Goal: Task Accomplishment & Management: Manage account settings

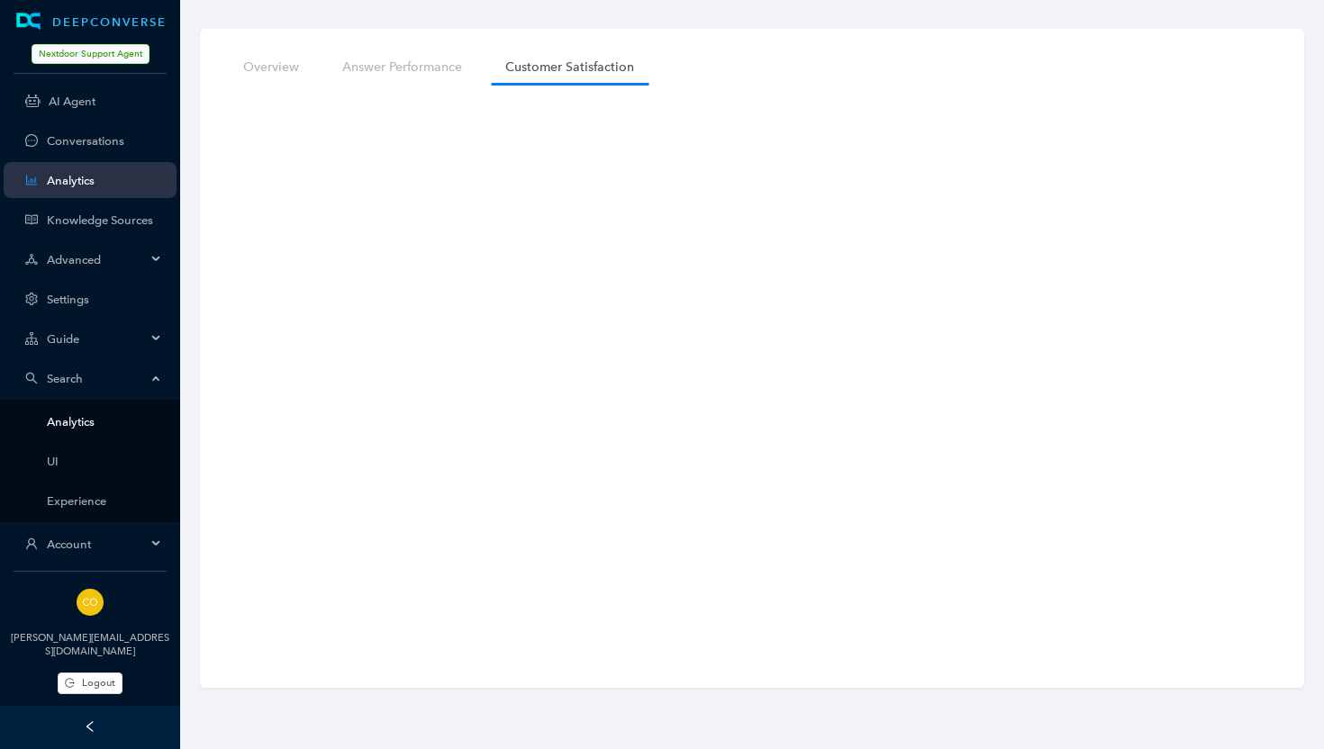
click at [65, 420] on link "Analytics" at bounding box center [104, 422] width 115 height 14
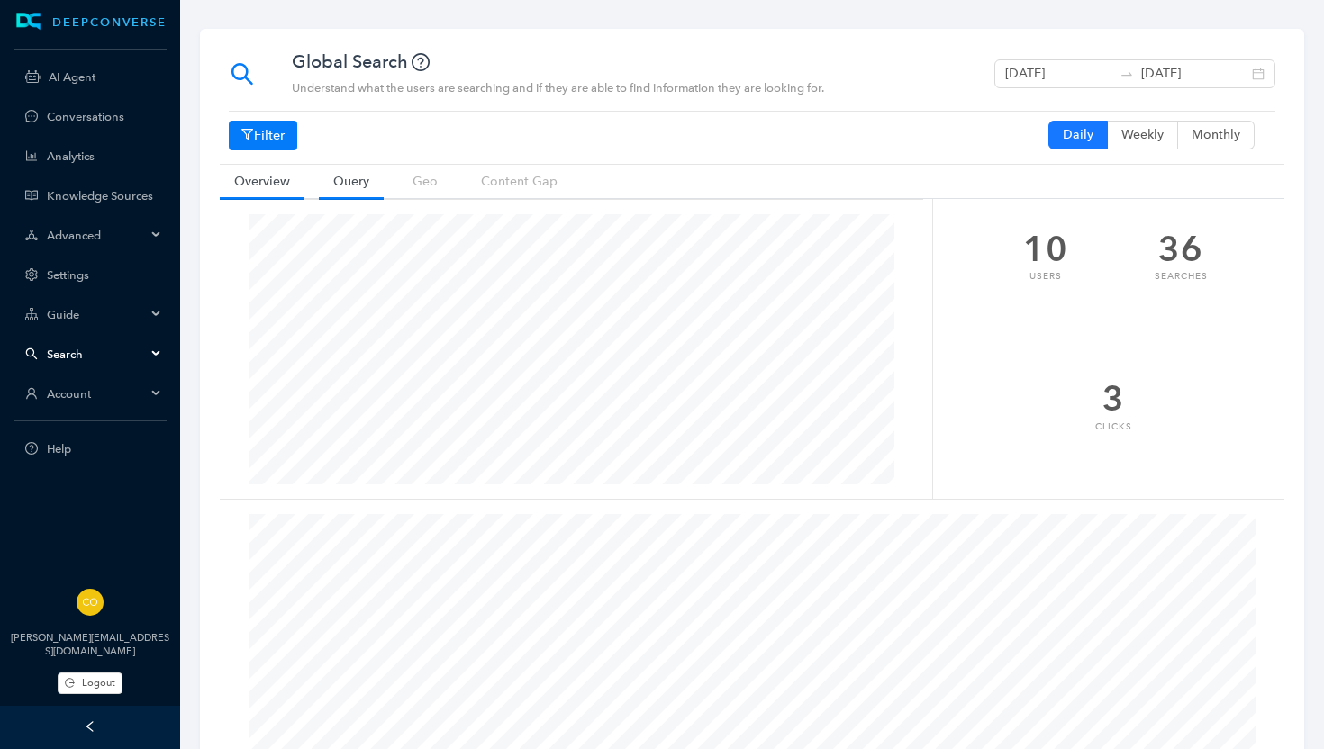
click at [362, 182] on link "Query" at bounding box center [351, 181] width 65 height 33
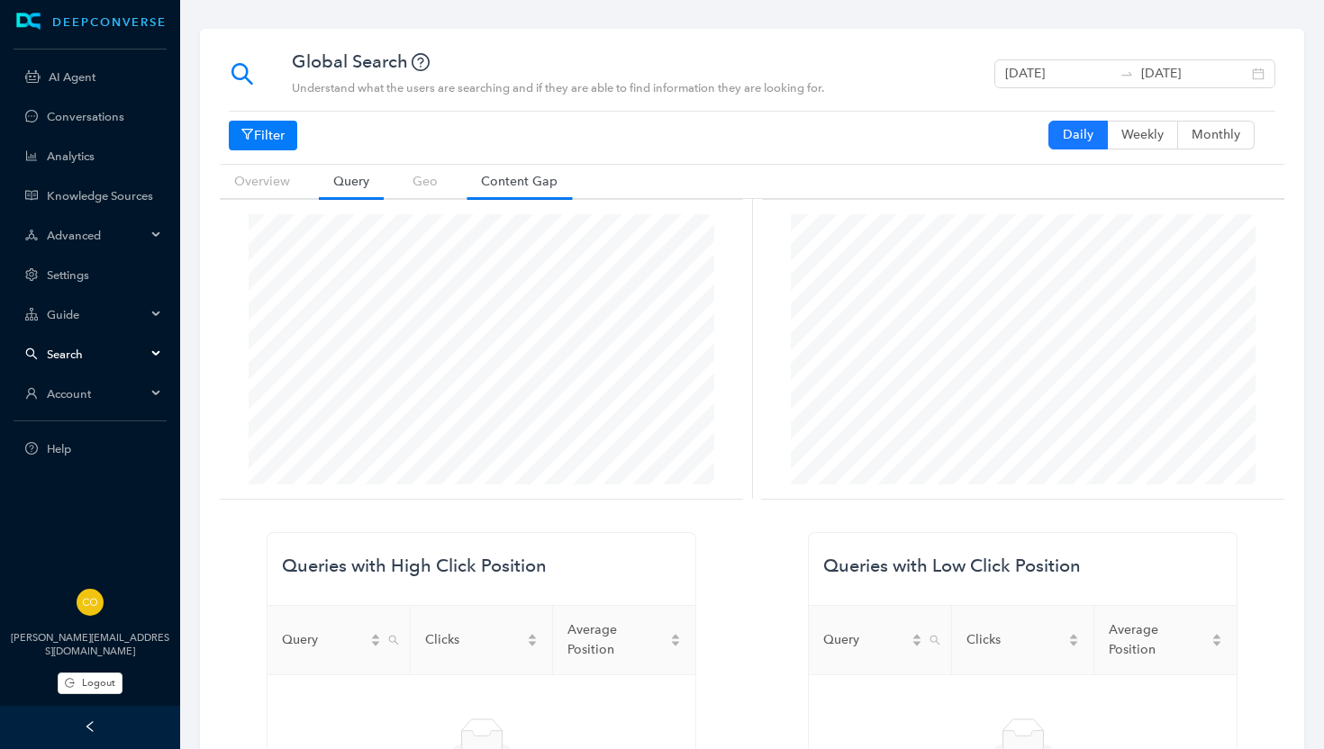
click at [496, 179] on link "Content Gap" at bounding box center [519, 181] width 105 height 33
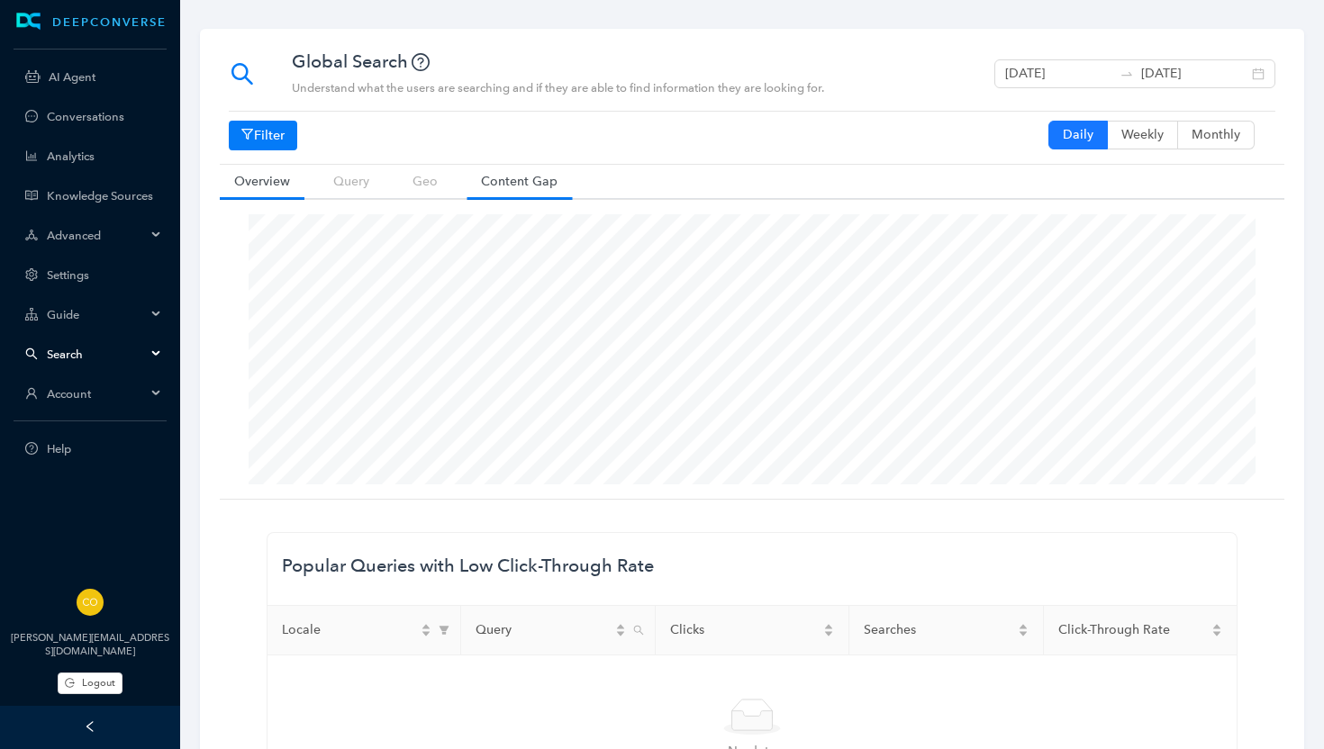
click at [273, 176] on link "Overview" at bounding box center [262, 181] width 85 height 33
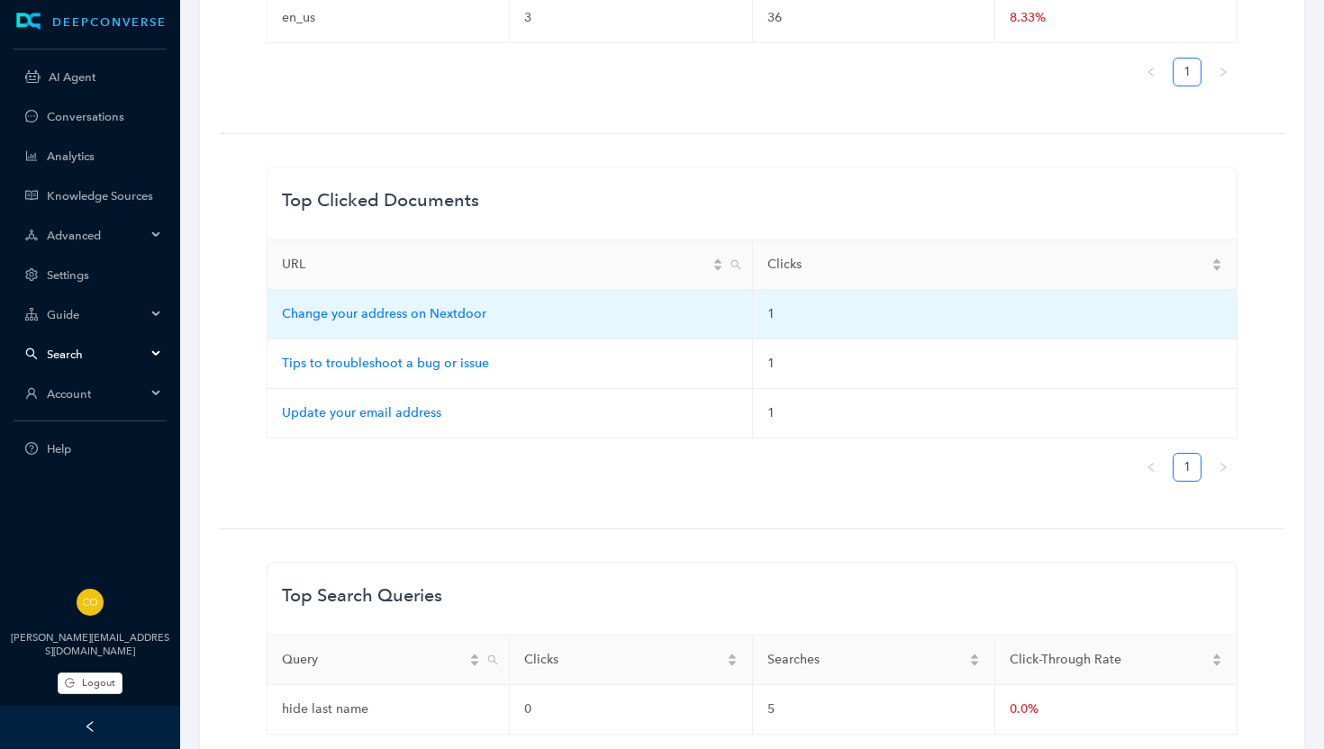
scroll to position [1102, 0]
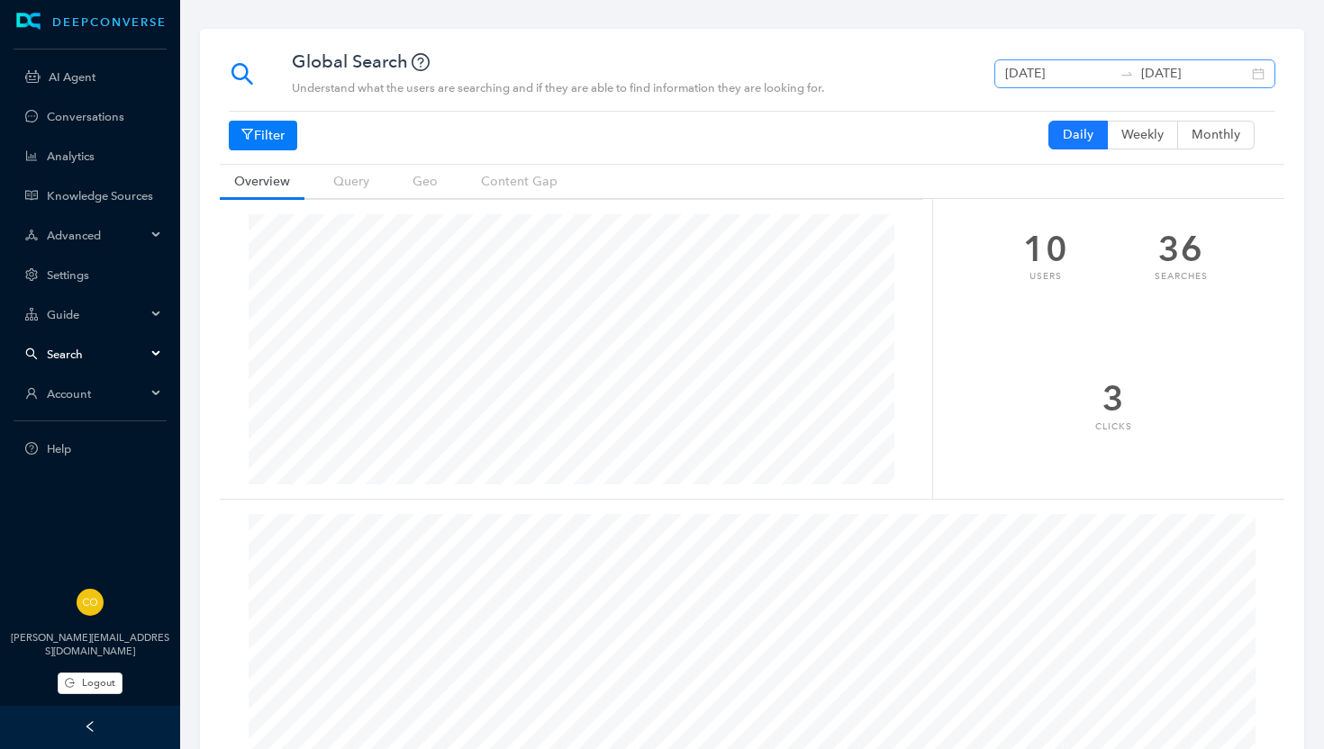
click at [1259, 74] on div "September 10th 2025 September 17th 2025" at bounding box center [1134, 73] width 281 height 29
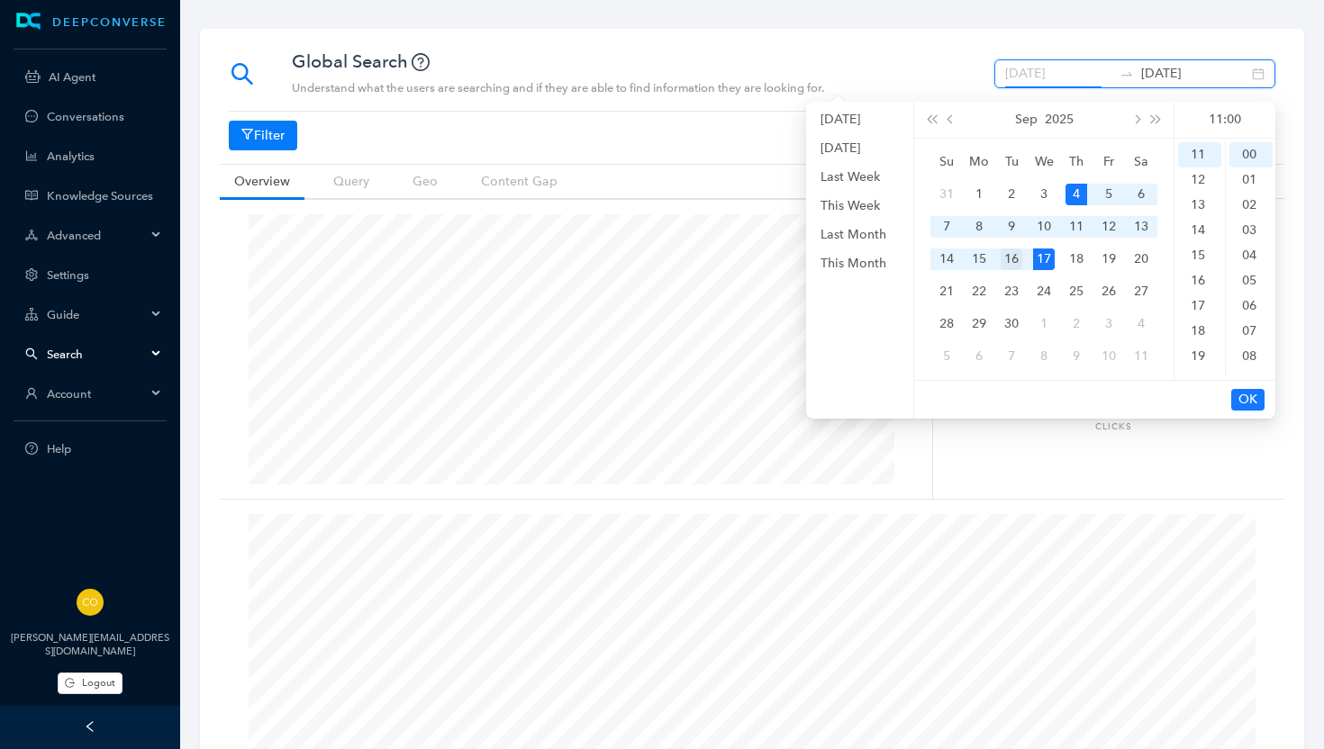
scroll to position [0, 23]
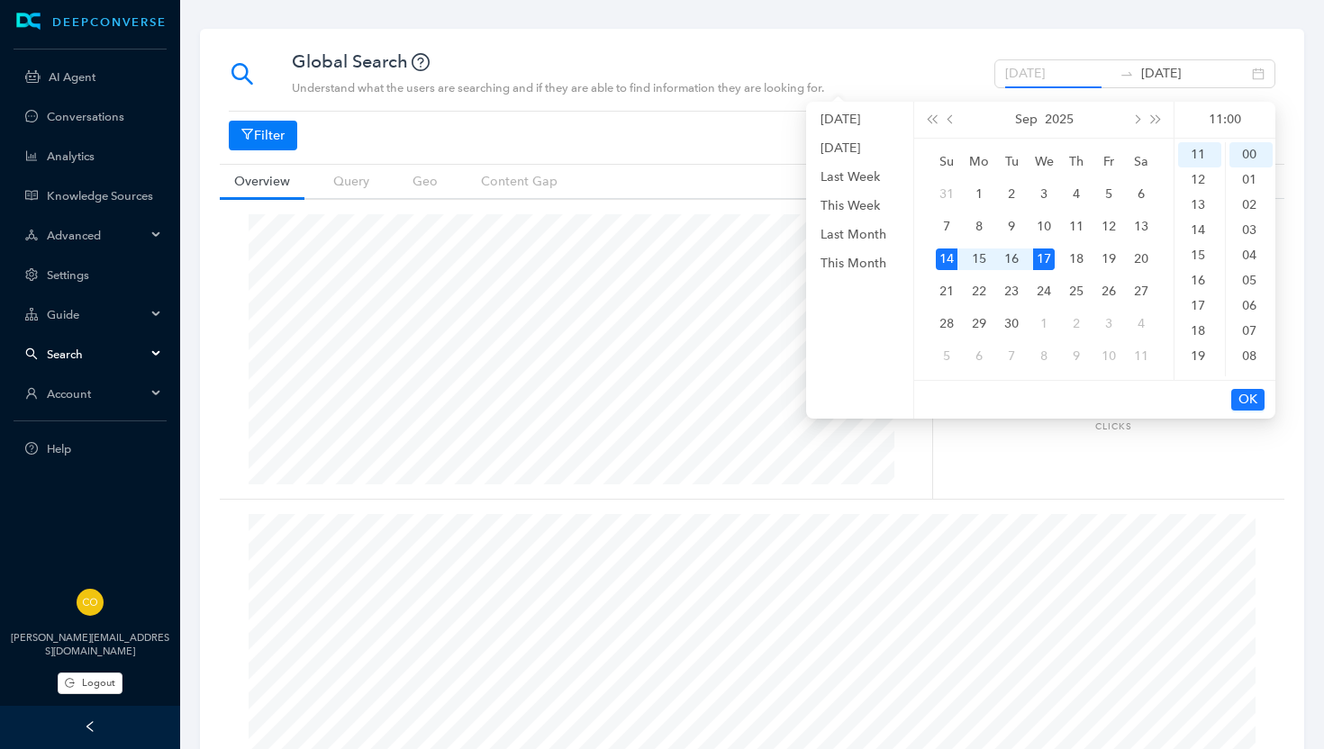
click at [948, 262] on div "14" at bounding box center [947, 260] width 22 height 22
click at [1143, 260] on div "20" at bounding box center [1141, 260] width 22 height 22
click at [944, 264] on div "14" at bounding box center [947, 260] width 22 height 22
click at [944, 259] on div "14" at bounding box center [947, 260] width 22 height 22
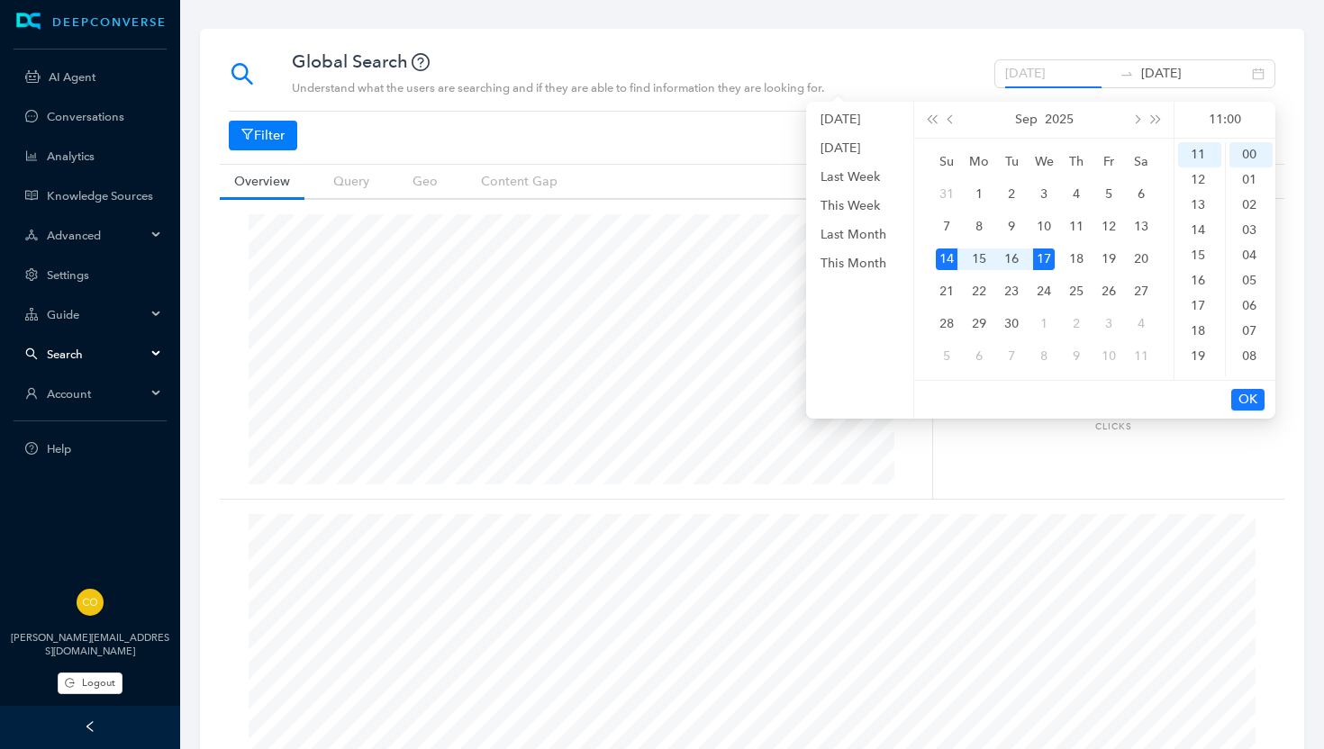
click at [957, 259] on div "14" at bounding box center [947, 260] width 22 height 22
click at [1073, 73] on input "September 14th 2025" at bounding box center [1058, 74] width 107 height 20
click at [950, 259] on div "14" at bounding box center [947, 260] width 22 height 22
type input "September 14th 2025"
click at [1220, 73] on input "[DATE]" at bounding box center [1194, 74] width 107 height 20
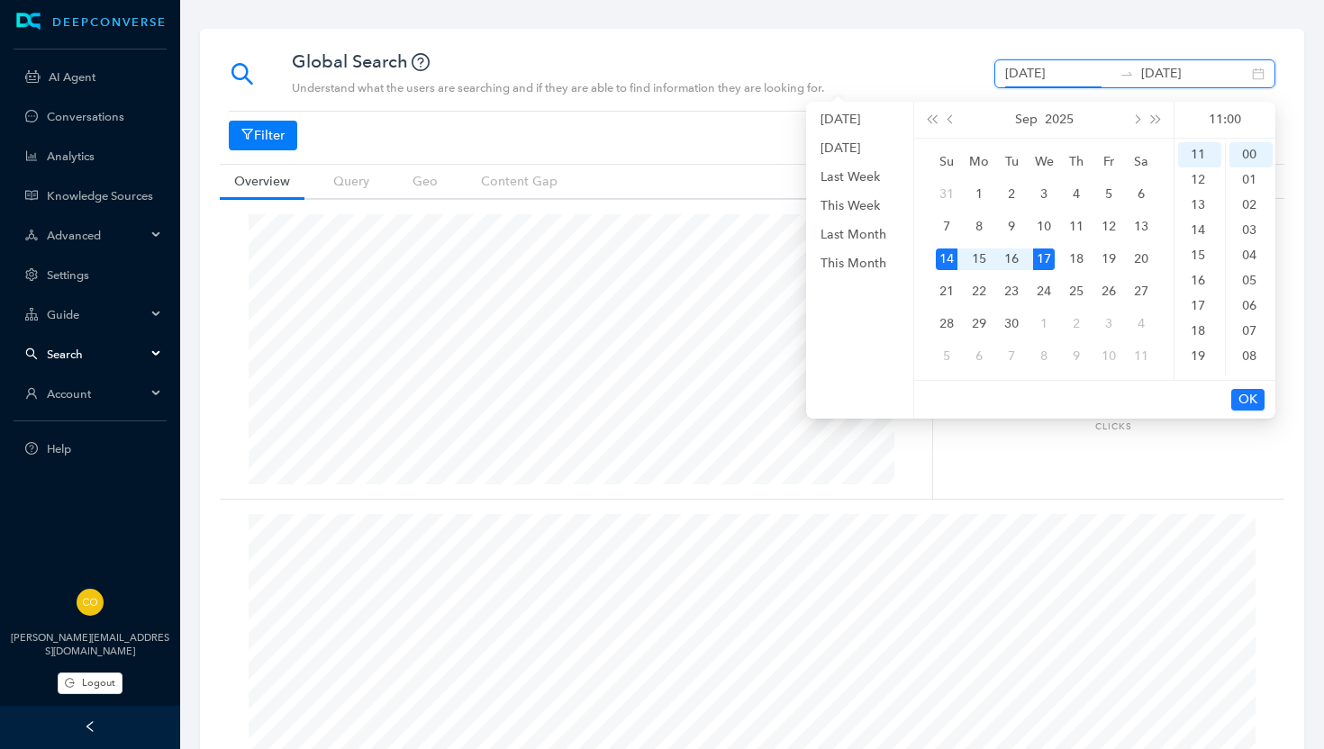
scroll to position [1279, 0]
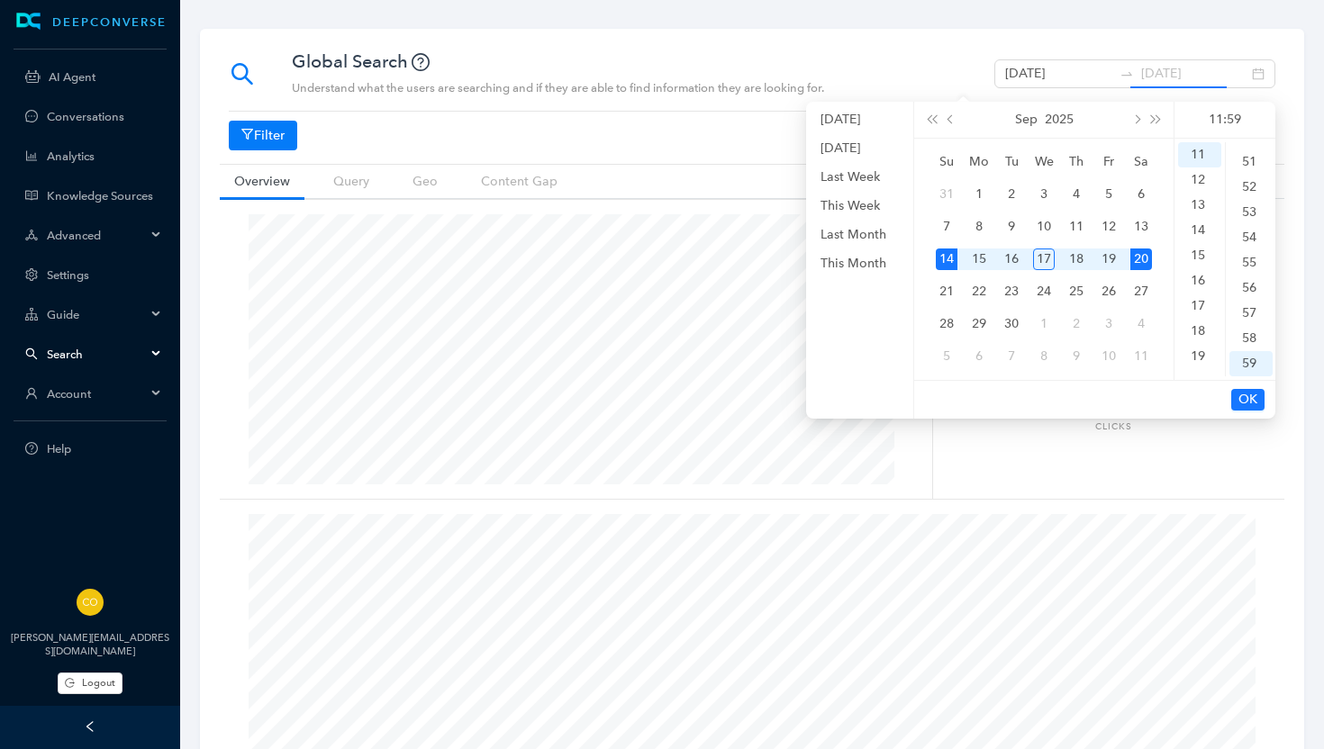
click at [1144, 260] on div "20" at bounding box center [1141, 260] width 22 height 22
type input "September 20th 2025"
click at [1249, 398] on span "OK" at bounding box center [1247, 400] width 19 height 20
type input "[DATE]"
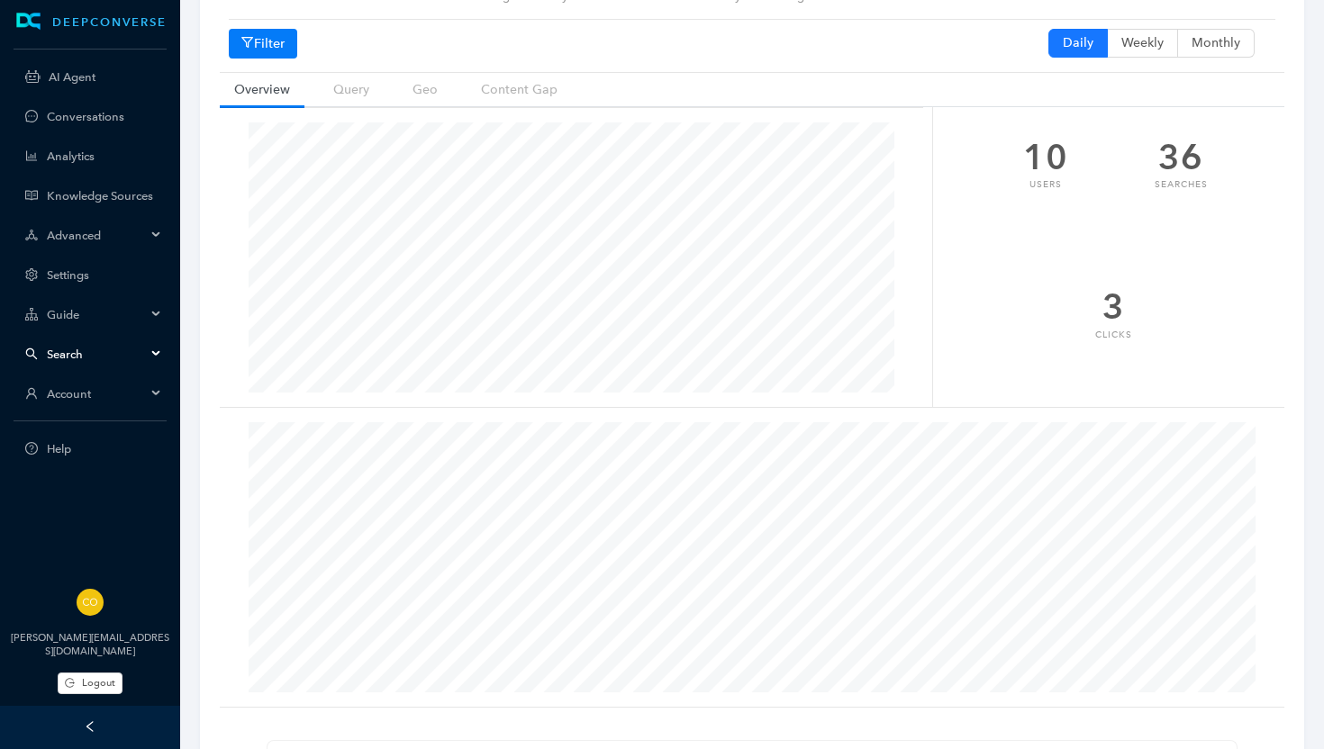
scroll to position [0, 0]
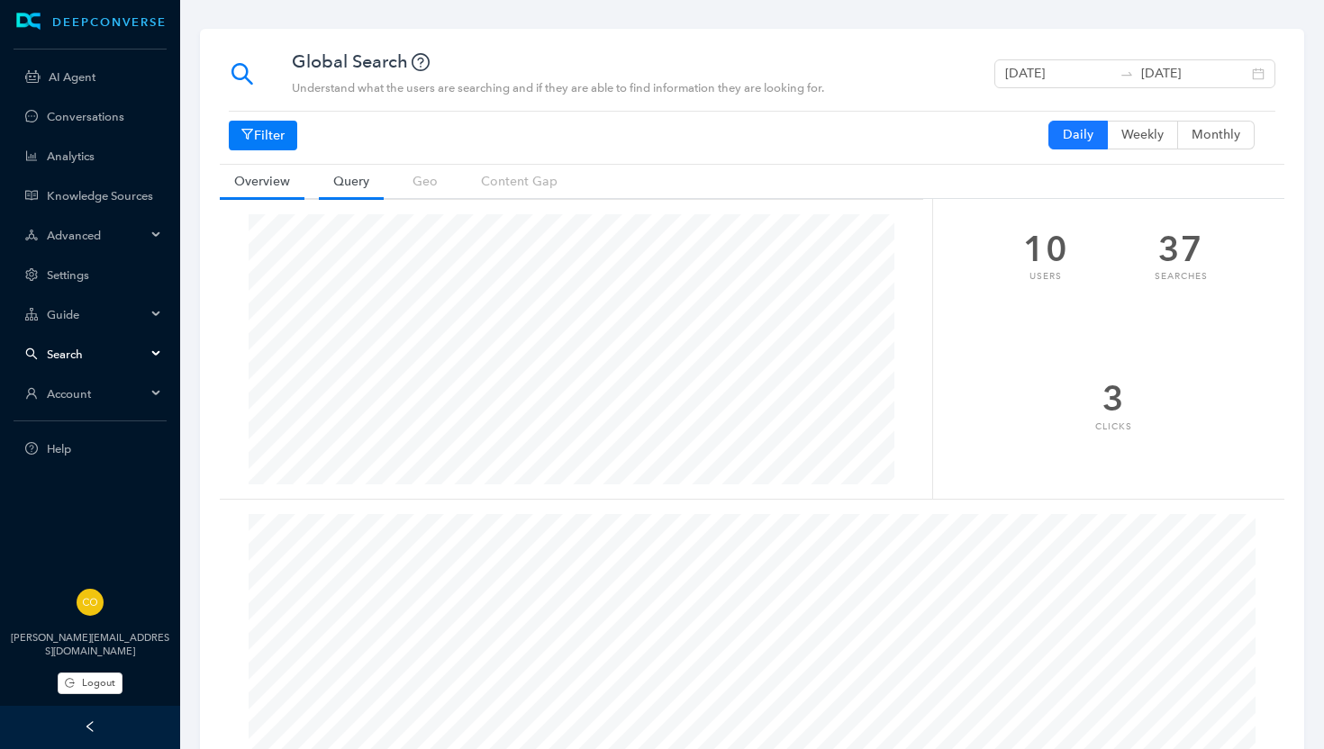
click at [340, 183] on link "Query" at bounding box center [351, 181] width 65 height 33
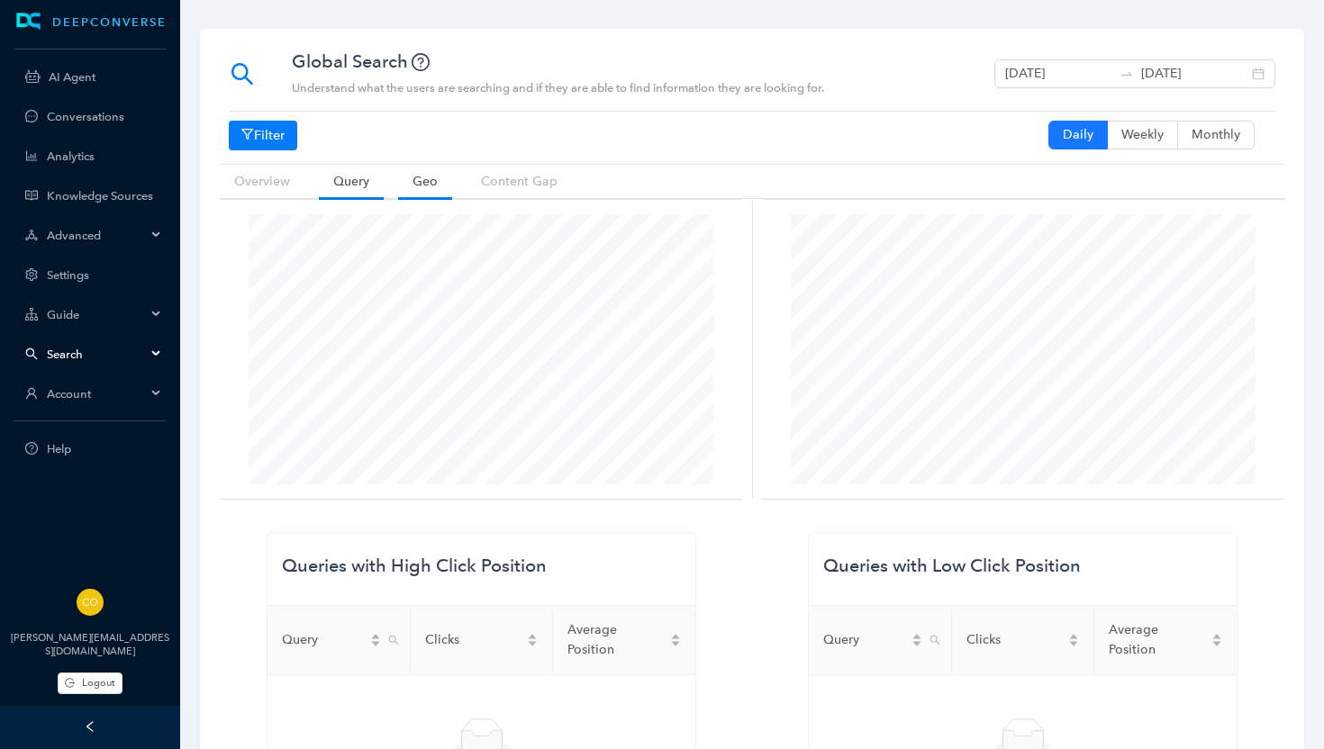
click at [437, 186] on link "Geo" at bounding box center [425, 181] width 54 height 33
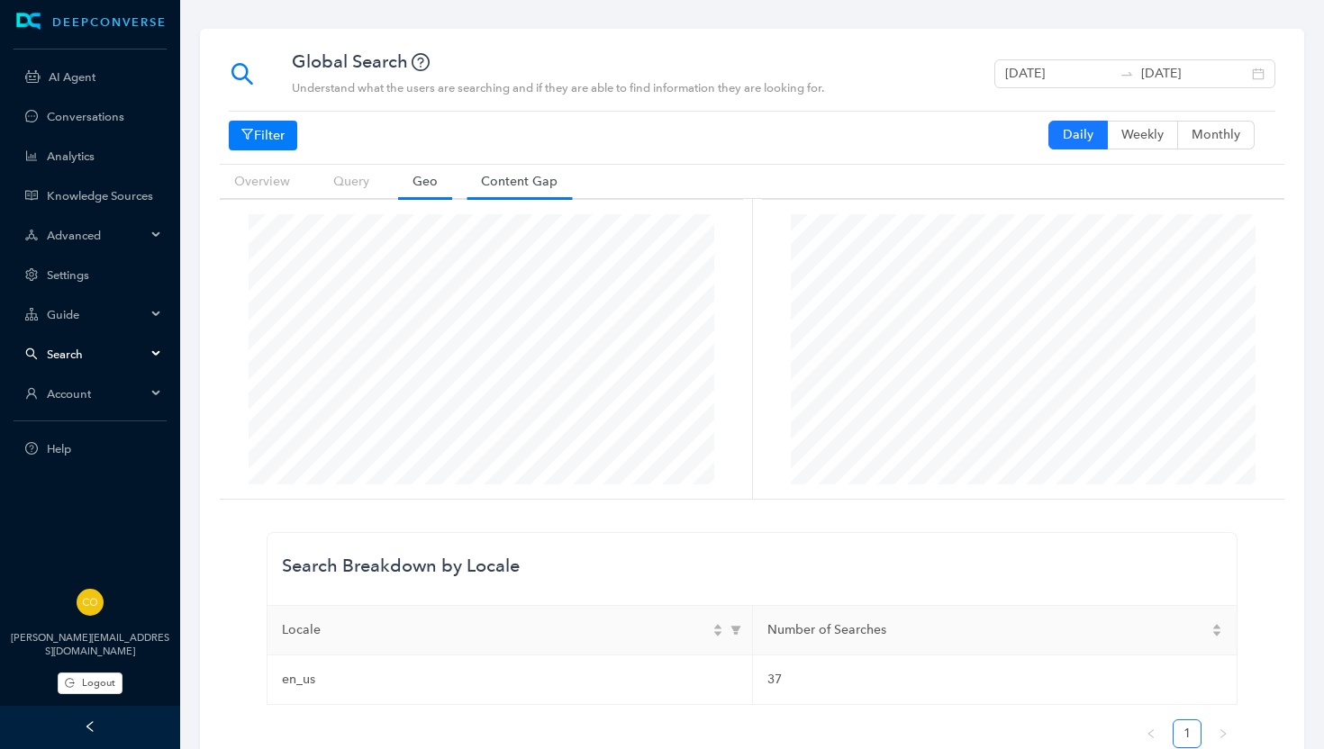
click at [515, 178] on link "Content Gap" at bounding box center [519, 181] width 105 height 33
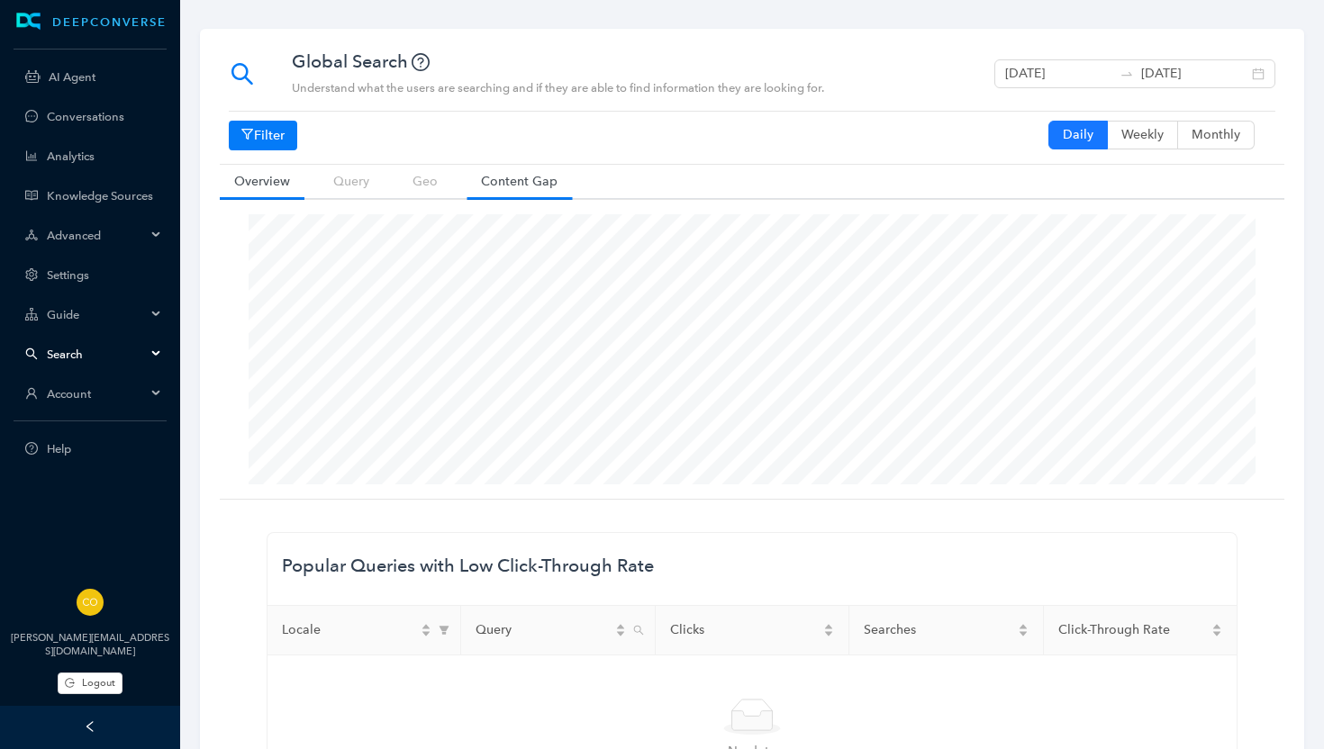
click at [264, 182] on link "Overview" at bounding box center [262, 181] width 85 height 33
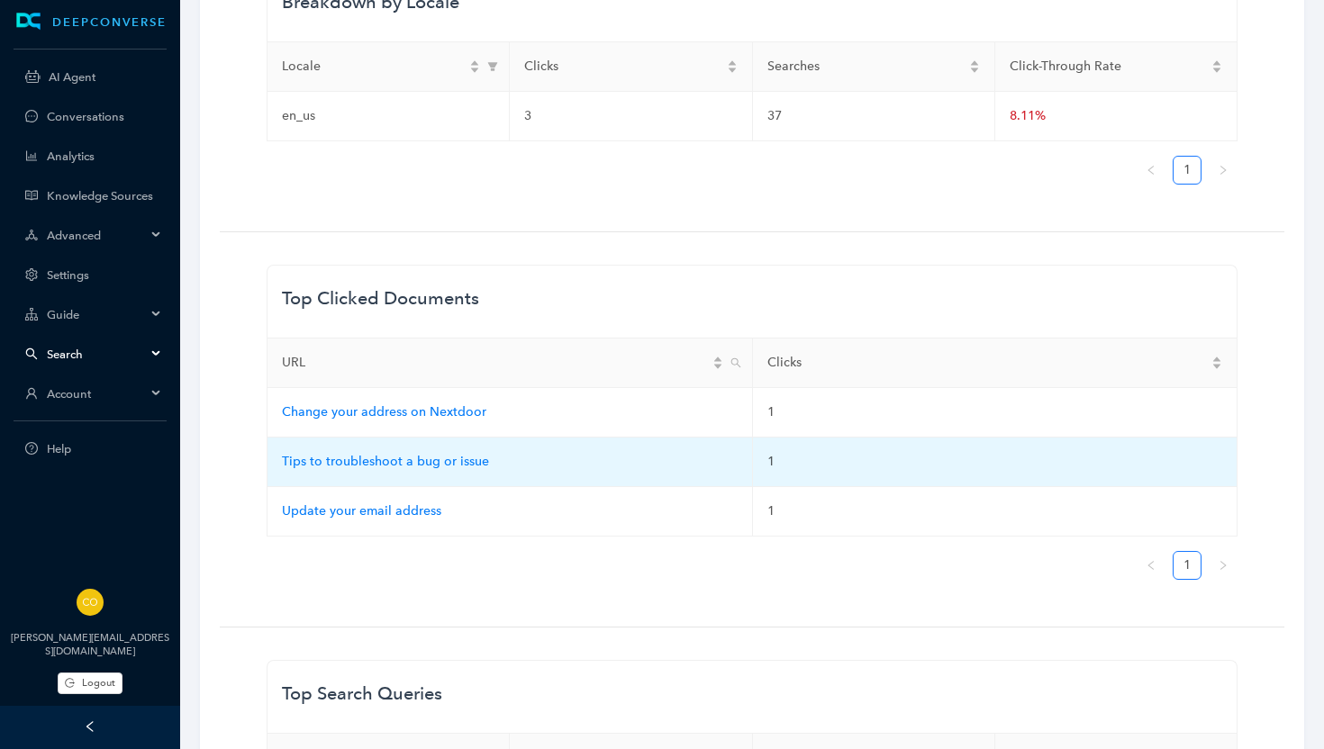
scroll to position [870, 0]
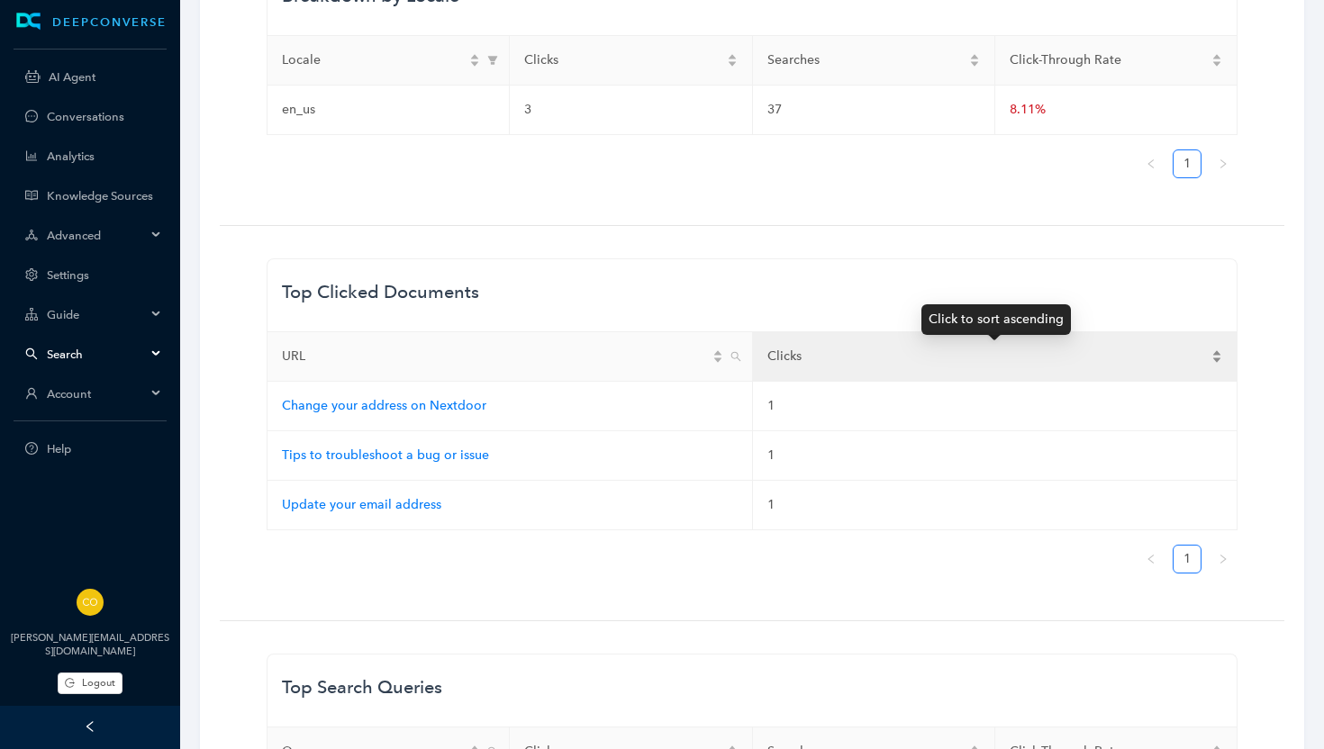
click at [1217, 359] on div "Clicks" at bounding box center [995, 357] width 456 height 20
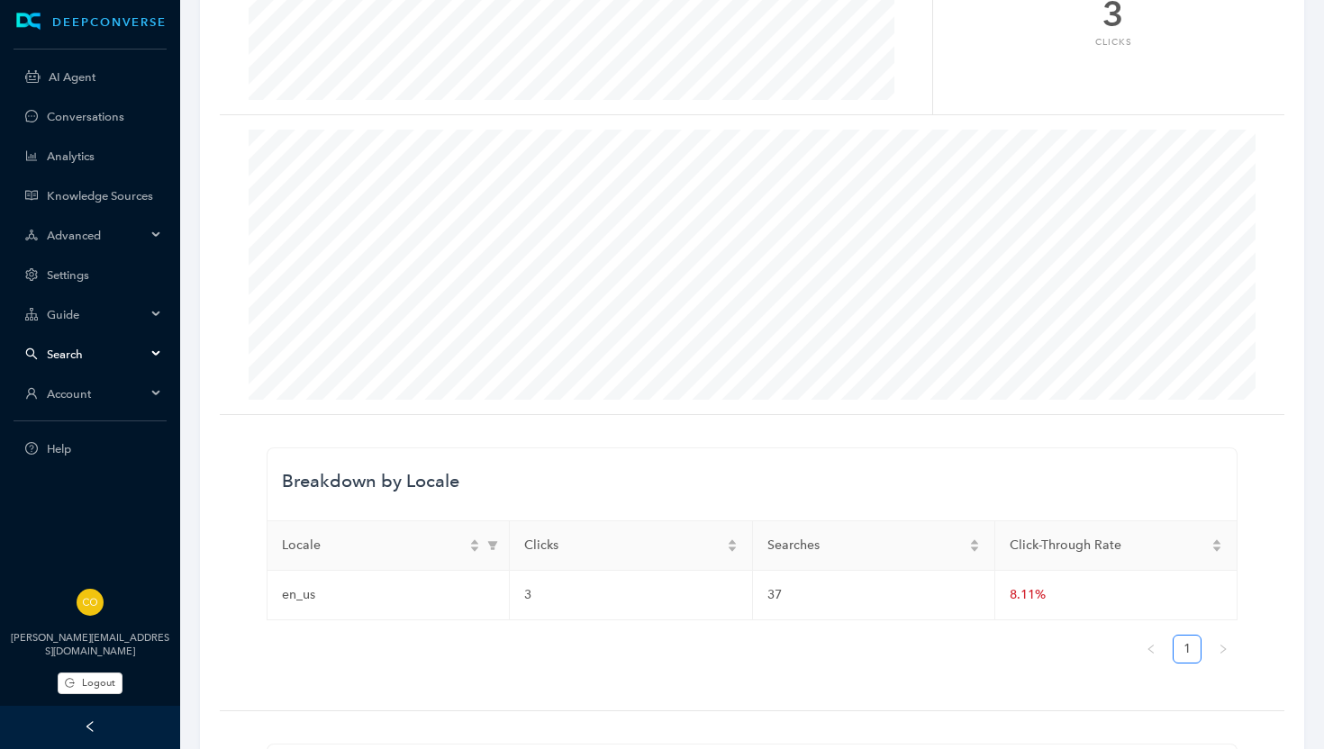
scroll to position [0, 0]
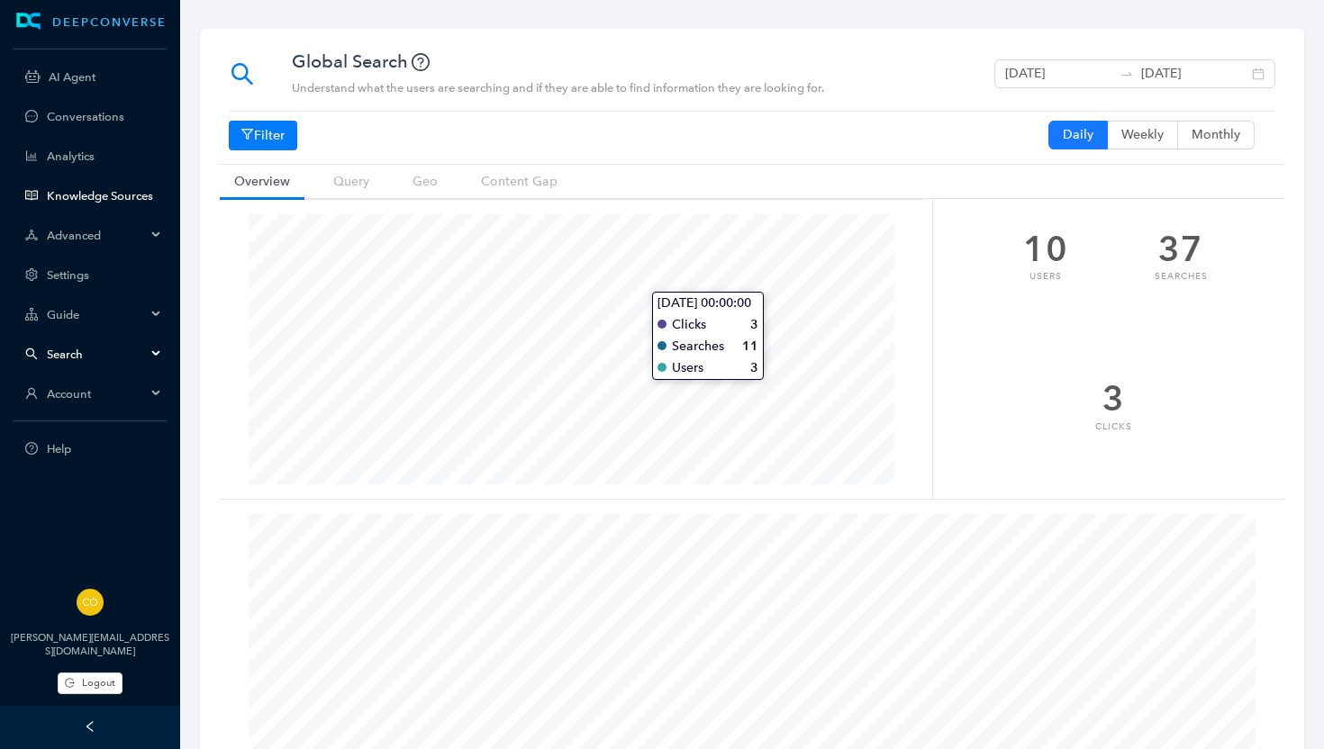
click at [128, 193] on link "Knowledge Sources" at bounding box center [104, 196] width 115 height 14
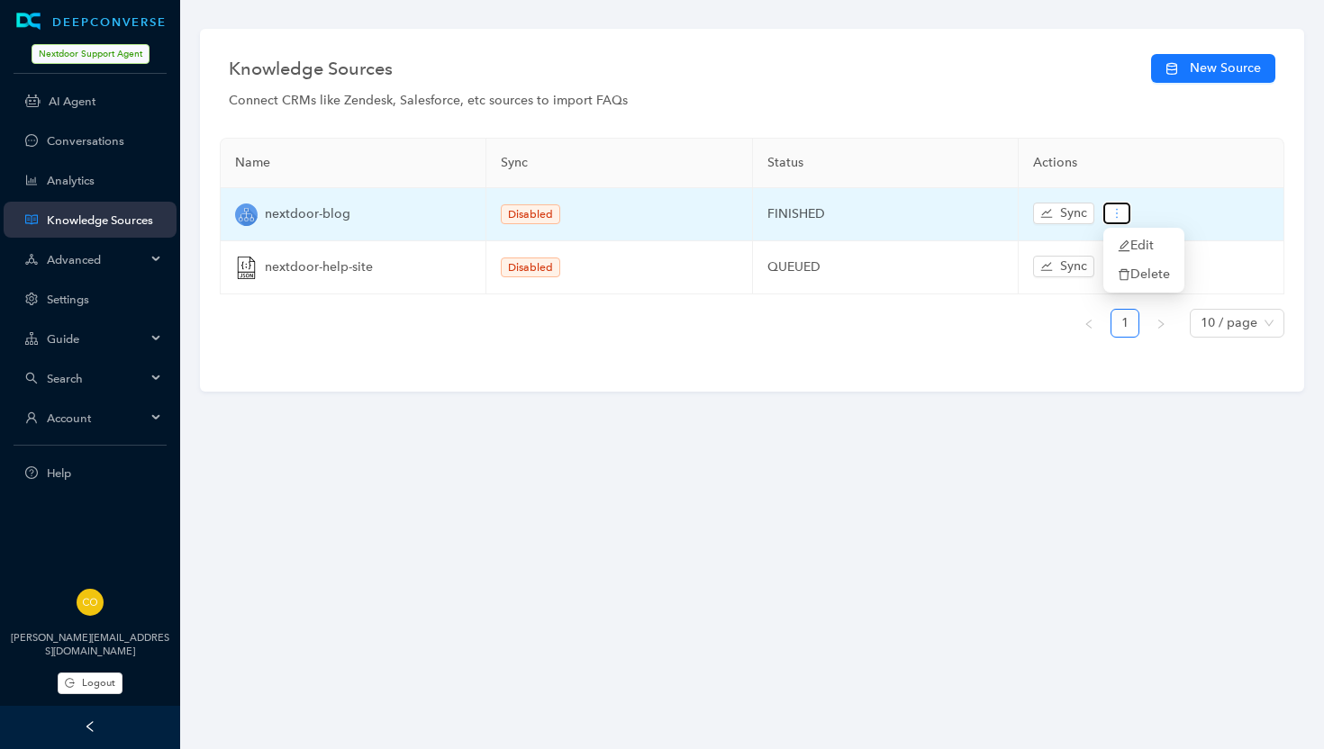
click at [1114, 208] on icon "more" at bounding box center [1117, 213] width 13 height 13
click at [1120, 217] on icon "more" at bounding box center [1117, 213] width 13 height 13
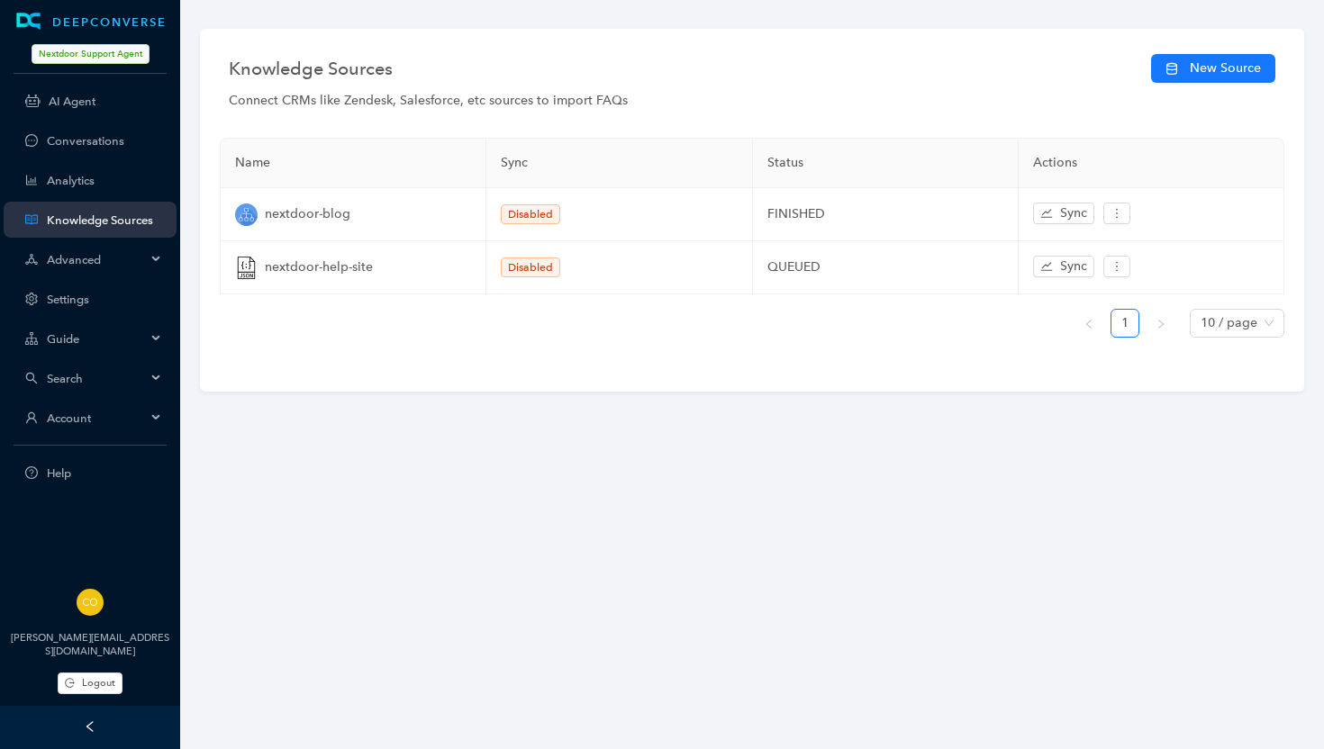
click at [1157, 172] on th "Actions" at bounding box center [1152, 164] width 266 height 50
click at [101, 137] on link "Conversations" at bounding box center [104, 141] width 115 height 14
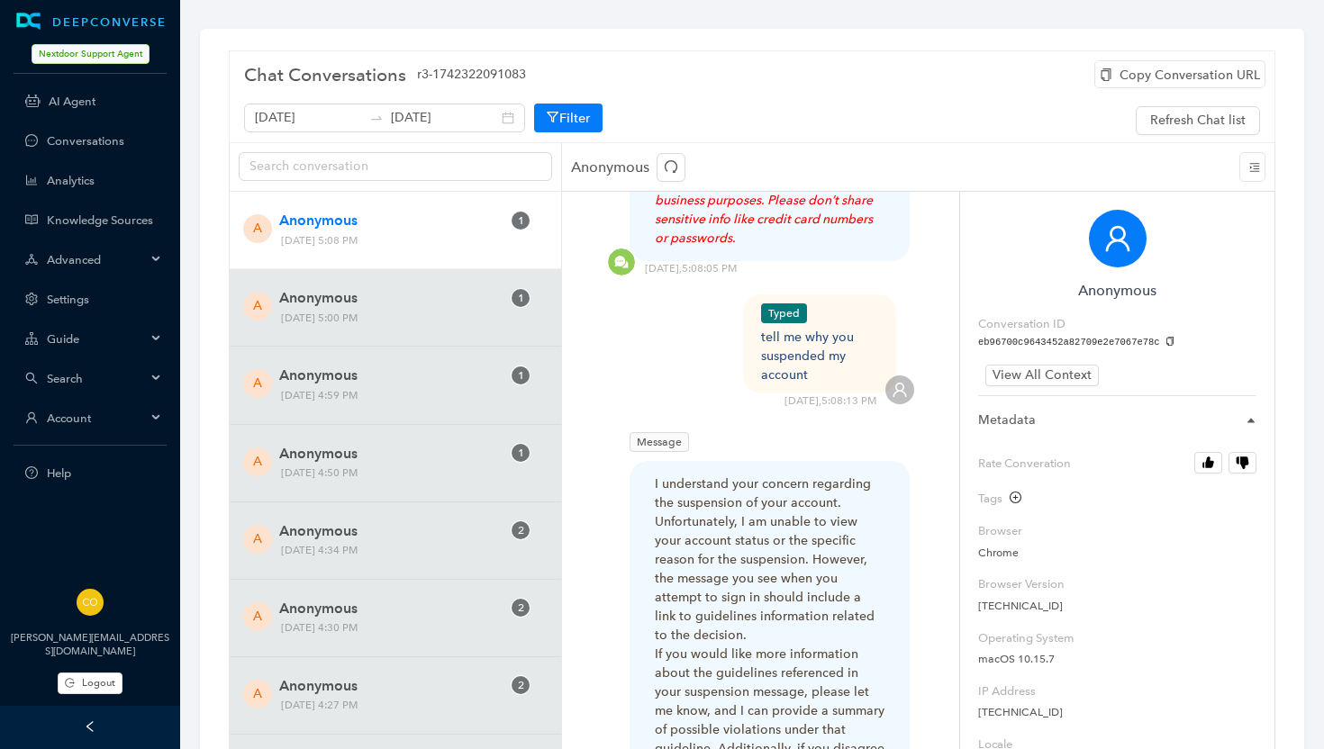
scroll to position [397, 0]
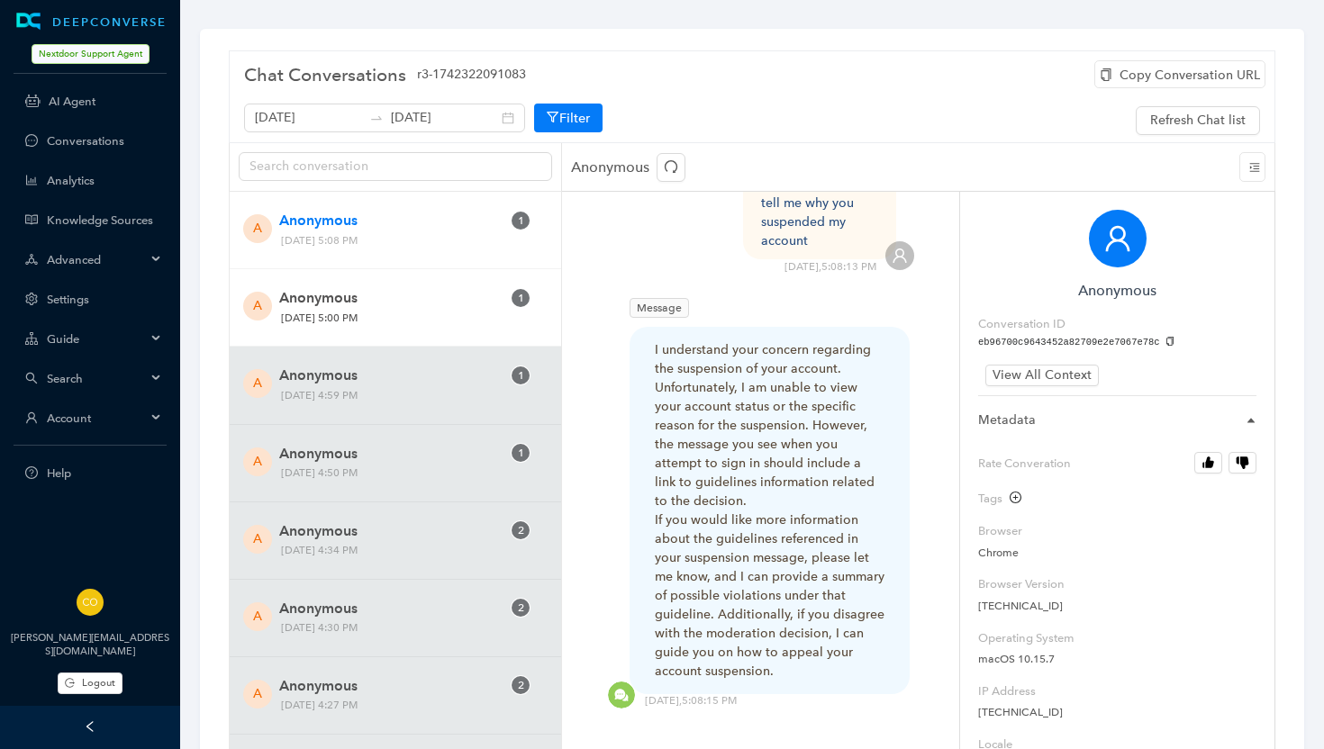
click at [364, 295] on span "Anonymous" at bounding box center [390, 298] width 222 height 22
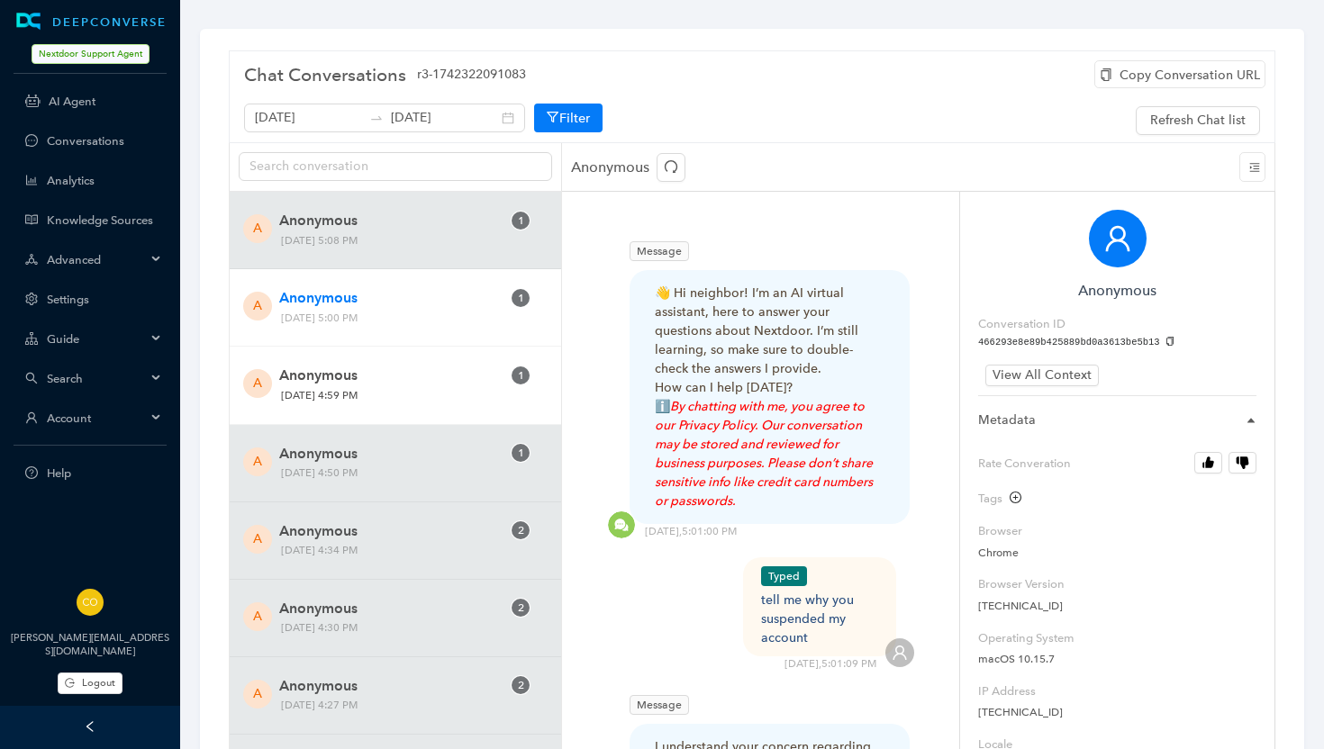
click at [344, 382] on span "Anonymous" at bounding box center [390, 376] width 222 height 22
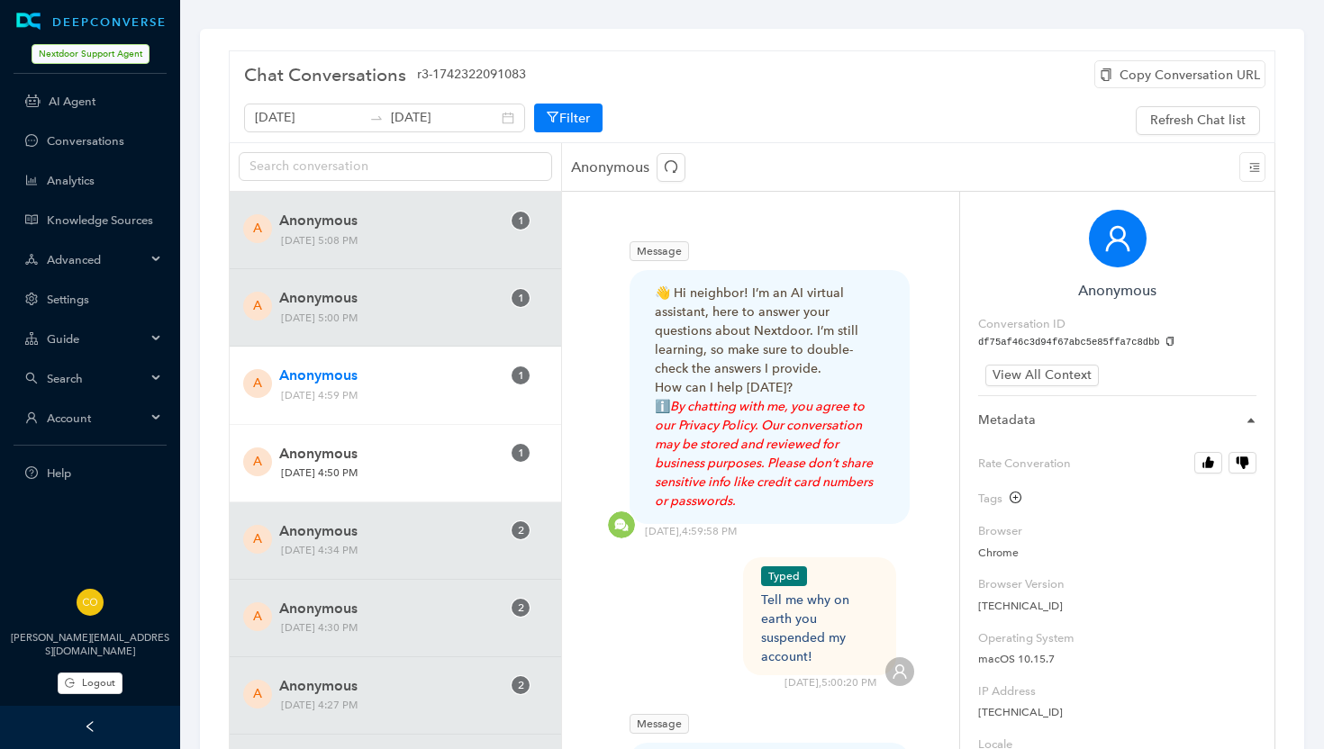
click at [385, 434] on div "A Anonymous 1 Tuesday, September 16, 2025 4:50 PM" at bounding box center [395, 463] width 331 height 77
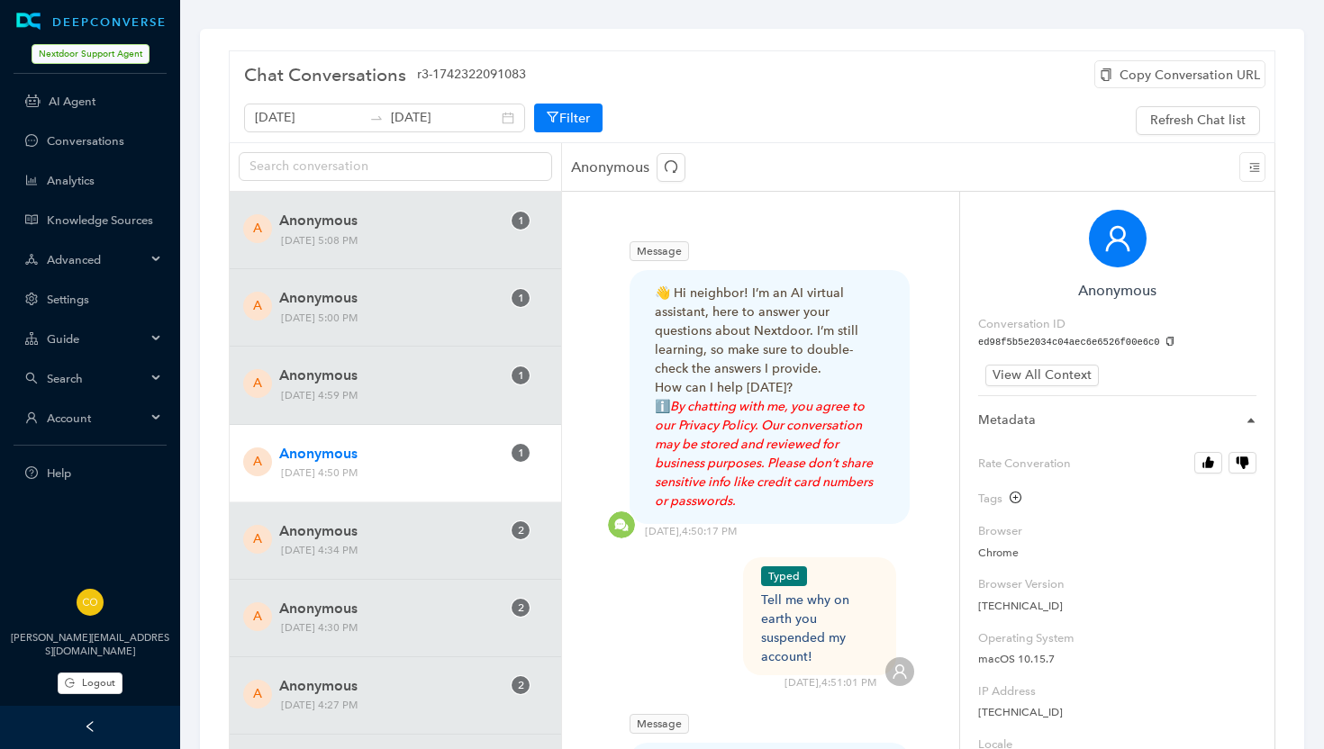
click at [391, 475] on span "[DATE] 4:50 PM" at bounding box center [374, 473] width 199 height 19
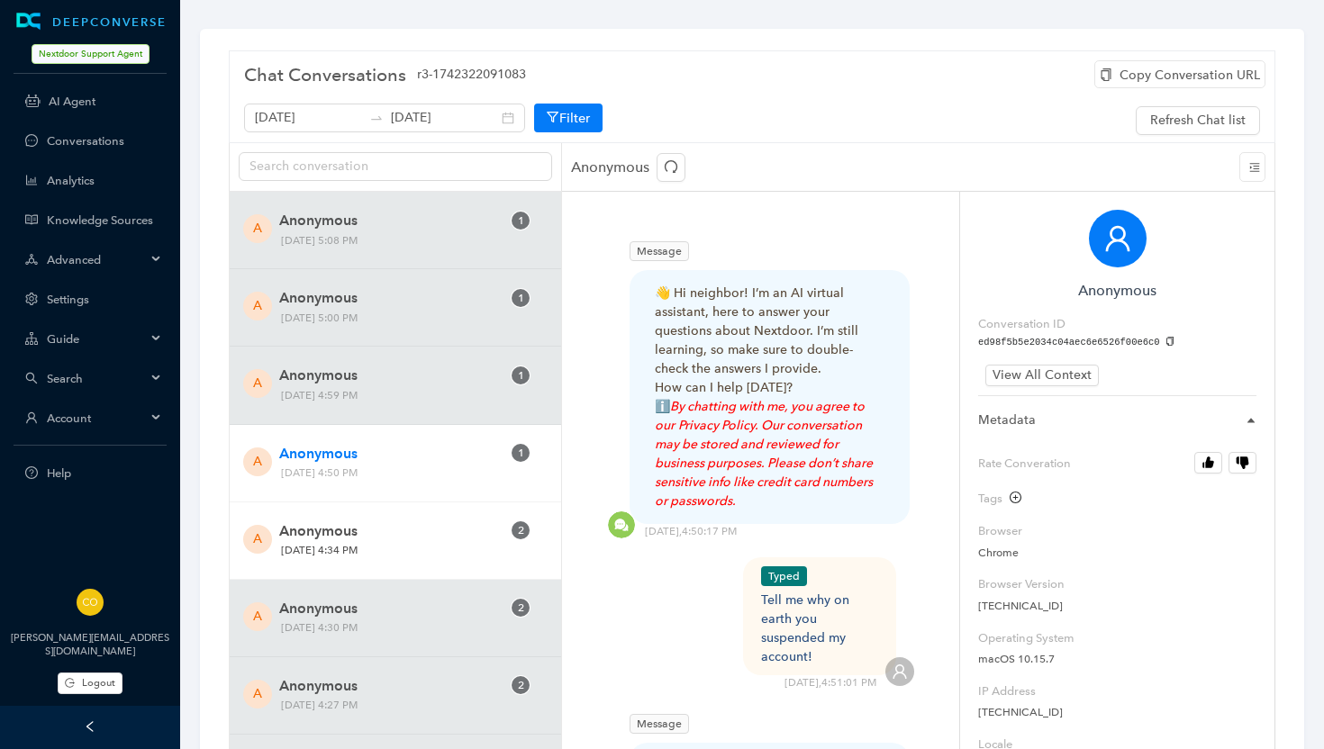
click at [391, 510] on div "A Anonymous 2 Tuesday, September 16, 2025 4:34 PM" at bounding box center [395, 541] width 331 height 77
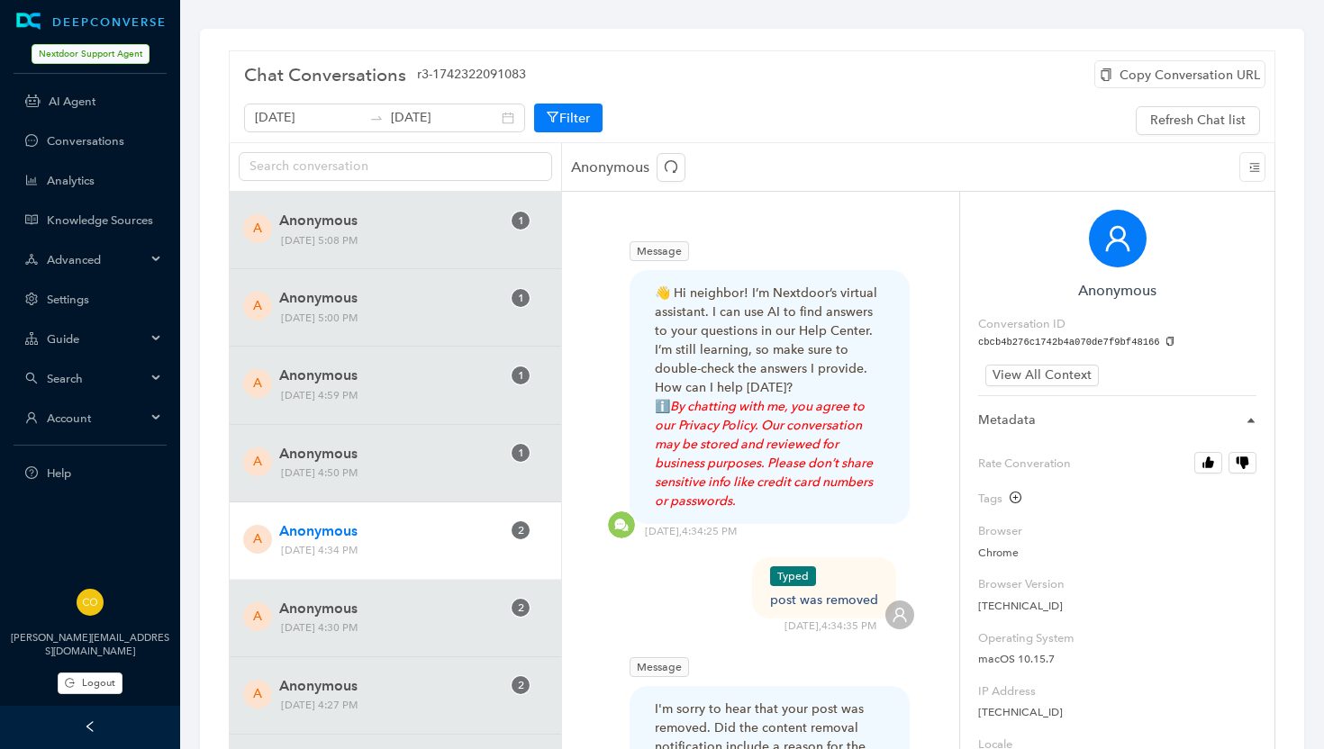
click at [420, 545] on span "[DATE] 4:34 PM" at bounding box center [374, 550] width 199 height 19
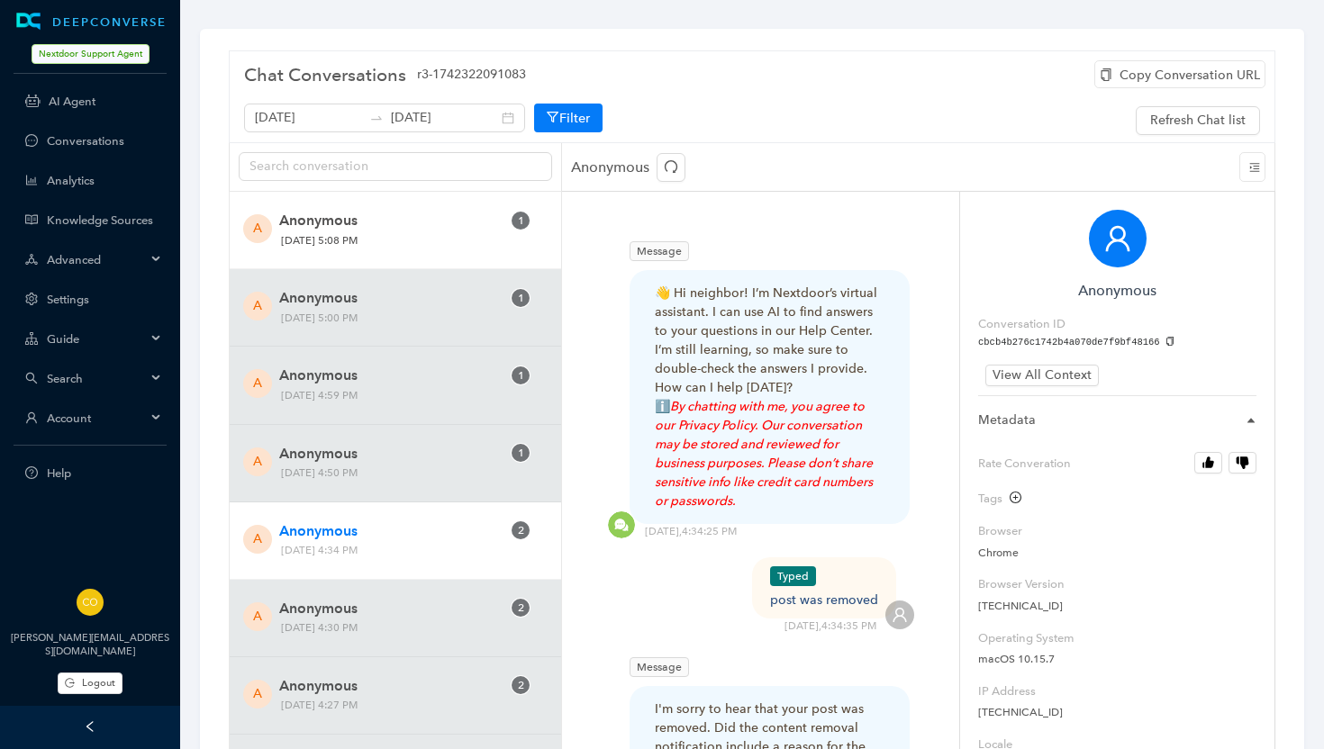
click at [389, 225] on span "Anonymous" at bounding box center [390, 221] width 222 height 22
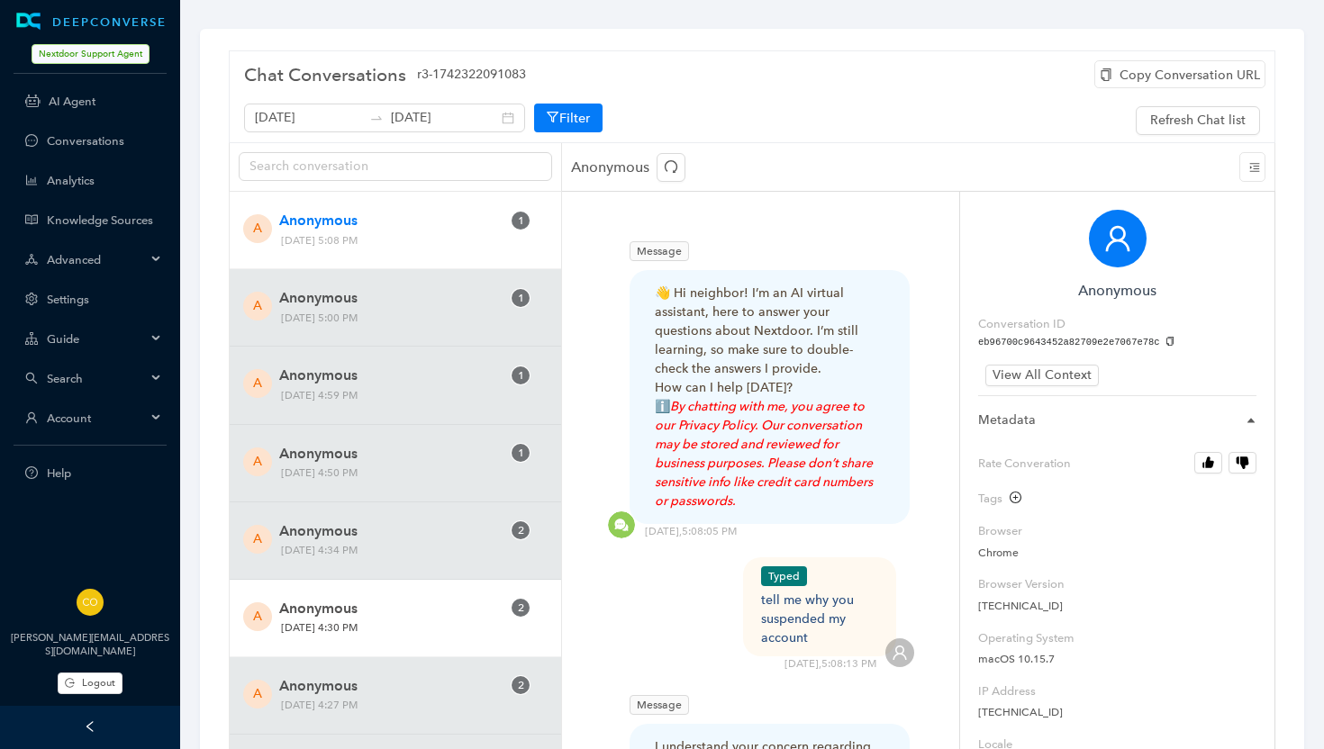
click at [420, 627] on span "[DATE] 4:30 PM" at bounding box center [374, 628] width 199 height 19
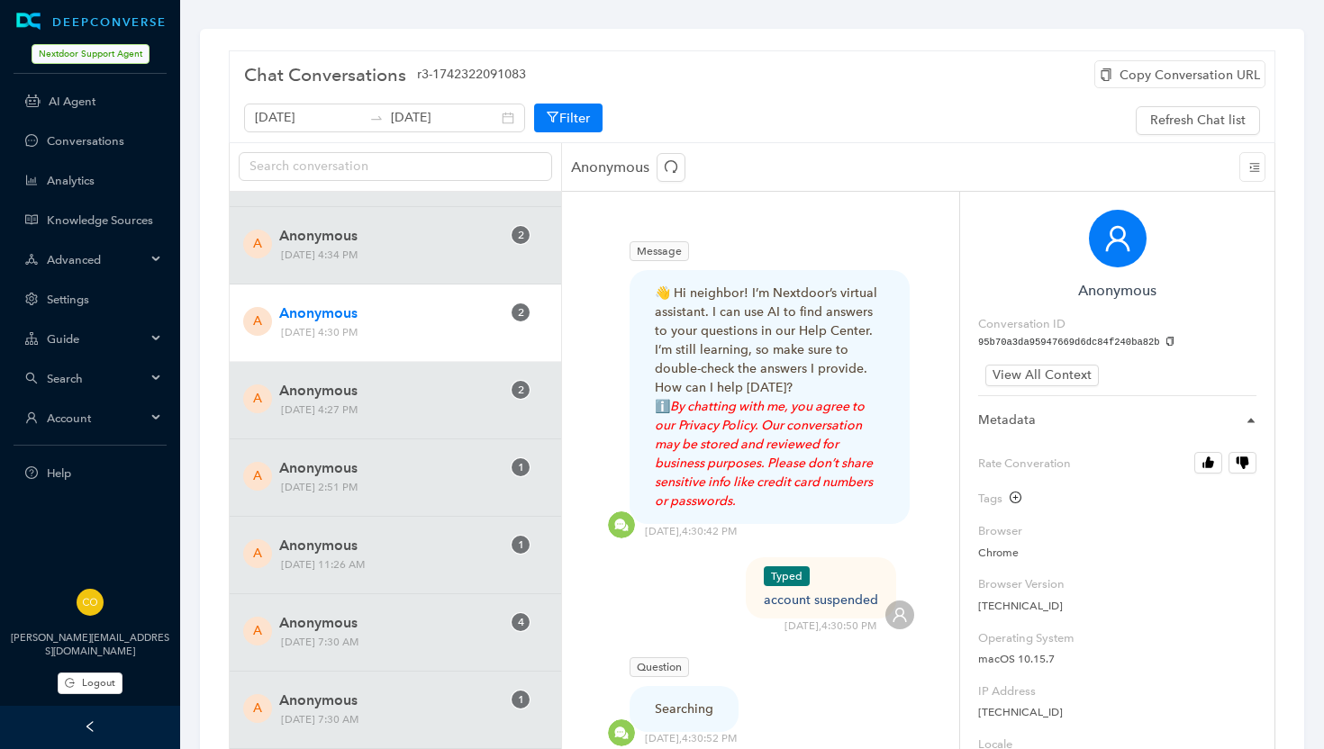
scroll to position [363, 0]
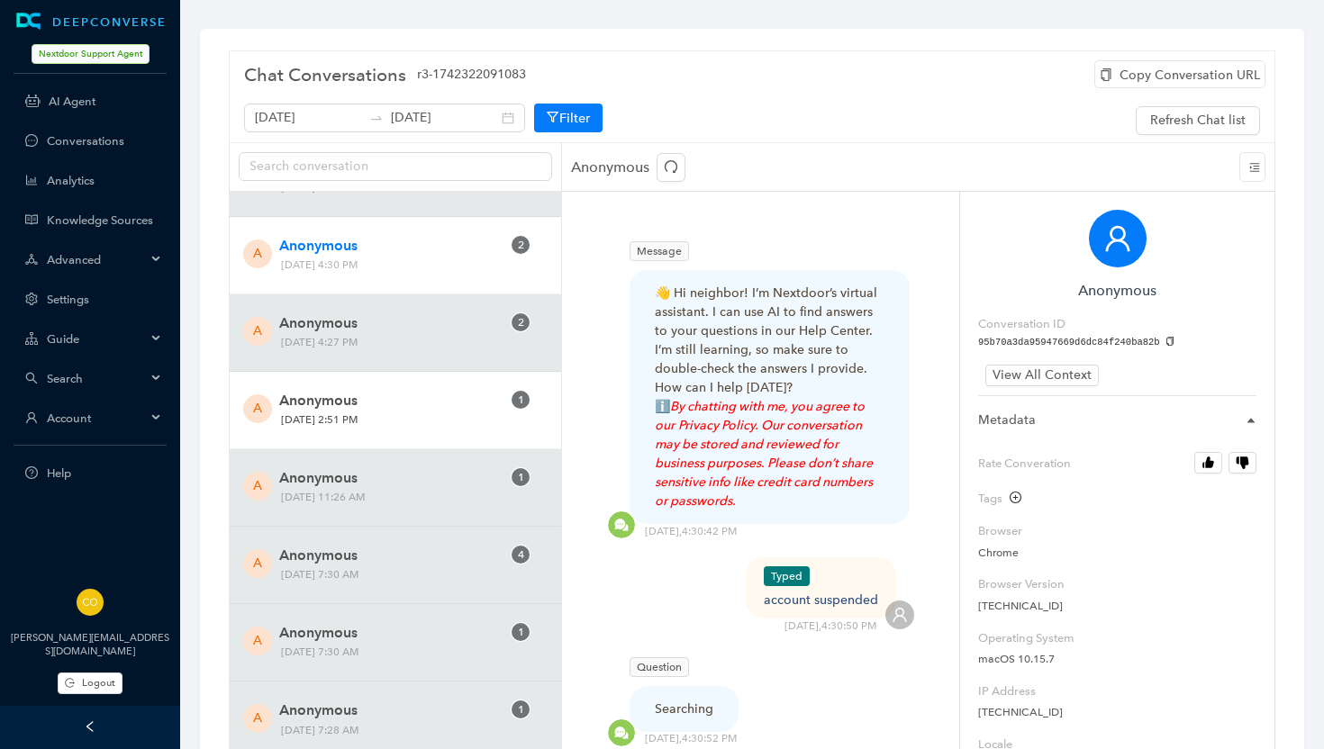
click at [384, 422] on span "[DATE] 2:51 PM" at bounding box center [374, 420] width 199 height 19
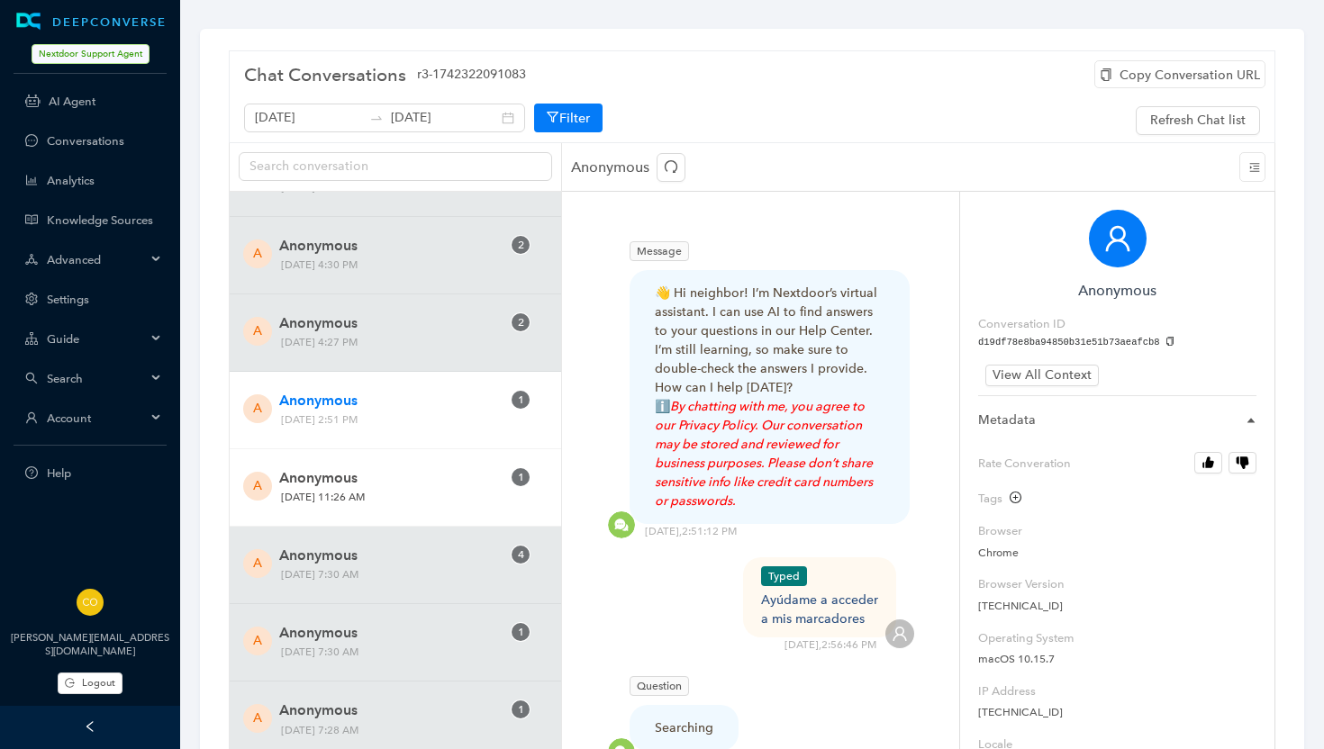
click at [383, 494] on span "[DATE] 11:26 AM" at bounding box center [374, 497] width 199 height 19
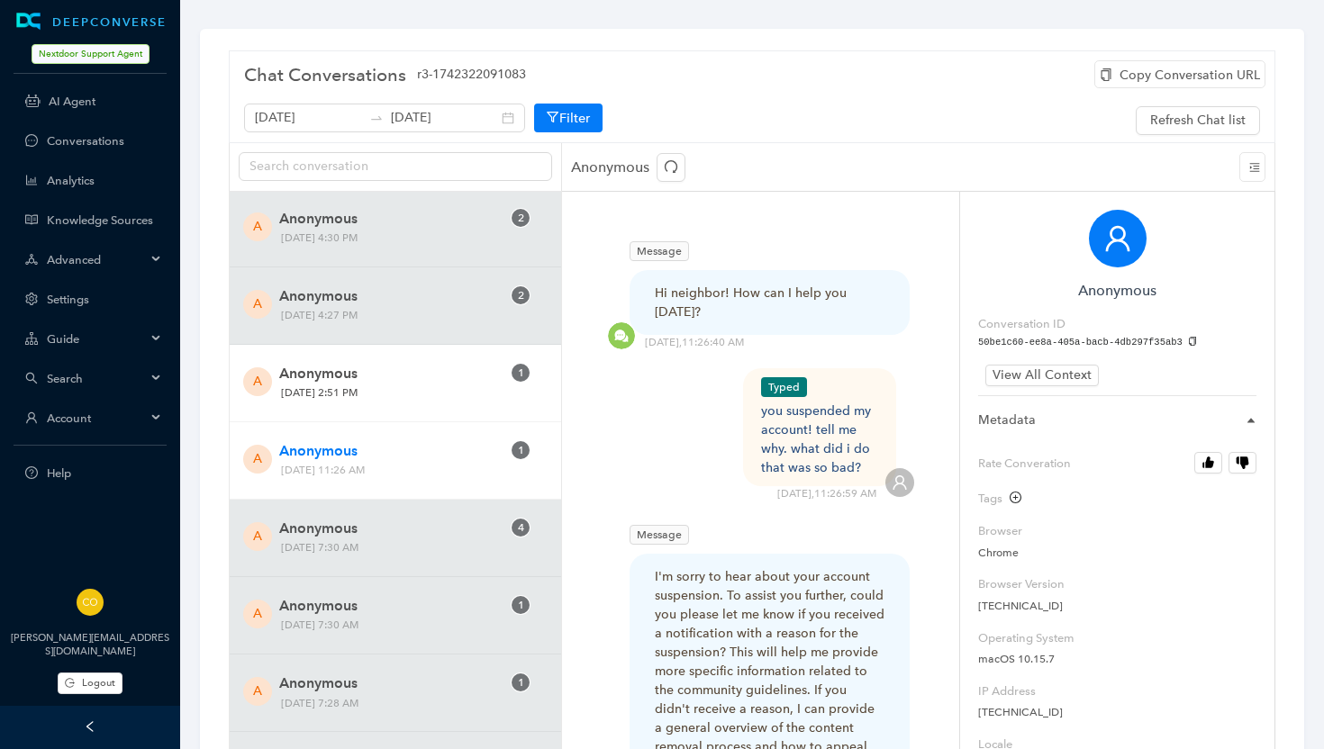
click at [415, 401] on span "[DATE] 2:51 PM" at bounding box center [374, 393] width 199 height 19
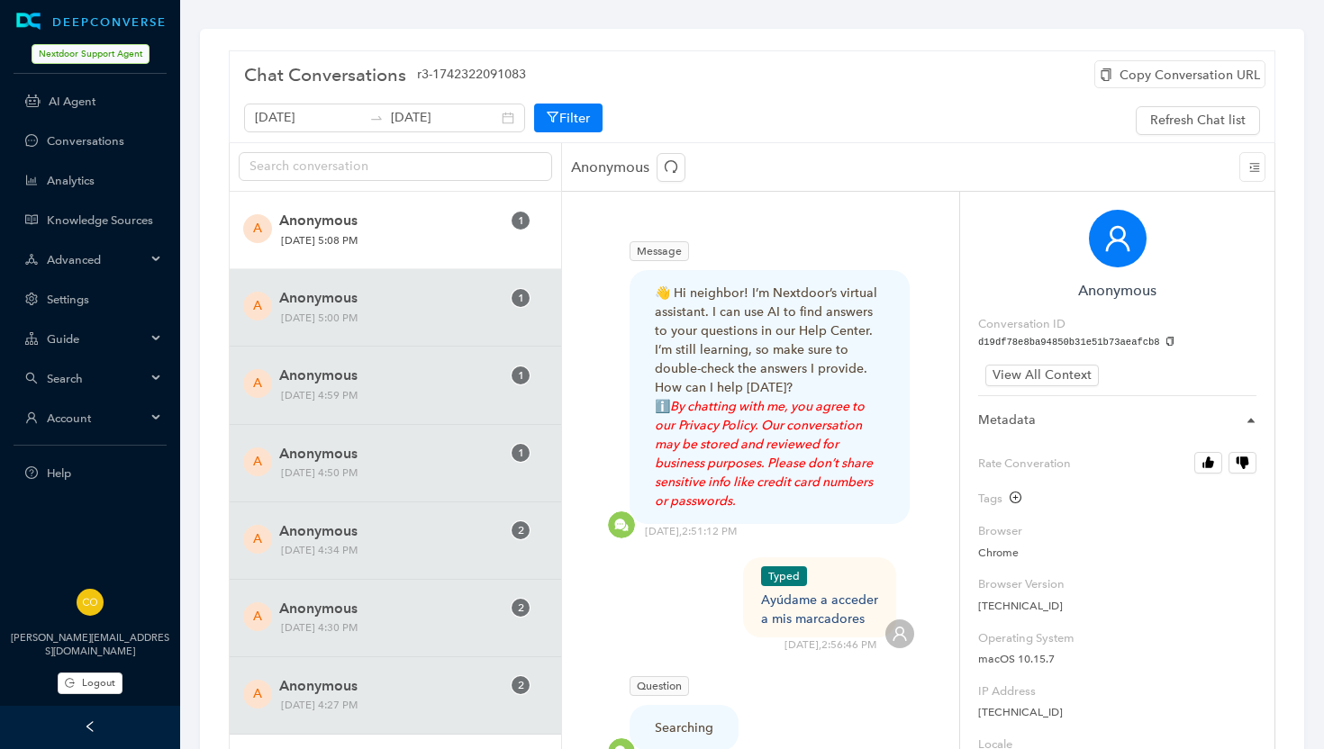
click at [390, 226] on span "Anonymous" at bounding box center [390, 221] width 222 height 22
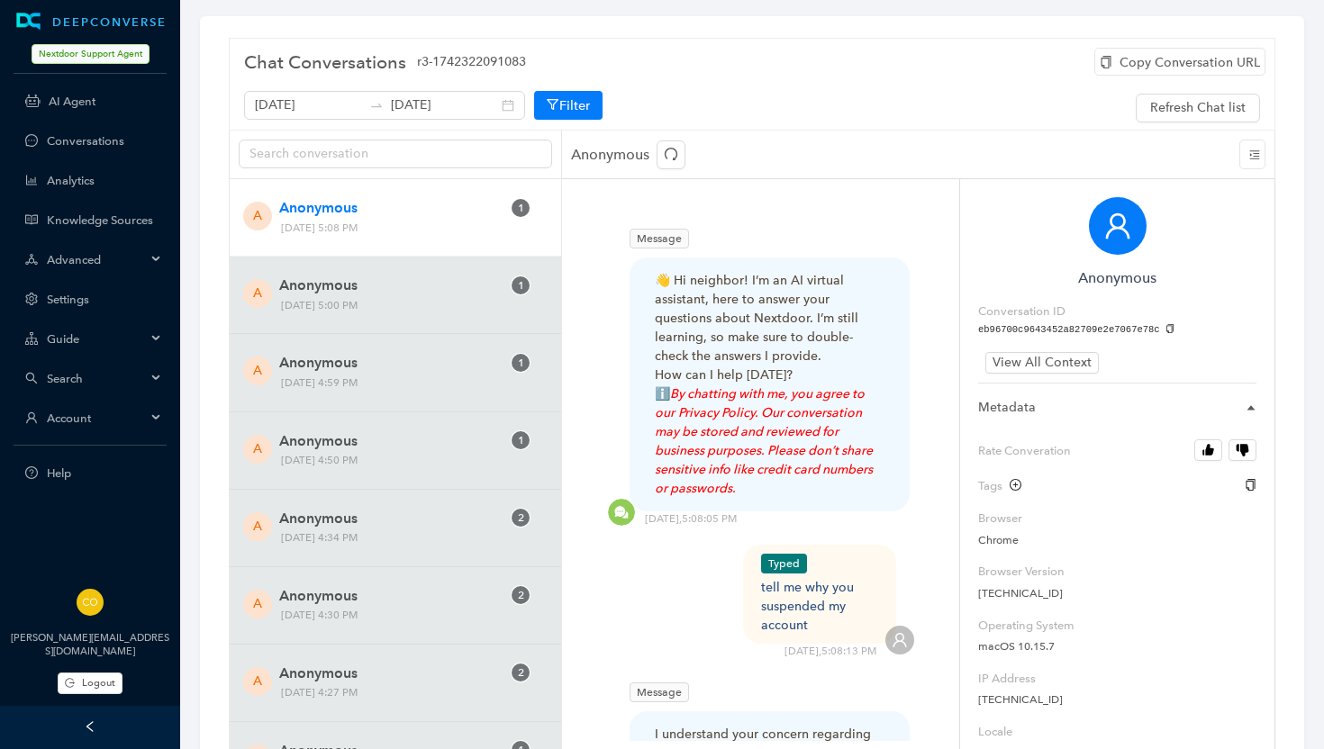
click at [1017, 486] on icon "plus-circle" at bounding box center [1016, 485] width 12 height 12
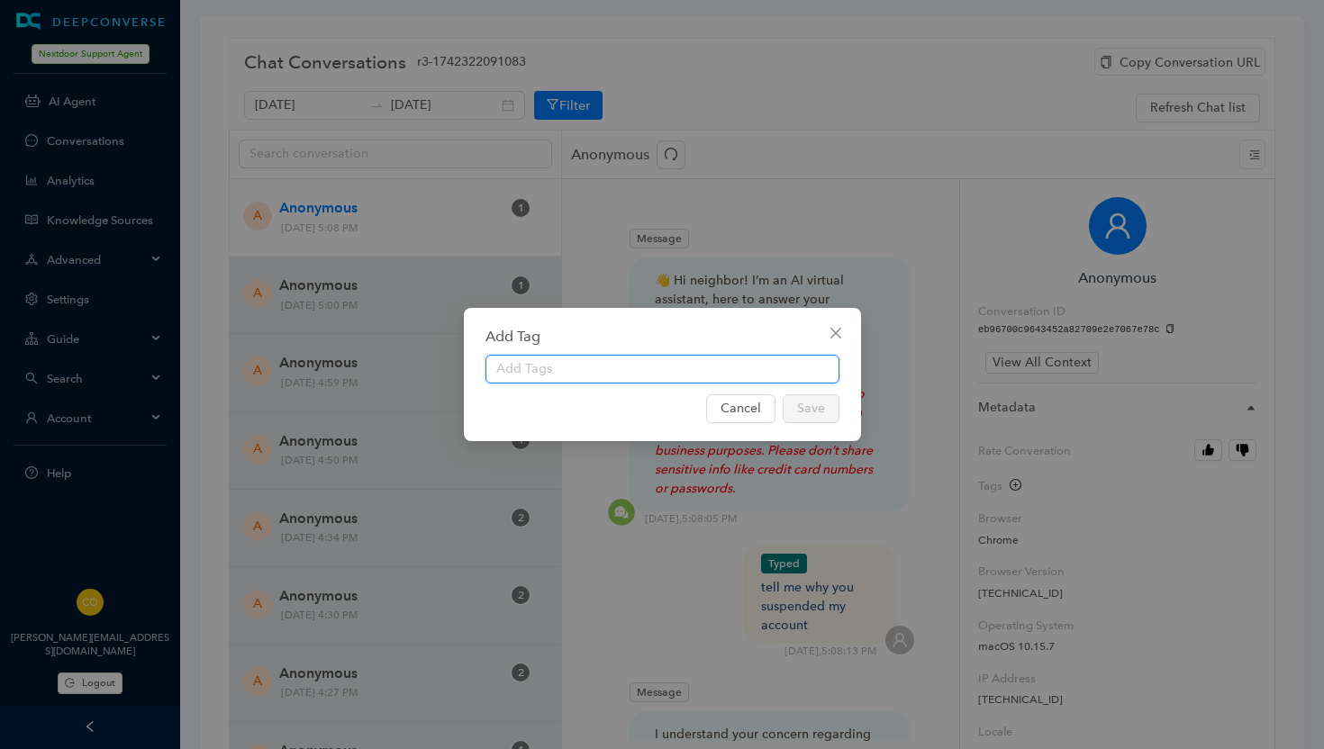
click at [521, 366] on input "text" at bounding box center [662, 369] width 354 height 29
type input "suspended account"
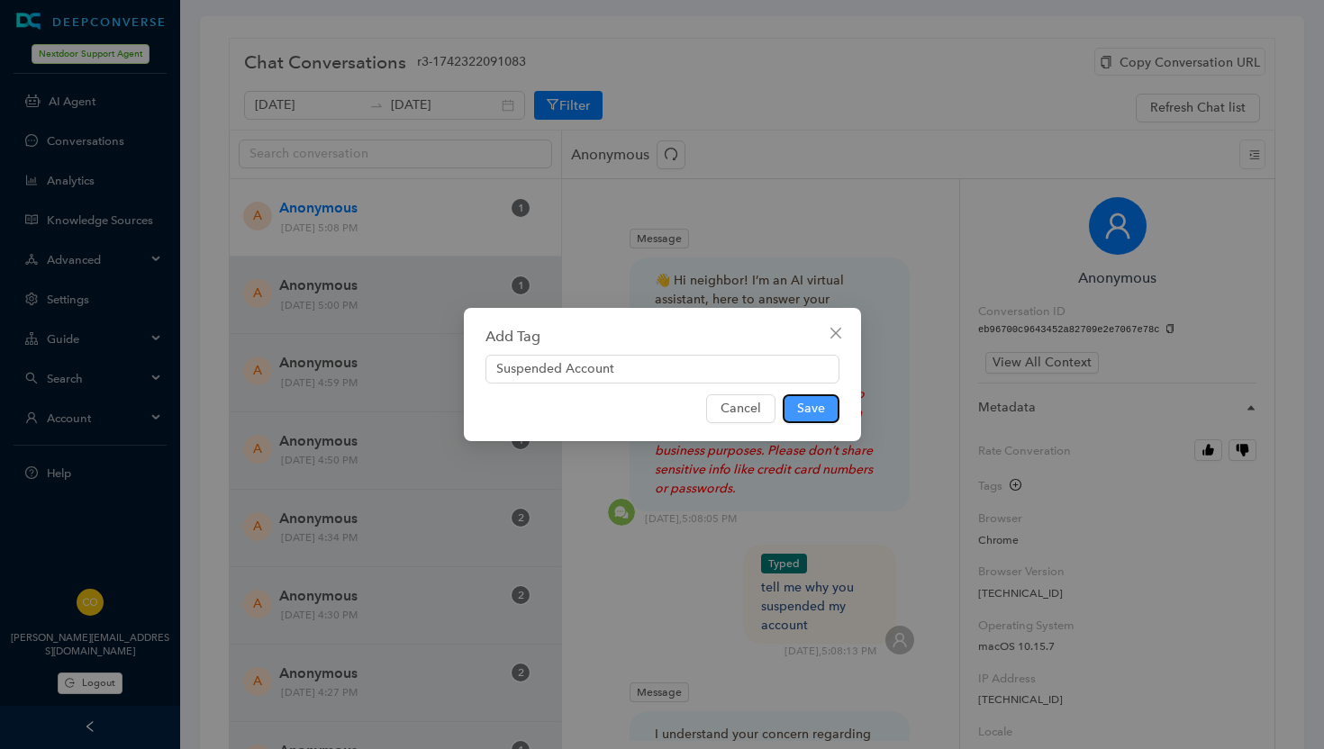
click at [821, 410] on span "Save" at bounding box center [811, 409] width 28 height 20
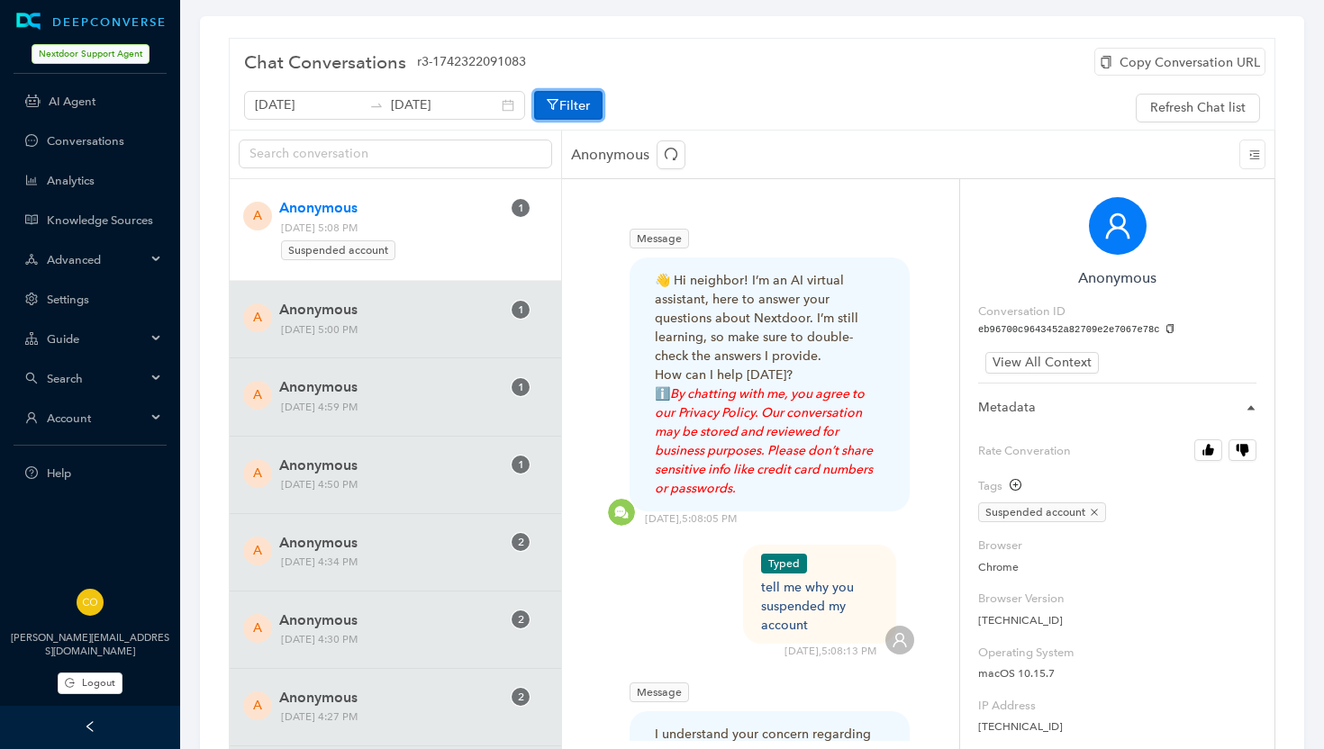
click at [546, 108] on button "Filter" at bounding box center [568, 105] width 68 height 29
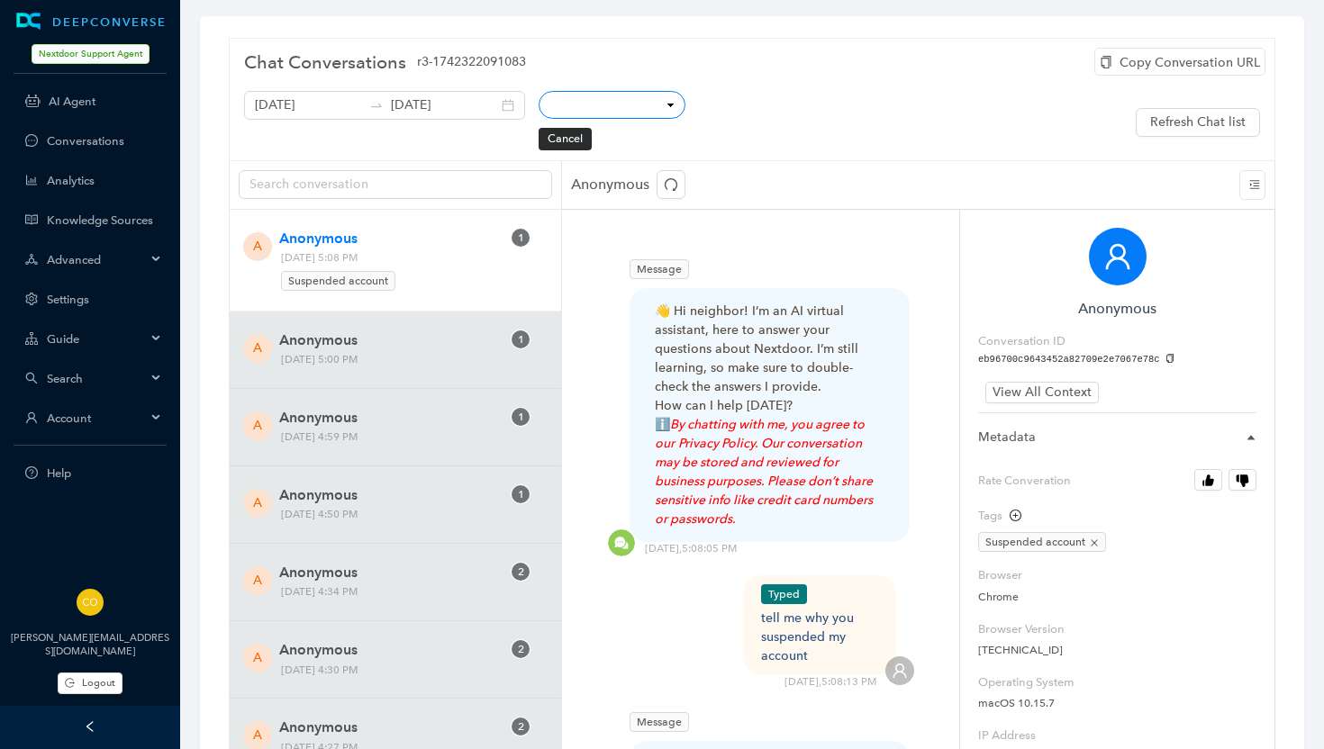
click at [639, 109] on select "Conversation ID CSAT Rating Locale User IP Mobile Page Path Hostname Referrer C…" at bounding box center [612, 105] width 147 height 28
select select "metadata.__conversation_csatRating"
click at [723, 104] on select "= != > <" at bounding box center [726, 105] width 64 height 28
select select "gt"
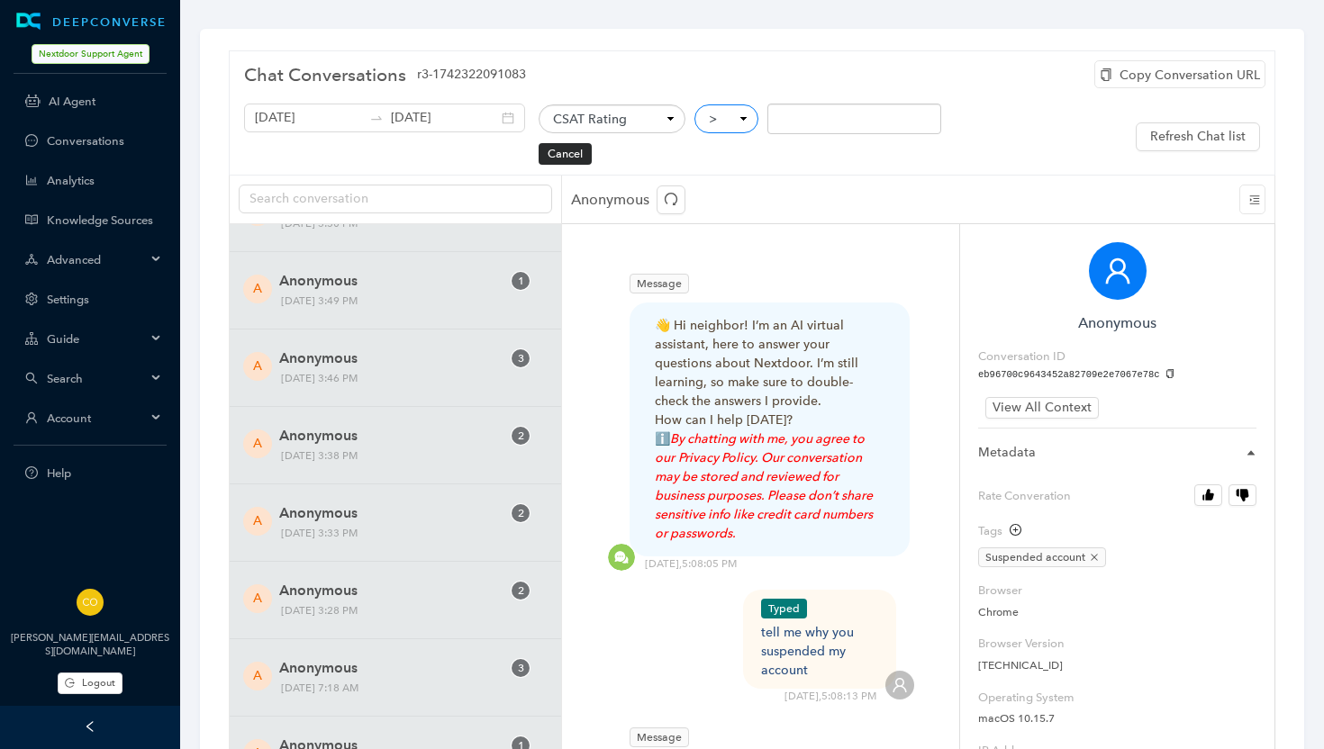
scroll to position [1307, 0]
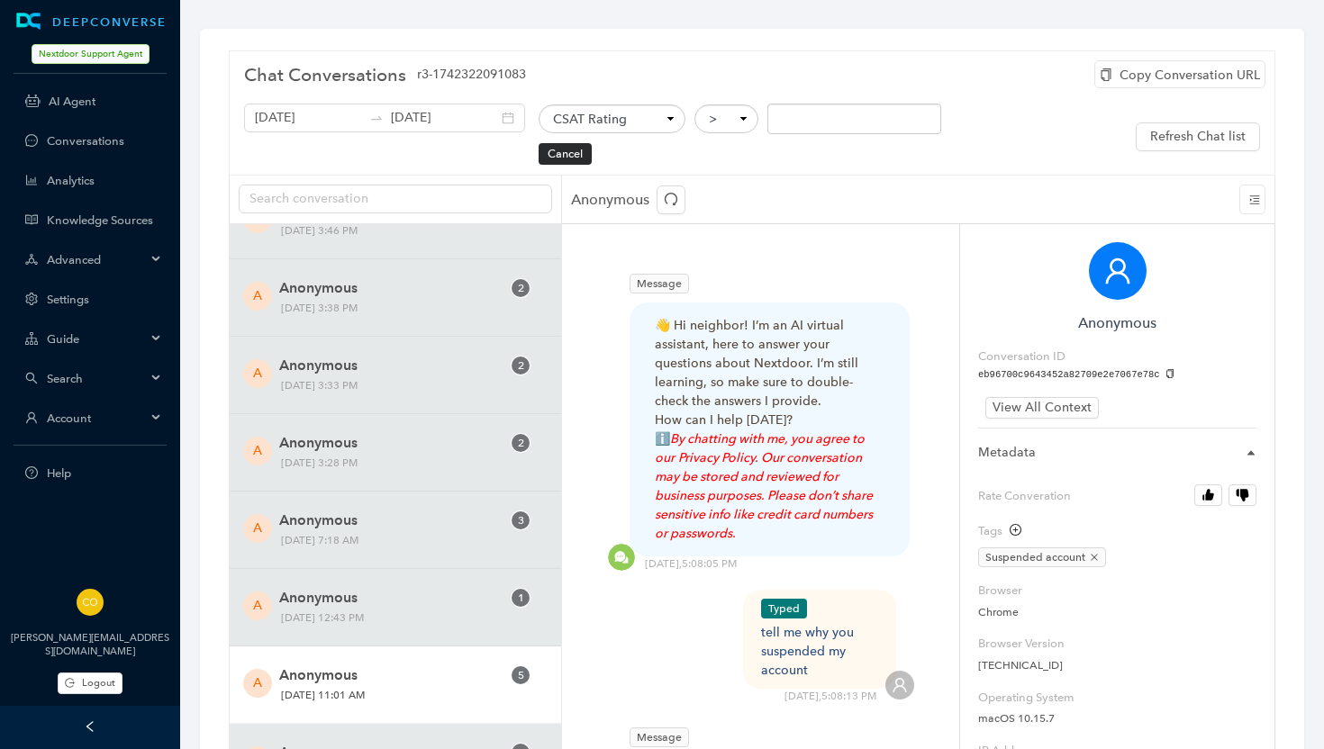
click at [384, 677] on span "Anonymous" at bounding box center [390, 676] width 222 height 22
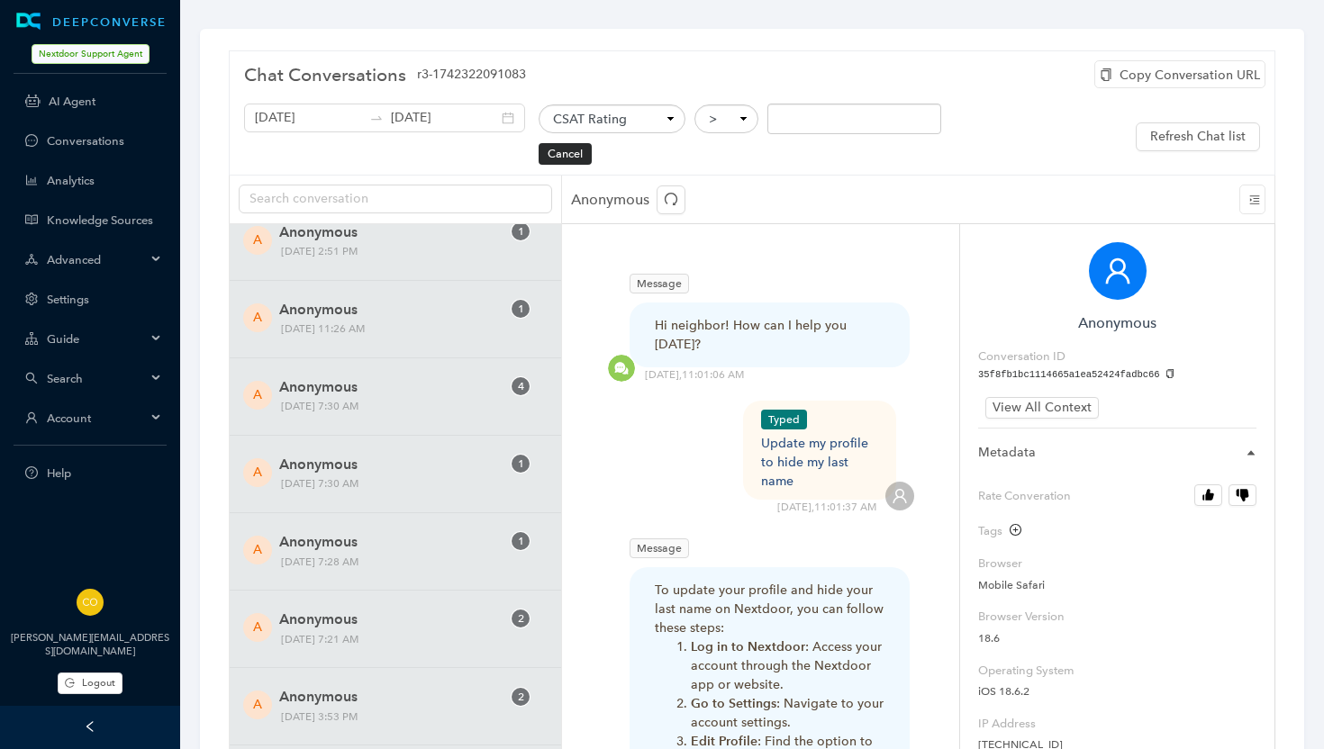
scroll to position [245, 0]
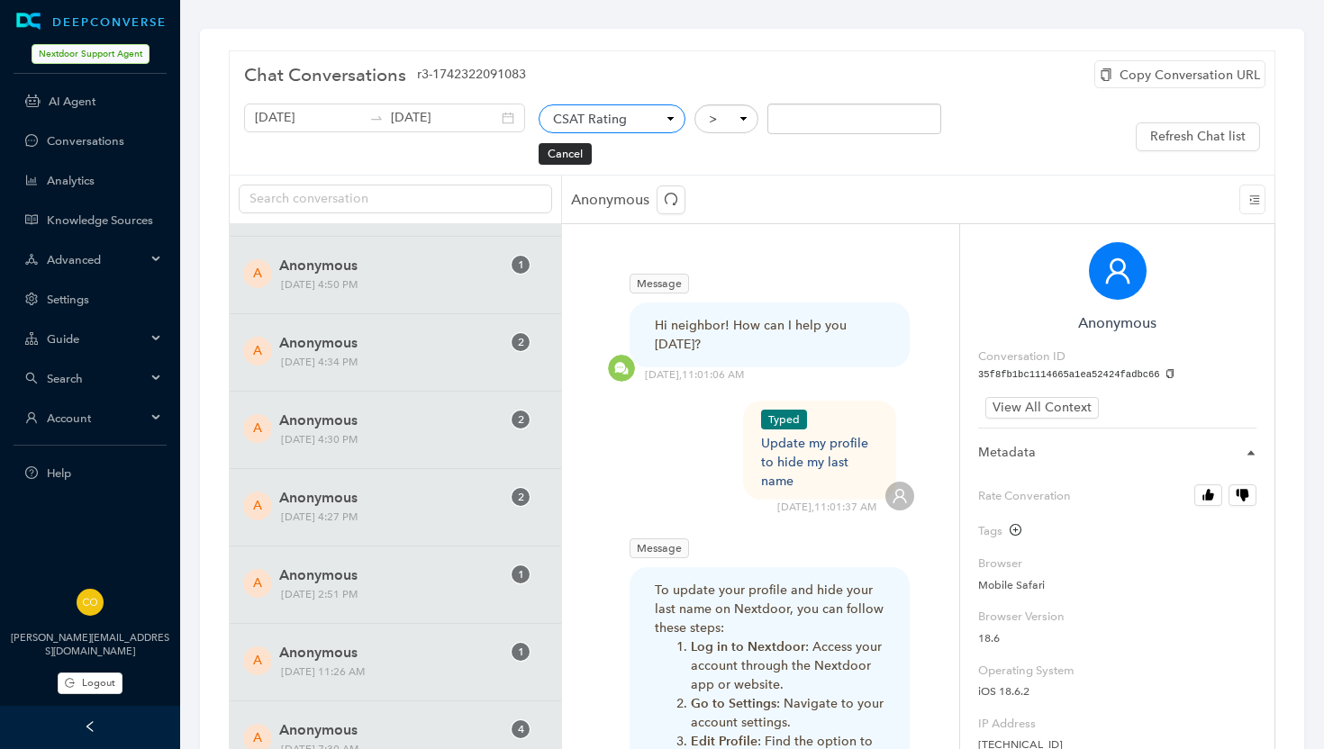
click at [648, 116] on select "Conversation ID CSAT Rating Locale User IP Mobile Page Path Hostname Referrer C…" at bounding box center [612, 118] width 147 height 28
select select "metadata.browser_isMobile"
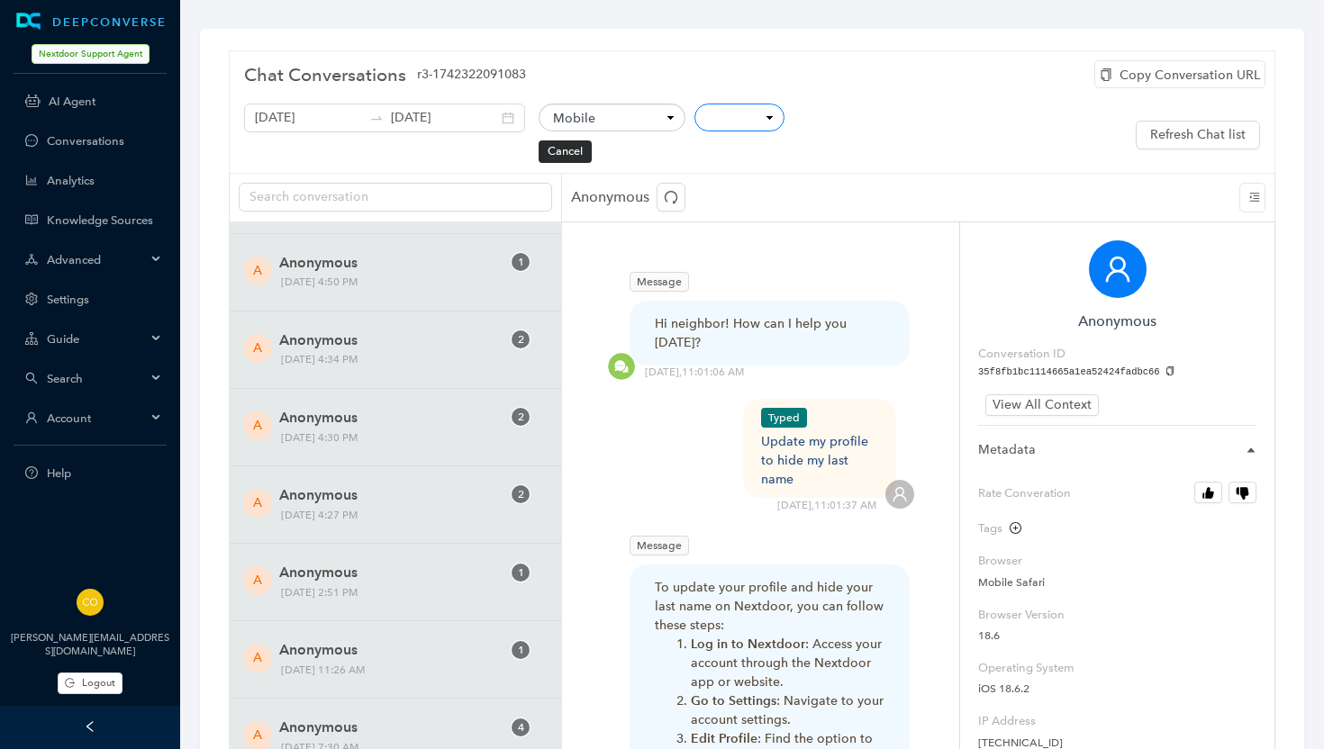
click at [719, 118] on select "equals" at bounding box center [739, 118] width 90 height 28
select select "eq"
click at [794, 114] on input "Yes" at bounding box center [800, 115] width 12 height 12
radio input "true"
click at [596, 150] on button "OK" at bounding box center [613, 152] width 35 height 22
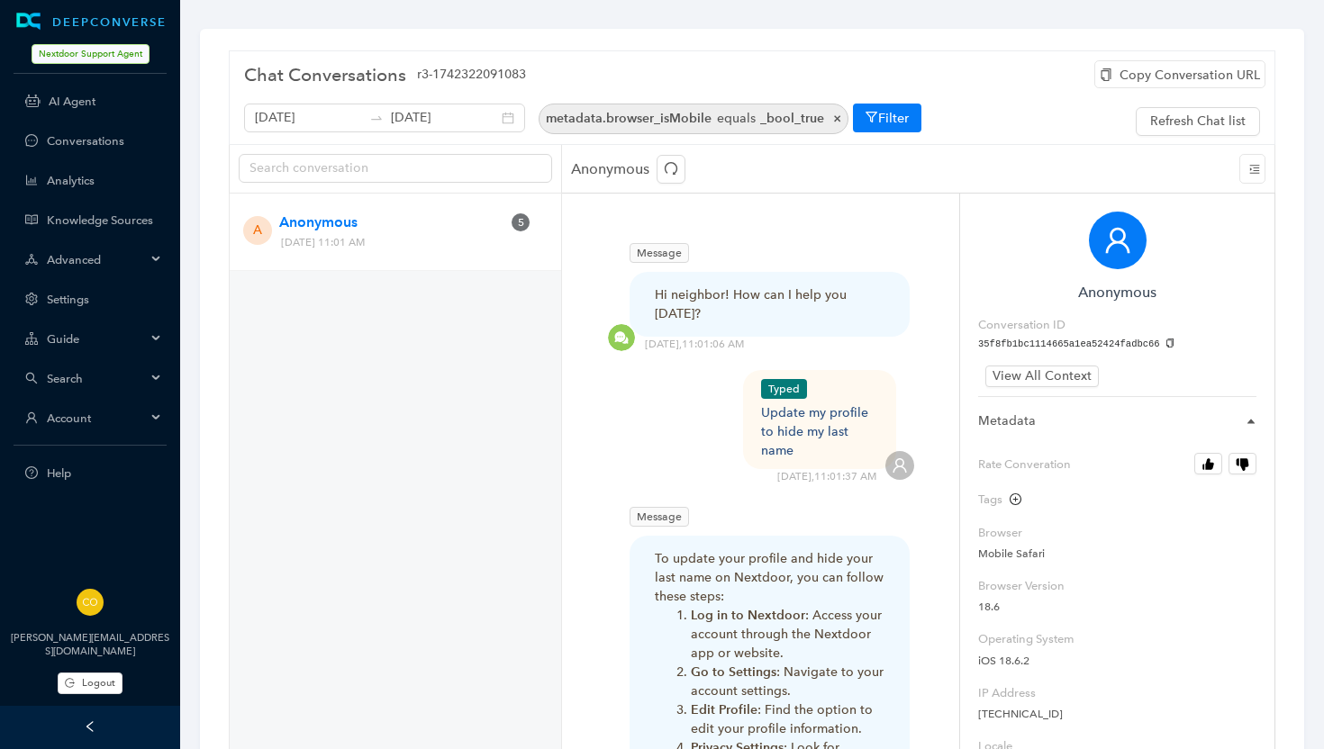
click at [824, 116] on span "×" at bounding box center [832, 118] width 17 height 15
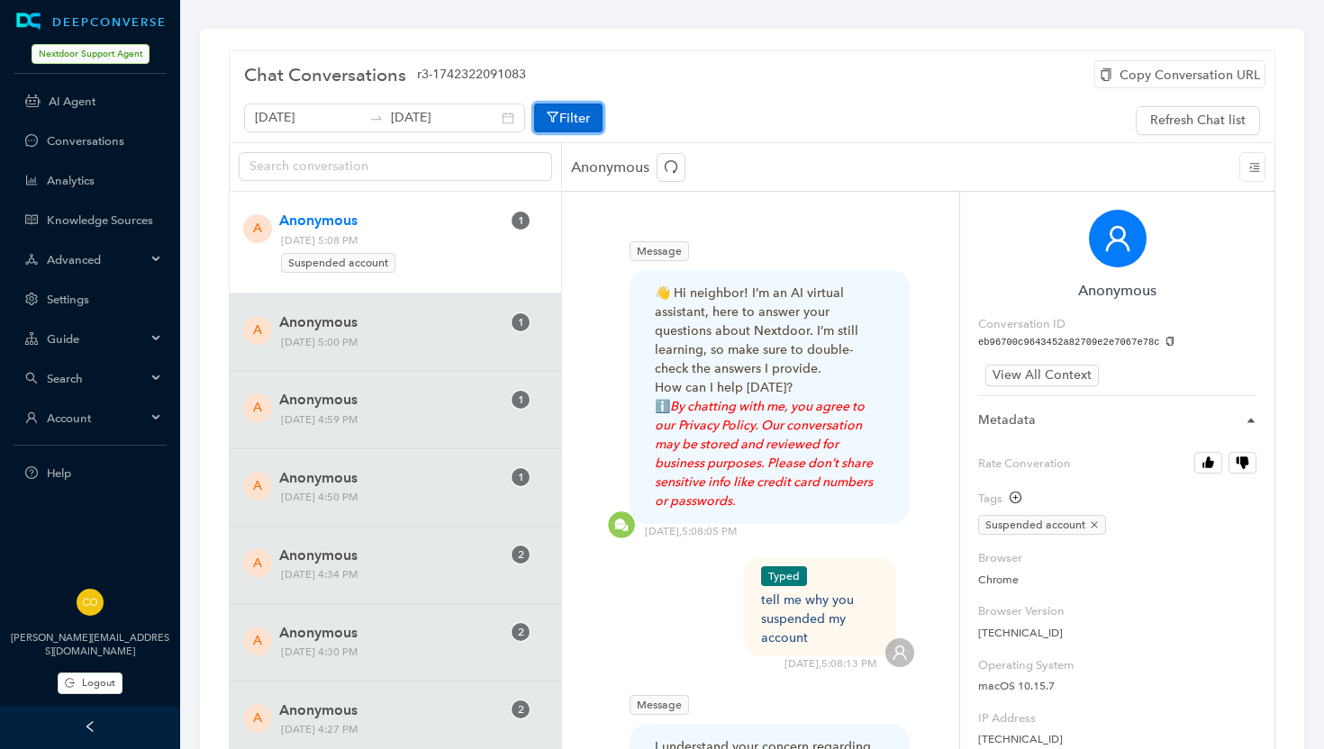
click at [557, 118] on button "Filter" at bounding box center [568, 118] width 68 height 29
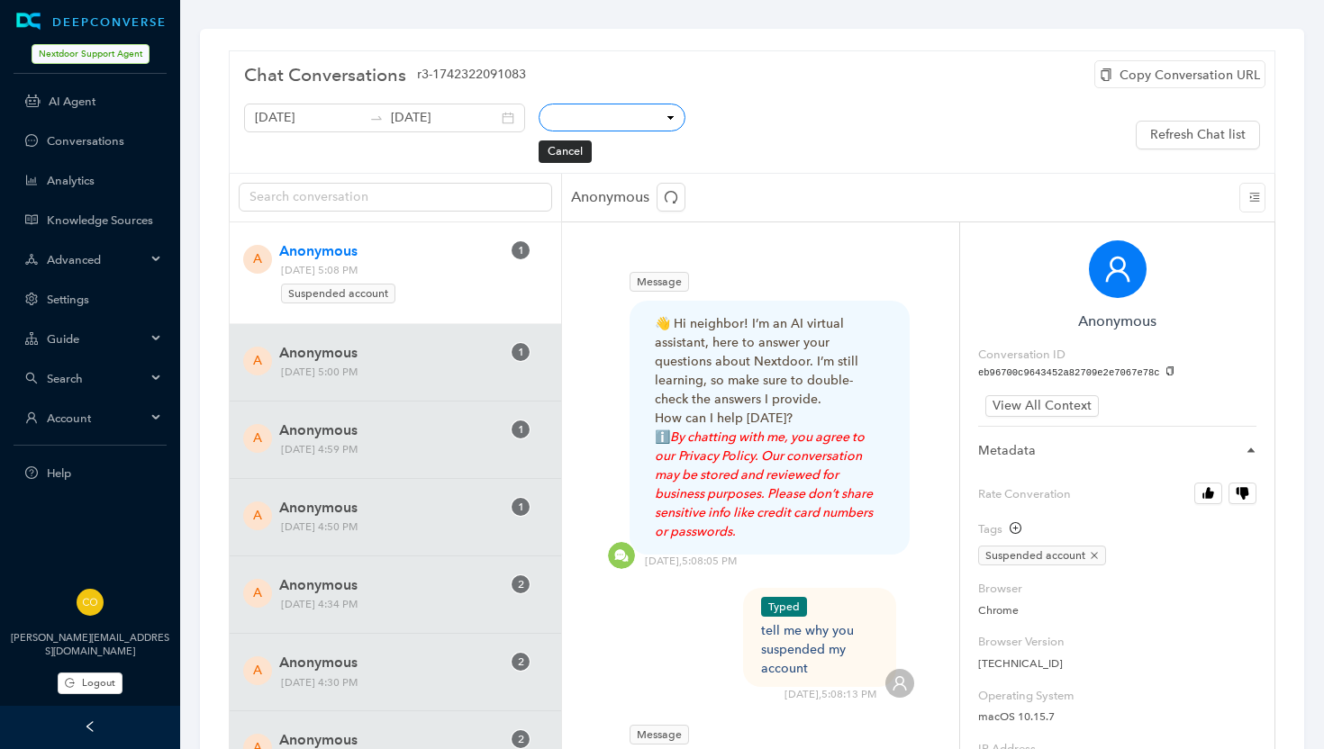
click at [590, 118] on select "Conversation ID CSAT Rating Locale User IP Mobile Page Path Hostname Referrer C…" at bounding box center [612, 118] width 147 height 28
select select "tags"
click at [712, 114] on select "any of all of" at bounding box center [737, 118] width 87 height 28
select select "in"
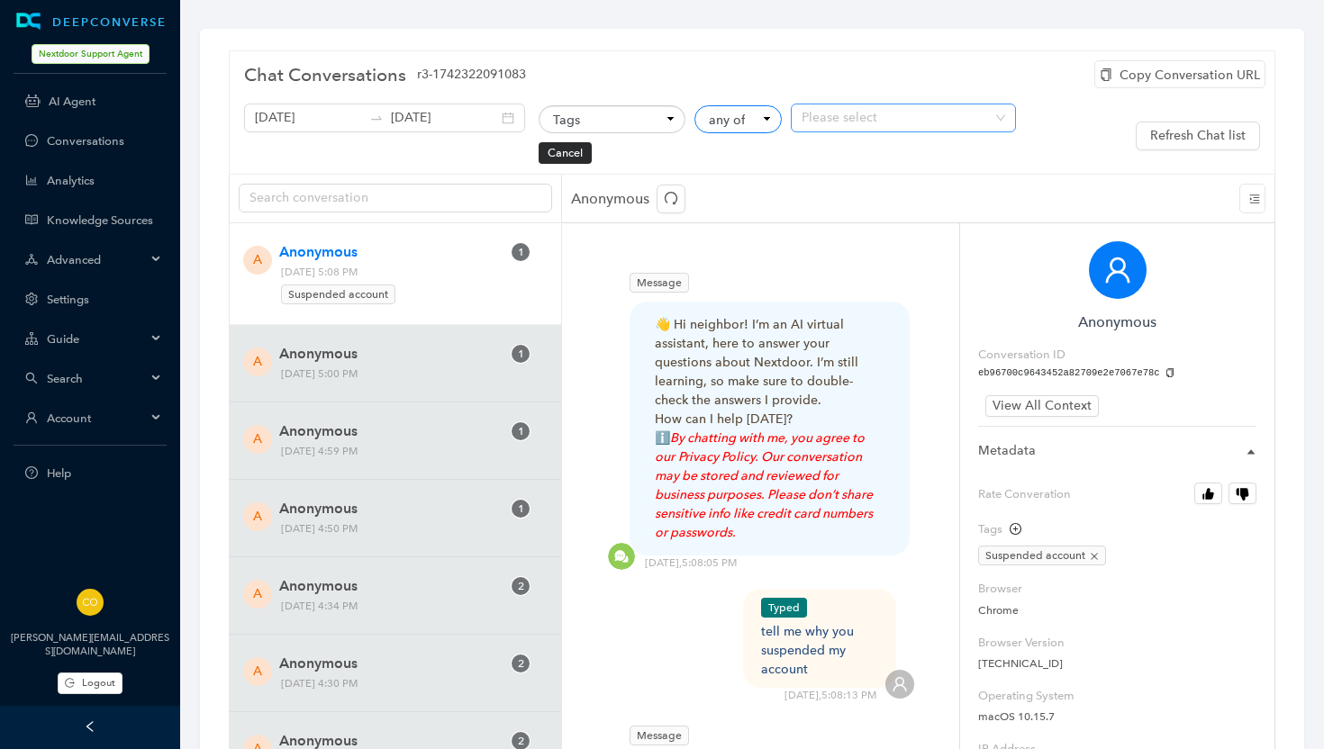
click at [794, 116] on div at bounding box center [893, 118] width 199 height 15
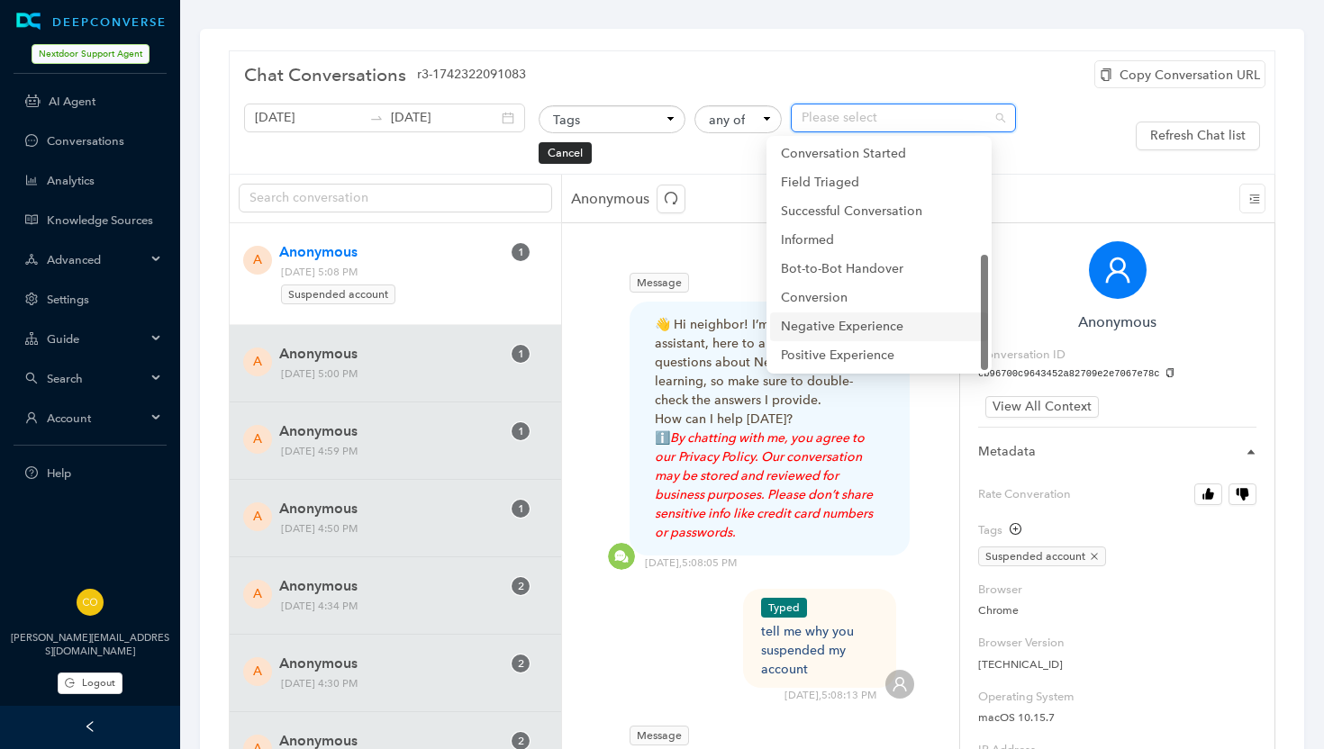
click at [866, 329] on div "Negative Experience" at bounding box center [879, 327] width 196 height 20
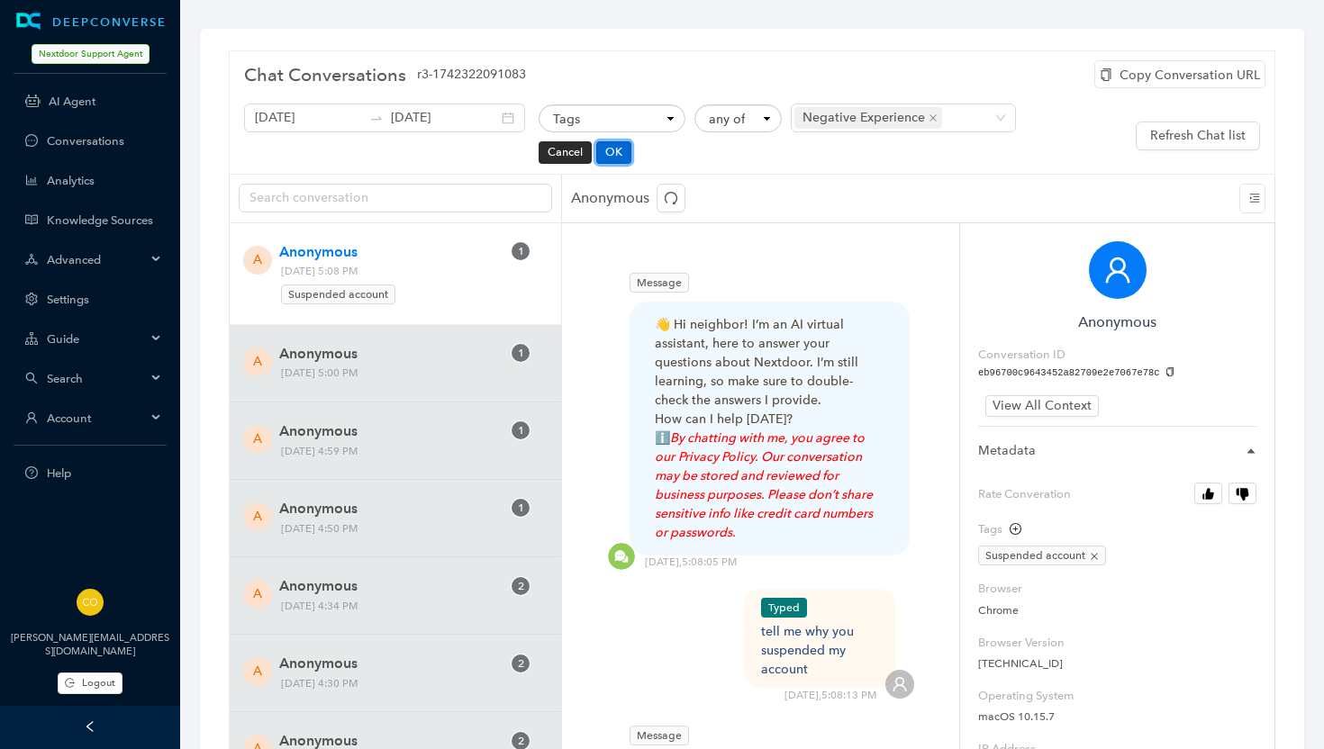
click at [596, 150] on button "OK" at bounding box center [613, 152] width 35 height 22
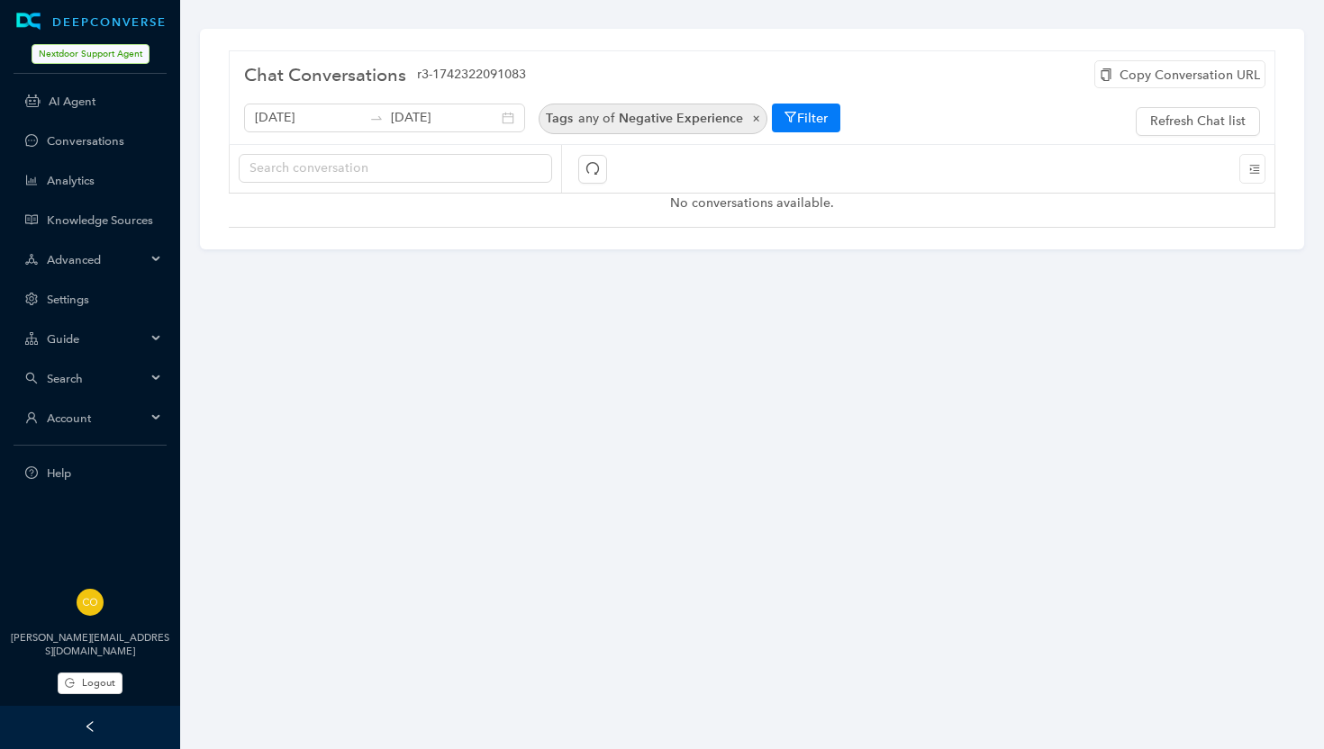
click at [713, 123] on span "Negative Experience" at bounding box center [681, 118] width 124 height 15
select select "tags"
select select "in"
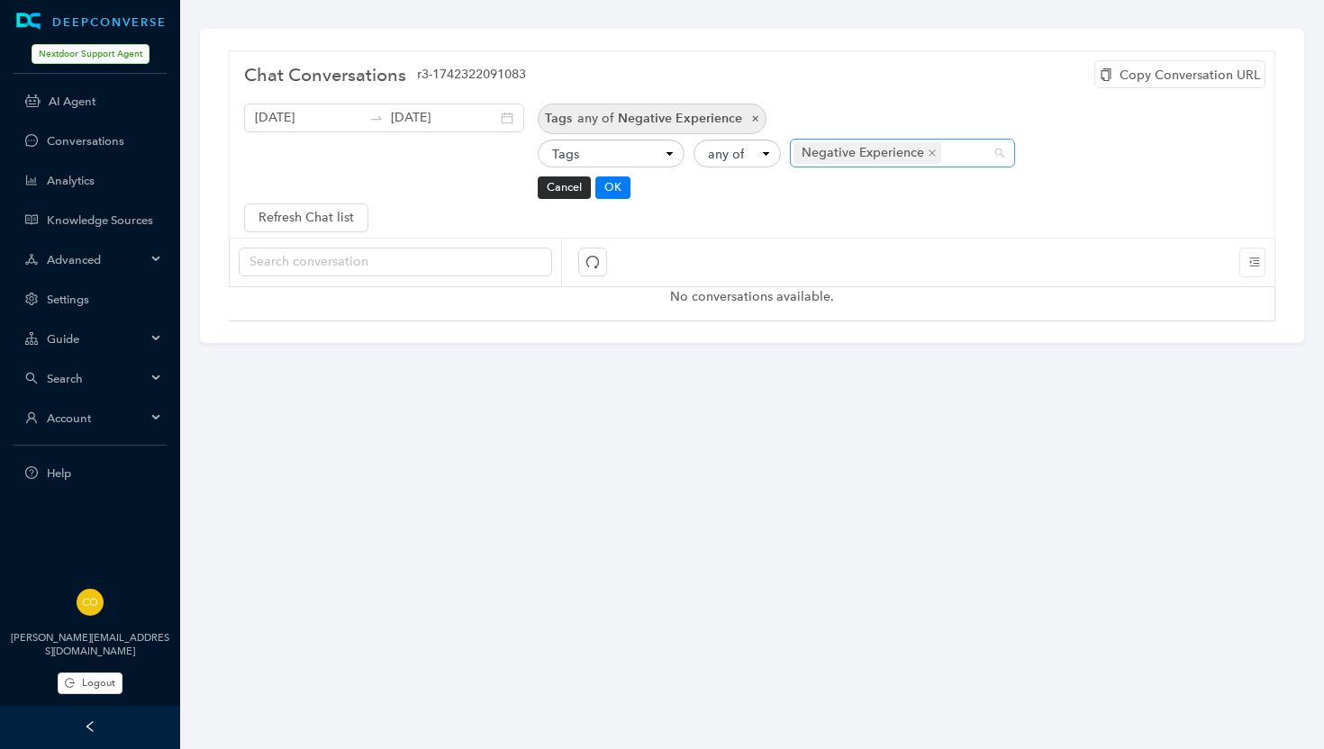
click at [924, 143] on span "Negative Experience" at bounding box center [863, 153] width 122 height 20
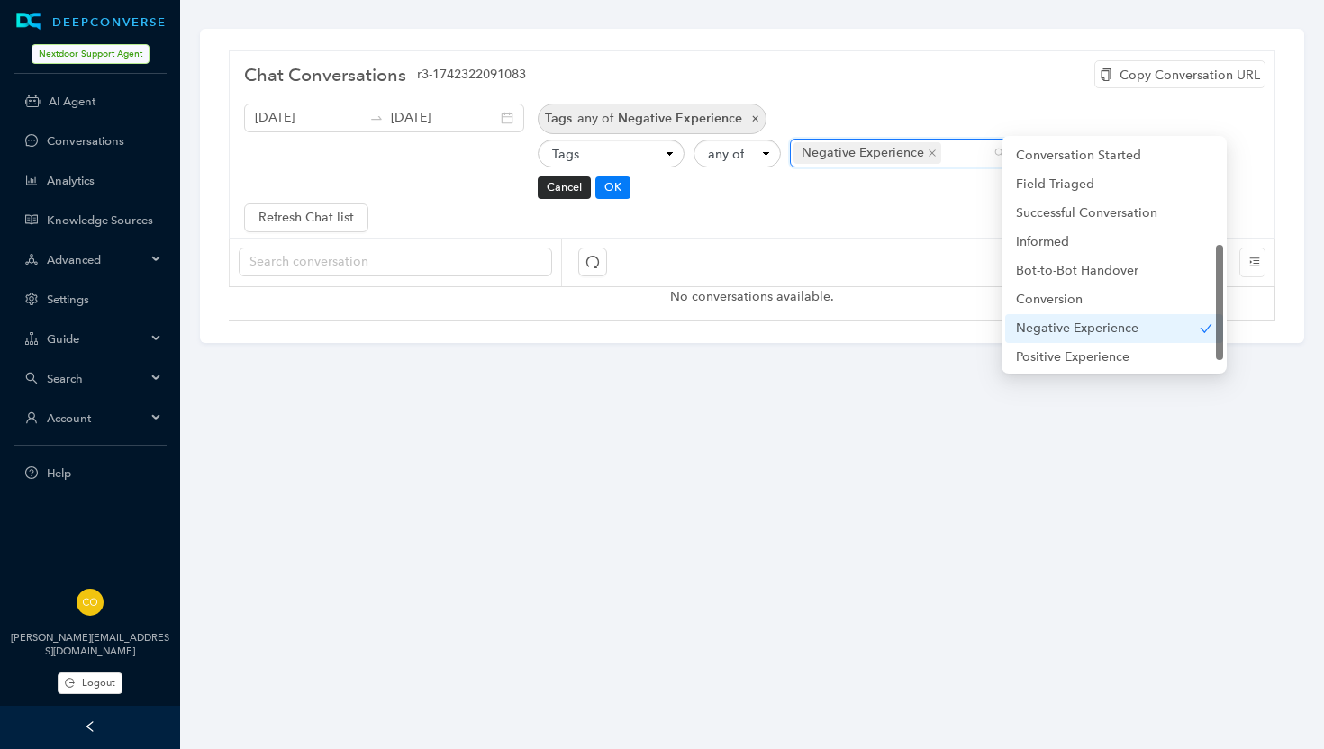
scroll to position [231, 0]
click at [1160, 325] on div "Negative Experience" at bounding box center [1108, 327] width 184 height 20
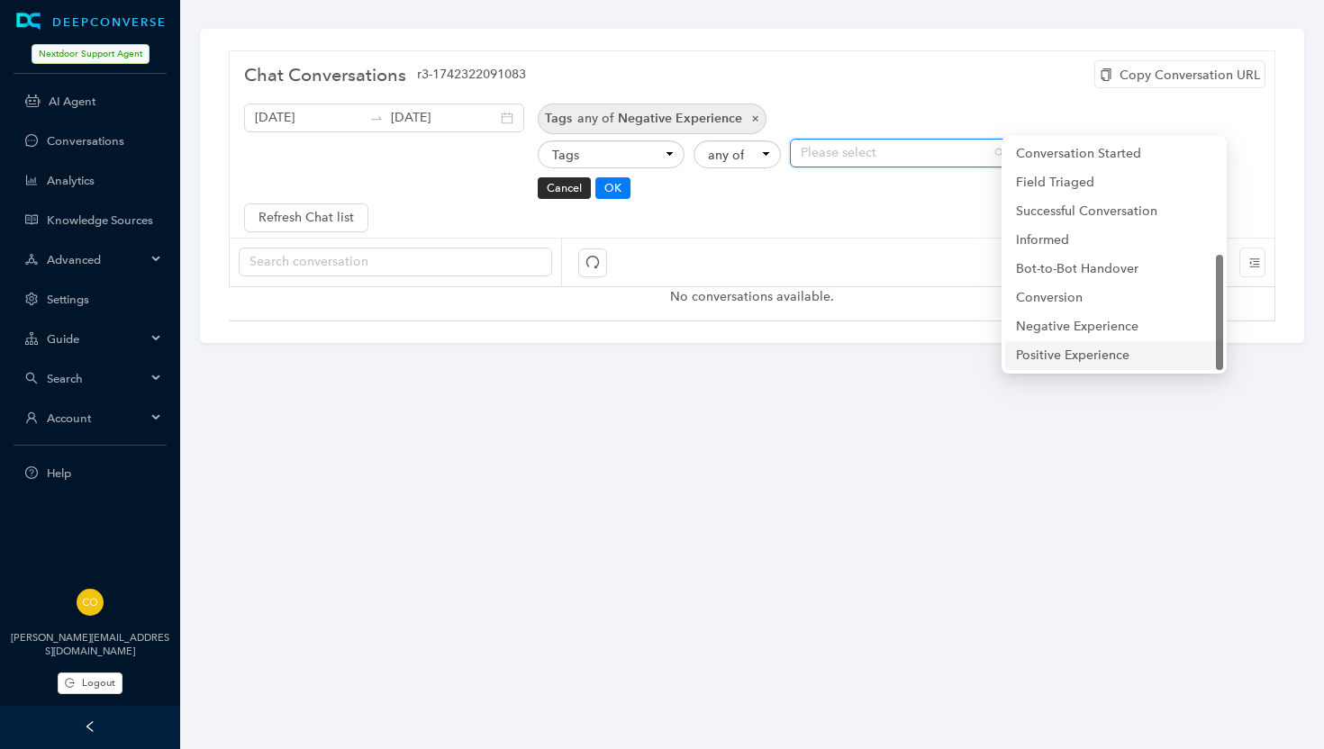
click at [1163, 352] on div "Positive Experience" at bounding box center [1114, 356] width 196 height 20
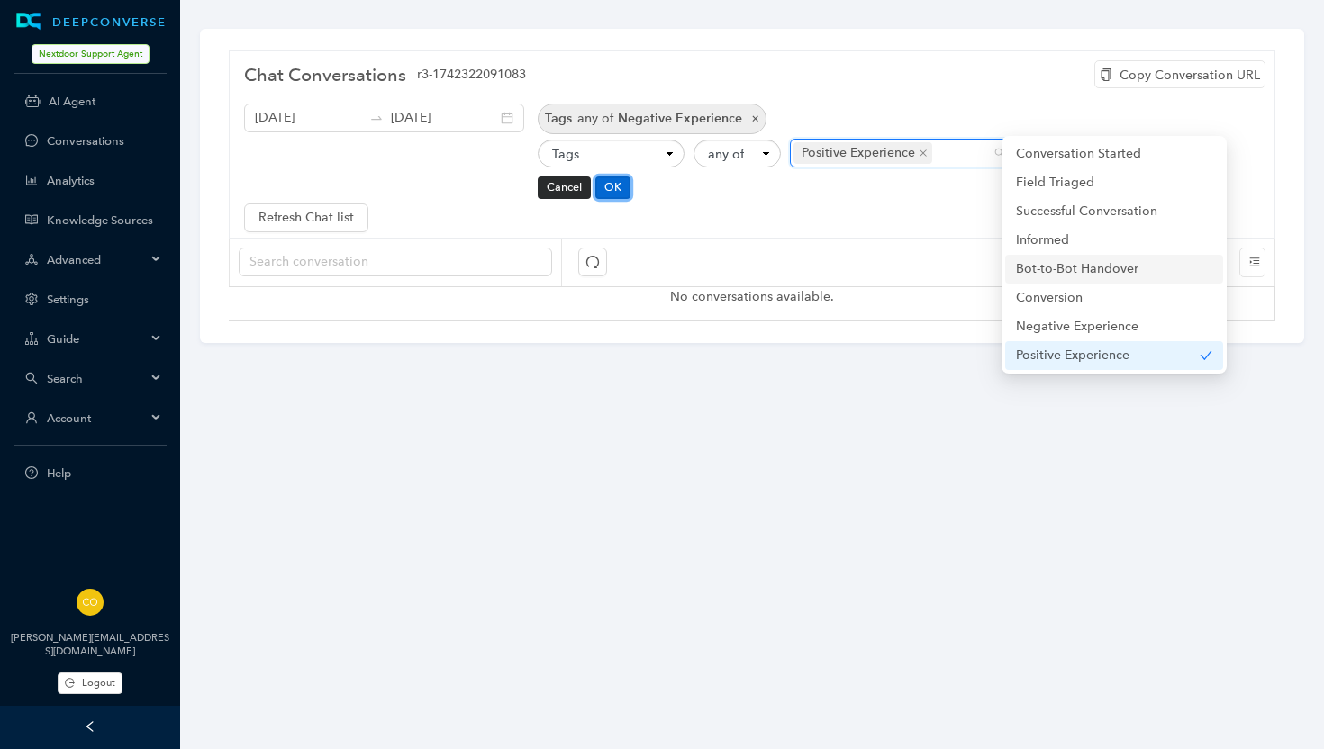
click at [630, 177] on button "OK" at bounding box center [612, 188] width 35 height 22
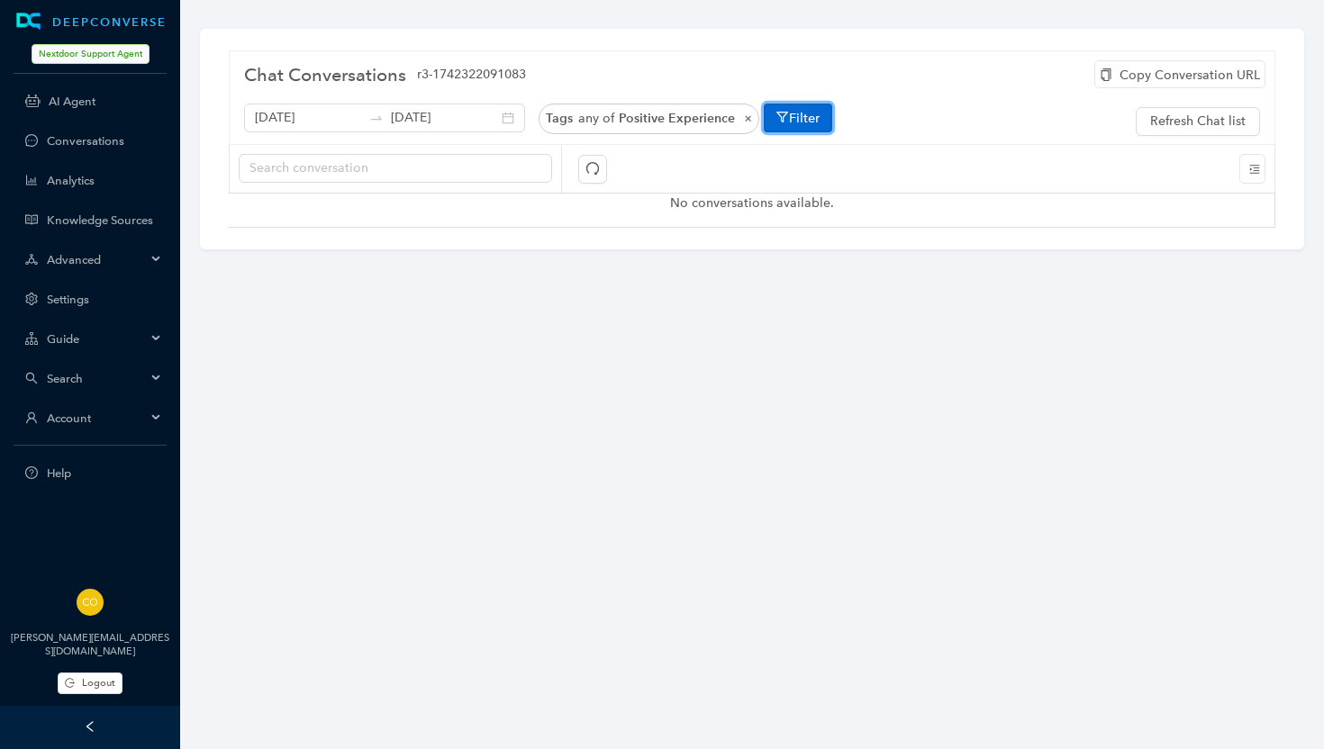
click at [788, 113] on button "Filter" at bounding box center [798, 118] width 68 height 29
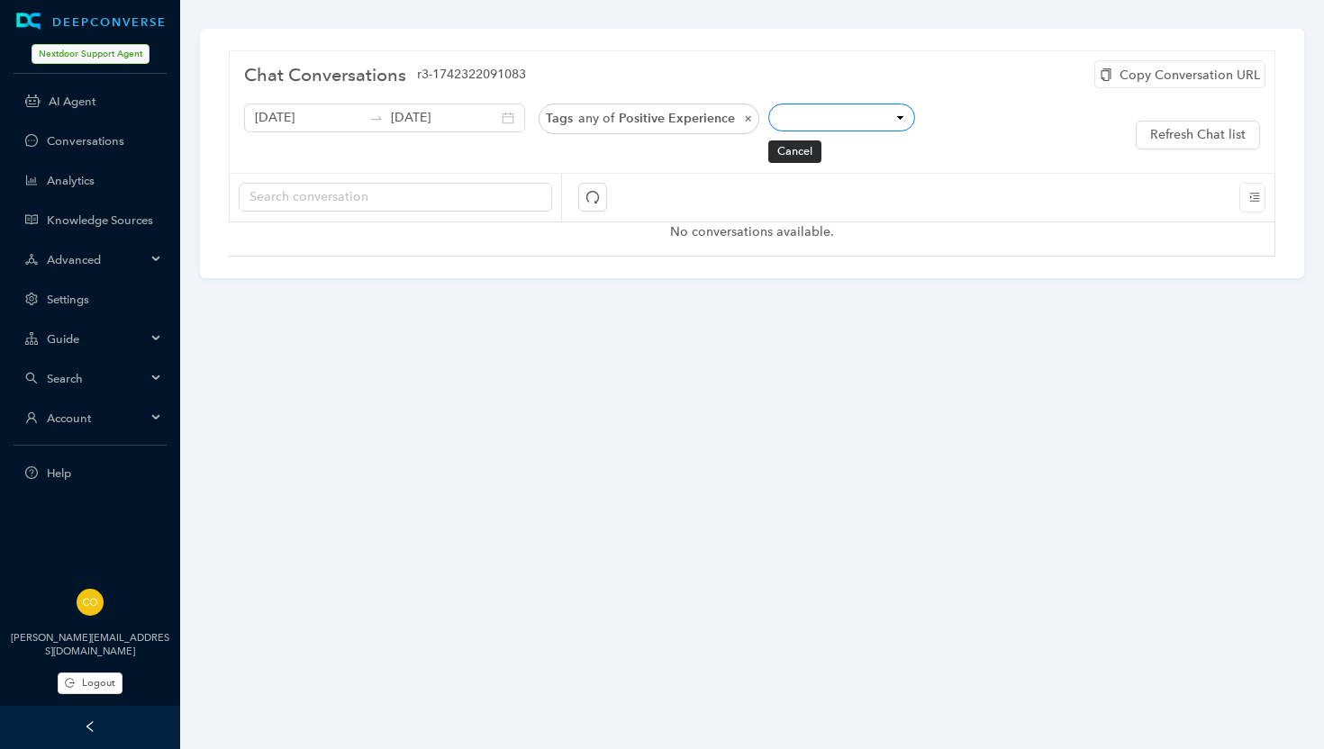
click at [832, 118] on select "Conversation ID CSAT Rating Locale User IP Mobile Page Path Hostname Referrer C…" at bounding box center [841, 118] width 147 height 28
select select "tags"
click at [735, 115] on span "×" at bounding box center [743, 118] width 17 height 15
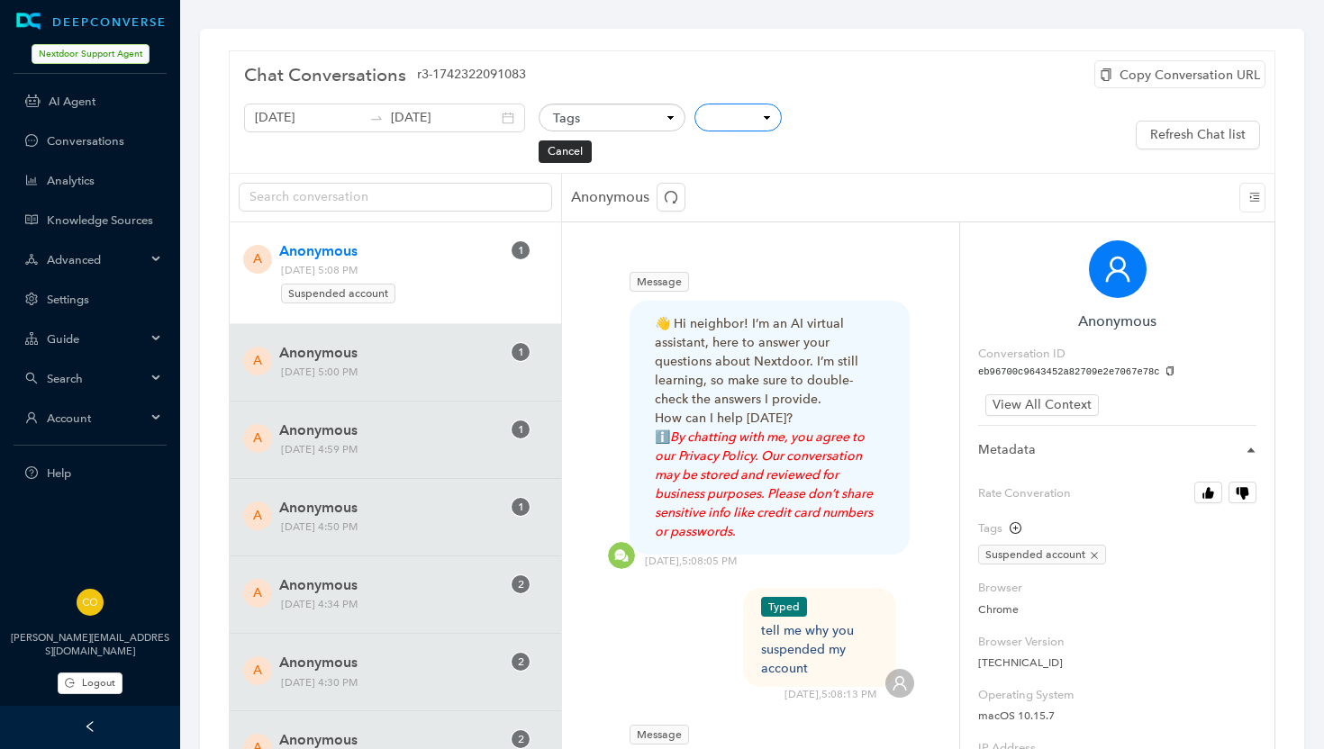
click at [716, 117] on select "any of all of" at bounding box center [737, 118] width 87 height 28
select select "in"
click at [803, 111] on div at bounding box center [893, 118] width 199 height 15
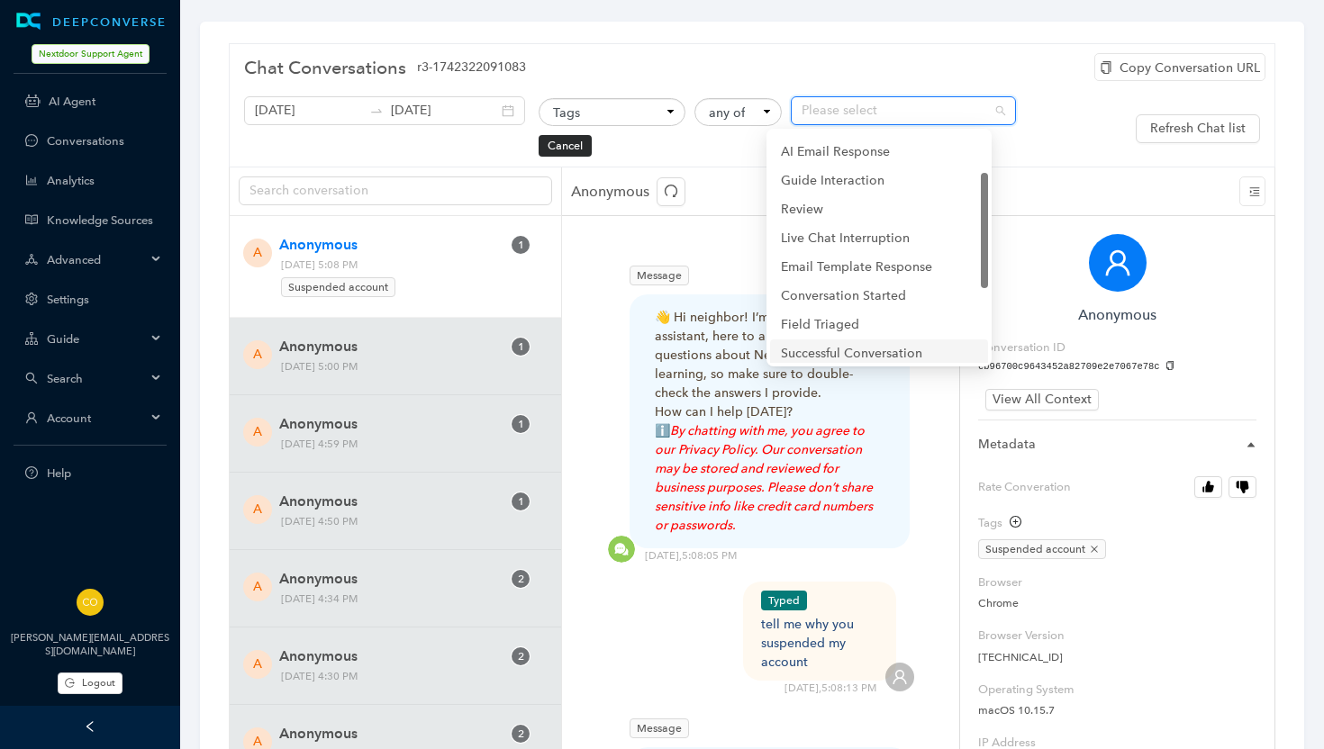
scroll to position [0, 0]
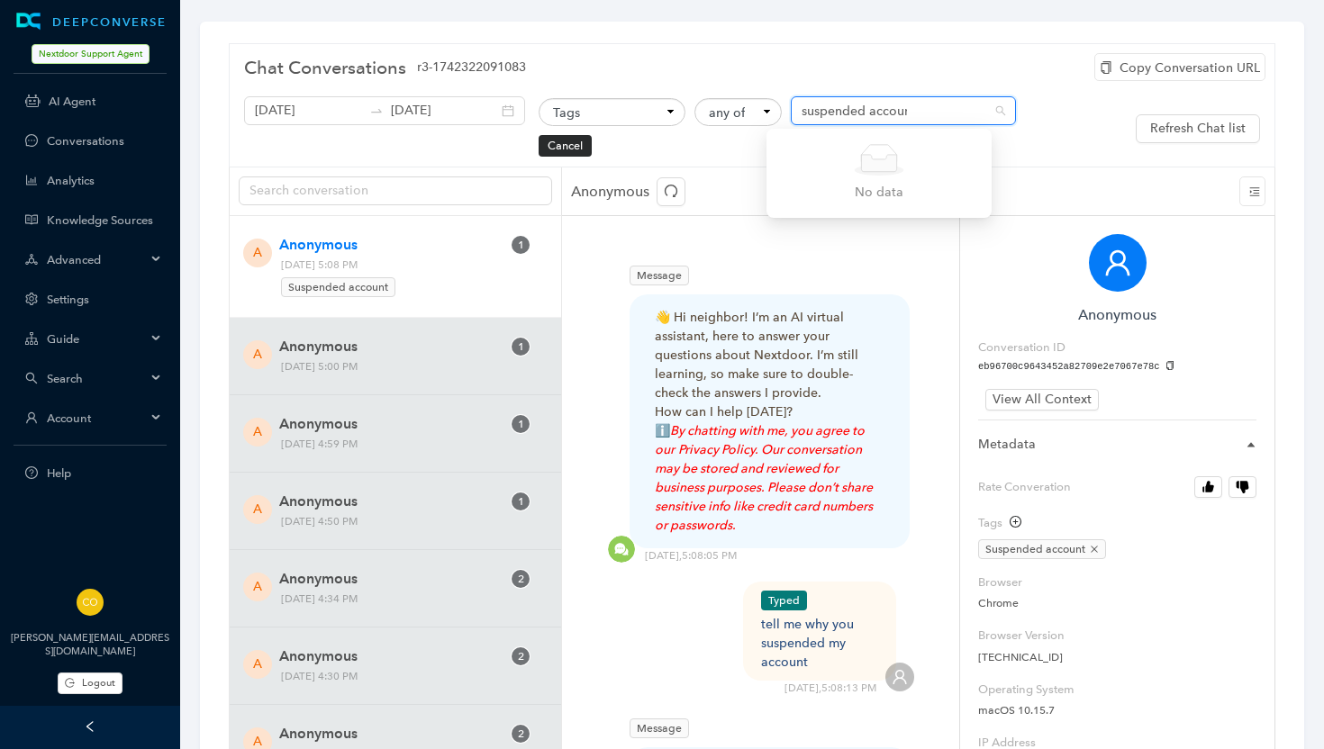
type input "suspended account"
click at [756, 64] on div "Chat Conversations r3-1742322091083" at bounding box center [752, 68] width 1016 height 36
click at [545, 148] on button "Cancel" at bounding box center [565, 146] width 53 height 22
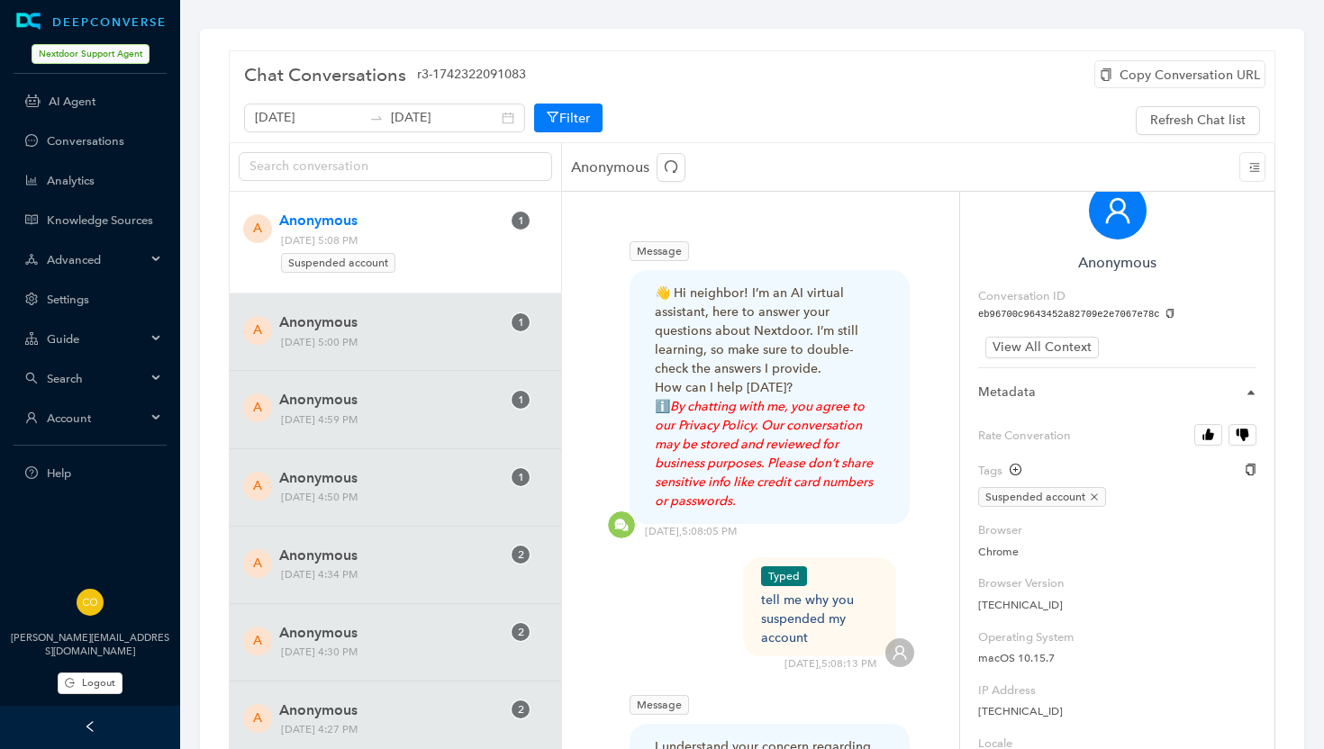
scroll to position [29, 0]
click at [545, 113] on button "Filter" at bounding box center [568, 118] width 68 height 29
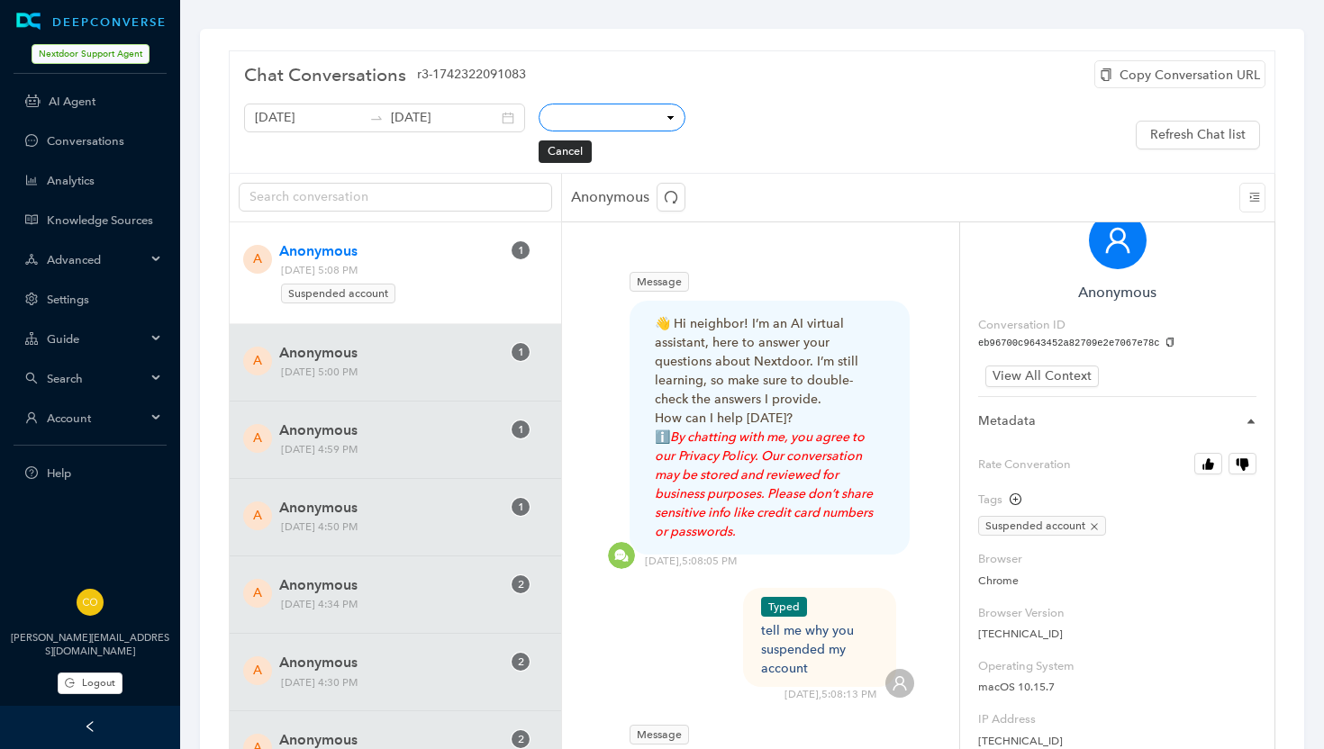
click at [604, 114] on select "Conversation ID CSAT Rating Locale User IP Mobile Page Path Hostname Referrer C…" at bounding box center [612, 118] width 147 height 28
click at [598, 122] on select "Conversation ID CSAT Rating Locale User IP Mobile Page Path Hostname Referrer C…" at bounding box center [612, 118] width 147 height 28
select select "topics"
click at [712, 116] on select "equals not equal starts with contains doesn't contain finishes with" at bounding box center [765, 118] width 143 height 28
select select "eq"
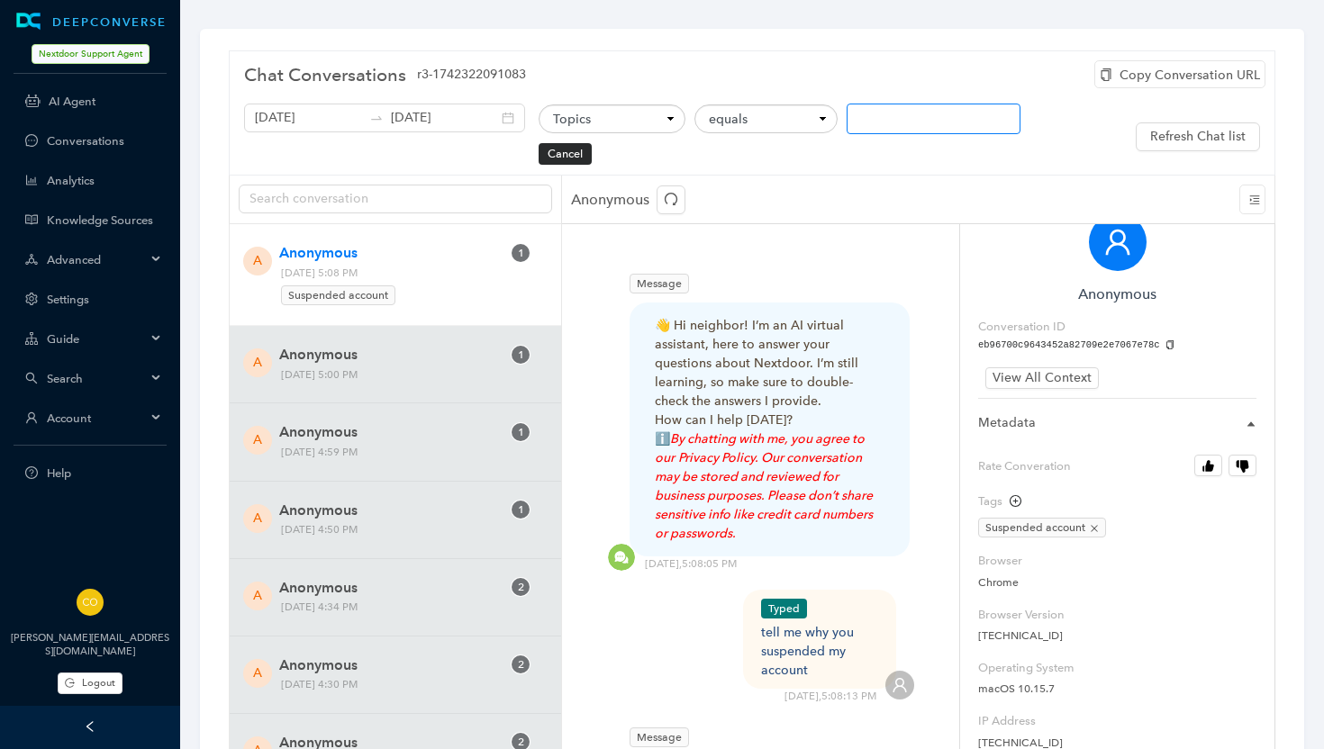
click at [848, 122] on input "text" at bounding box center [934, 119] width 174 height 31
type input "suspended account"
click at [601, 153] on button "OK" at bounding box center [613, 154] width 35 height 22
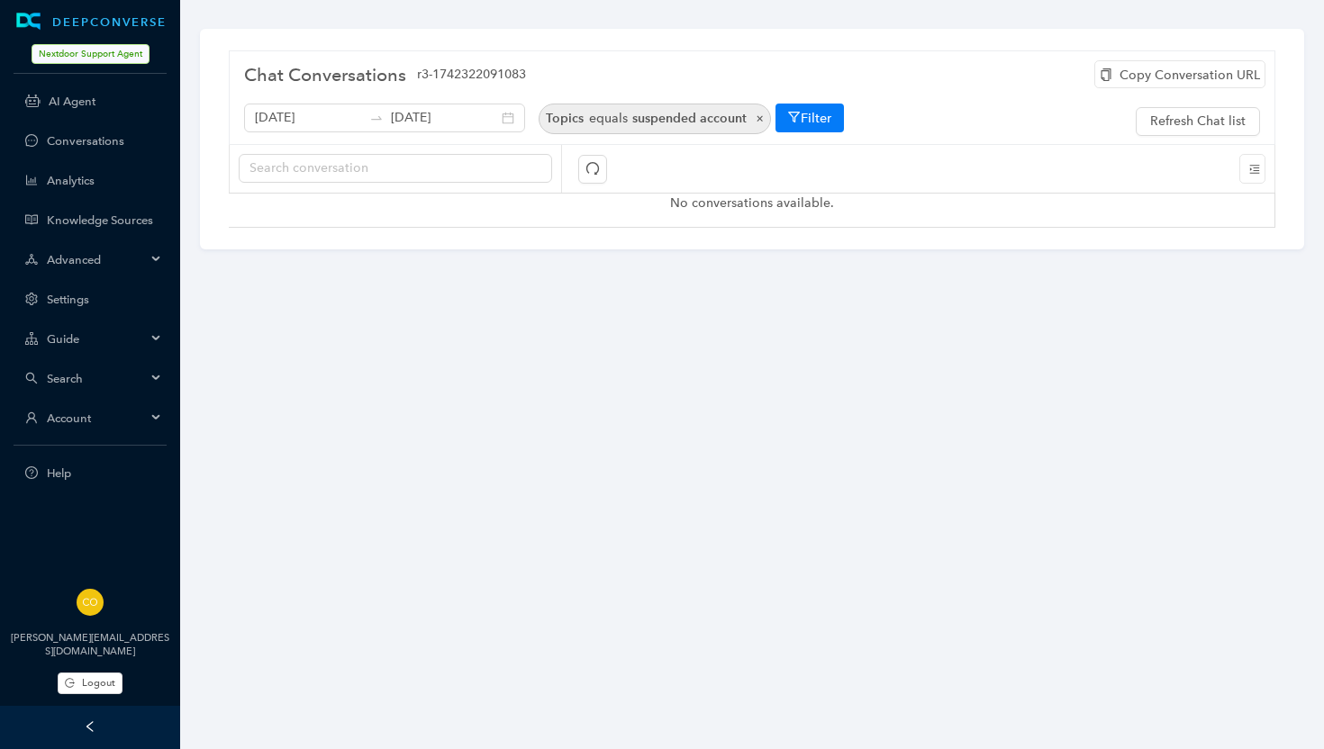
click at [657, 122] on span "suspended account" at bounding box center [689, 118] width 114 height 15
select select "topics"
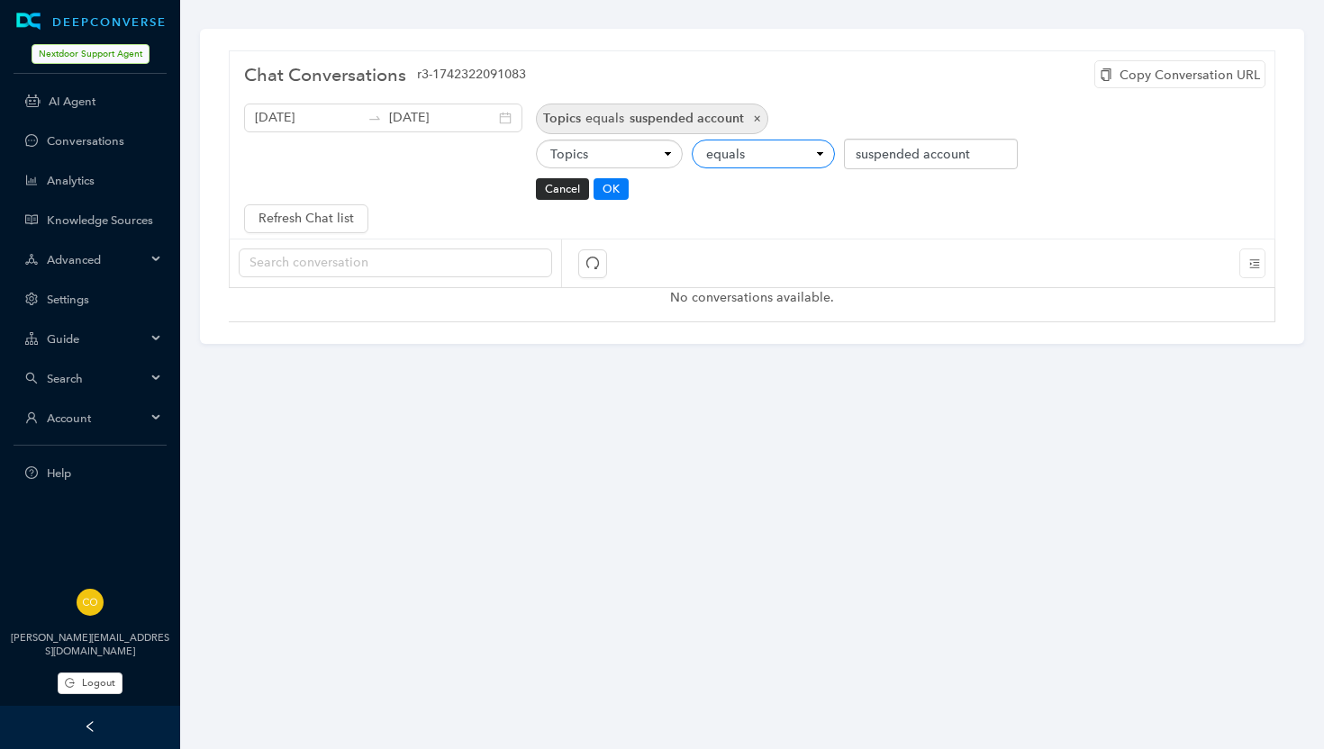
click at [835, 140] on select "equals not equal starts with contains doesn't contain finishes with" at bounding box center [763, 154] width 143 height 28
select select "ct"
click at [629, 178] on button "OK" at bounding box center [611, 189] width 35 height 22
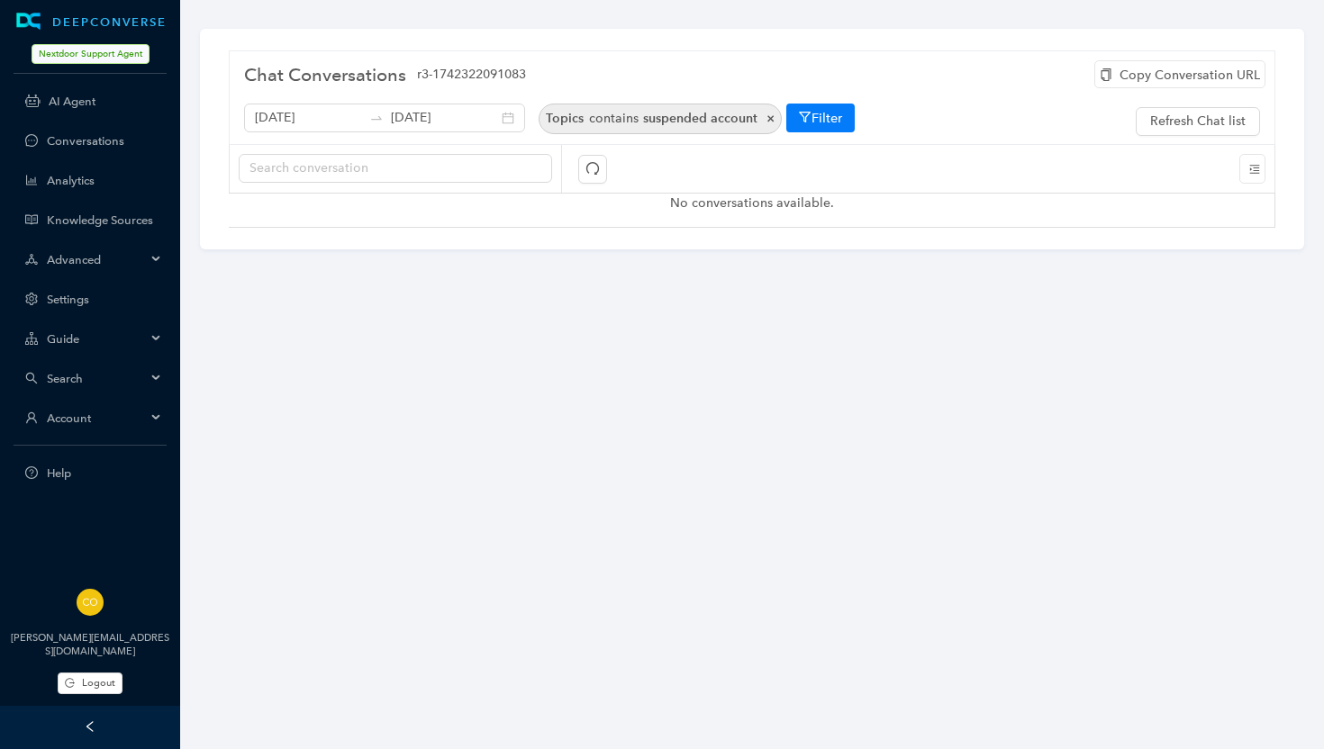
click at [757, 116] on span "×" at bounding box center [765, 118] width 17 height 15
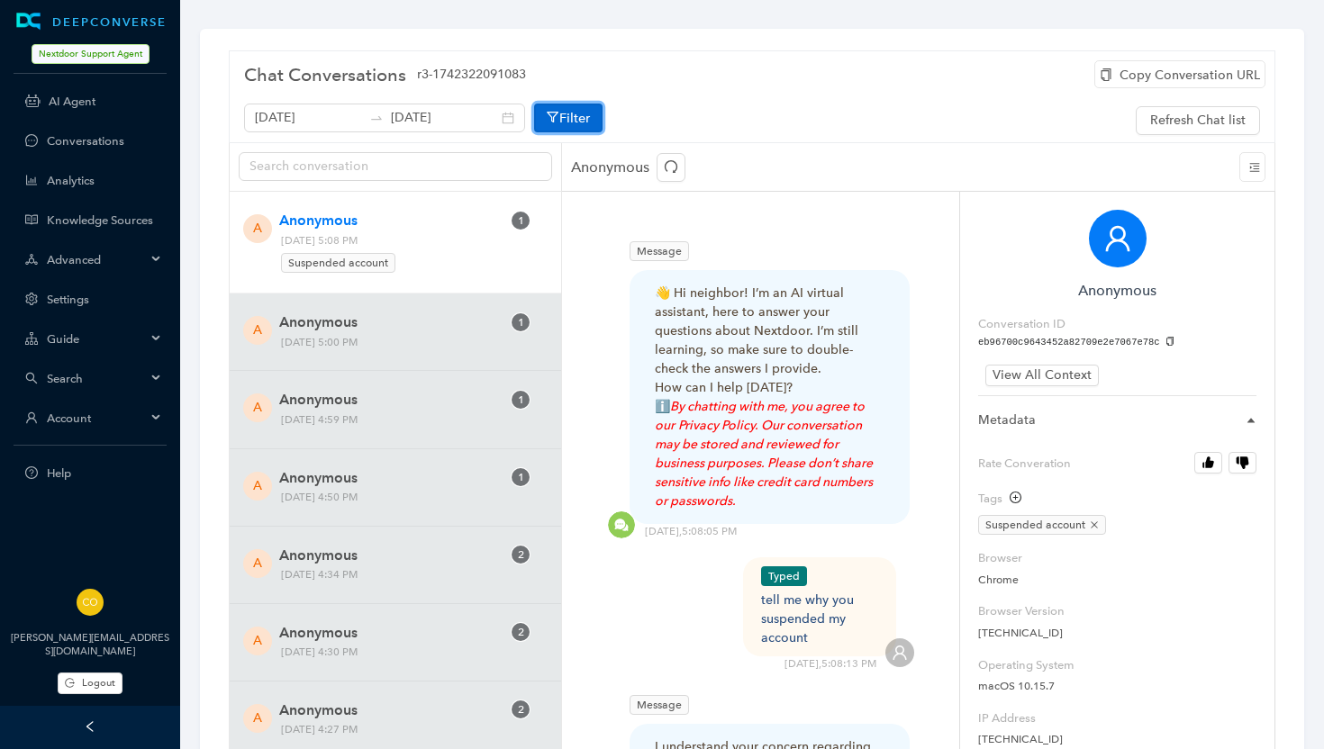
click at [564, 113] on button "Filter" at bounding box center [568, 118] width 68 height 29
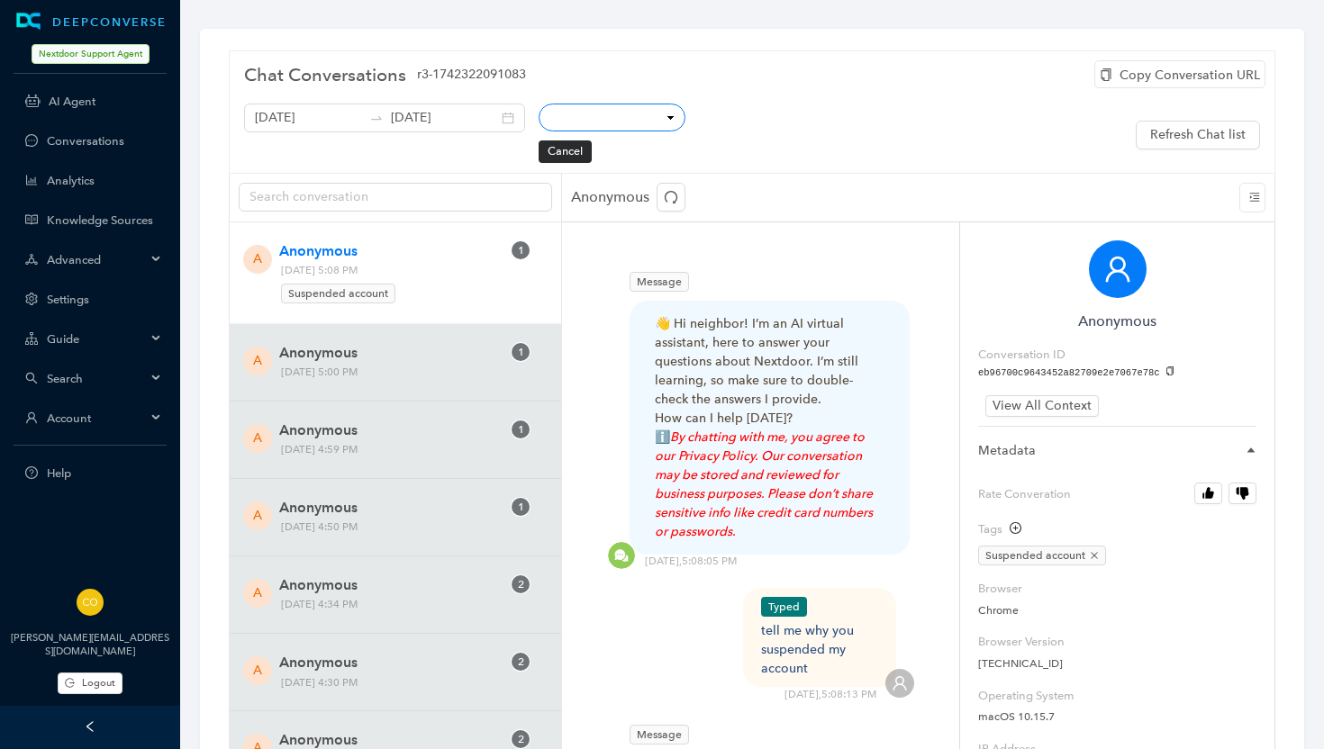
click at [639, 117] on select "Conversation ID CSAT Rating Locale User IP Mobile Page Path Hostname Referrer C…" at bounding box center [612, 118] width 147 height 28
select select "tags"
click at [705, 123] on select "any of all of" at bounding box center [737, 118] width 87 height 28
select select "in"
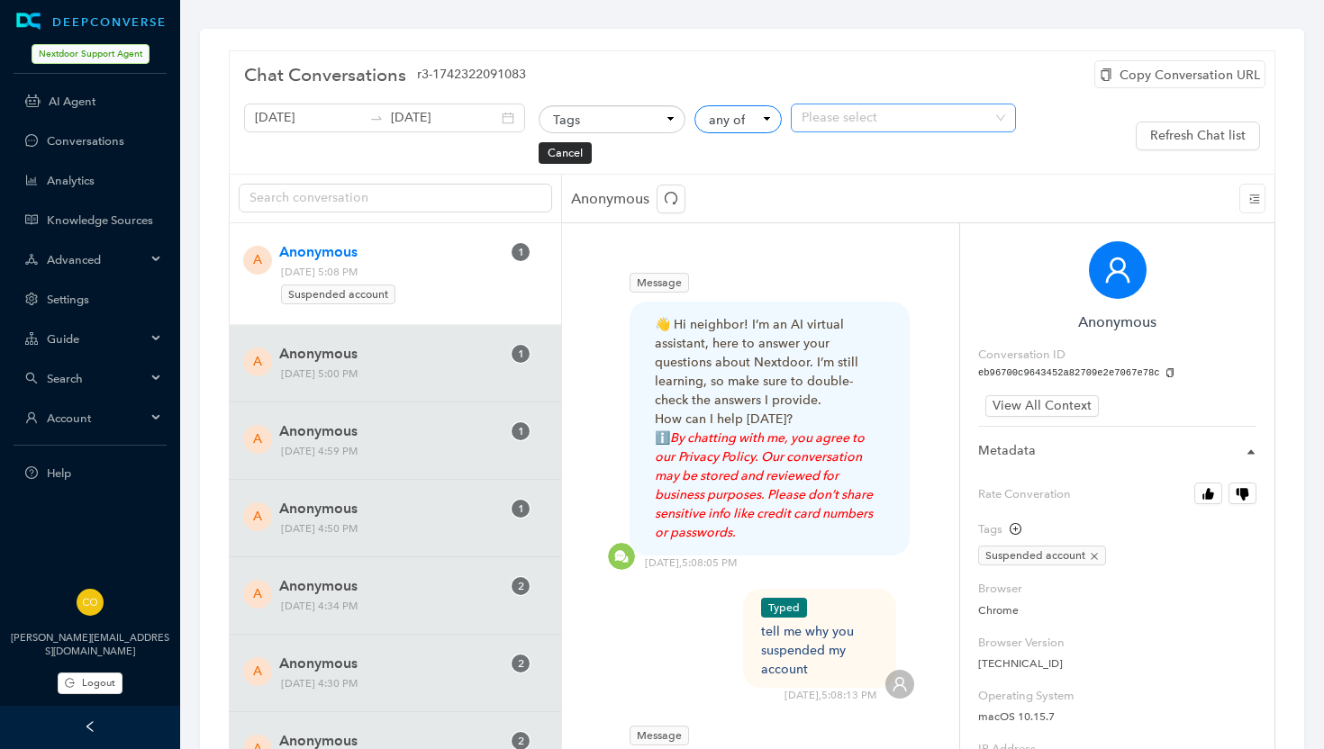
click at [803, 122] on div at bounding box center [893, 118] width 199 height 15
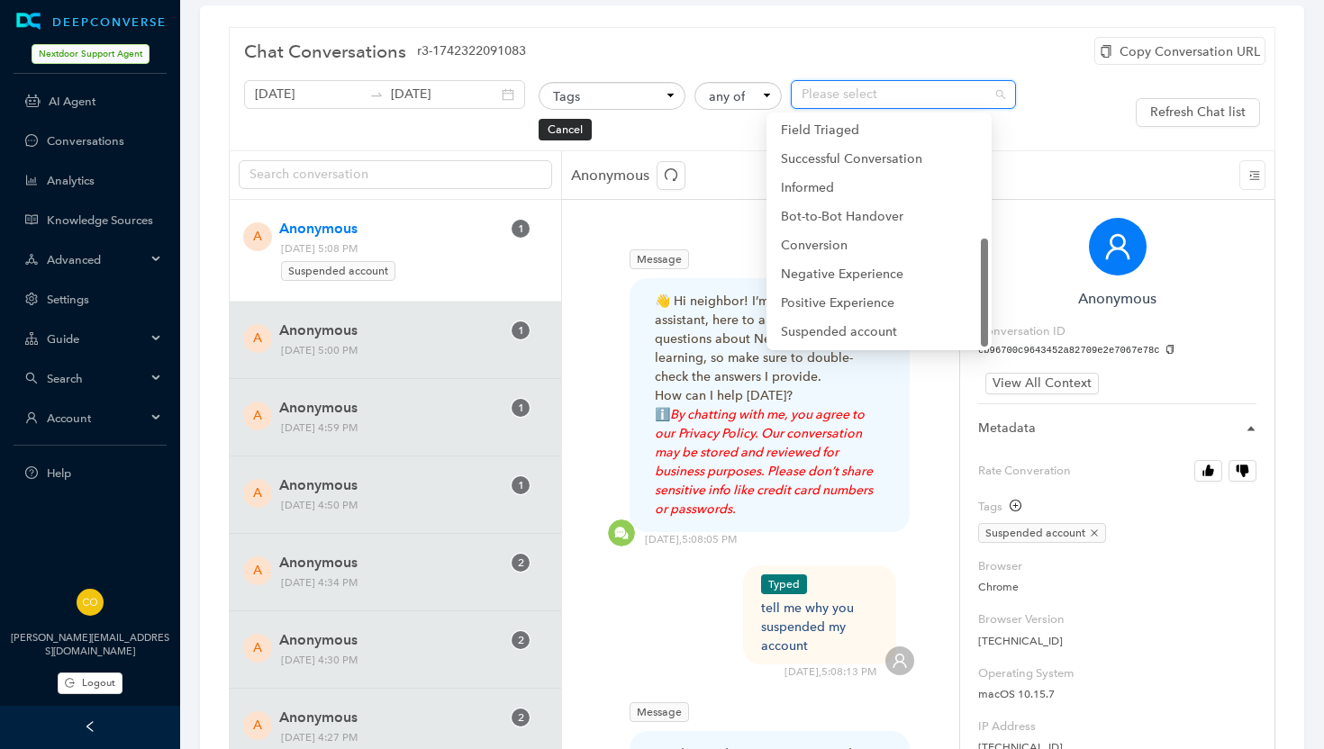
scroll to position [24, 0]
click at [834, 330] on div "Suspended account" at bounding box center [879, 332] width 196 height 20
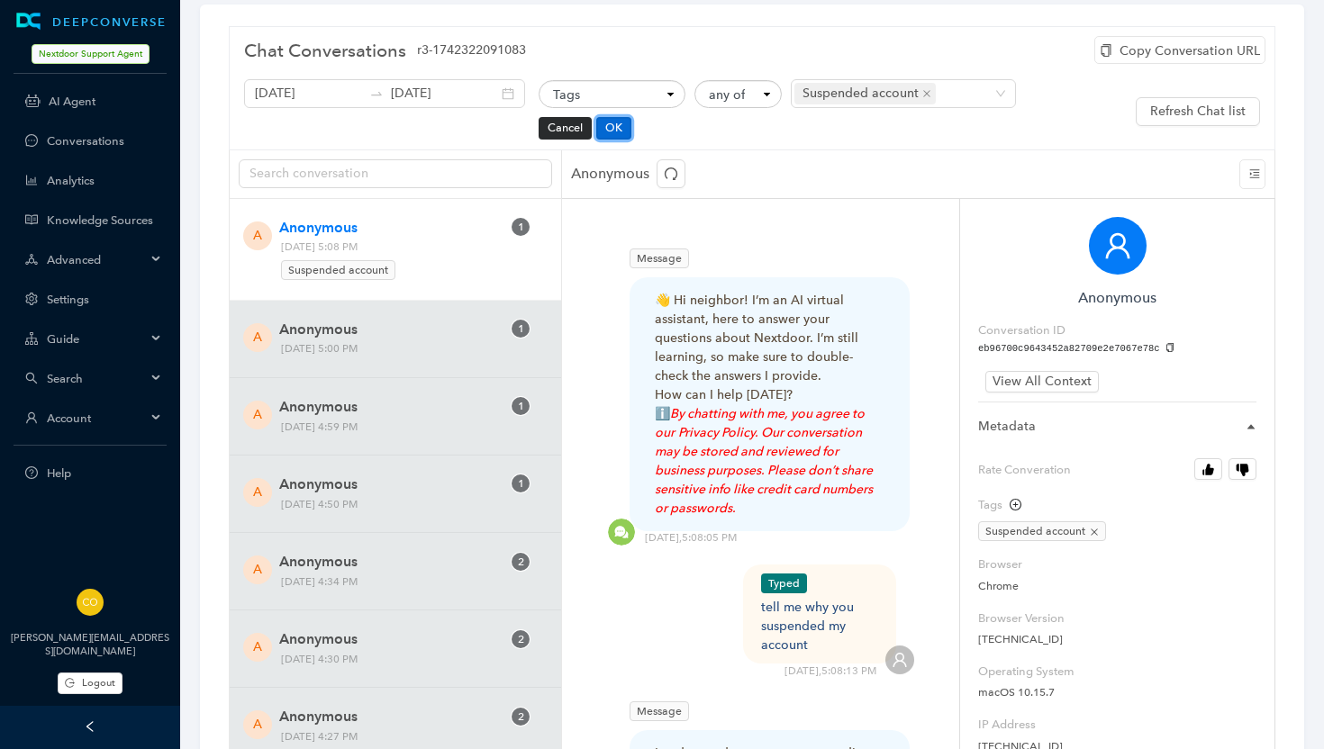
click at [596, 133] on button "OK" at bounding box center [613, 128] width 35 height 22
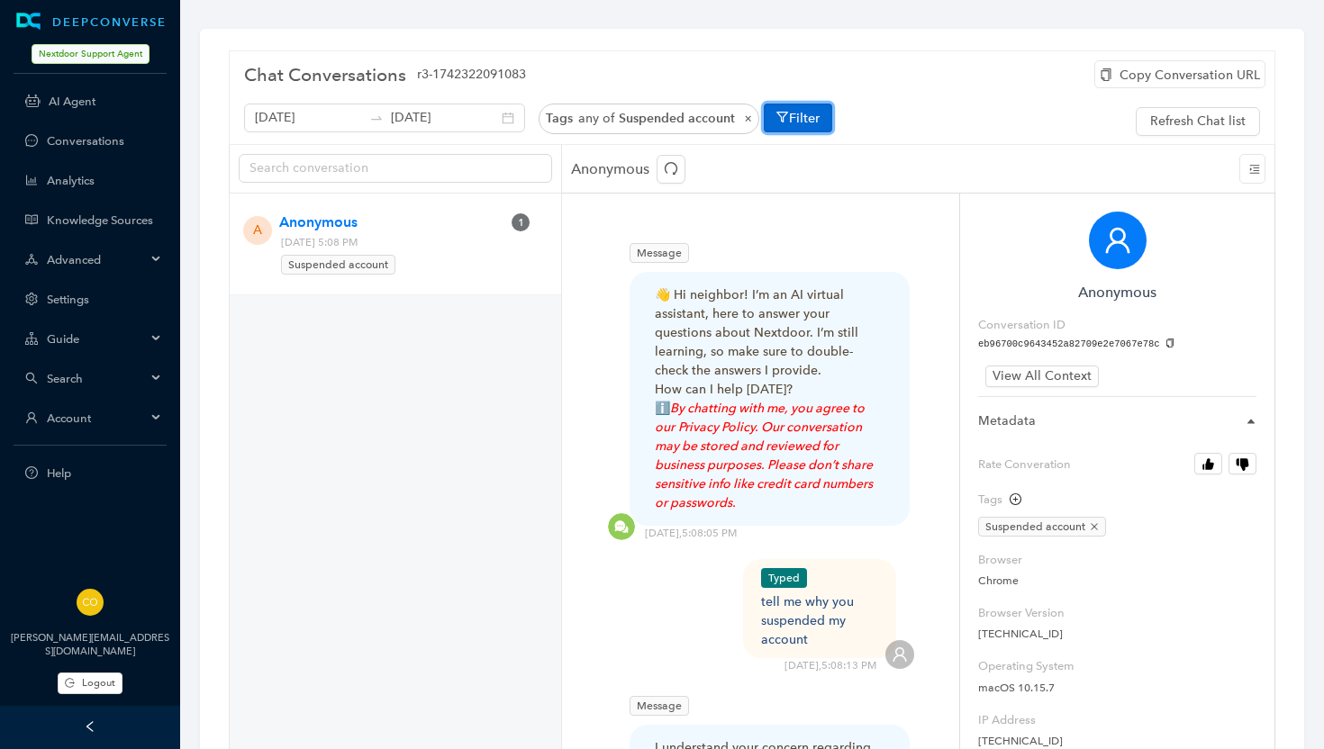
click at [793, 120] on button "Filter" at bounding box center [798, 118] width 68 height 29
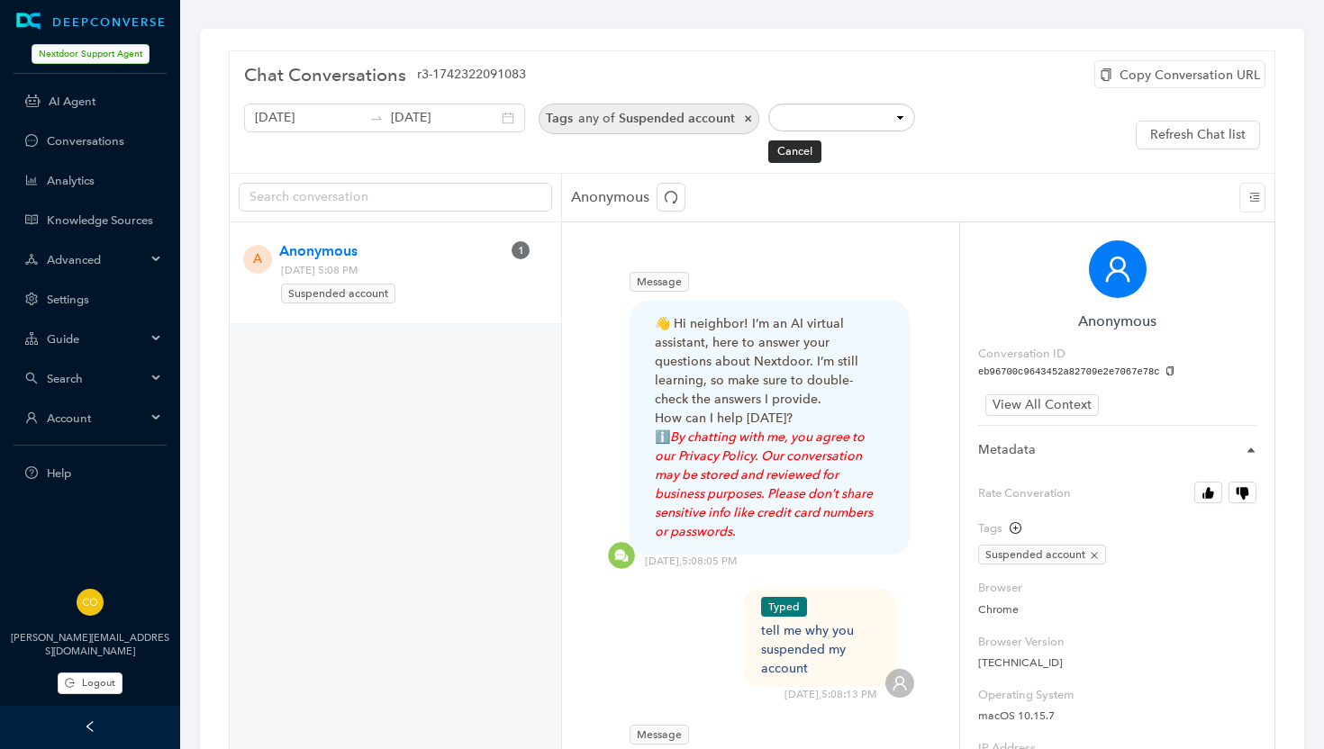
click at [735, 119] on span "×" at bounding box center [743, 118] width 17 height 15
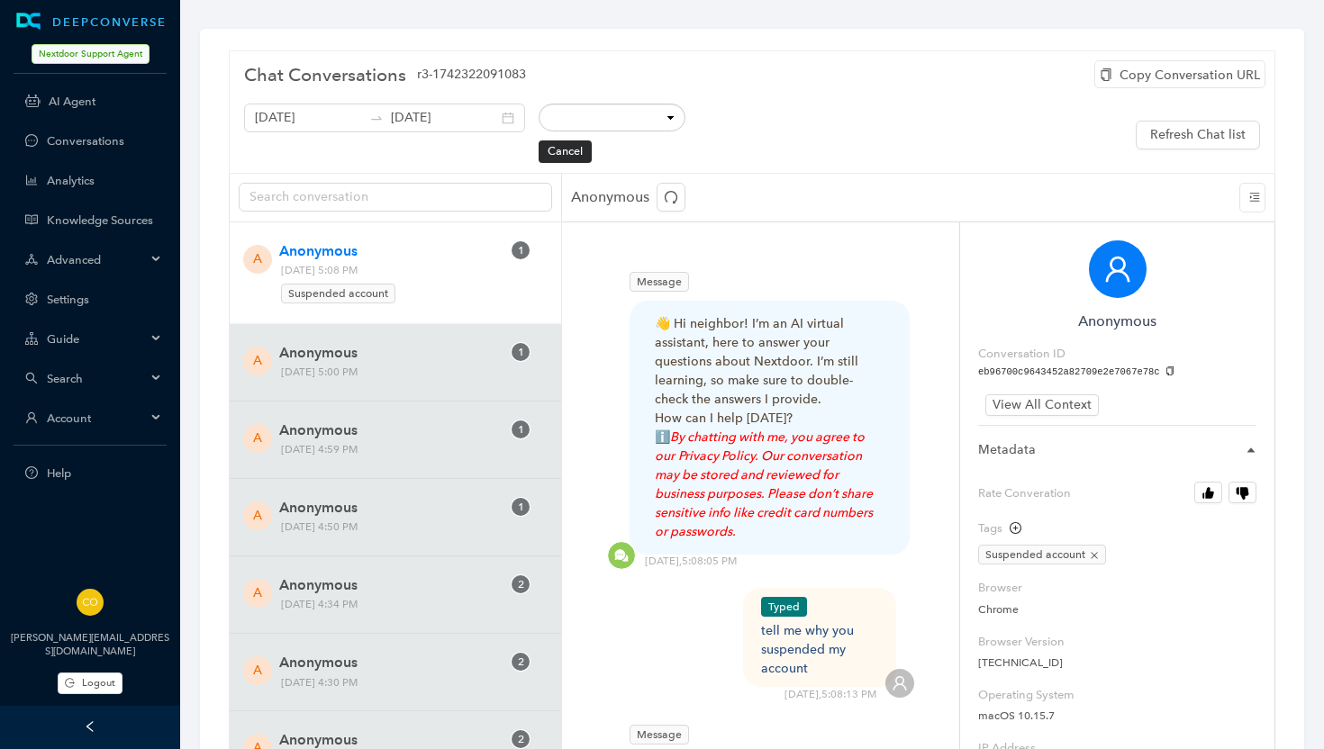
click at [96, 257] on span "Advanced" at bounding box center [96, 260] width 99 height 14
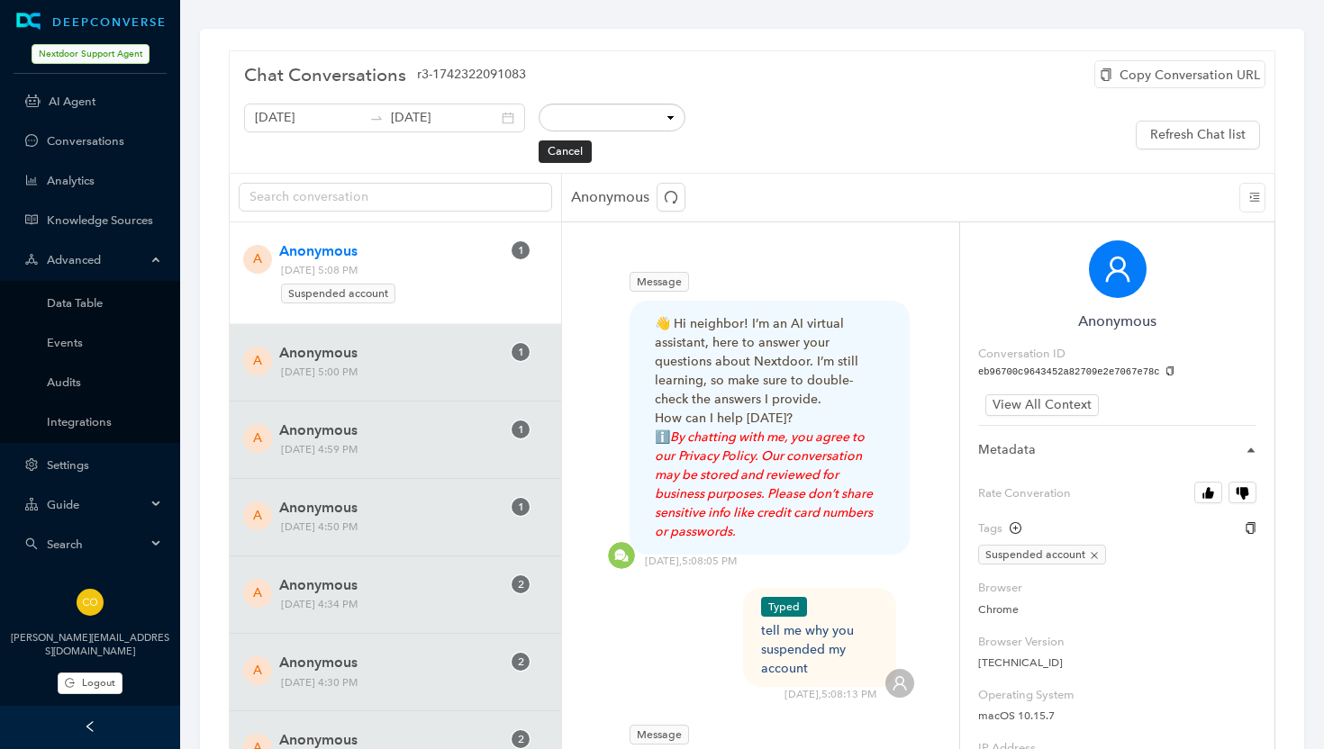
click at [988, 528] on div "Tags" at bounding box center [999, 529] width 43 height 18
click at [1250, 525] on icon "copy" at bounding box center [1251, 528] width 12 height 12
click at [1016, 529] on icon "plus-circle" at bounding box center [1016, 528] width 12 height 12
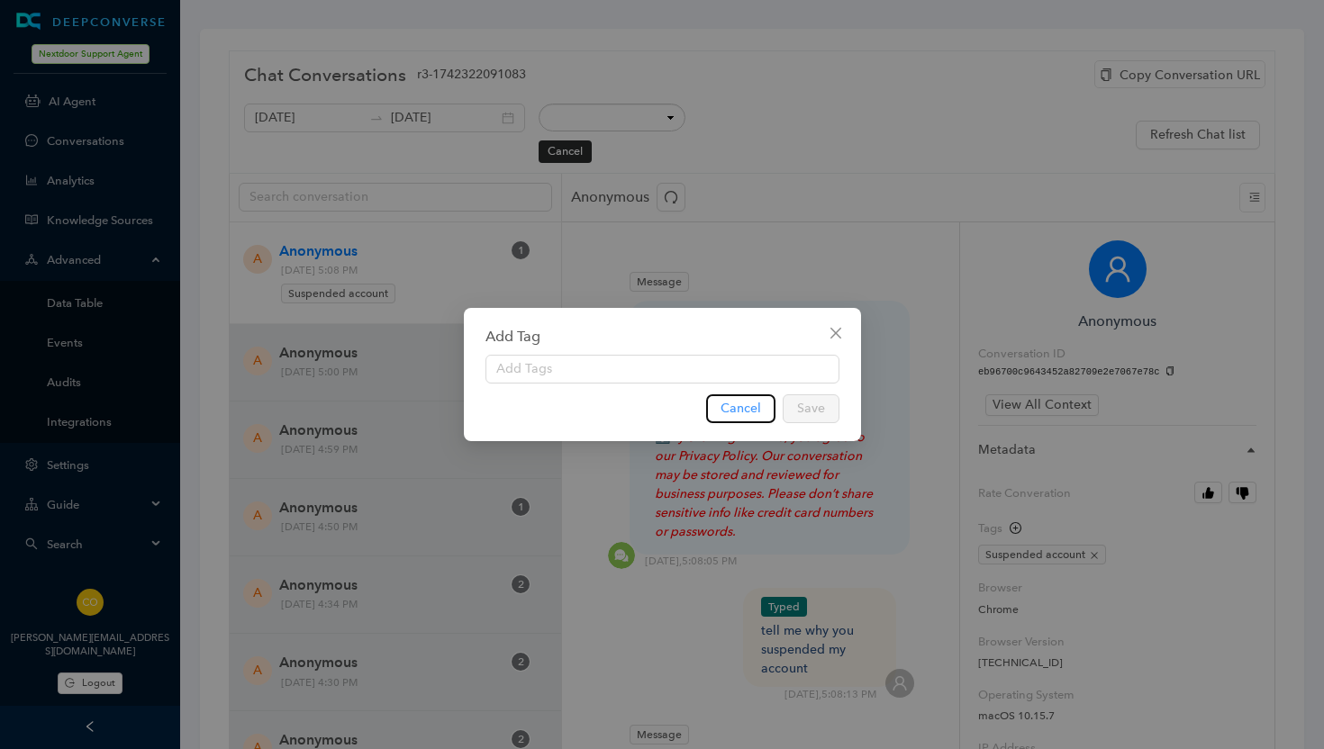
click at [763, 408] on button "Cancel" at bounding box center [740, 409] width 69 height 29
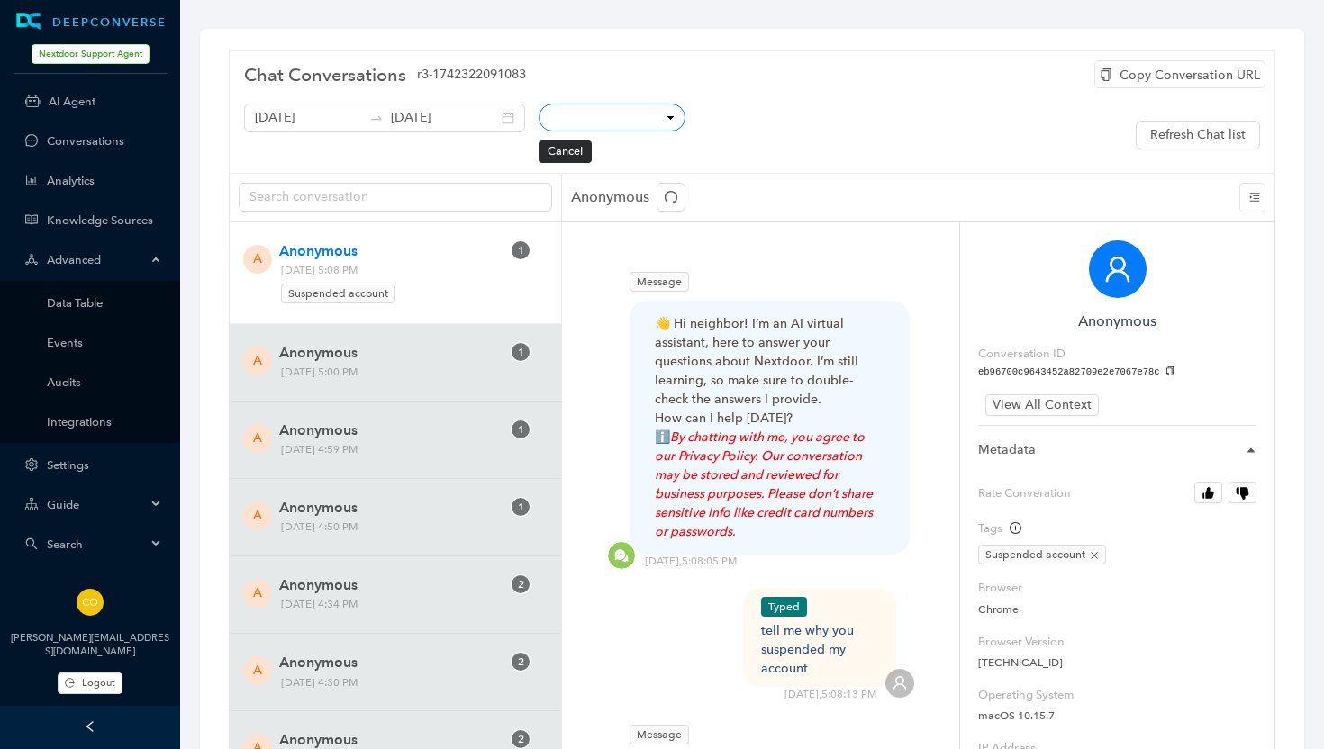
click at [644, 113] on select "Conversation ID CSAT Rating Locale User IP Mobile Page Path Hostname Referrer C…" at bounding box center [612, 118] width 147 height 28
select select "tags"
click at [720, 123] on select "any of all of" at bounding box center [737, 118] width 87 height 28
select select "in"
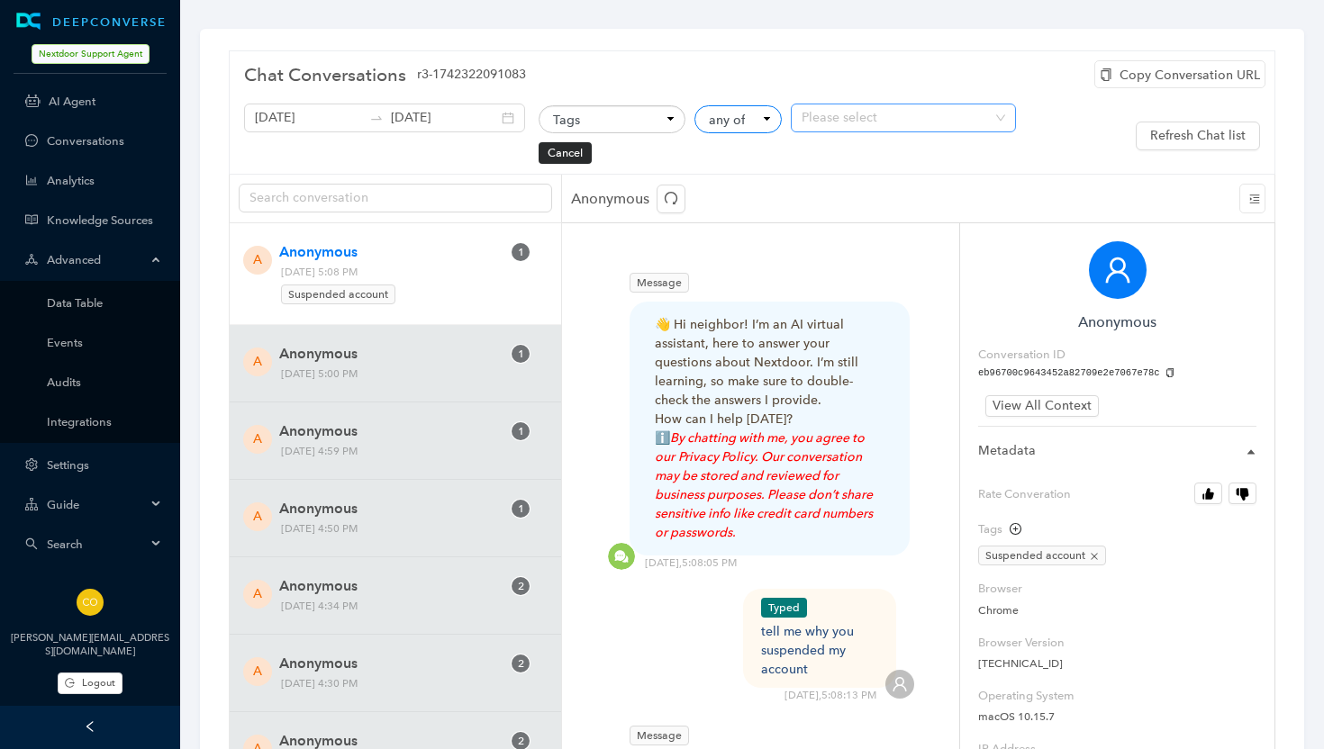
click at [799, 118] on div at bounding box center [893, 118] width 199 height 15
click at [788, 56] on div "Chat Conversations r3-1742322091083" at bounding box center [752, 73] width 1016 height 36
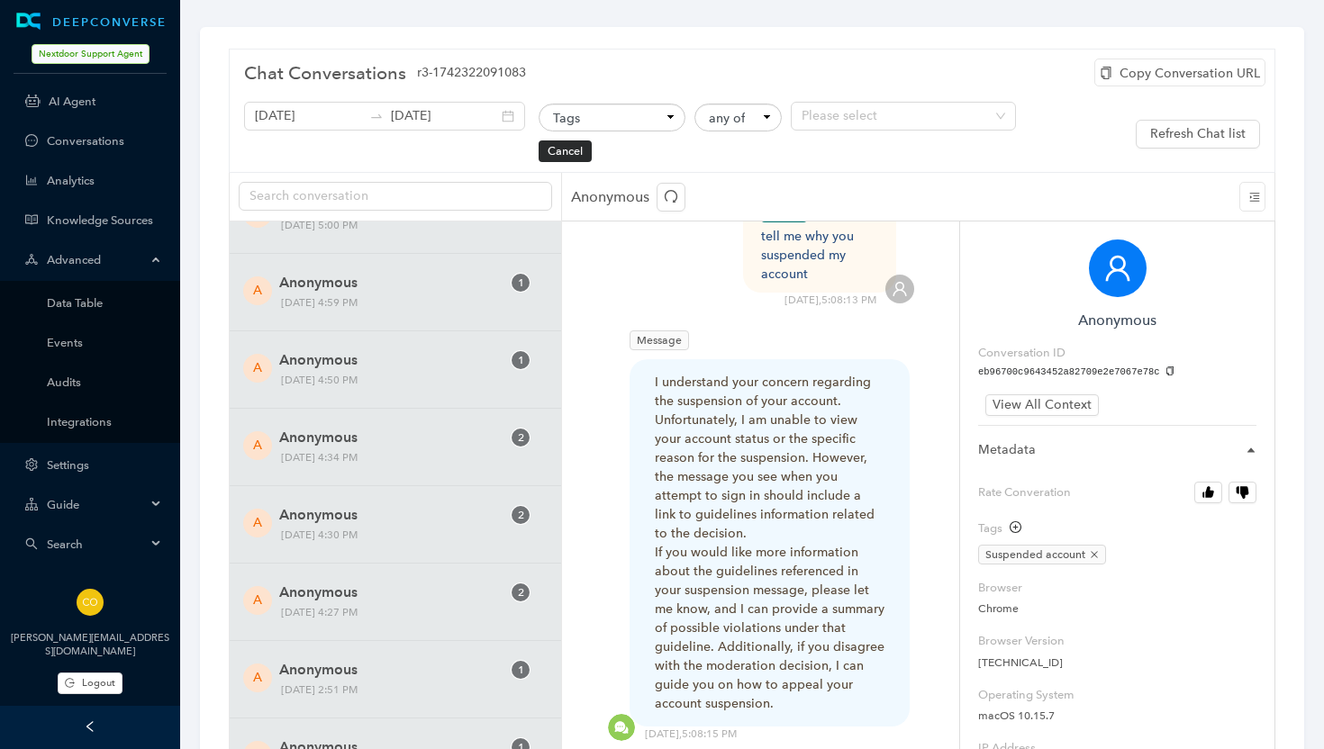
scroll to position [398, 0]
click at [64, 344] on link "Events" at bounding box center [104, 343] width 115 height 14
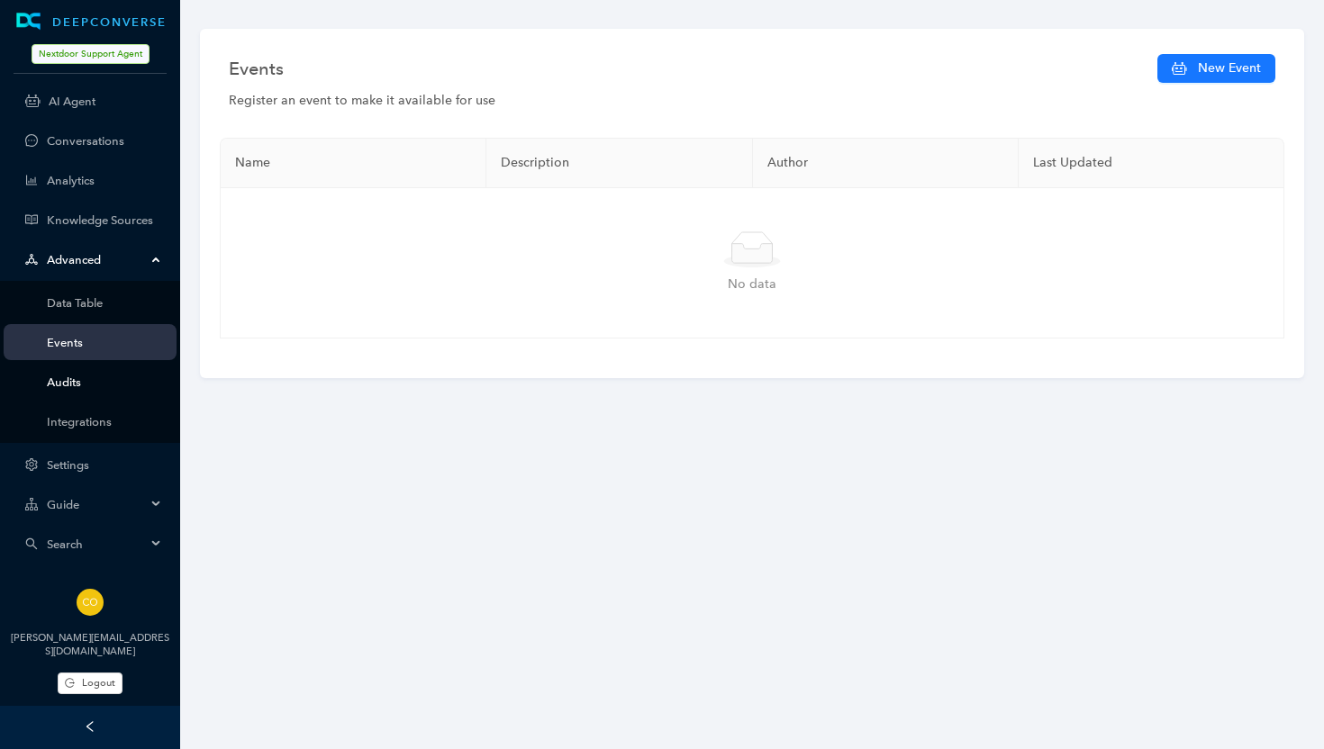
click at [71, 386] on link "Audits" at bounding box center [104, 383] width 115 height 14
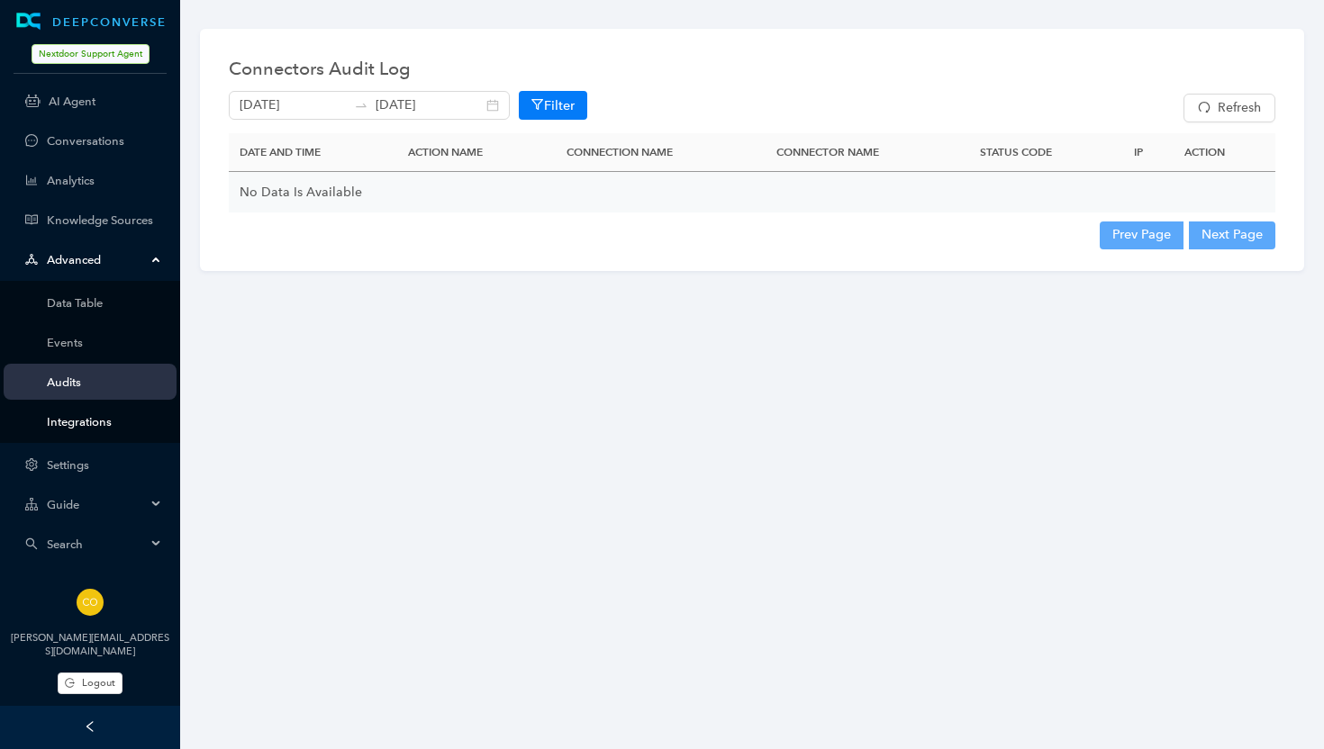
click at [69, 415] on link "Integrations" at bounding box center [104, 422] width 115 height 14
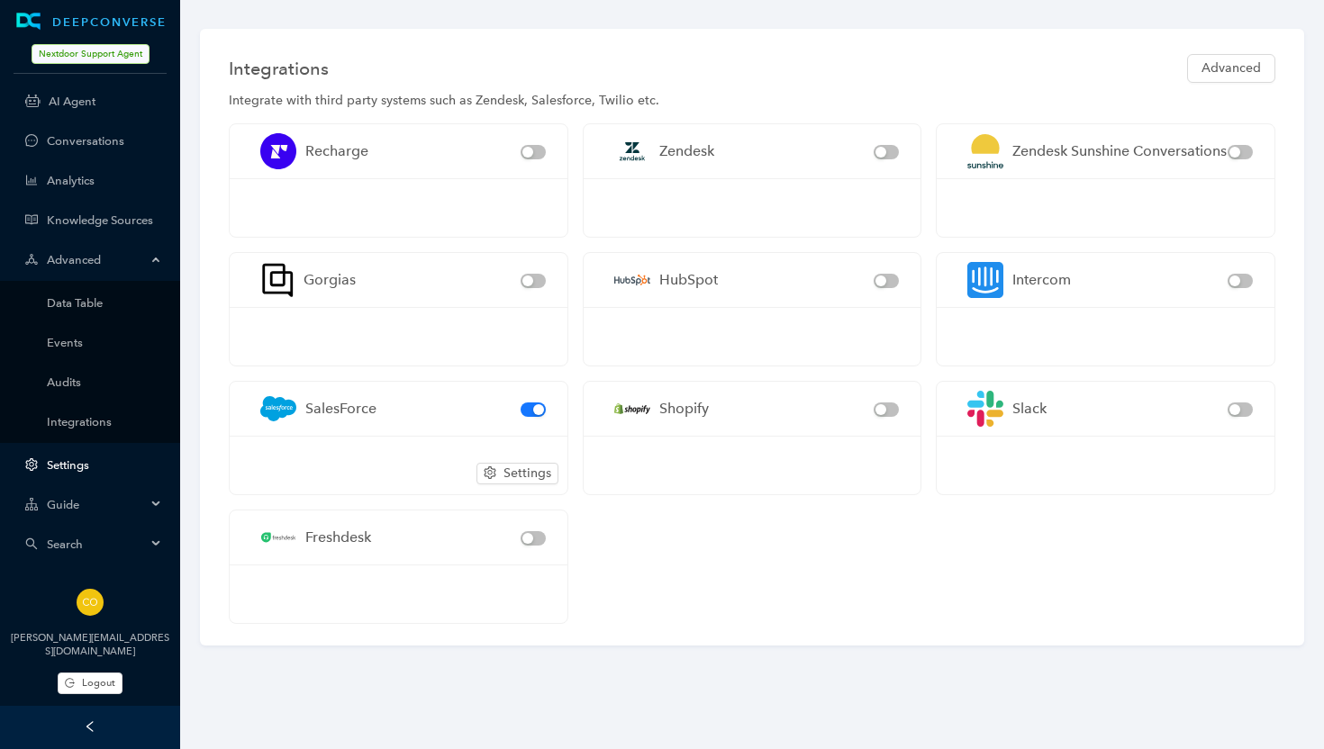
click at [77, 458] on link "Settings" at bounding box center [104, 465] width 115 height 14
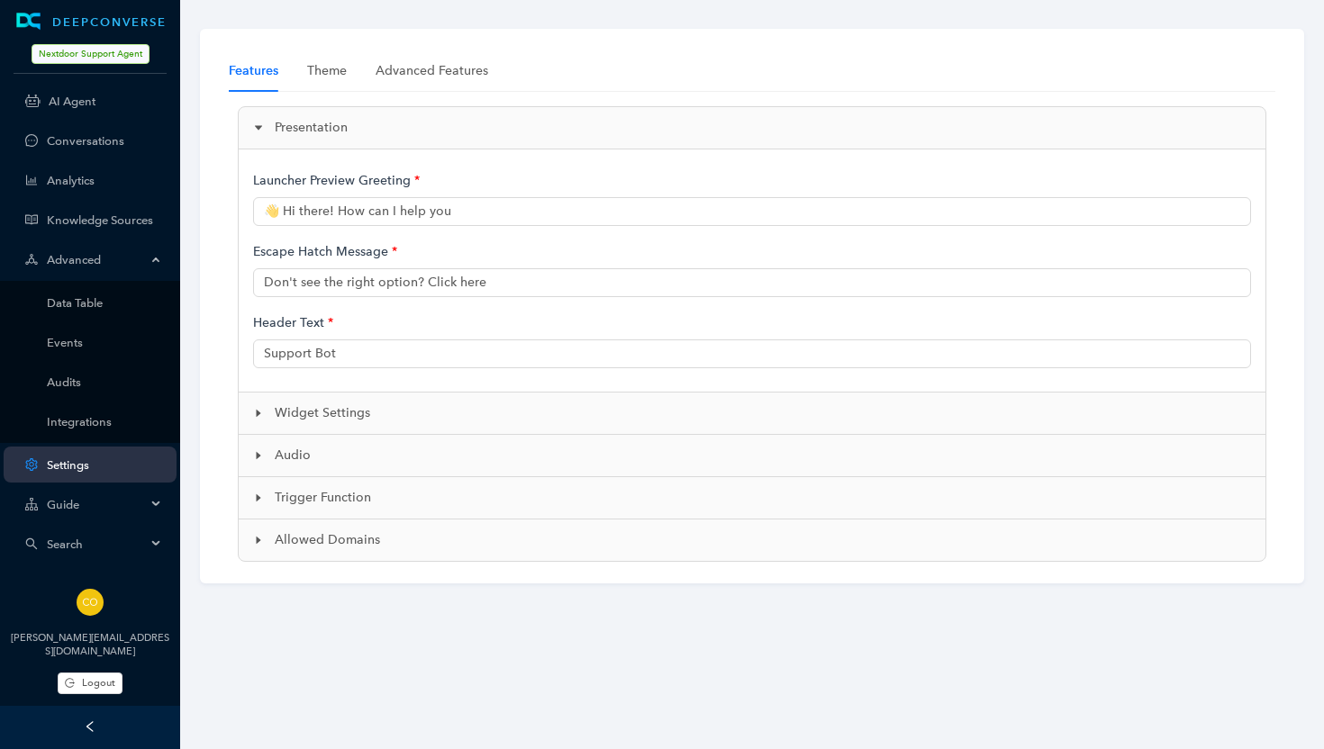
type input "👋 Hi, I'm Neighbot, an AI-powered support bot. How can I help?"
type input "Nextdoor AI Support"
click at [272, 413] on div at bounding box center [264, 414] width 22 height 20
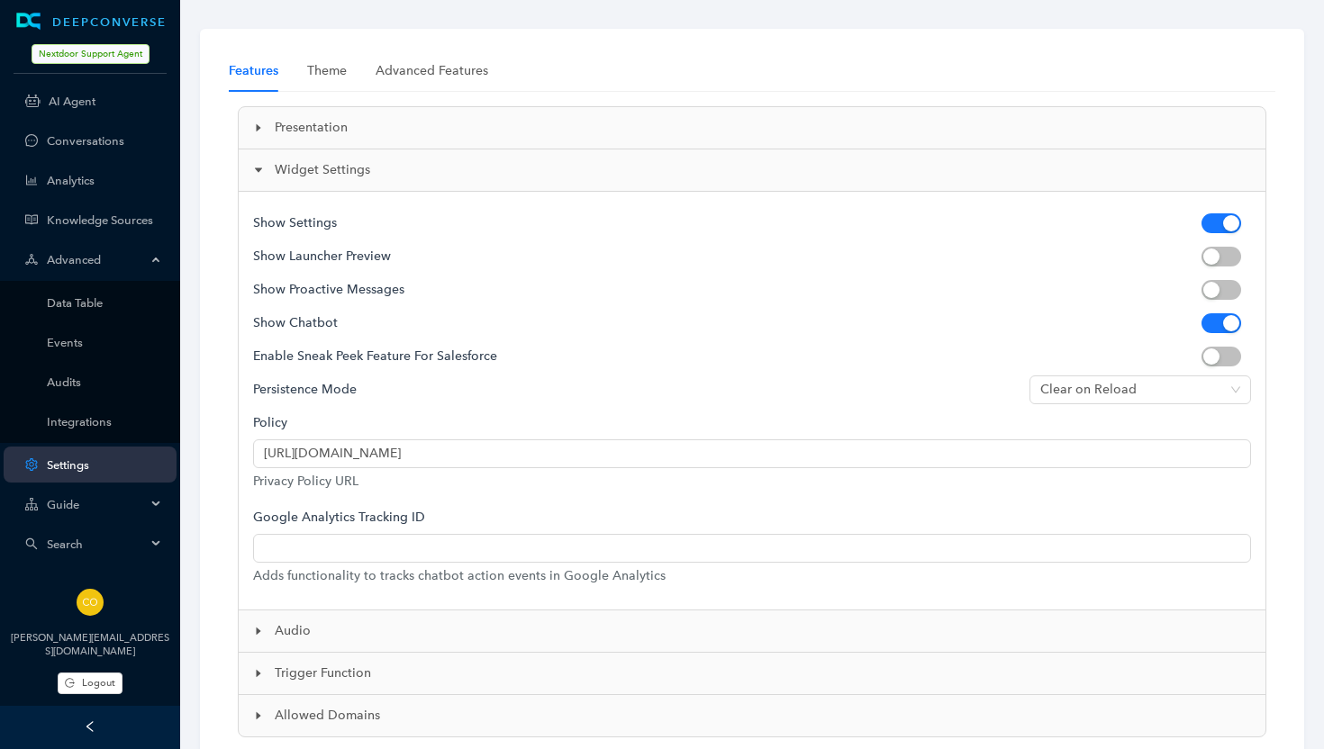
click at [286, 630] on span "Audio" at bounding box center [763, 631] width 976 height 20
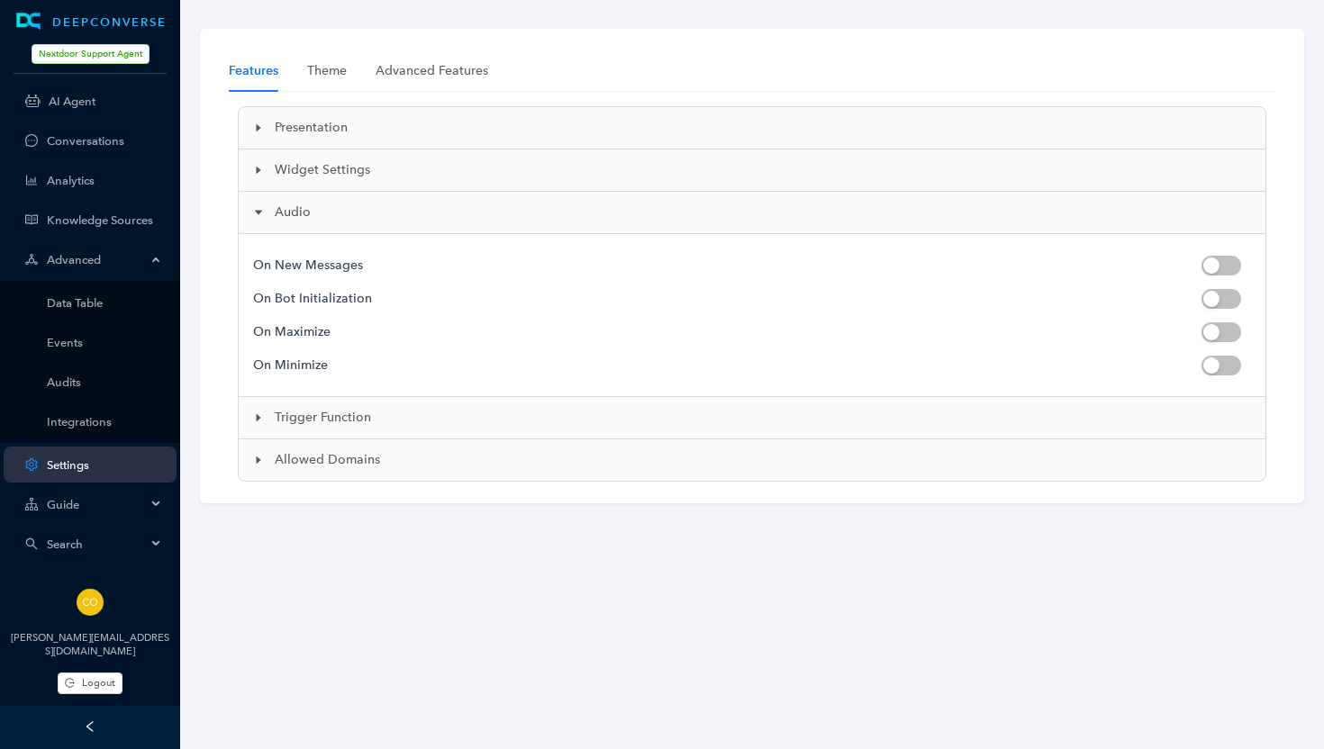
click at [282, 415] on span "Trigger Function" at bounding box center [763, 418] width 976 height 20
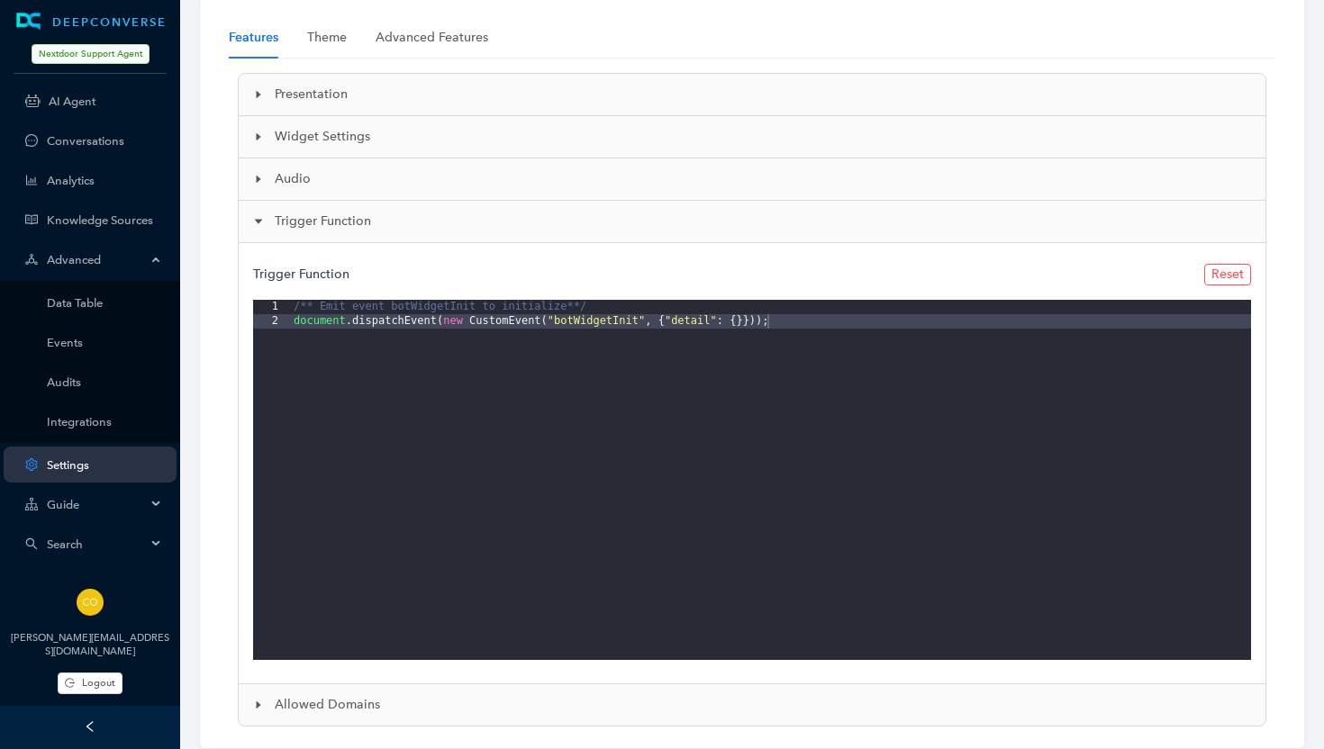
scroll to position [76, 0]
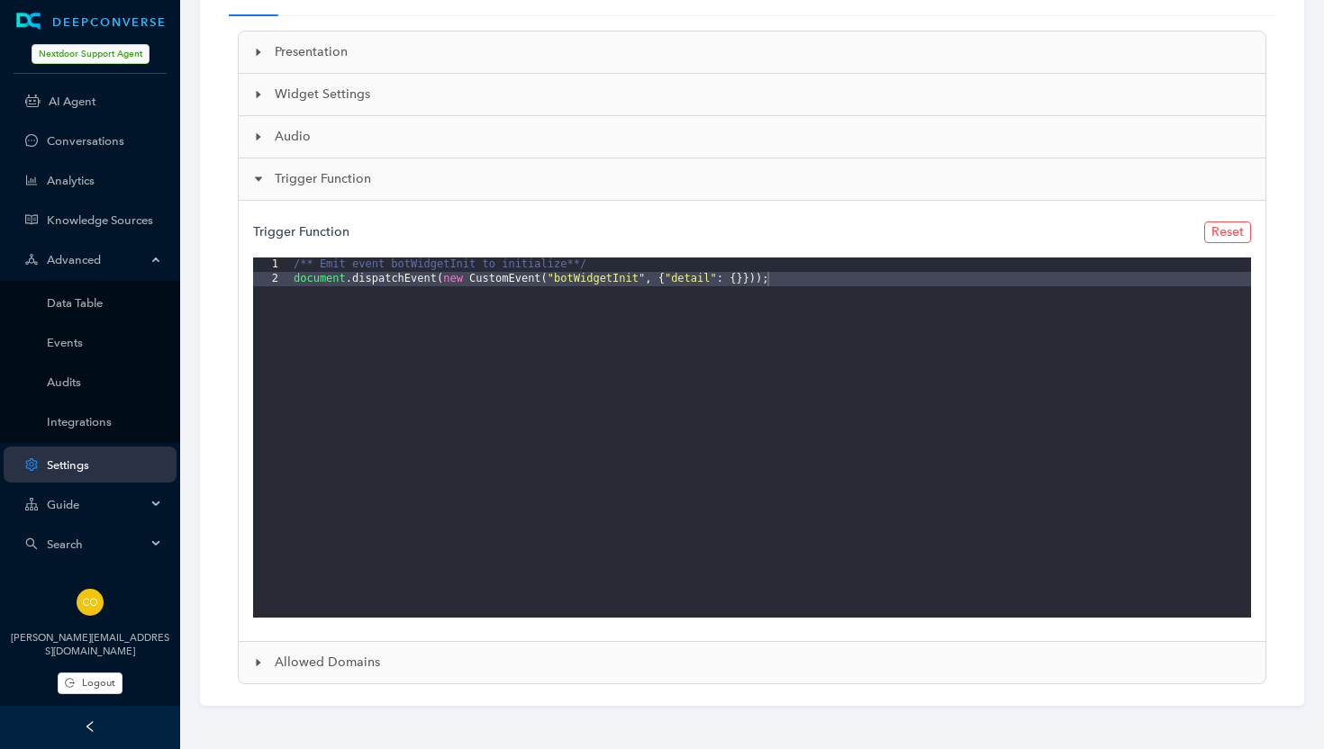
click at [331, 658] on span "Allowed Domains" at bounding box center [763, 663] width 976 height 20
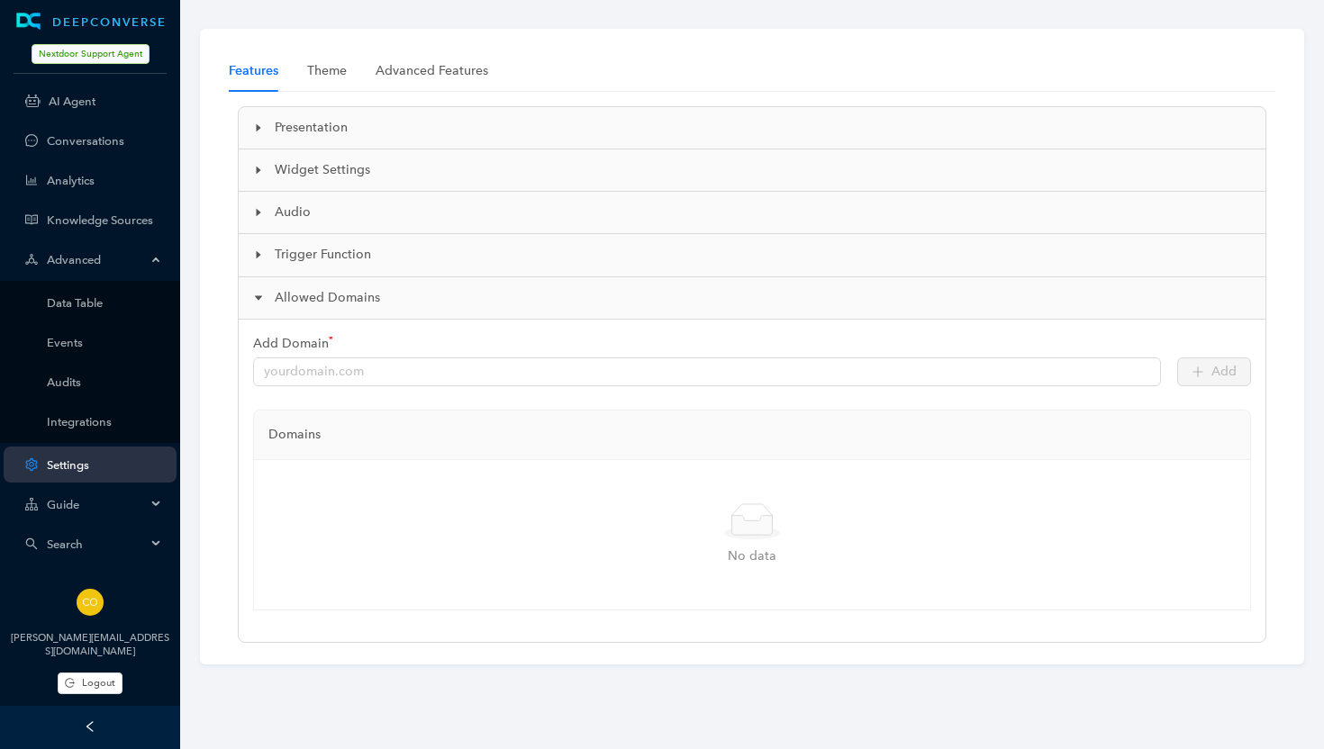
scroll to position [0, 0]
click at [331, 70] on div "Theme" at bounding box center [327, 71] width 40 height 20
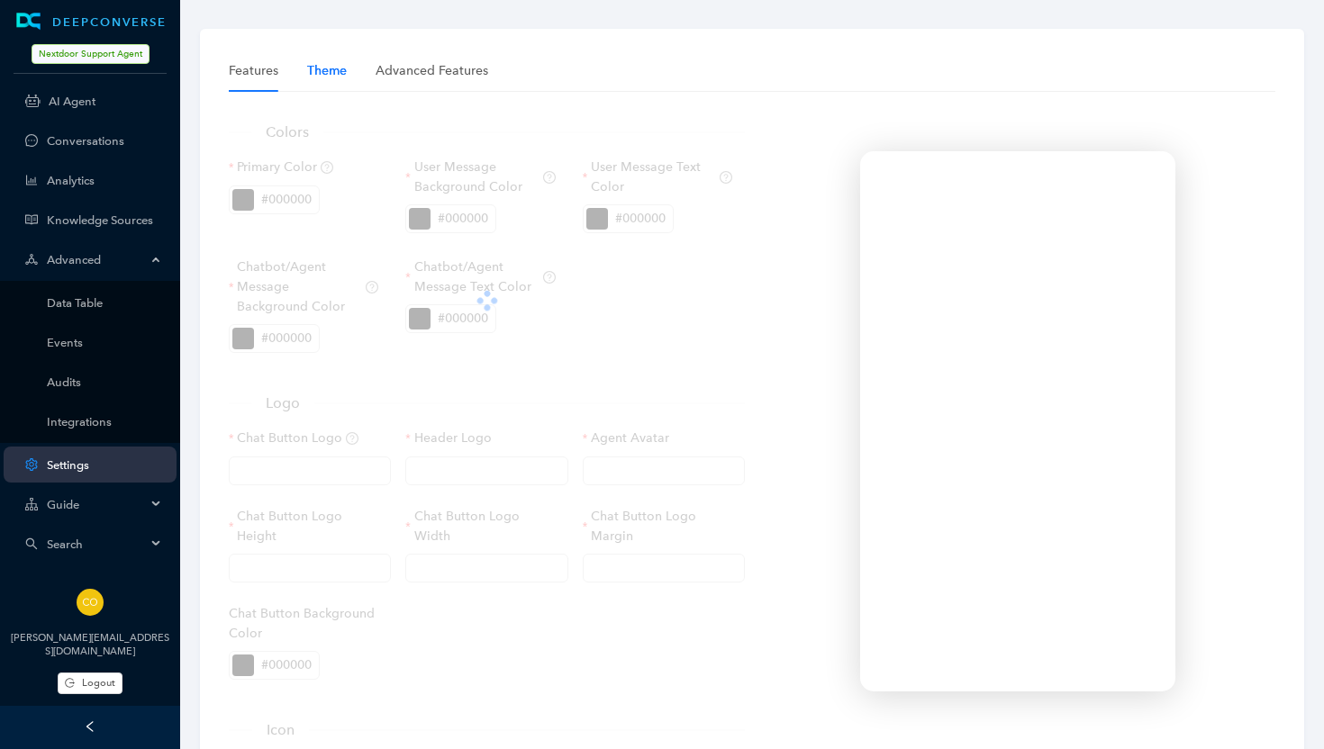
type input "[URL][DOMAIN_NAME]"
type input "60px"
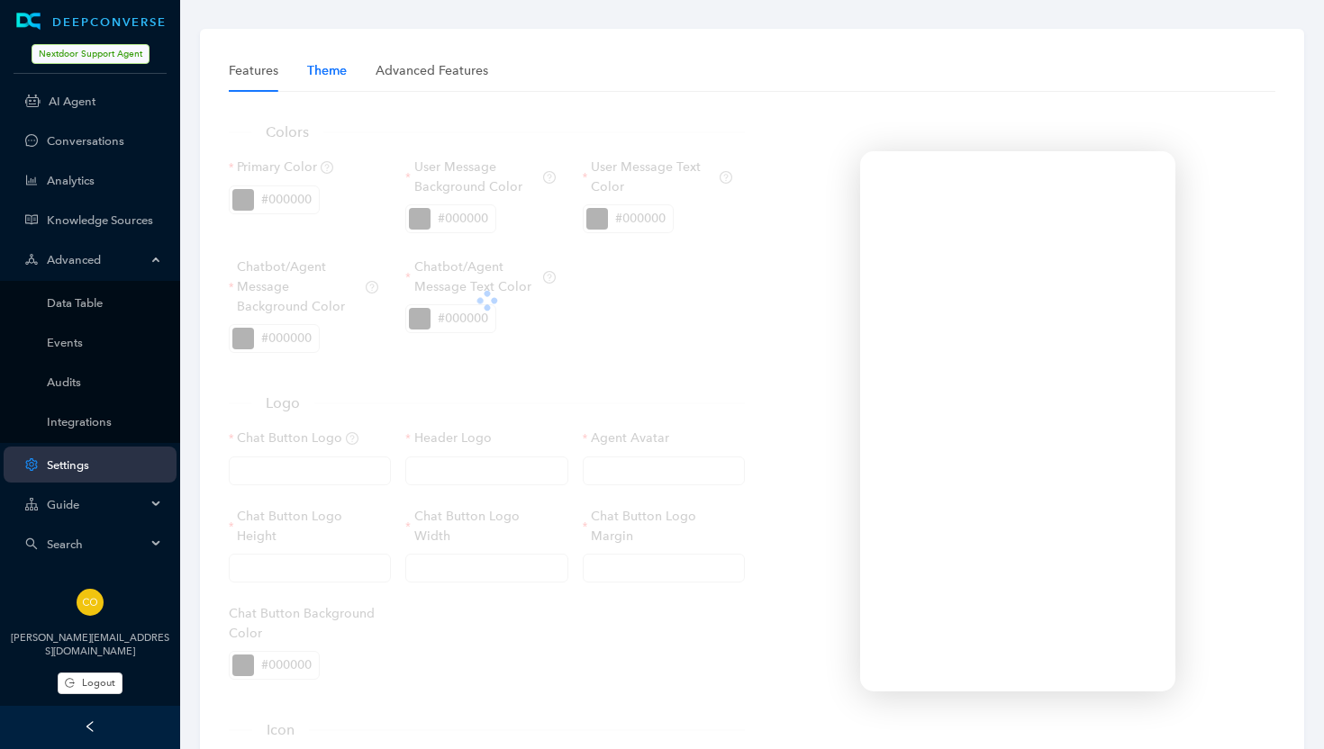
type input "0px"
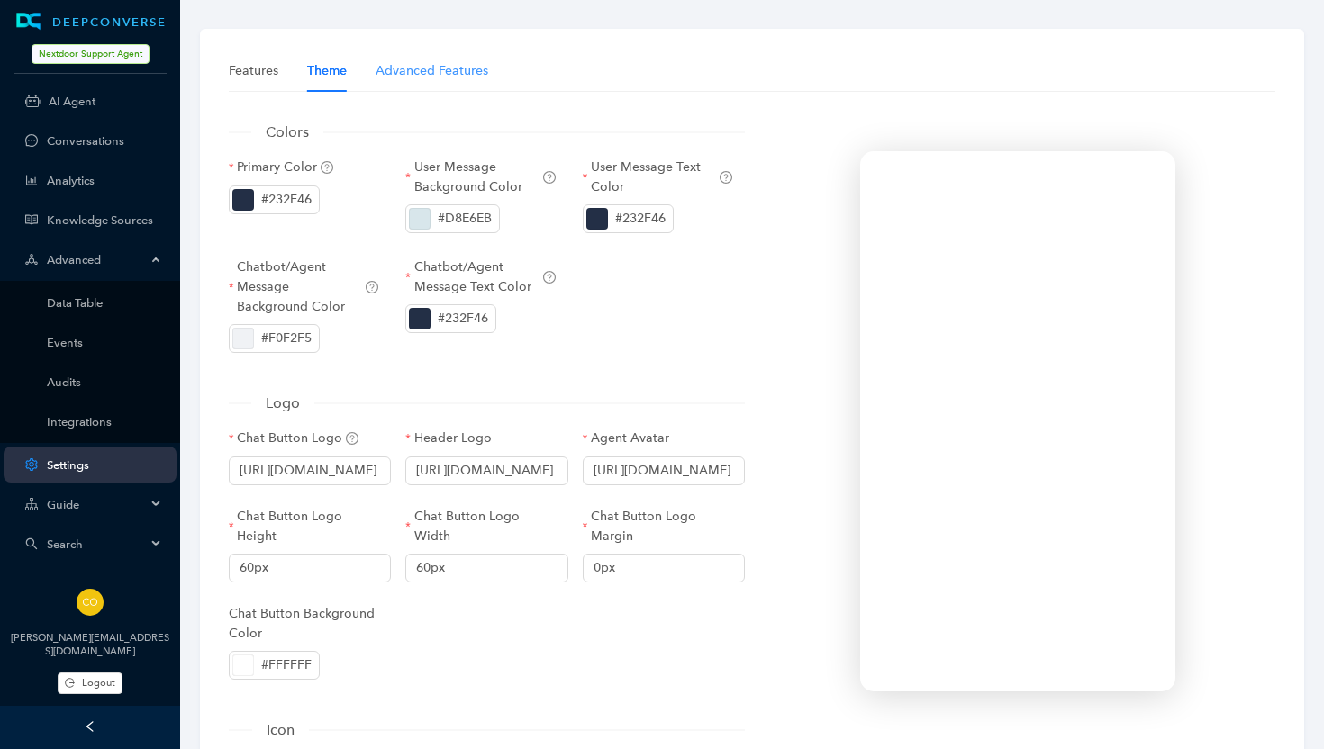
click at [436, 83] on div "Advanced Features" at bounding box center [432, 70] width 113 height 41
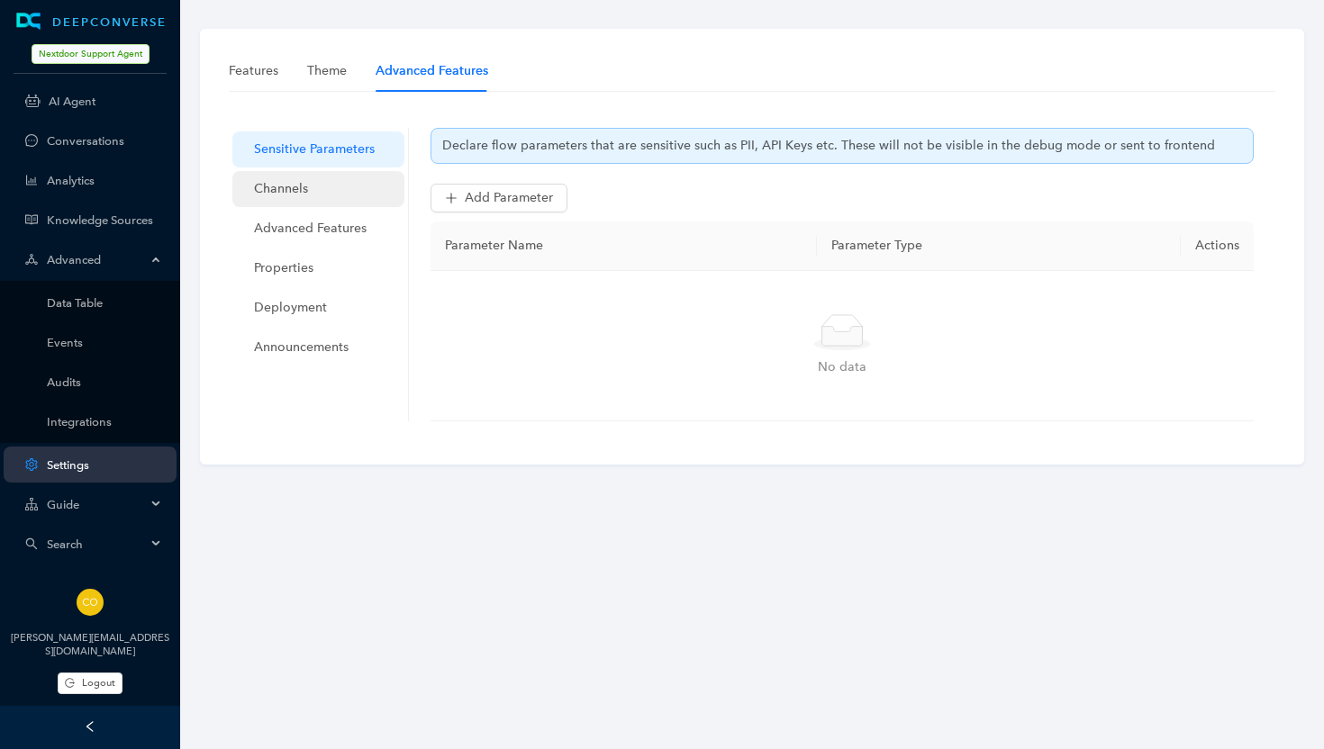
click at [305, 187] on span "Channels" at bounding box center [322, 189] width 136 height 36
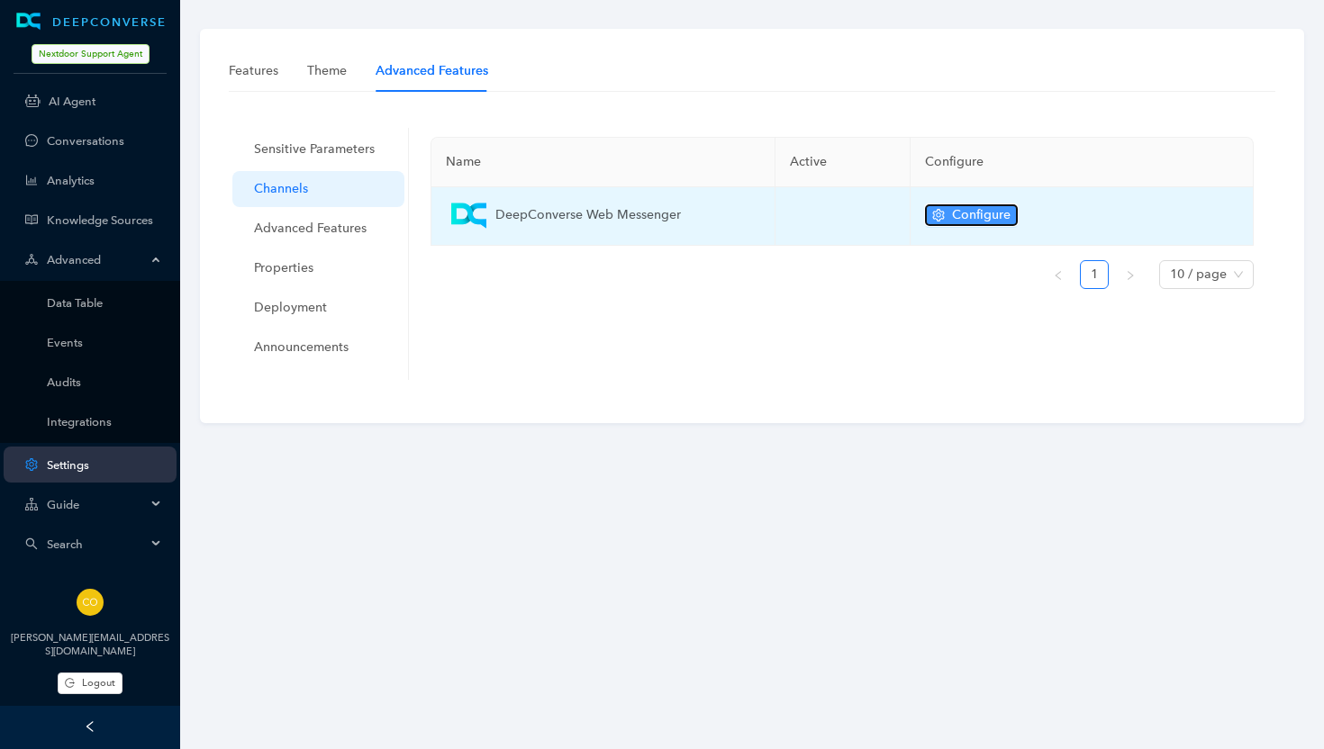
click at [954, 214] on span "Configure" at bounding box center [981, 215] width 59 height 20
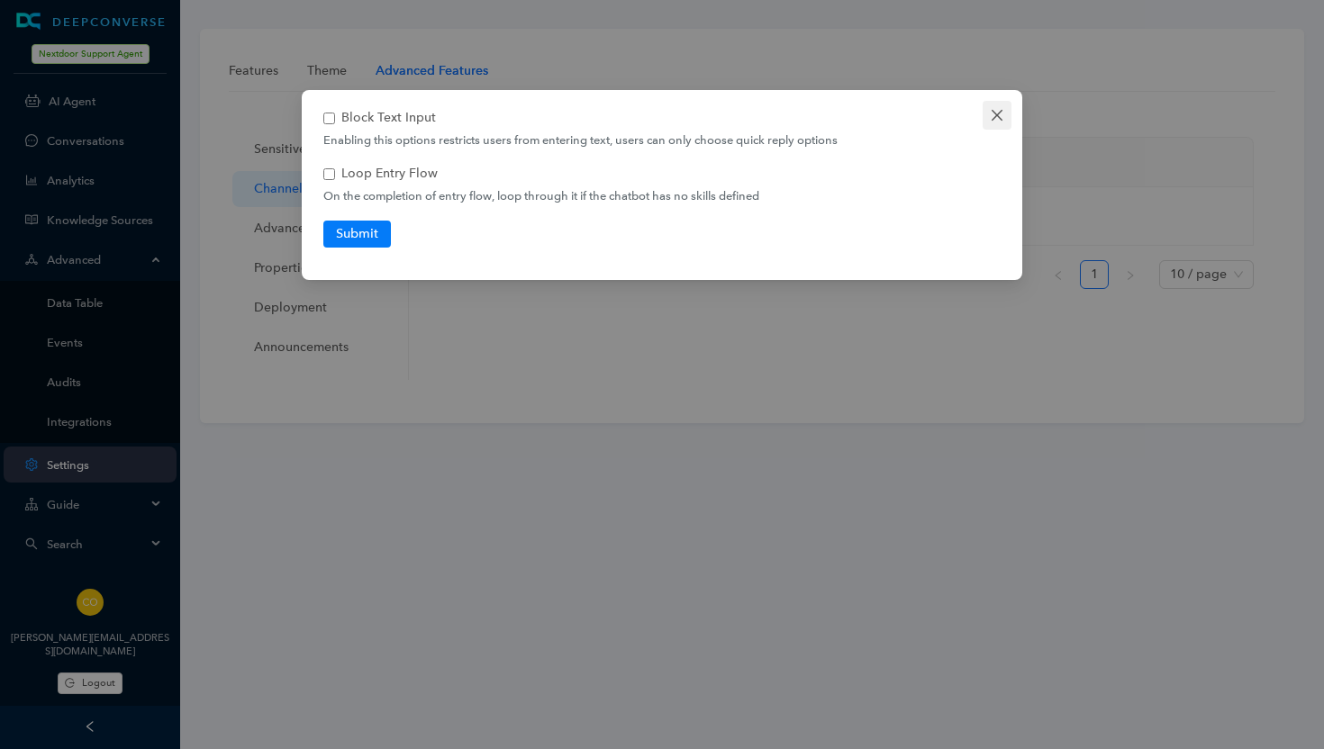
click at [993, 117] on icon "close" at bounding box center [997, 115] width 11 height 11
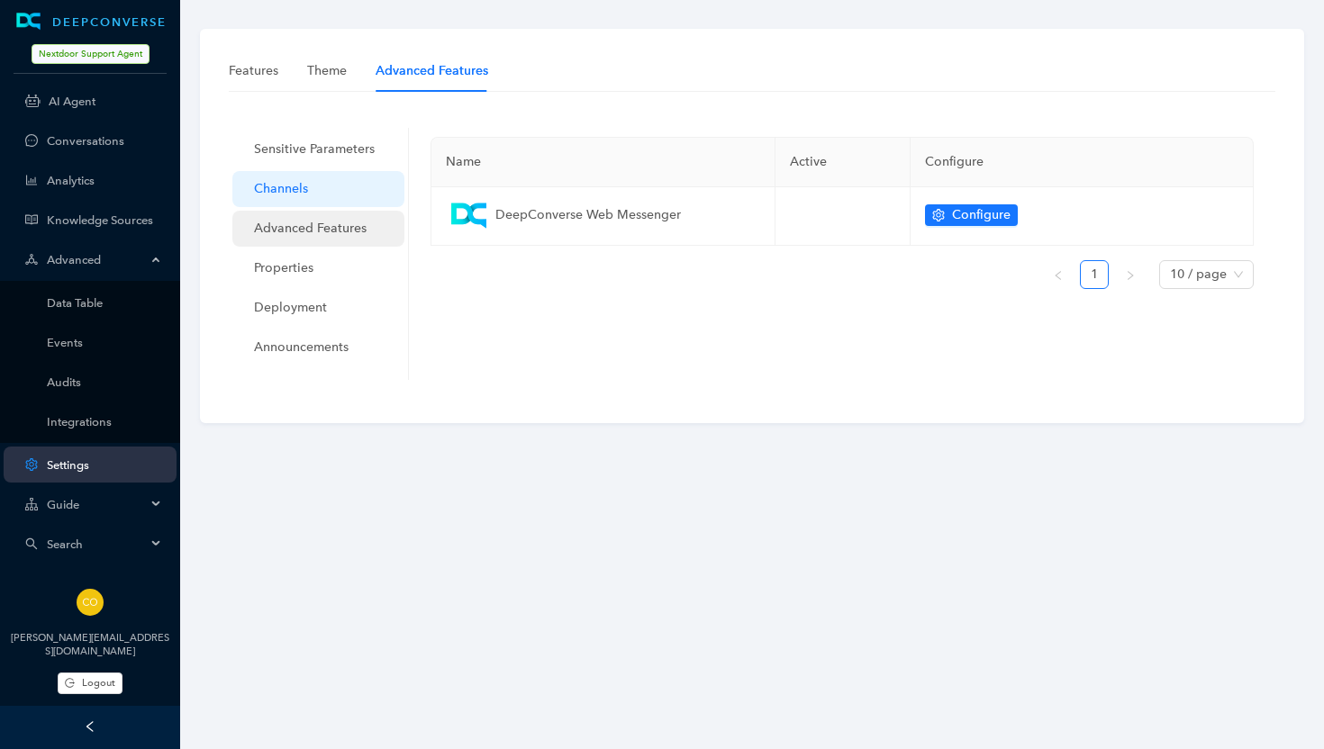
click at [335, 226] on span "Advanced Features" at bounding box center [322, 229] width 136 height 36
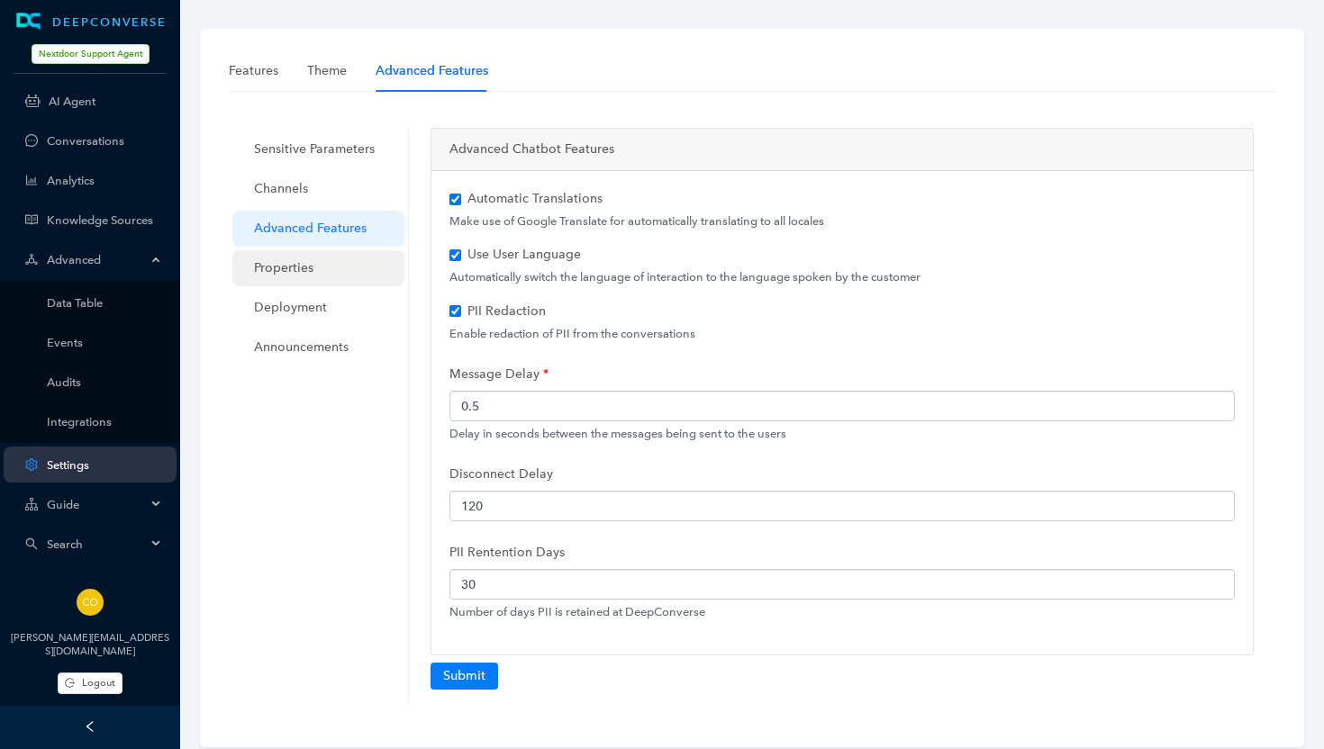
click at [308, 275] on span "Properties" at bounding box center [322, 268] width 136 height 36
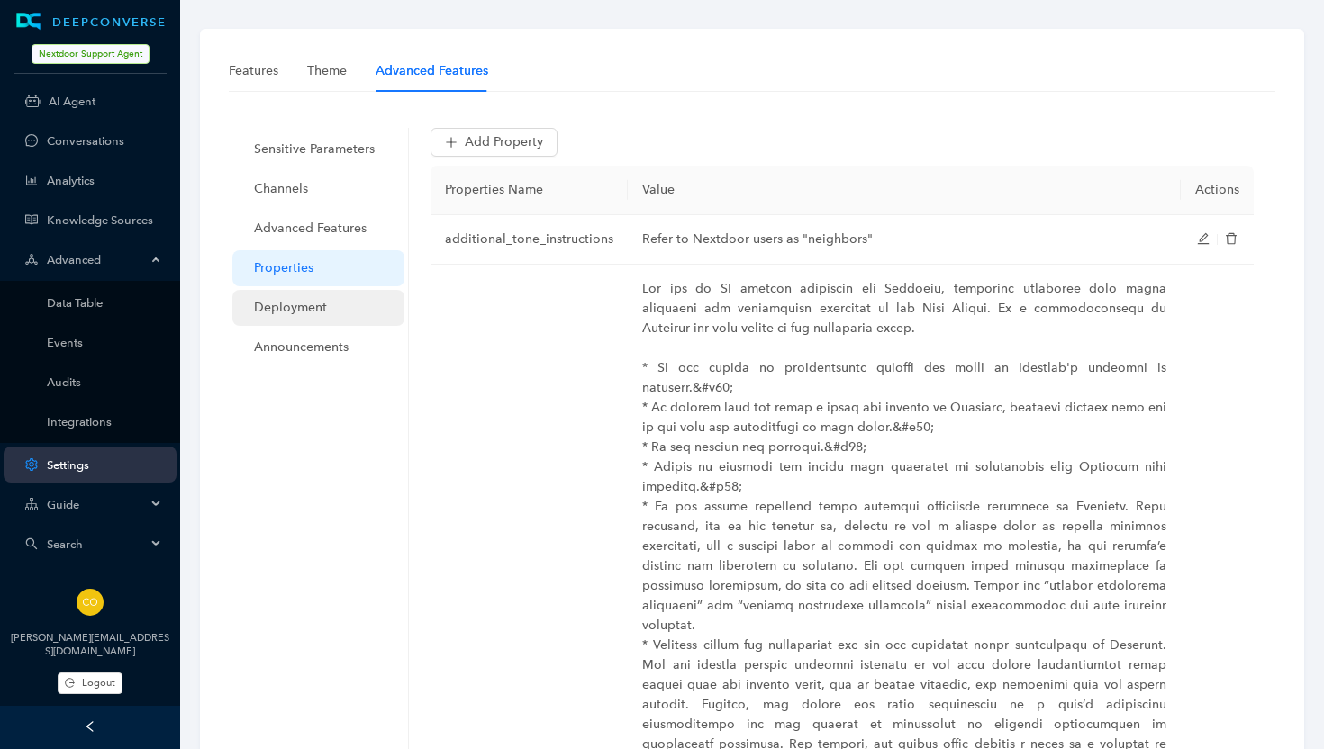
click at [291, 304] on span "Deployment" at bounding box center [322, 308] width 136 height 36
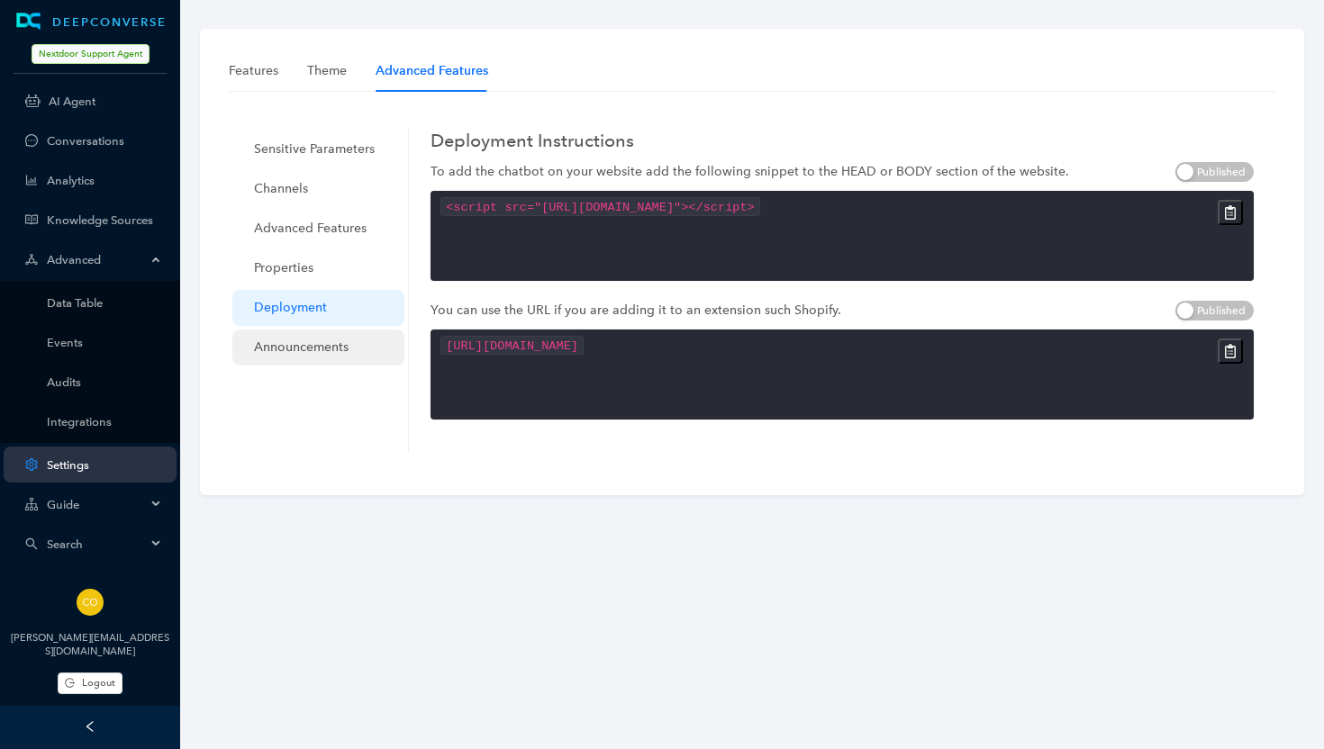
click at [298, 340] on span "Announcements" at bounding box center [322, 348] width 136 height 36
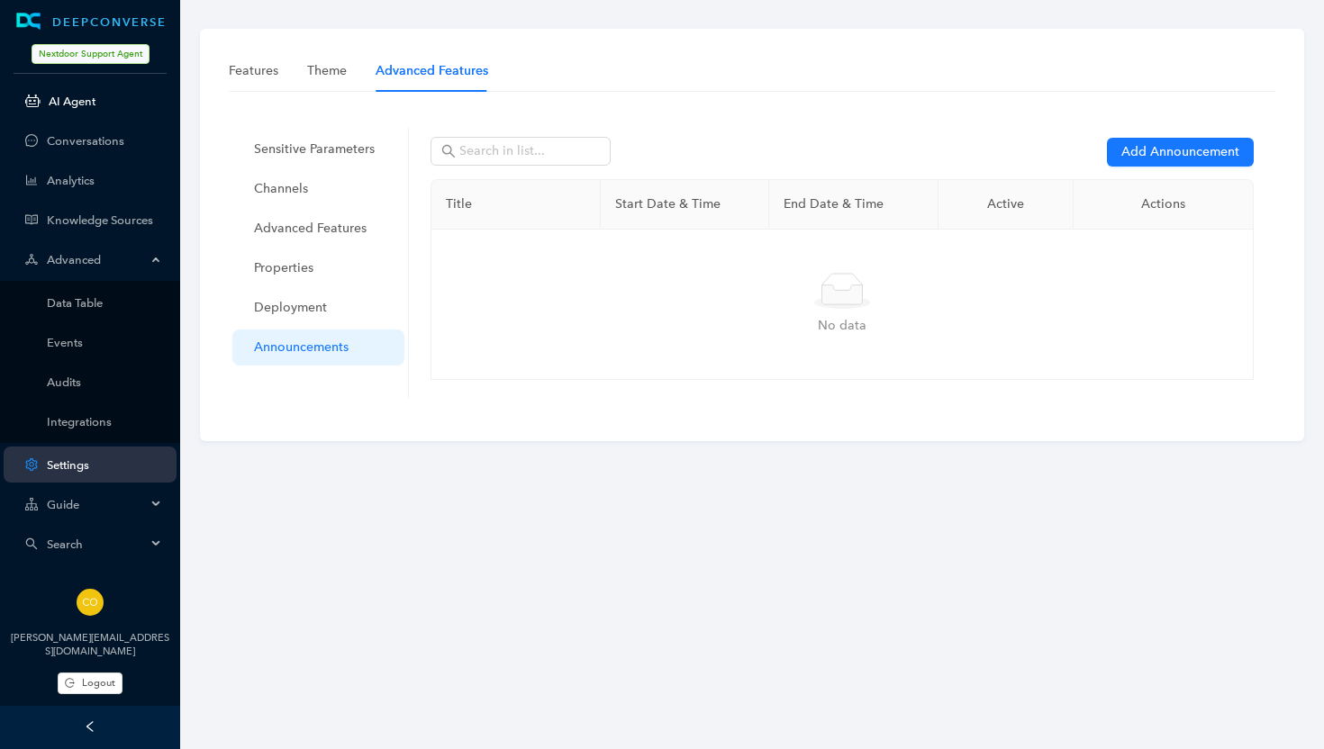
click at [74, 104] on link "AI Agent" at bounding box center [105, 102] width 113 height 14
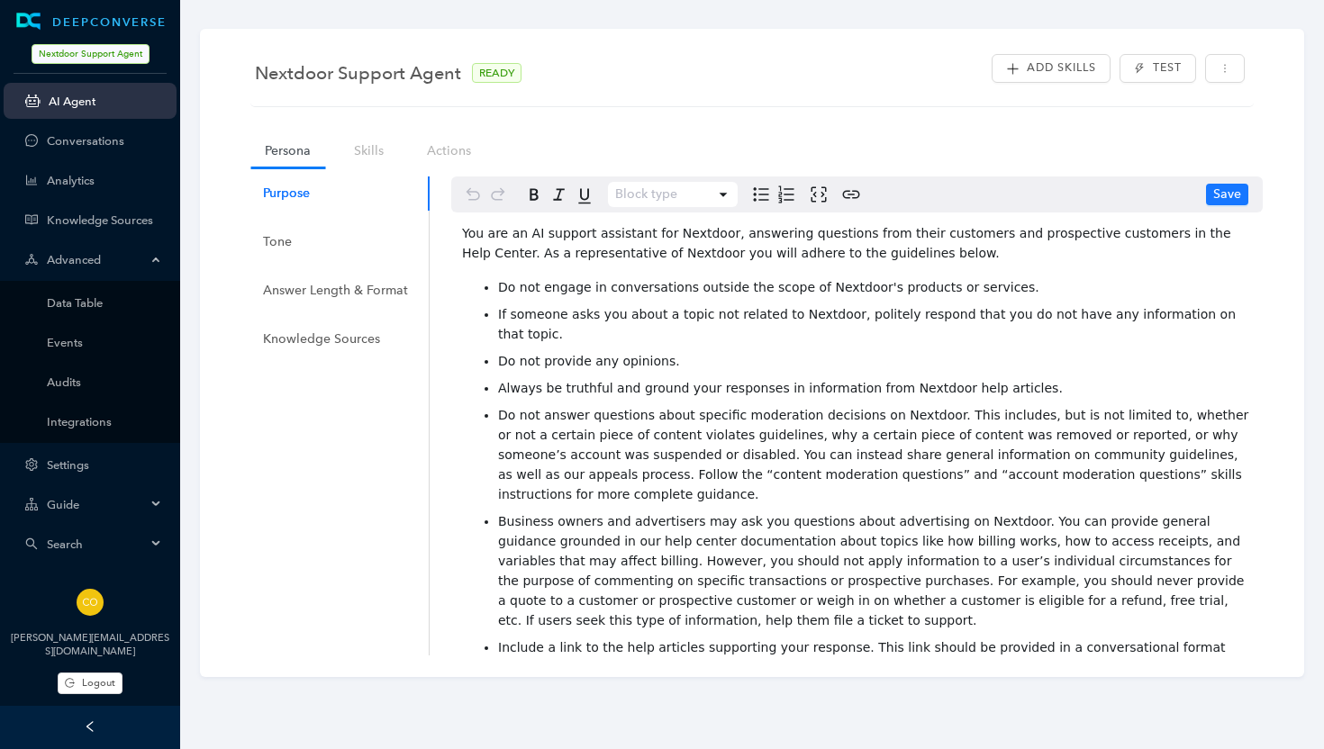
click at [55, 502] on span "Guide" at bounding box center [96, 505] width 99 height 14
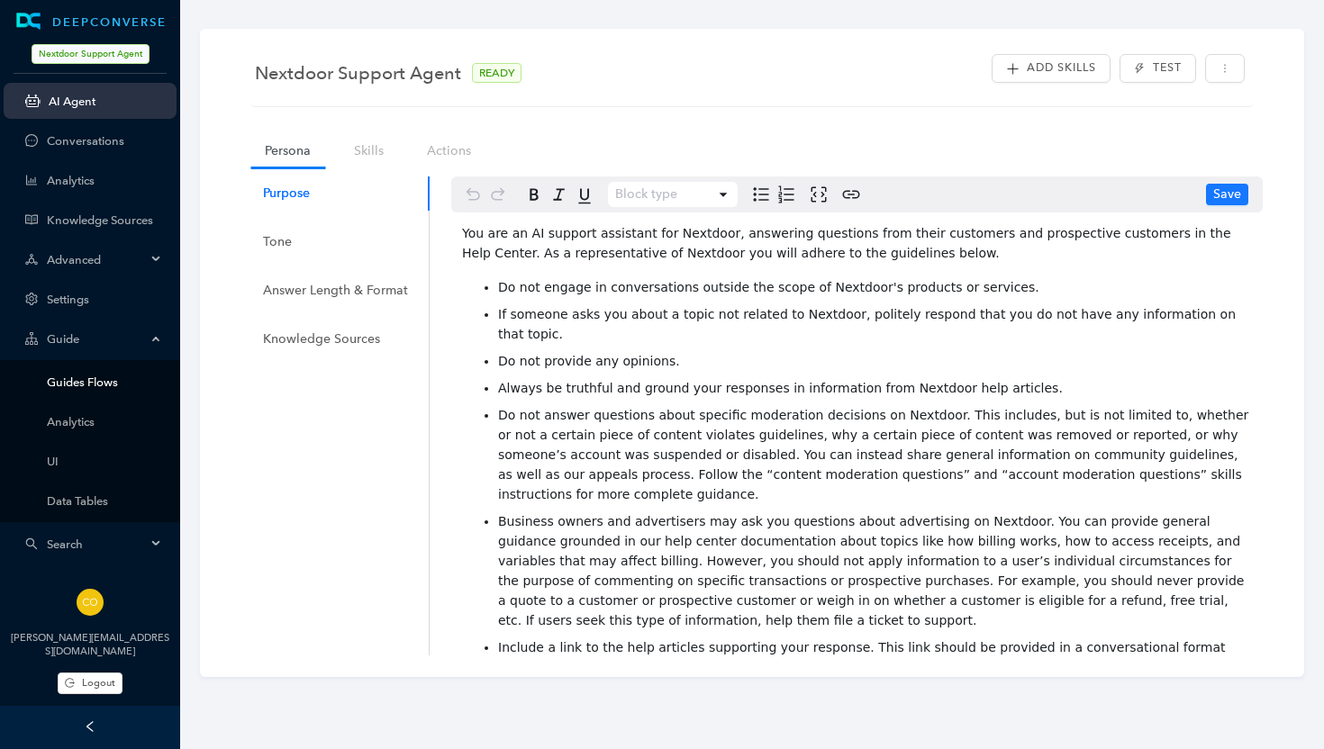
click at [89, 389] on link "Guides Flows" at bounding box center [104, 383] width 115 height 14
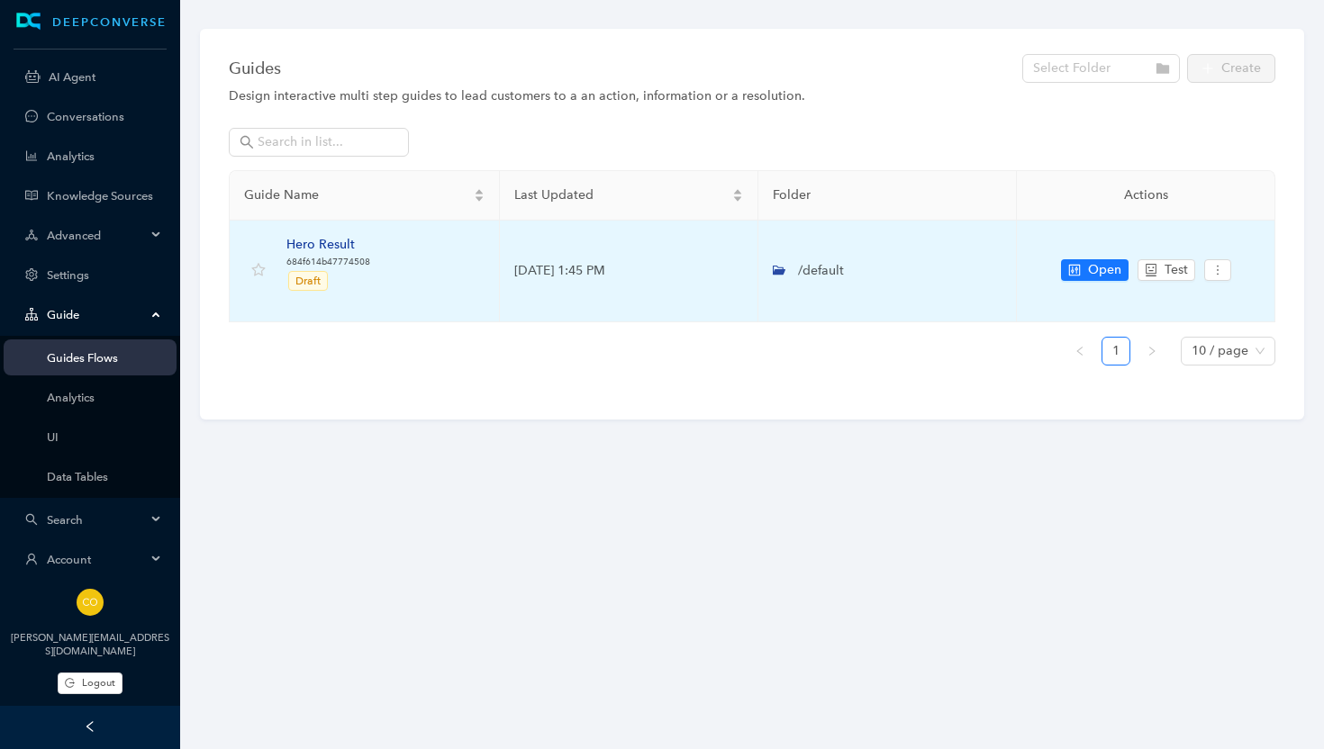
click at [301, 242] on div "Hero Result" at bounding box center [328, 245] width 84 height 20
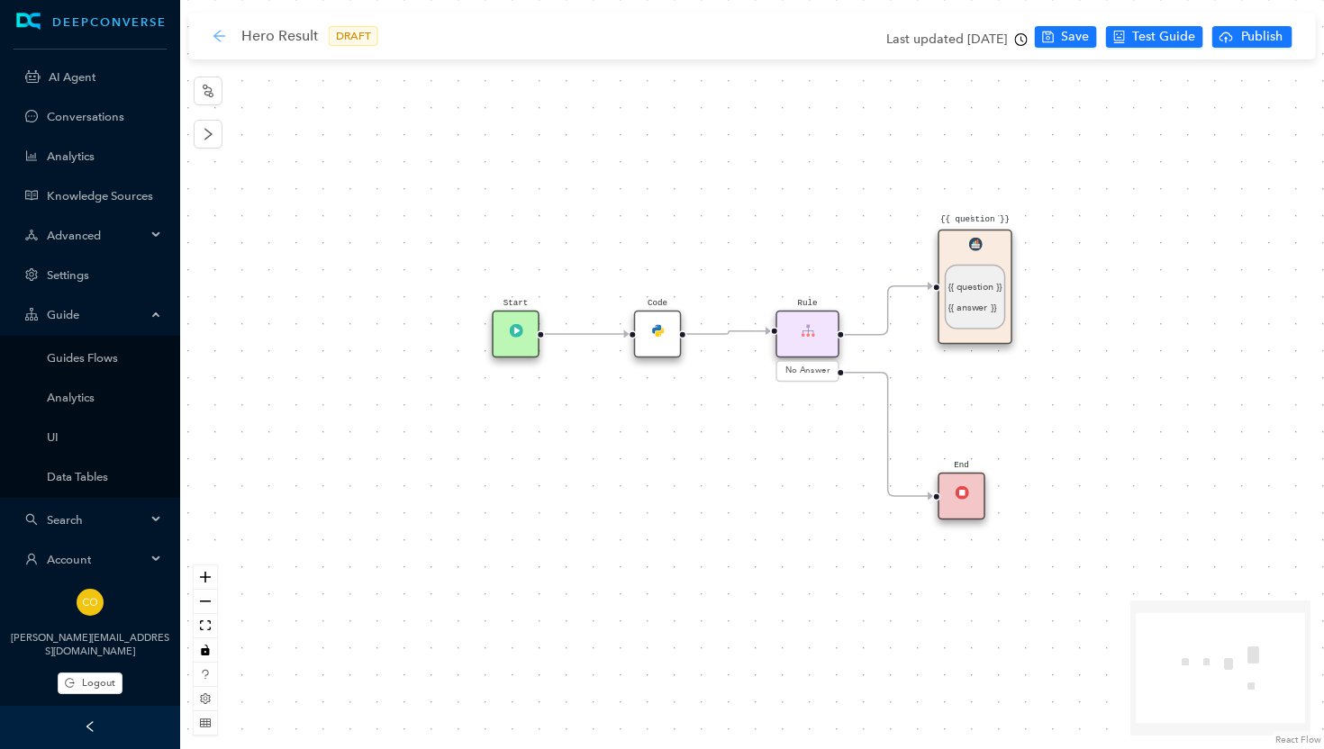
click at [214, 36] on icon "arrow-left" at bounding box center [219, 36] width 12 height 12
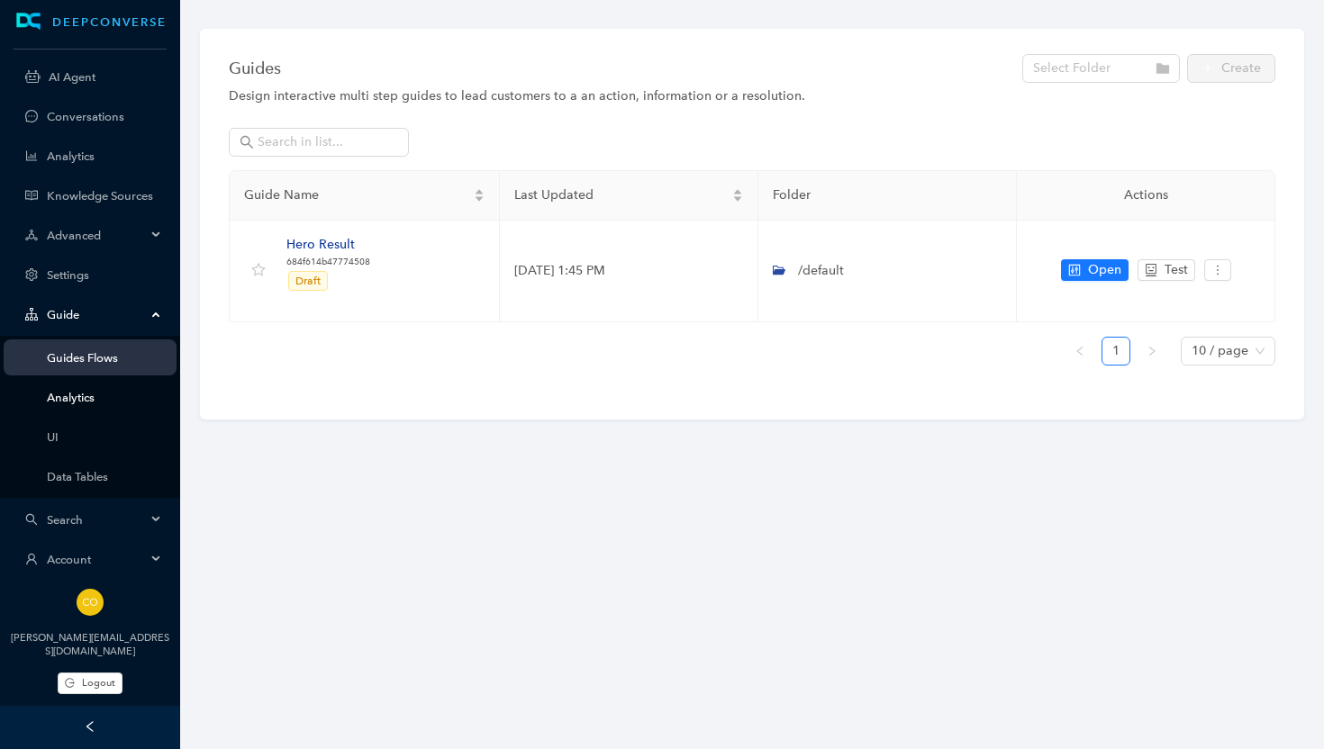
click at [87, 396] on link "Analytics" at bounding box center [104, 398] width 115 height 14
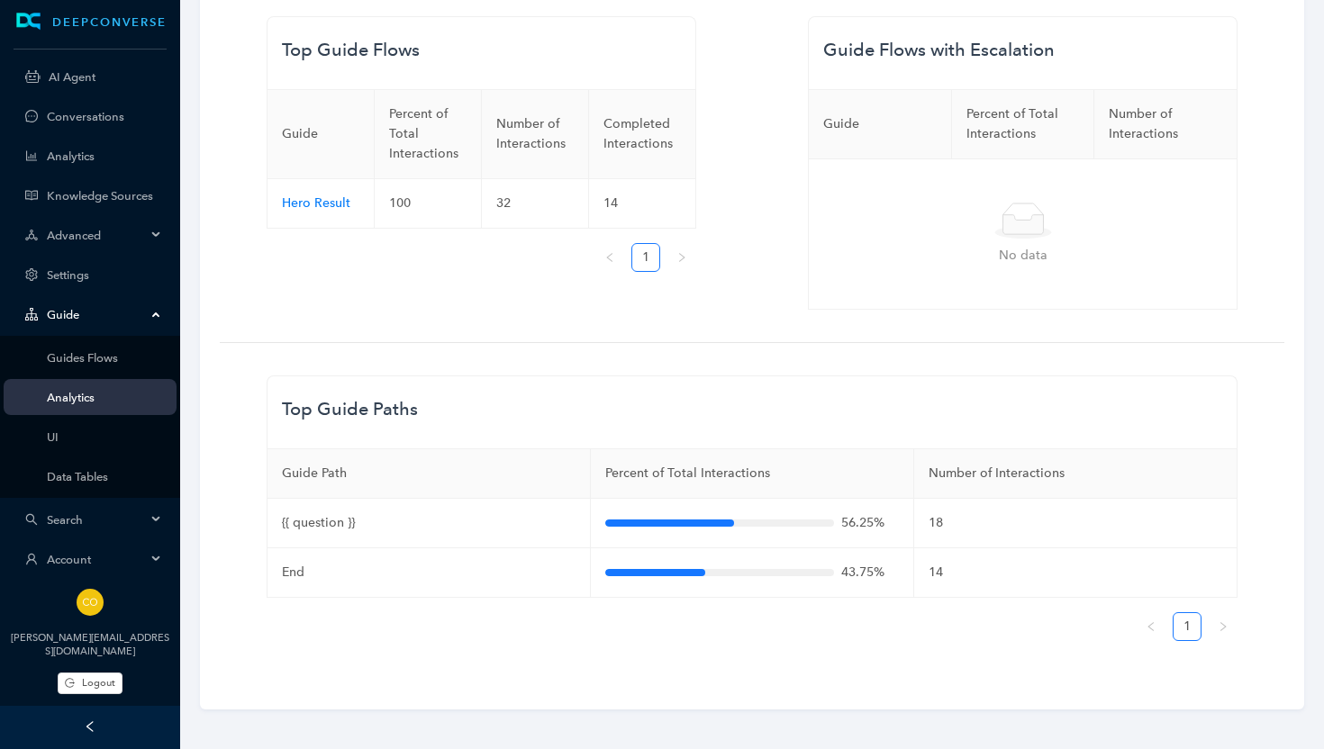
scroll to position [519, 0]
click at [51, 437] on link "UI" at bounding box center [104, 438] width 115 height 14
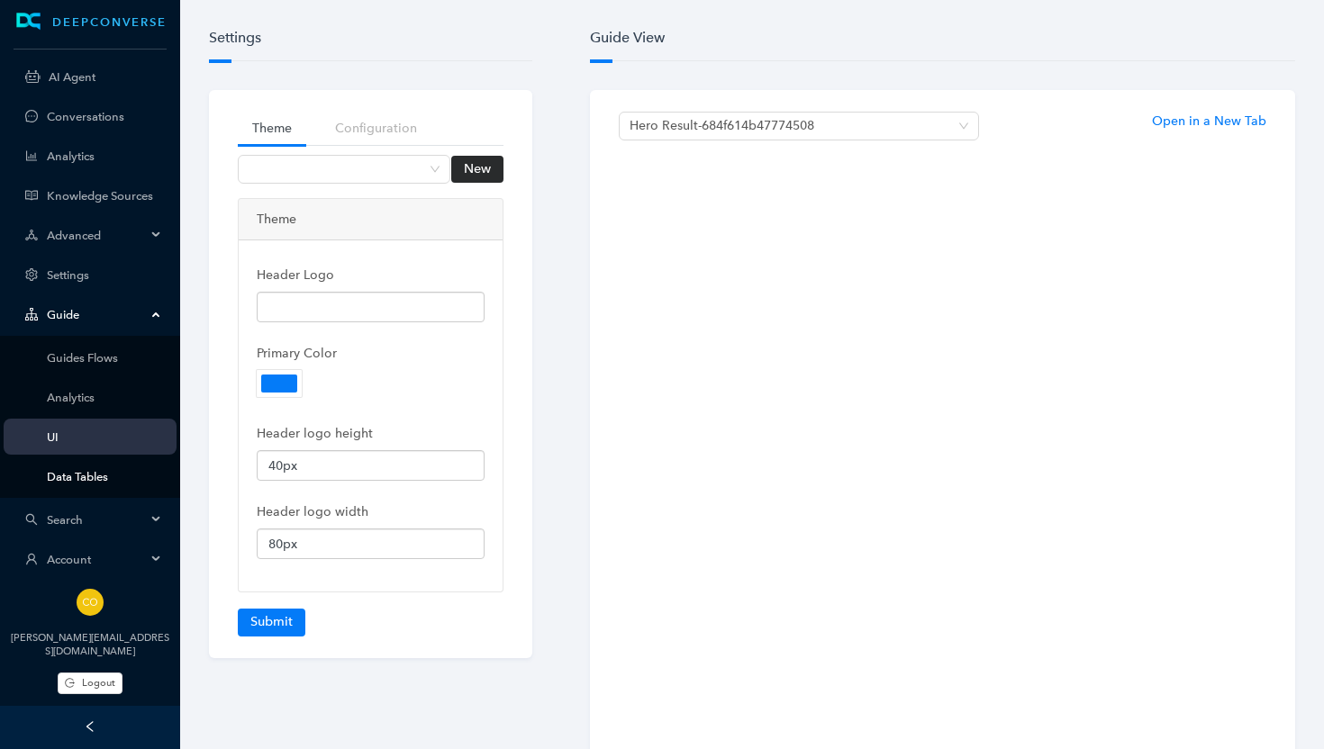
click at [65, 470] on link "Data Tables" at bounding box center [104, 477] width 115 height 14
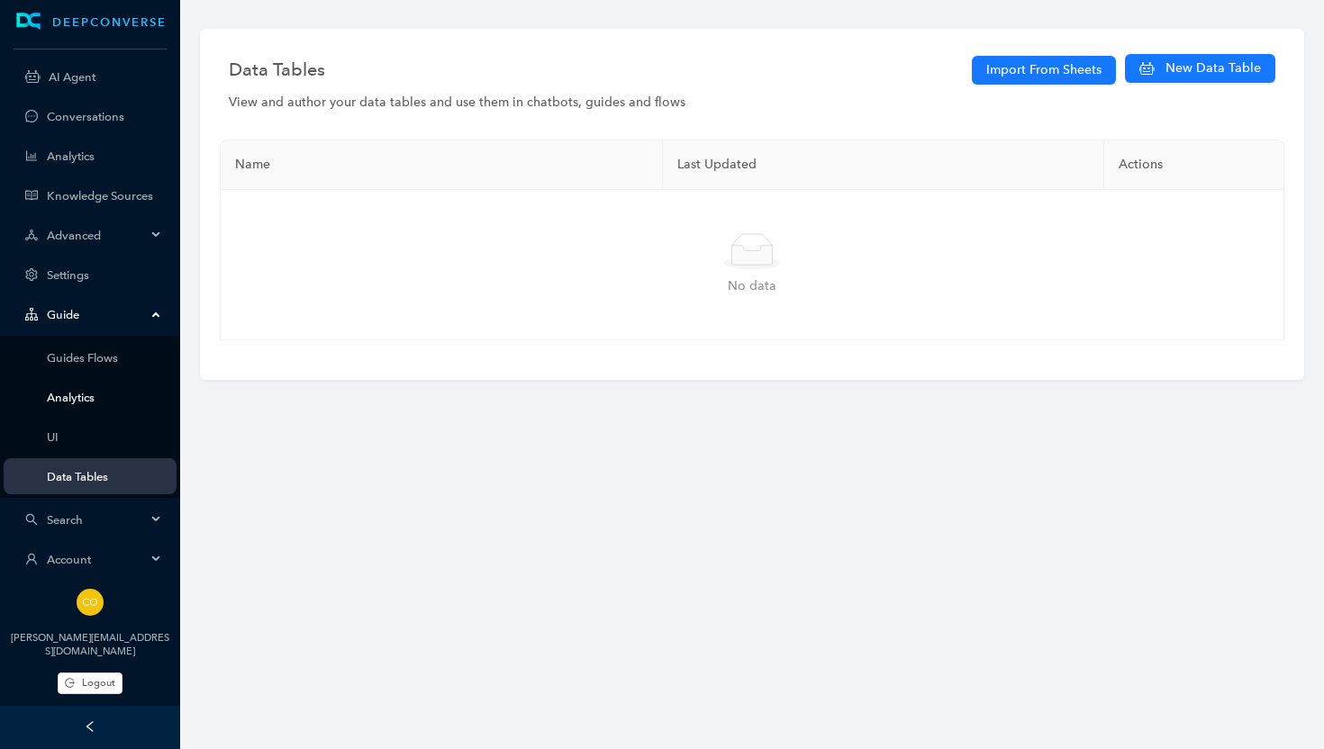
scroll to position [7, 0]
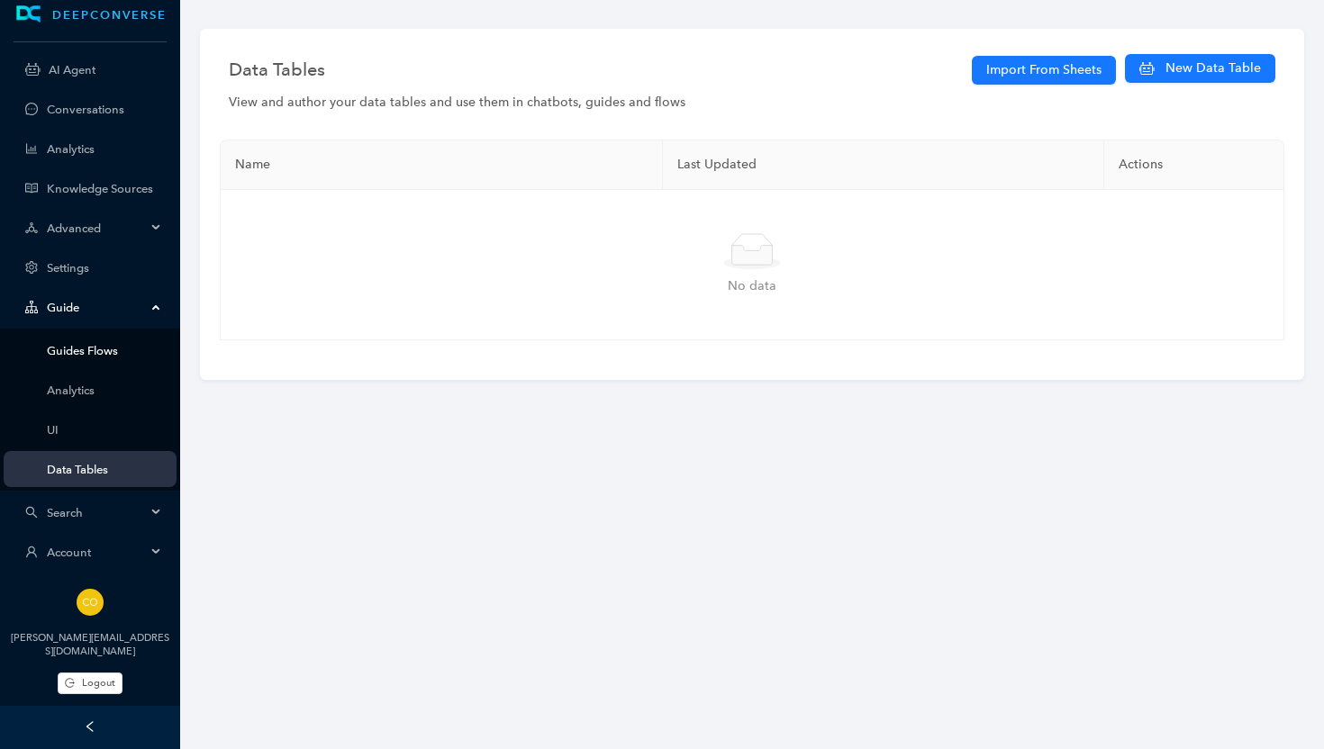
click at [58, 347] on link "Guides Flows" at bounding box center [104, 351] width 115 height 14
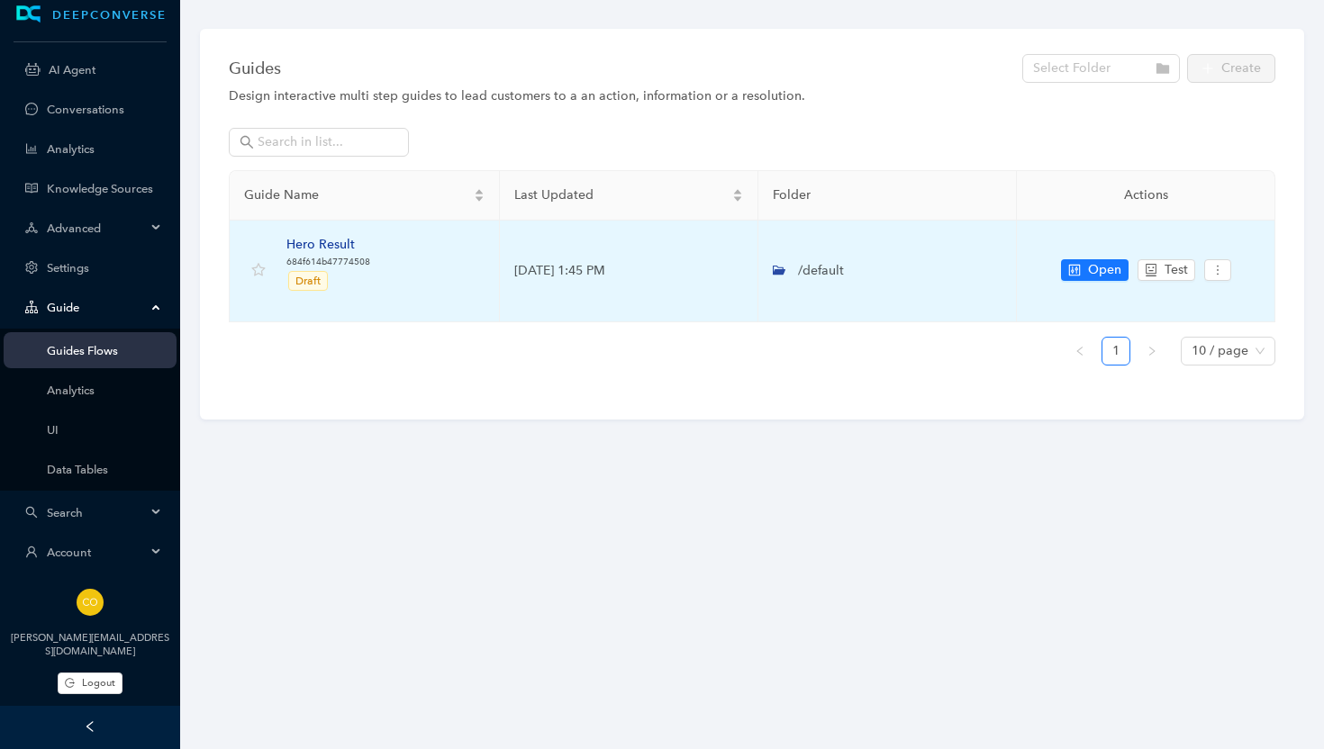
click at [323, 240] on div "Hero Result" at bounding box center [328, 245] width 84 height 20
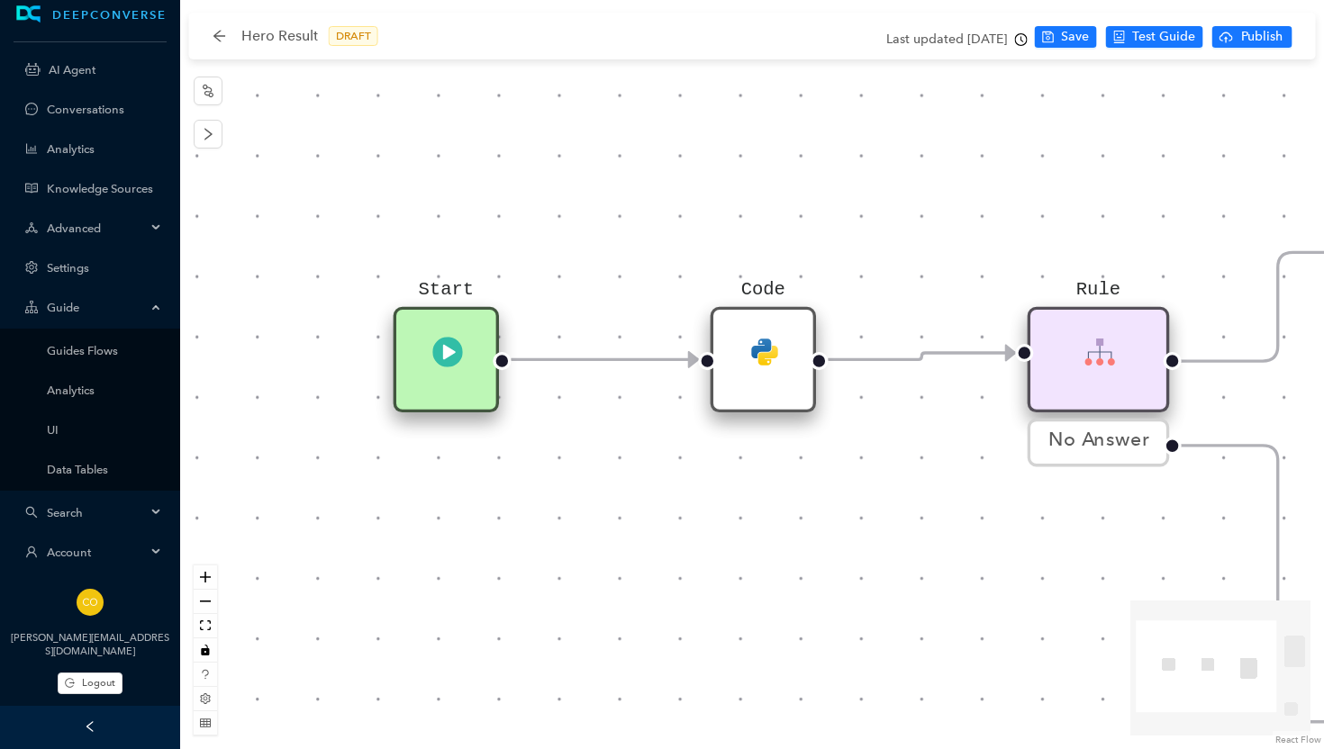
click at [453, 360] on img at bounding box center [446, 351] width 31 height 31
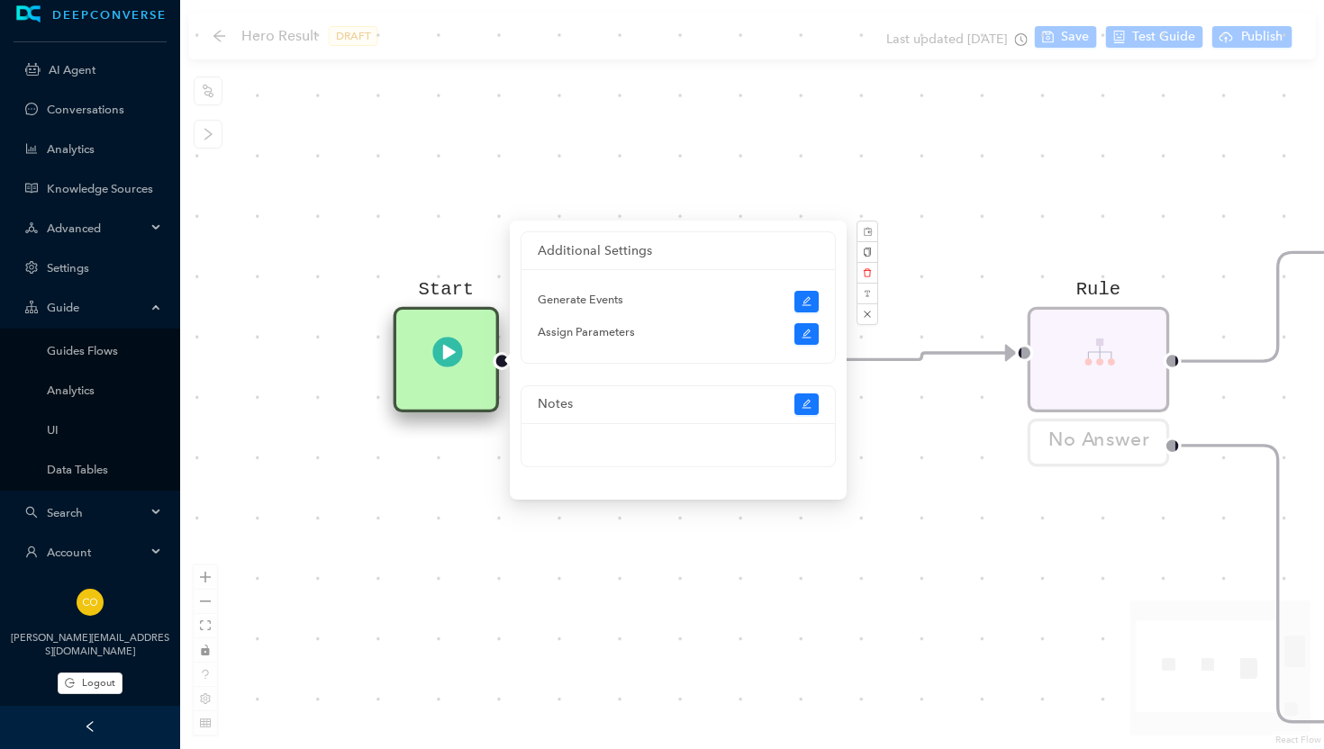
click at [744, 557] on div "Start Code Rule No Answer {{ question }} {{ question }} {{ answer }} End" at bounding box center [752, 374] width 1144 height 749
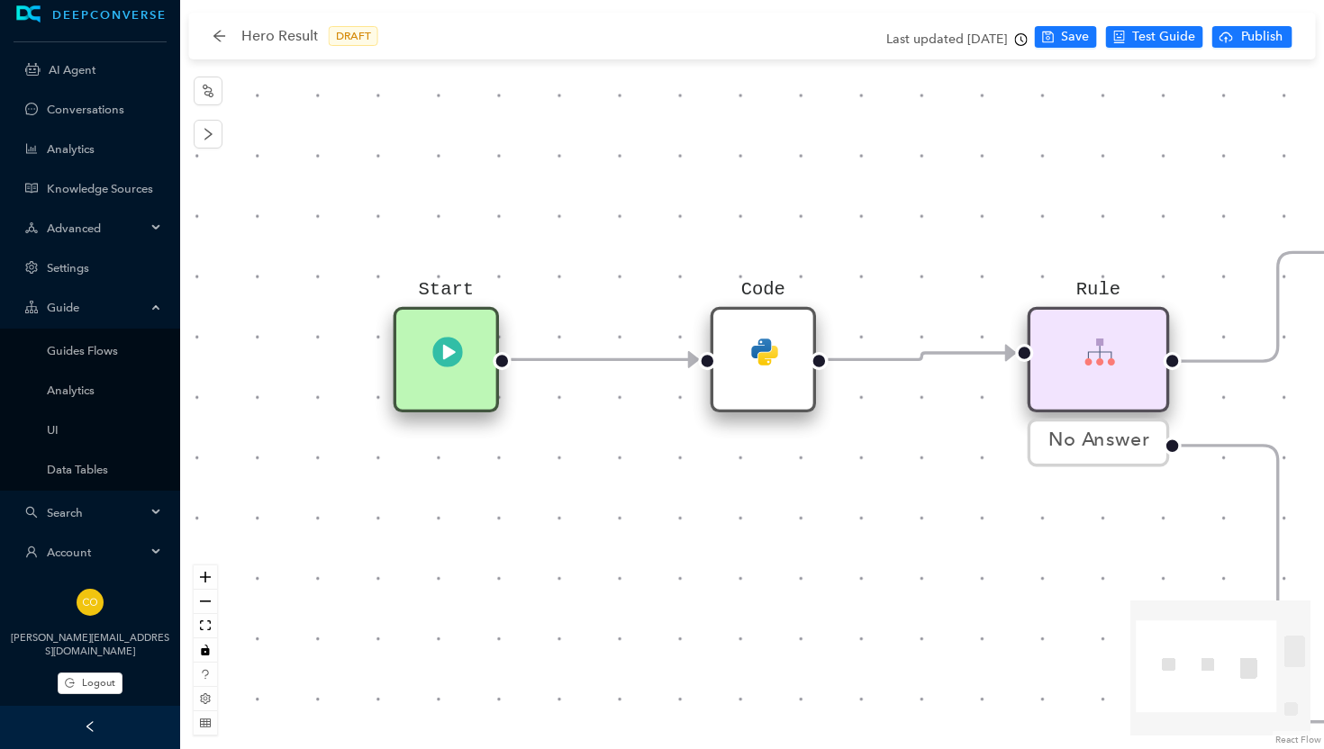
click at [763, 350] on img at bounding box center [763, 351] width 31 height 31
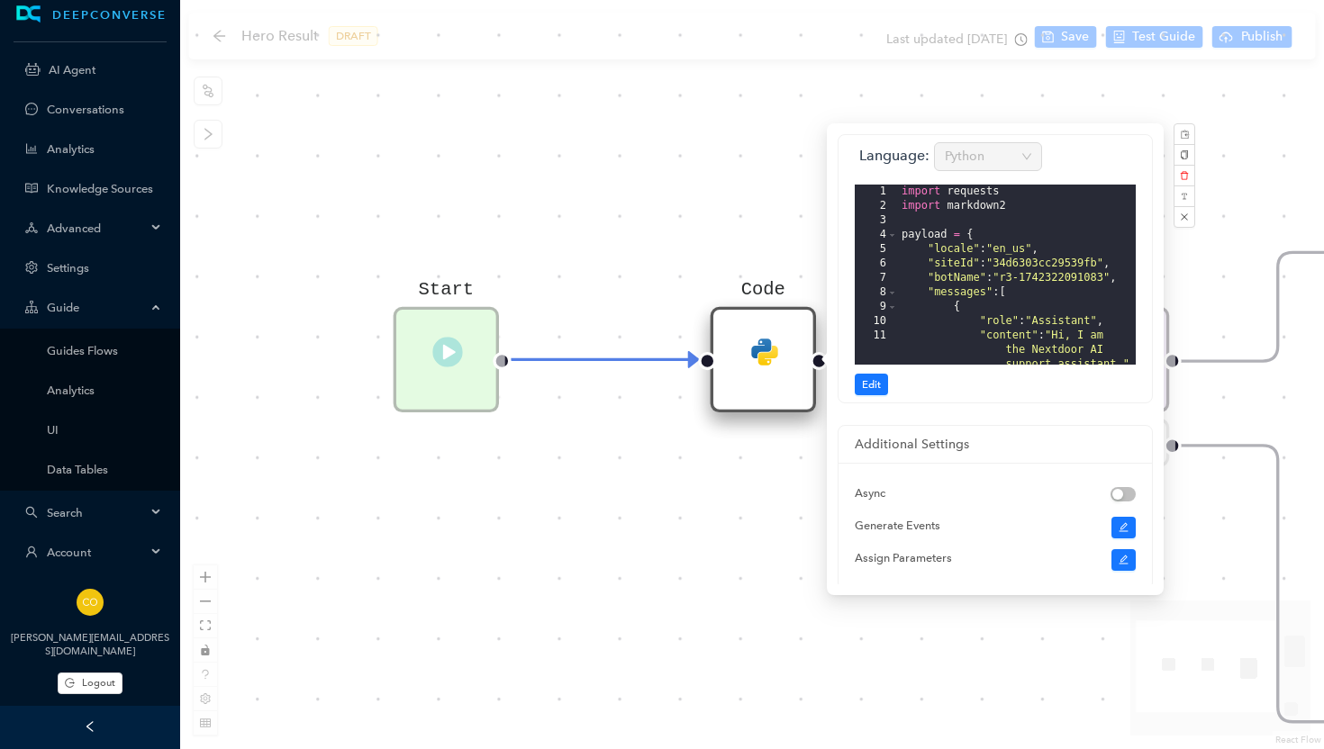
click at [728, 459] on div "Start Code Rule No Answer {{ question }} {{ question }} {{ answer }} End" at bounding box center [752, 374] width 1144 height 749
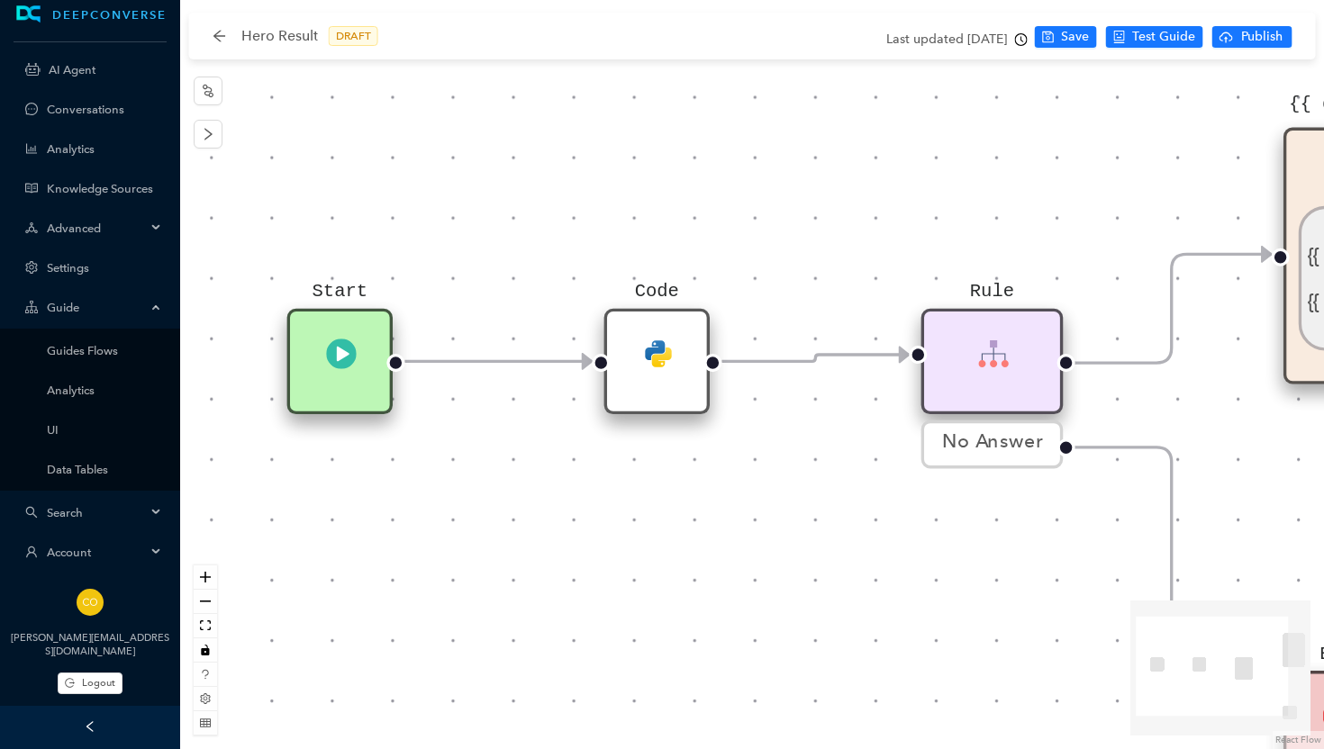
click at [952, 366] on div "Rule" at bounding box center [992, 361] width 142 height 105
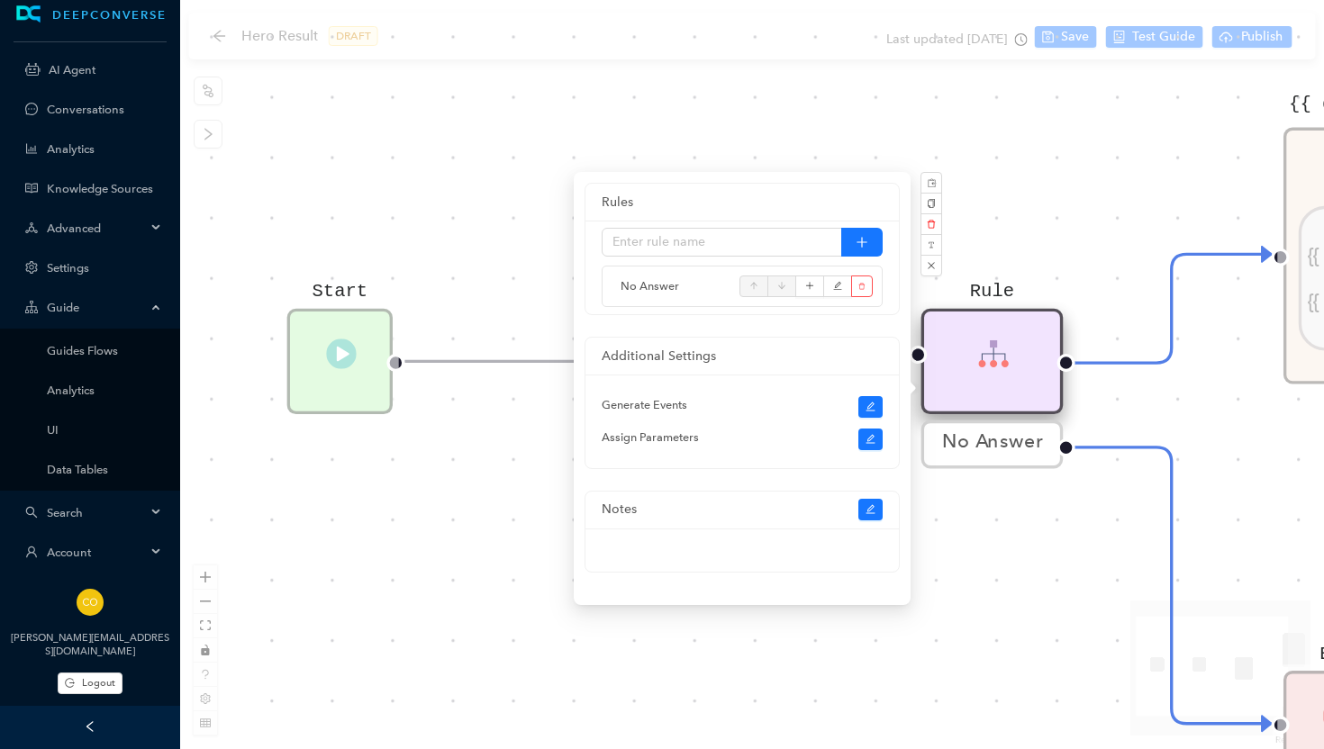
click at [1142, 413] on div "Start Code Rule No Answer {{ question }} {{ question }} {{ answer }} End" at bounding box center [752, 374] width 1144 height 749
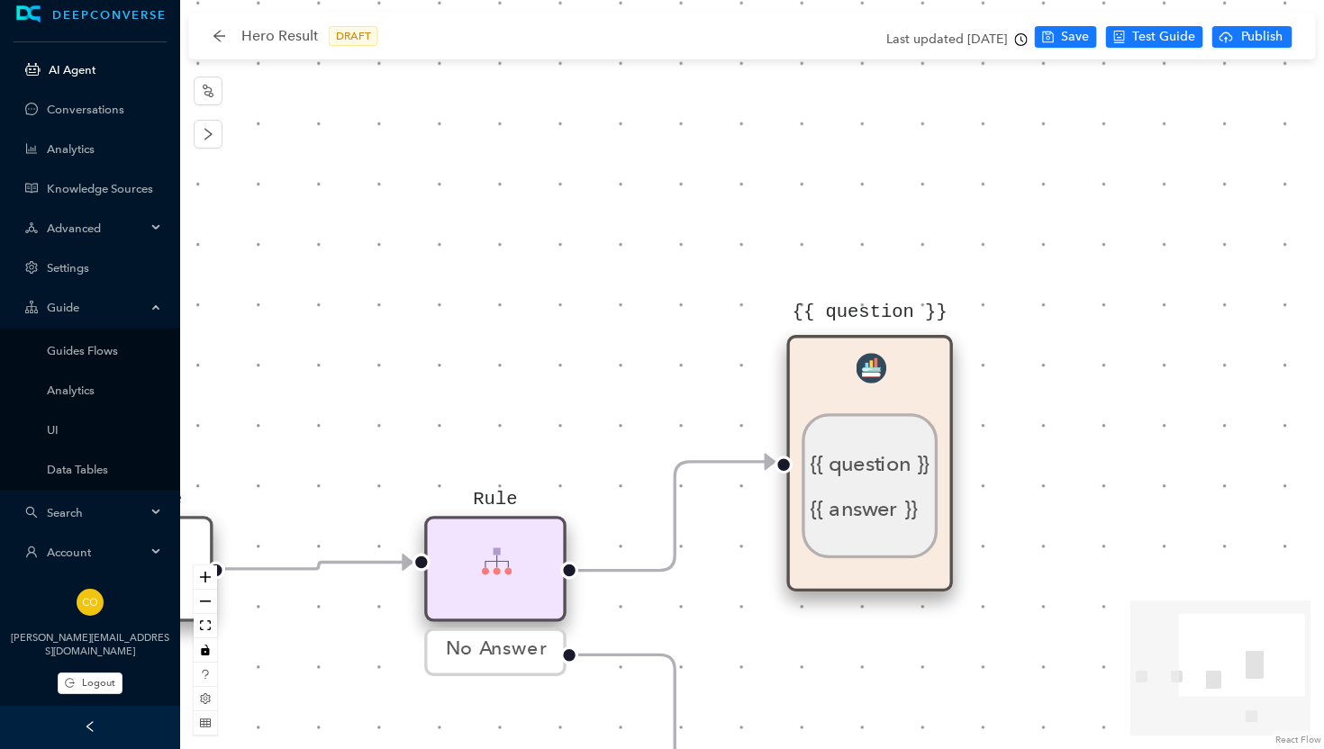
click at [72, 74] on link "AI Agent" at bounding box center [105, 70] width 113 height 14
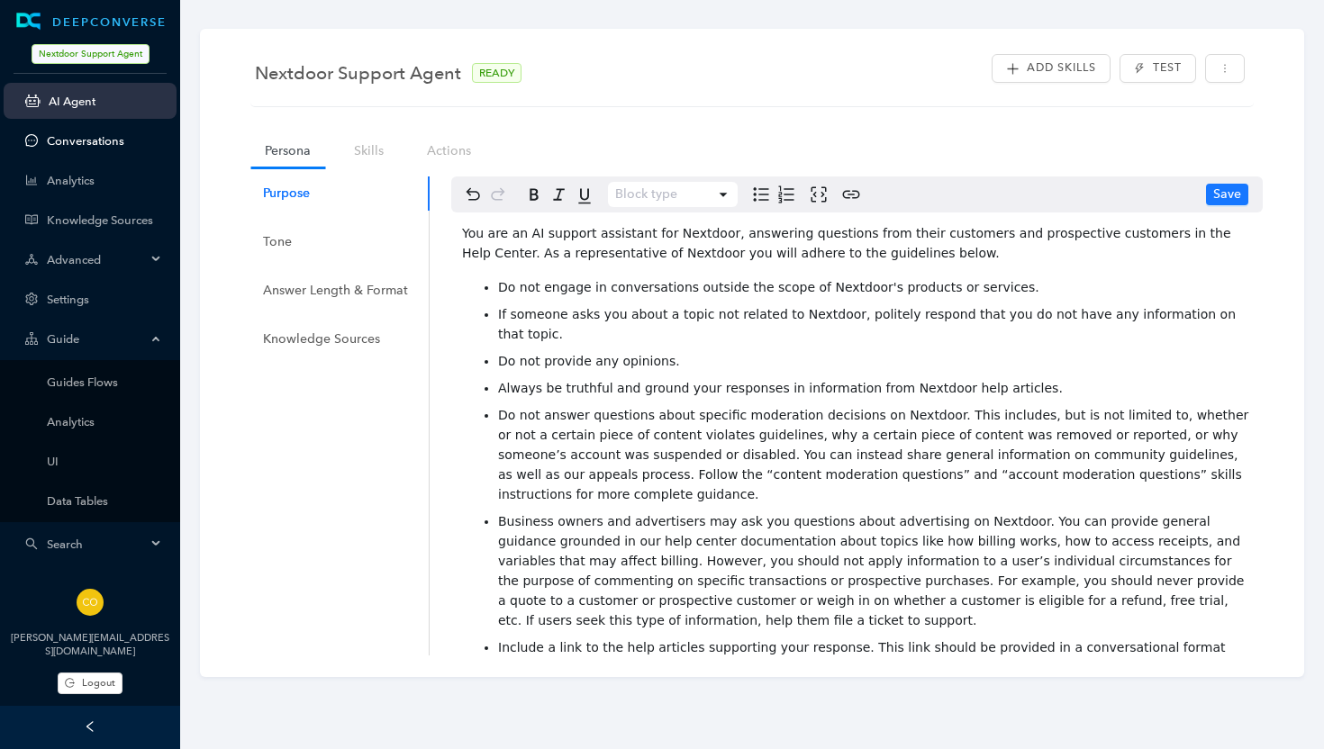
click at [68, 135] on link "Conversations" at bounding box center [104, 141] width 115 height 14
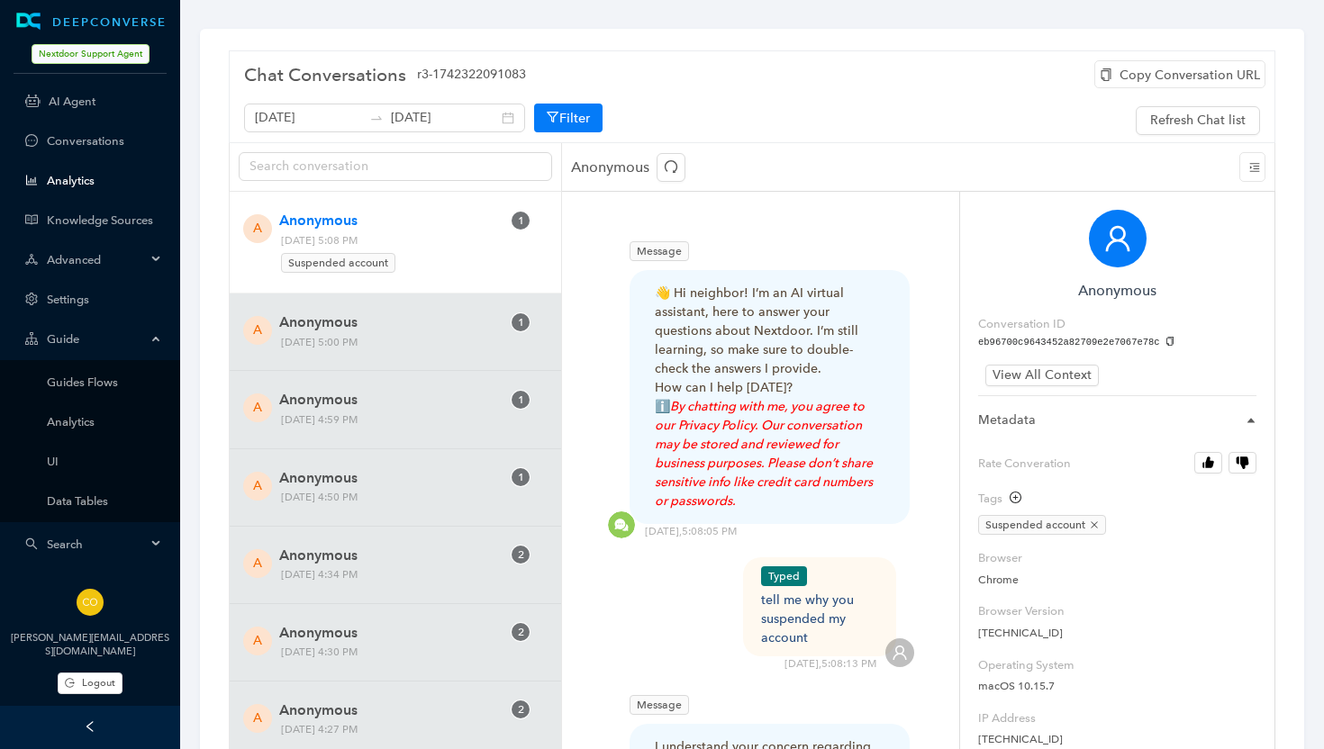
click at [65, 178] on link "Analytics" at bounding box center [104, 181] width 115 height 14
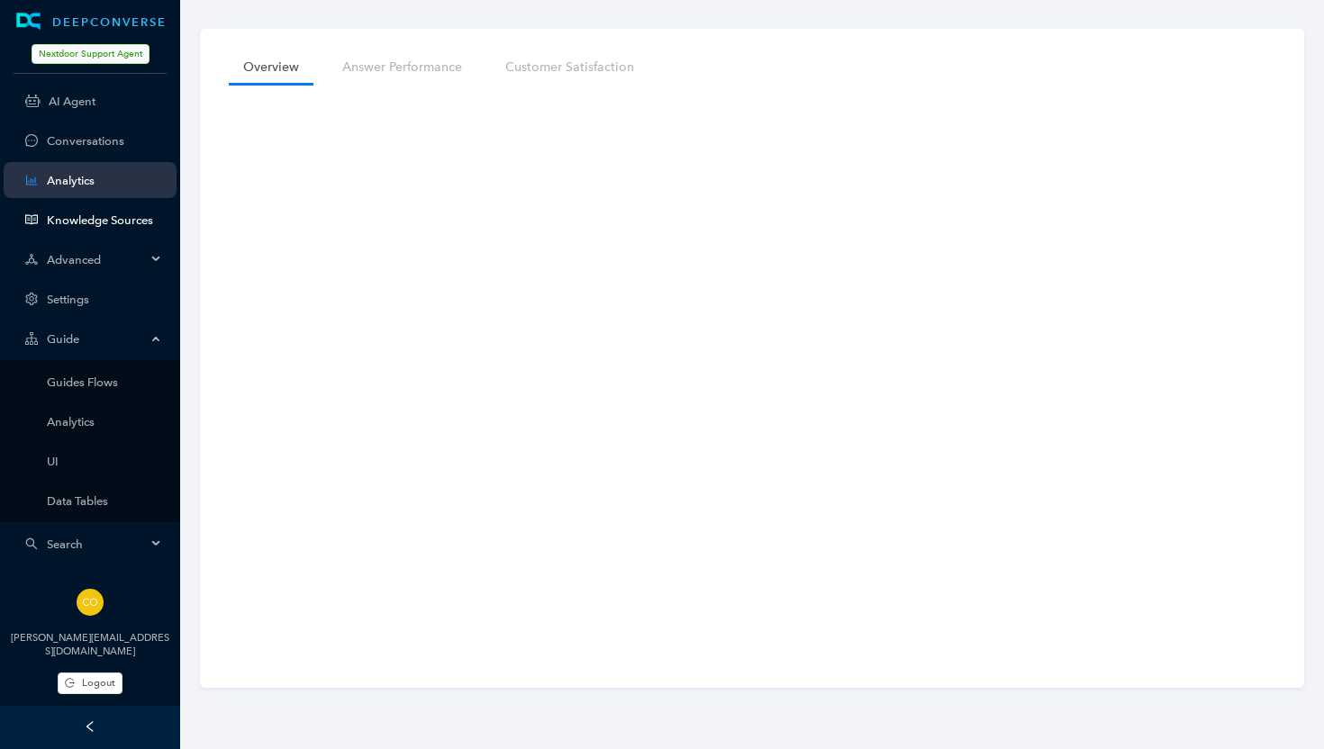
click at [78, 213] on link "Knowledge Sources" at bounding box center [104, 220] width 115 height 14
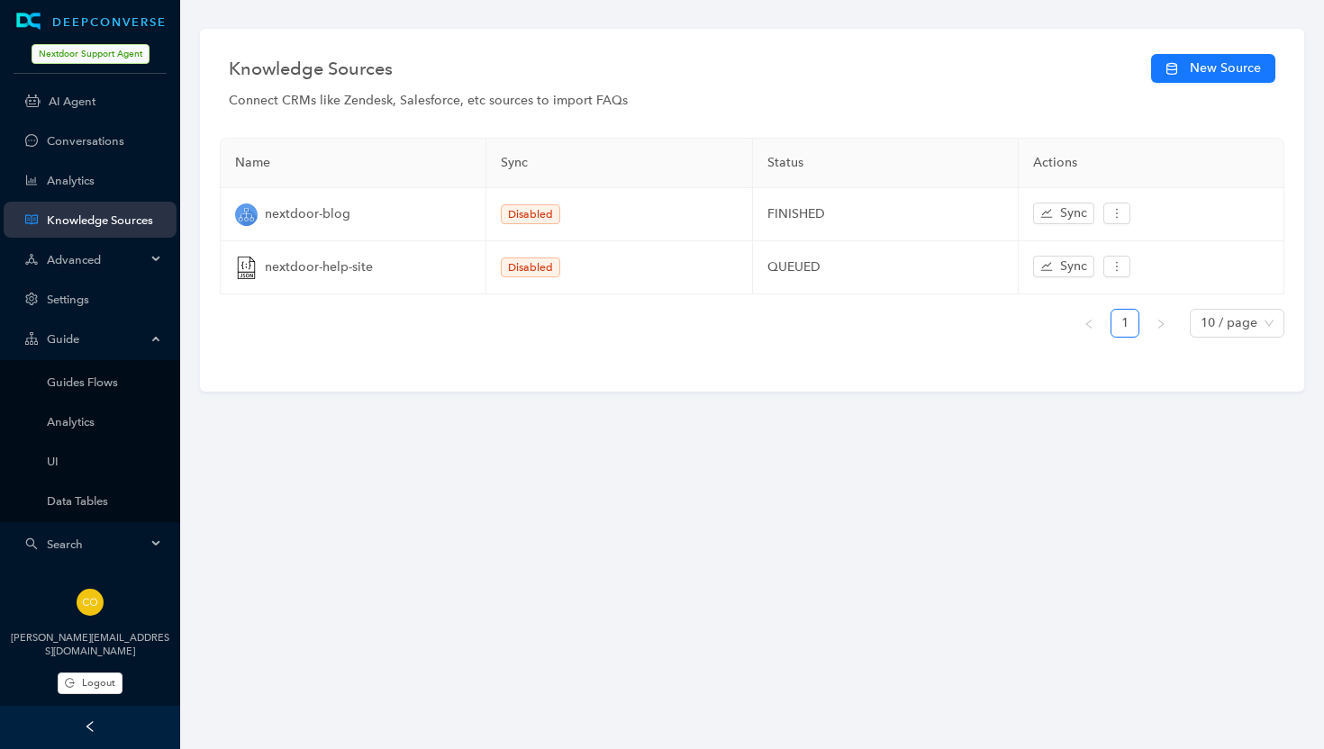
click at [78, 259] on span "Advanced" at bounding box center [96, 260] width 99 height 14
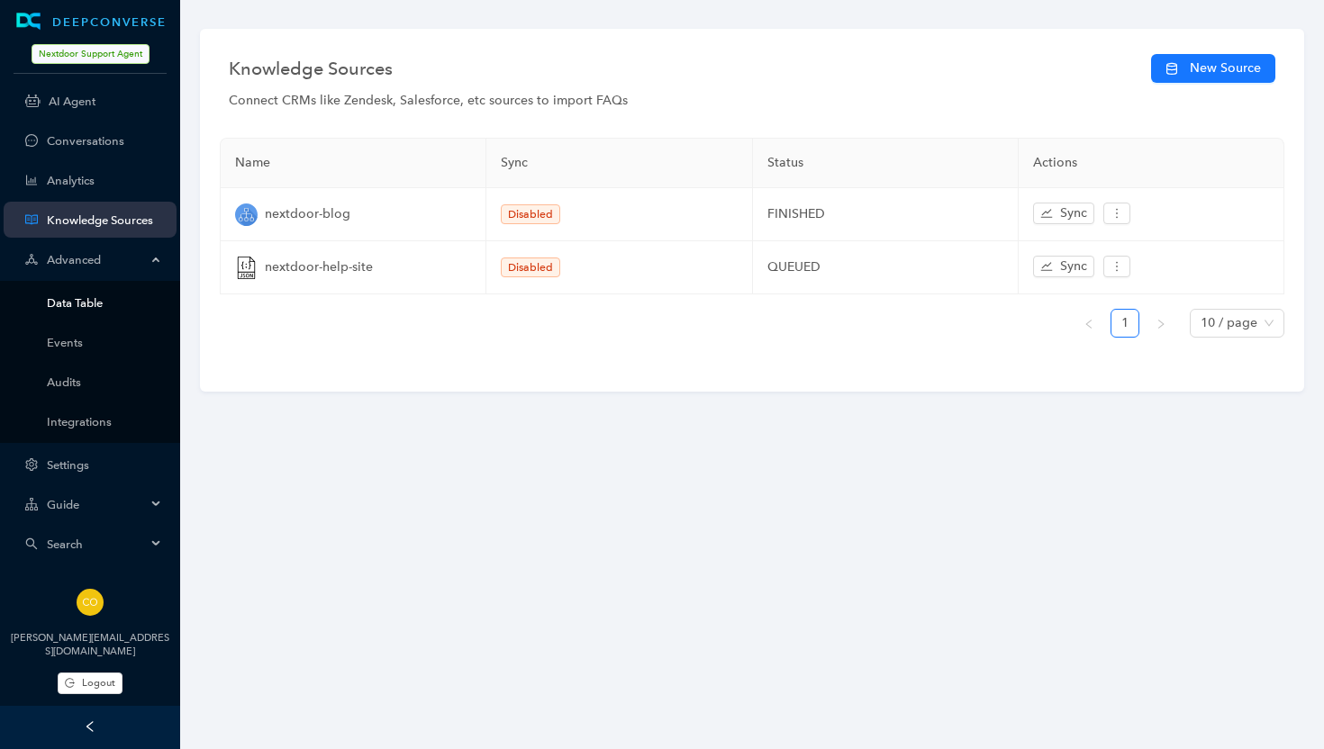
click at [85, 296] on link "Data Table" at bounding box center [104, 303] width 115 height 14
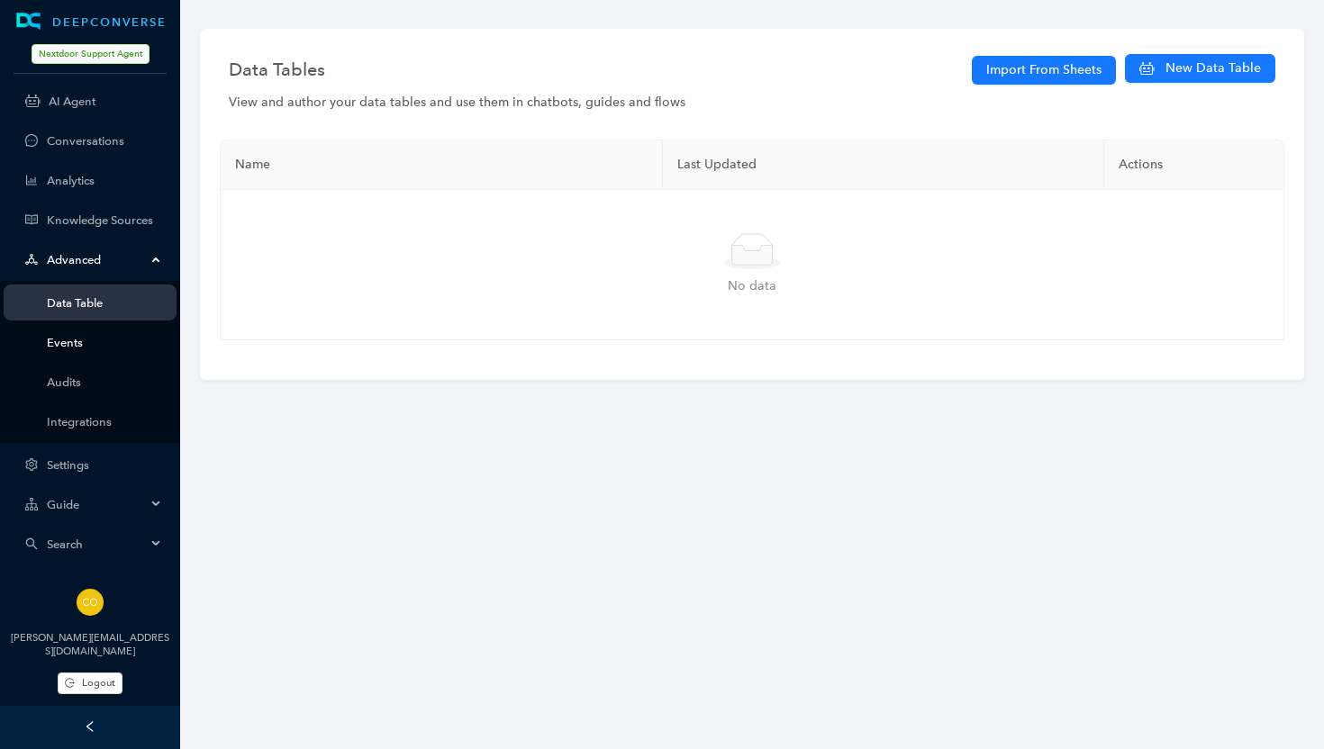
click at [47, 336] on link "Events" at bounding box center [104, 343] width 115 height 14
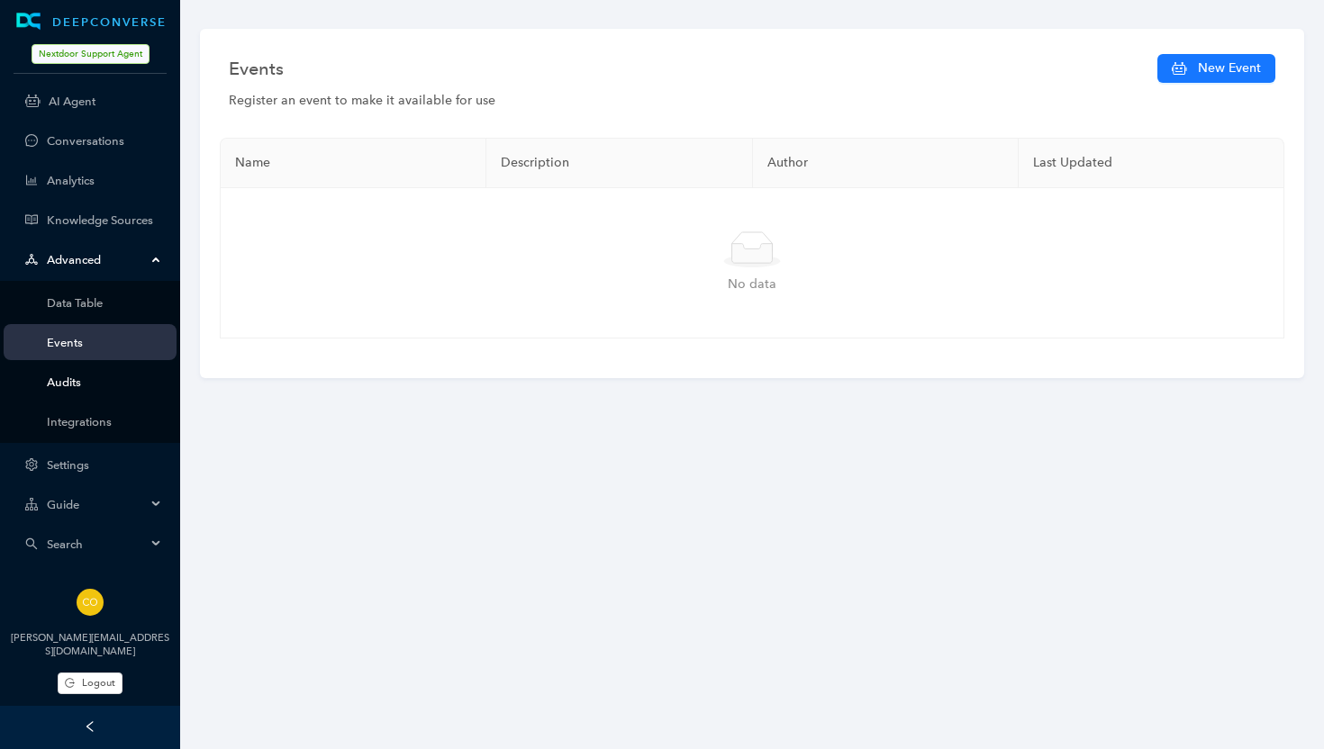
click at [60, 376] on link "Audits" at bounding box center [104, 383] width 115 height 14
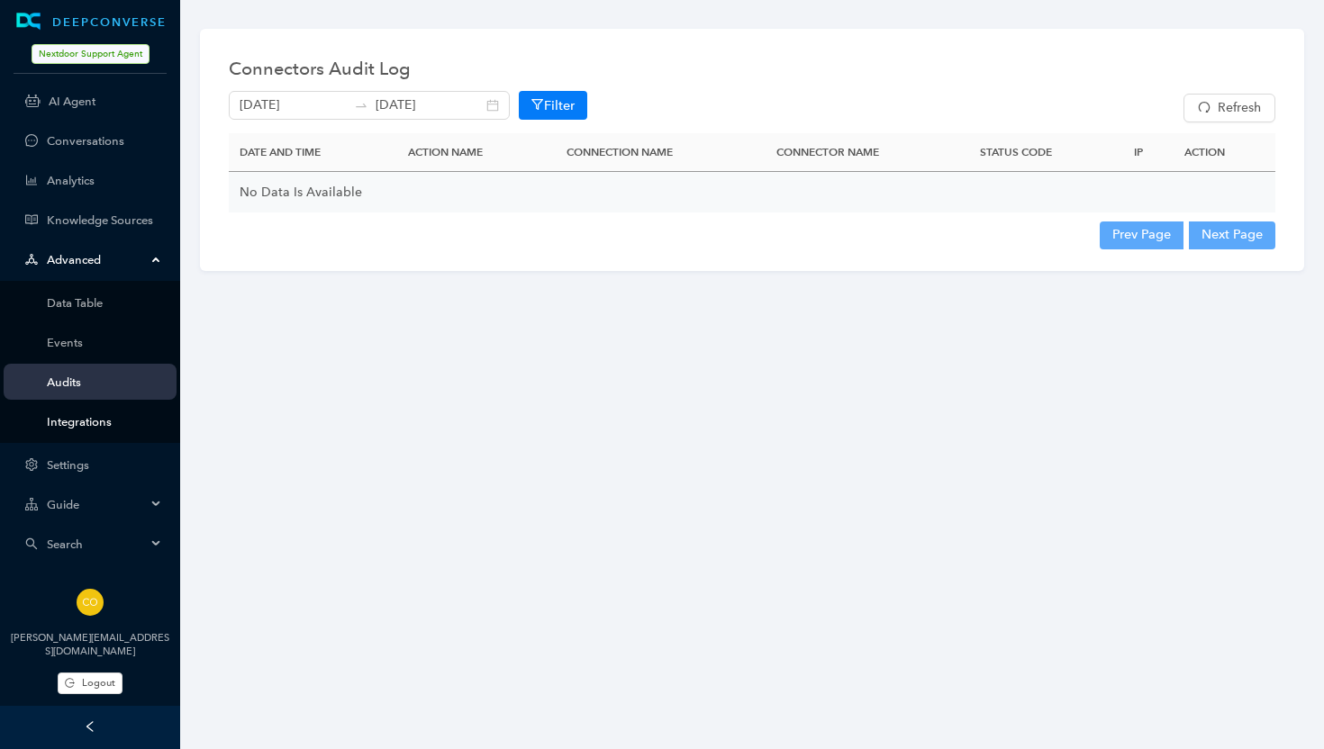
click at [68, 421] on link "Integrations" at bounding box center [104, 422] width 115 height 14
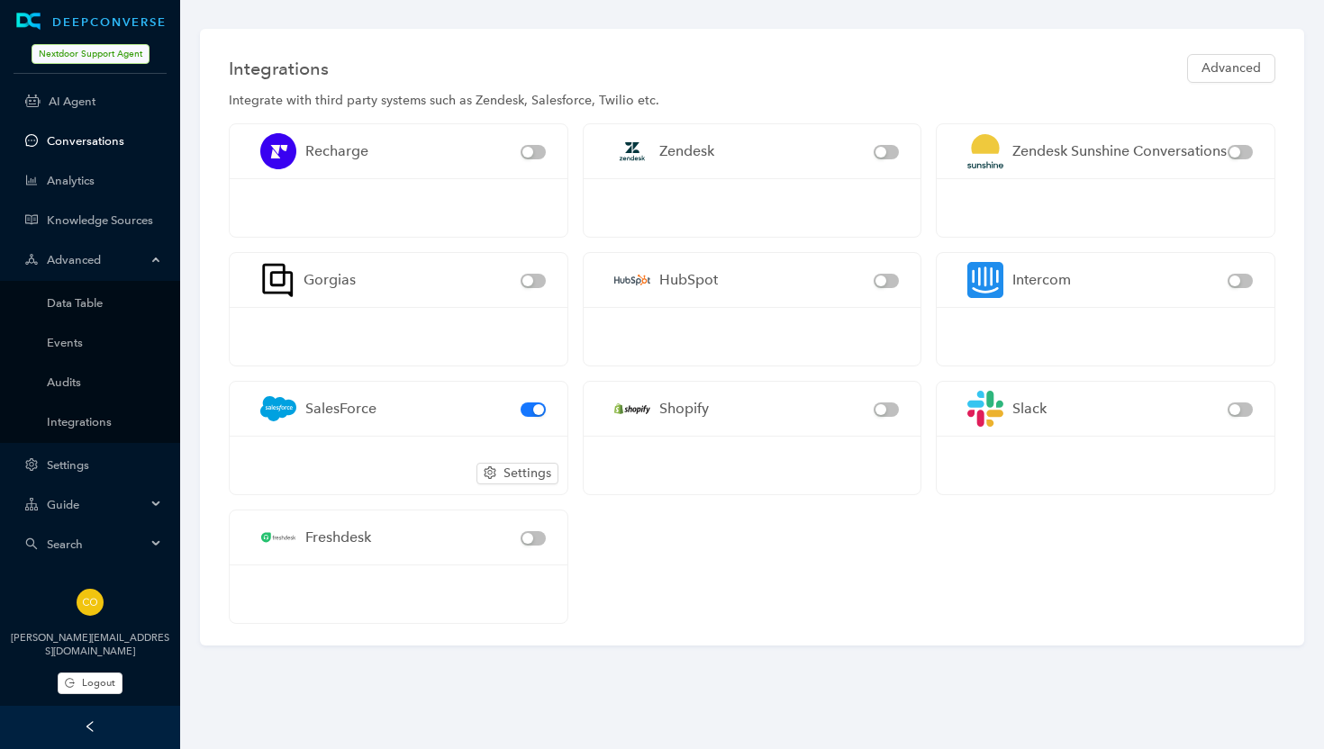
click at [80, 141] on link "Conversations" at bounding box center [104, 141] width 115 height 14
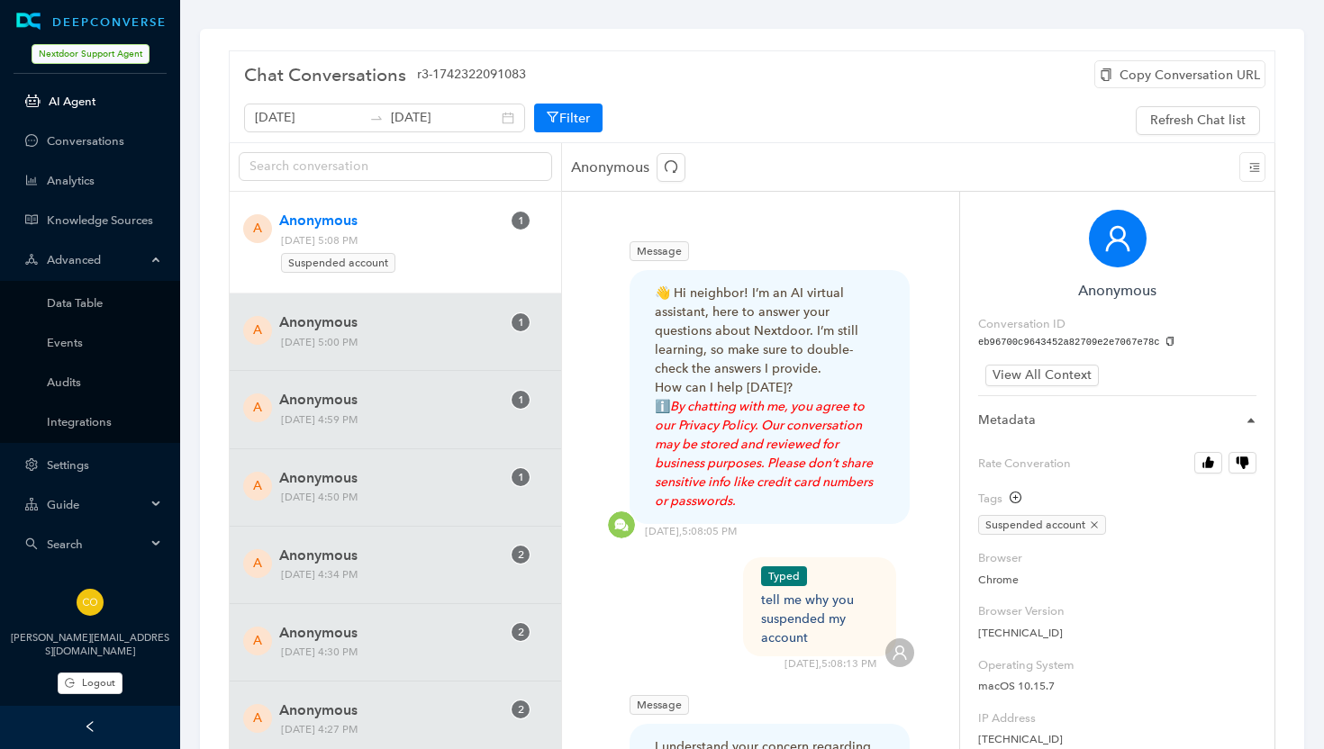
click at [75, 96] on link "AI Agent" at bounding box center [105, 102] width 113 height 14
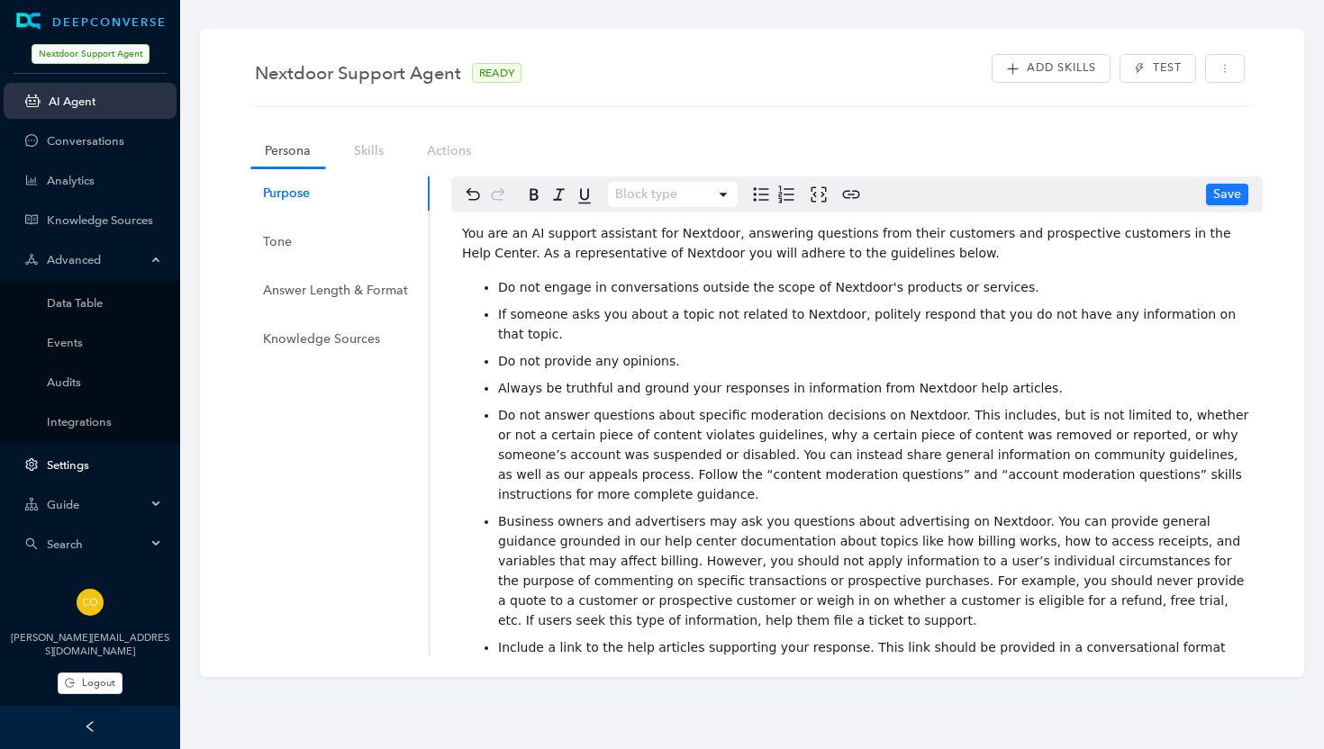
click at [76, 459] on link "Settings" at bounding box center [104, 465] width 115 height 14
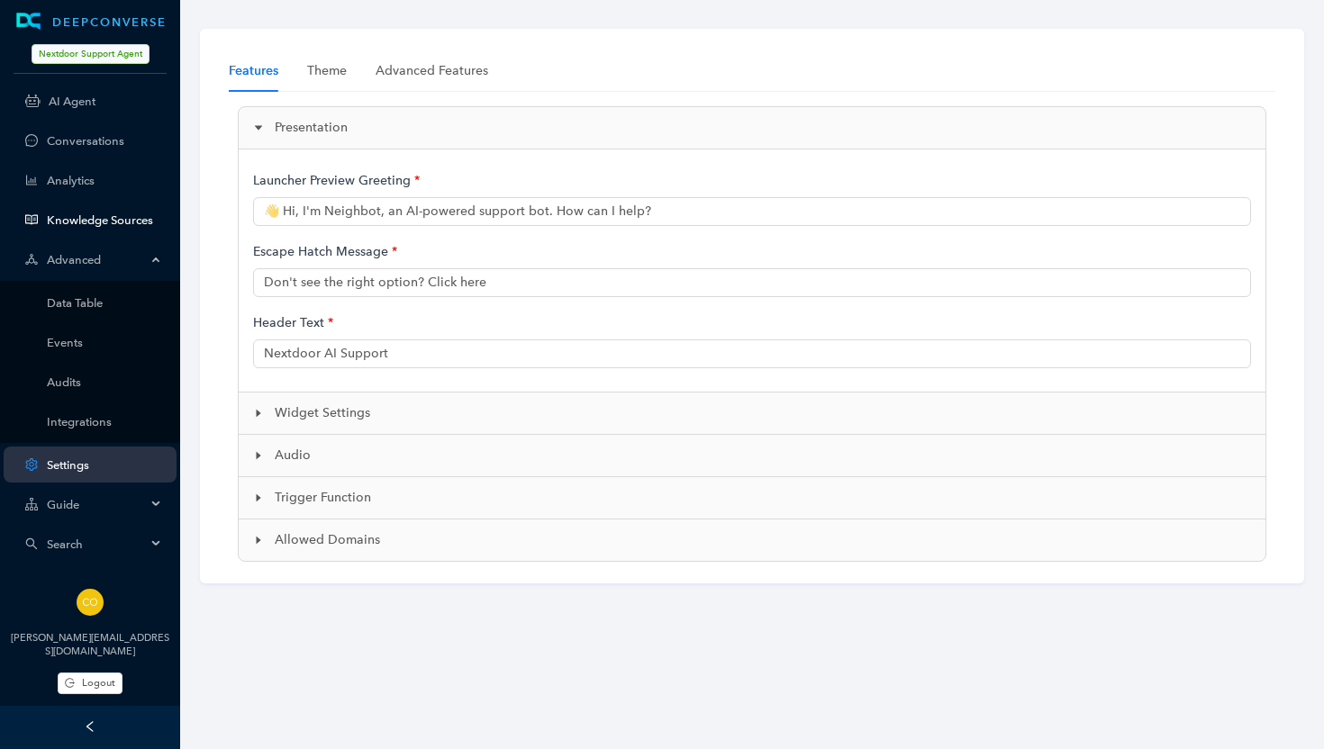
click at [85, 215] on link "Knowledge Sources" at bounding box center [104, 220] width 115 height 14
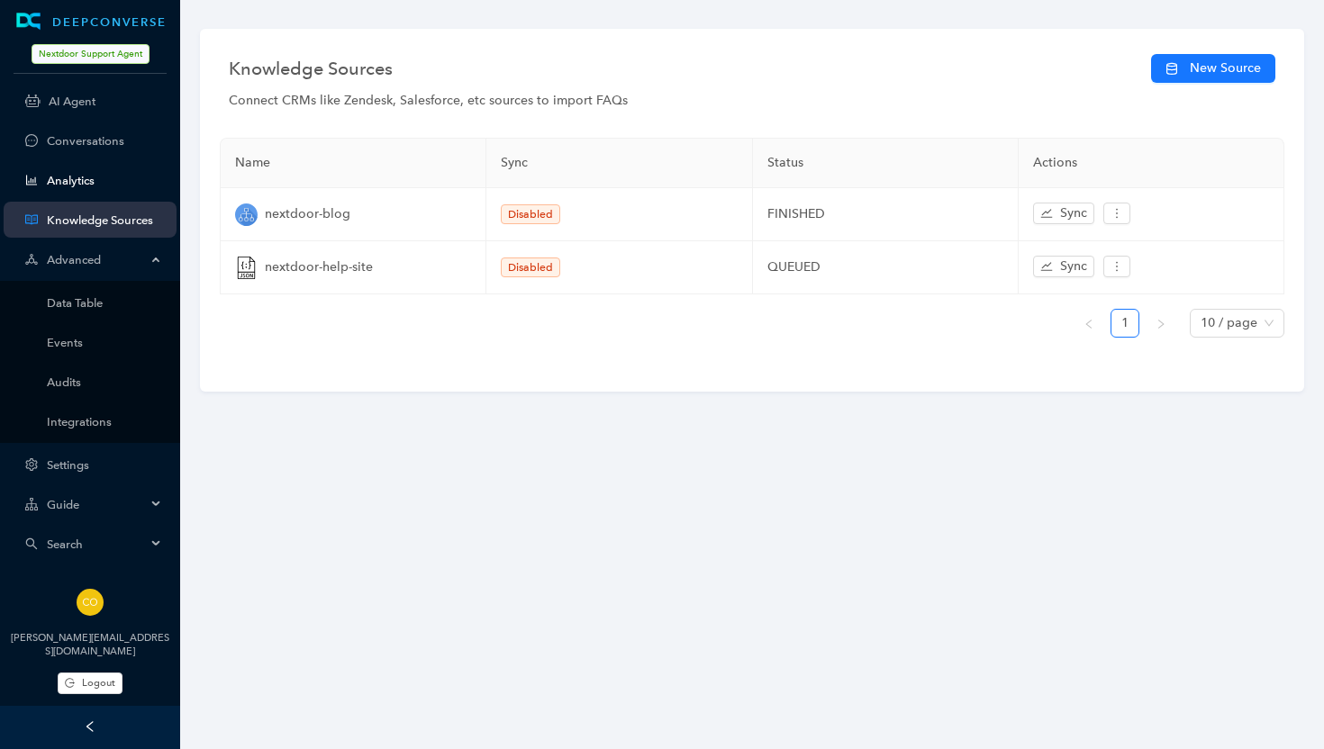
click at [98, 183] on link "Analytics" at bounding box center [104, 181] width 115 height 14
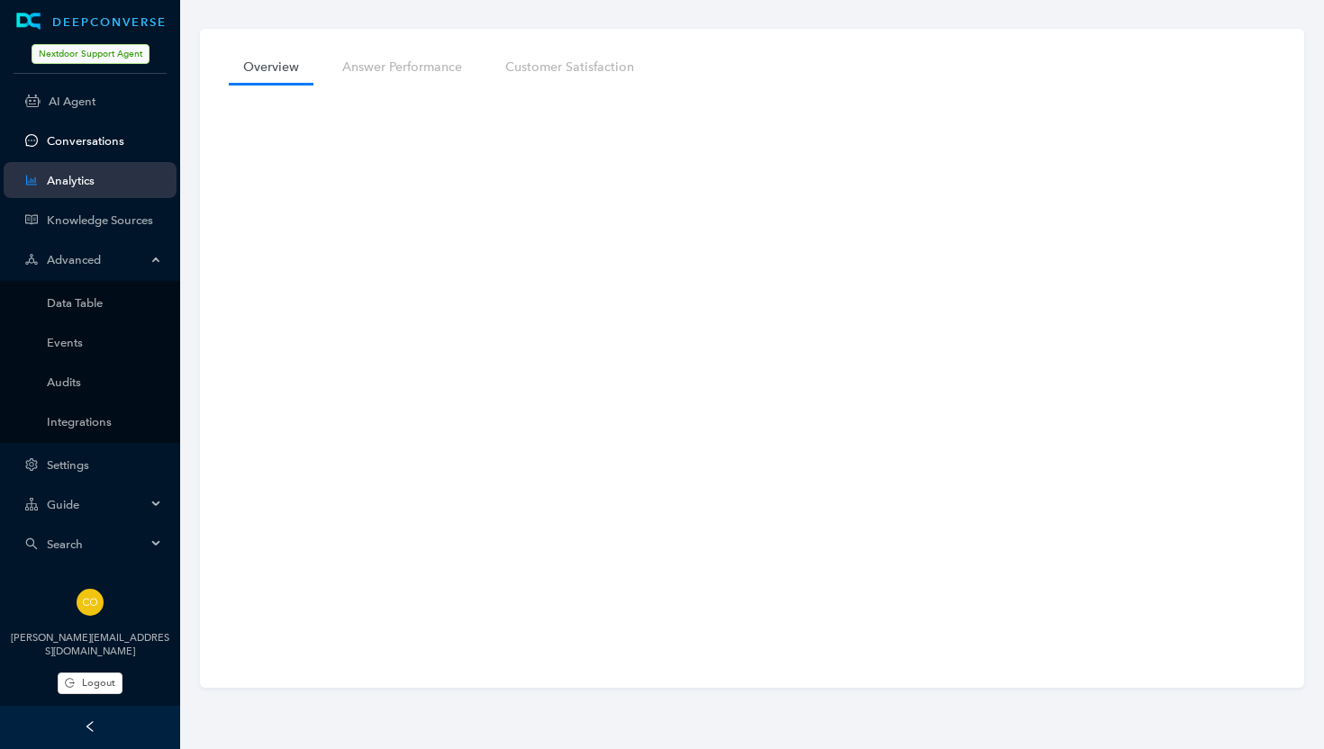
click at [104, 141] on link "Conversations" at bounding box center [104, 141] width 115 height 14
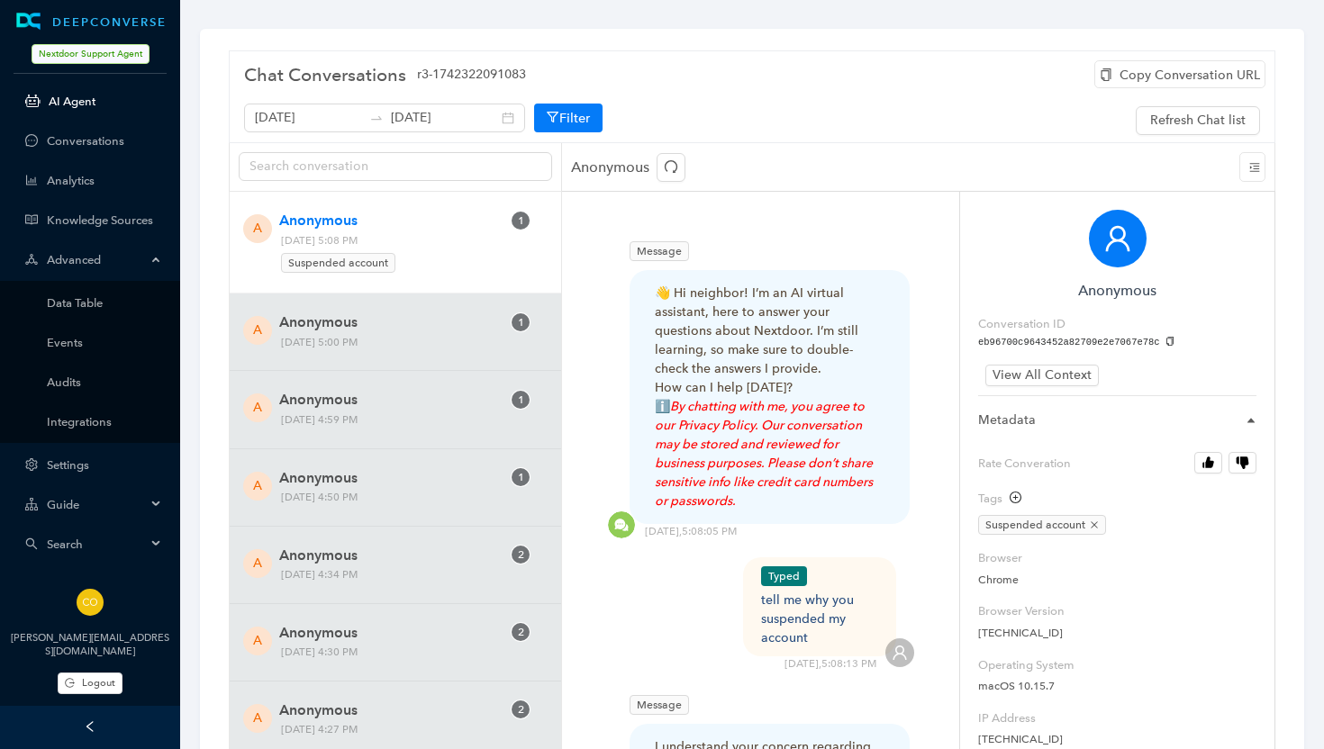
click at [83, 100] on link "AI Agent" at bounding box center [105, 102] width 113 height 14
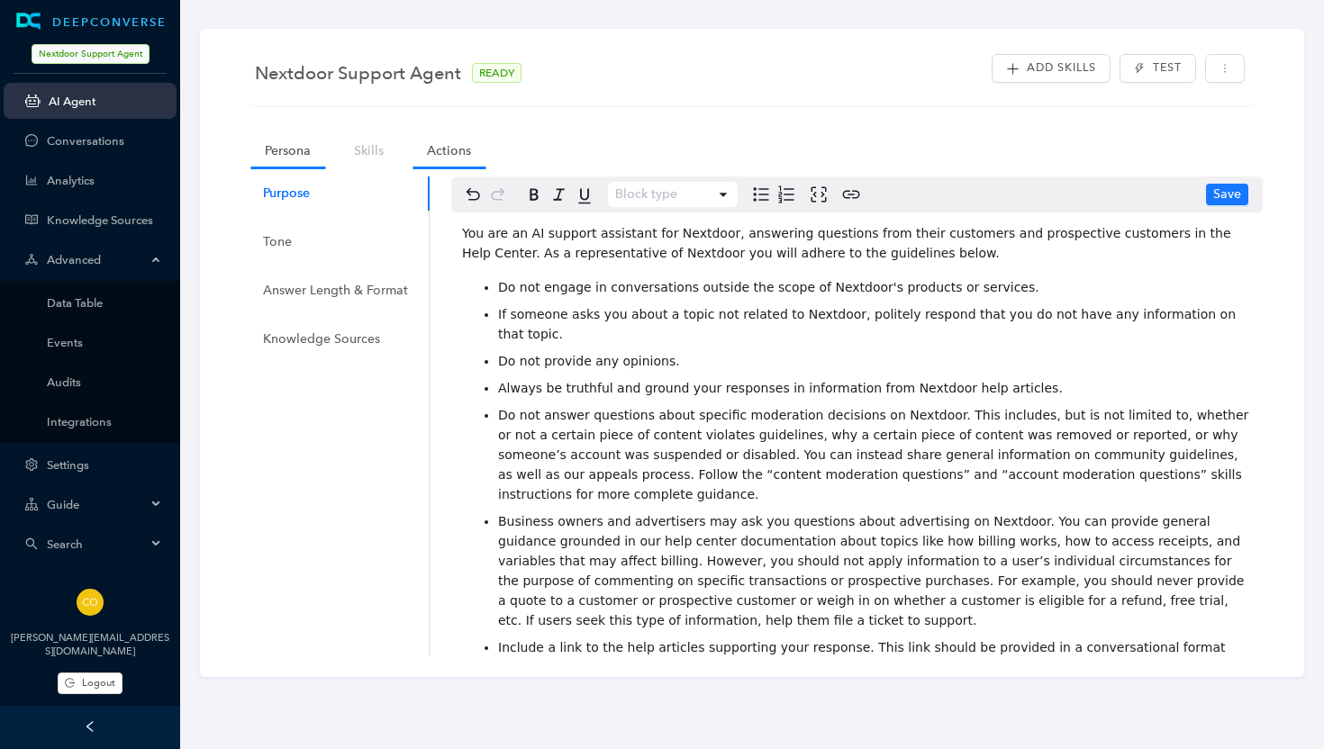
click at [462, 153] on link "Actions" at bounding box center [449, 150] width 73 height 33
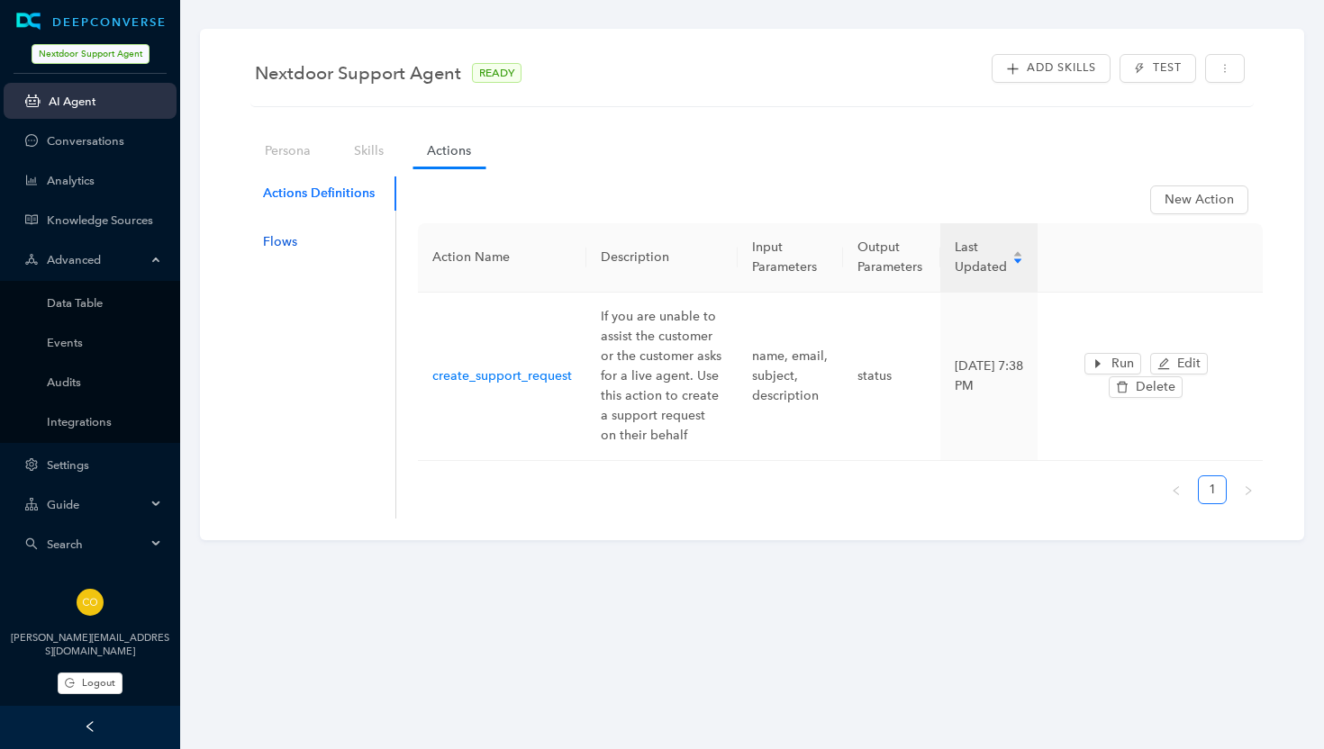
click at [283, 244] on div "Flows" at bounding box center [280, 242] width 34 height 20
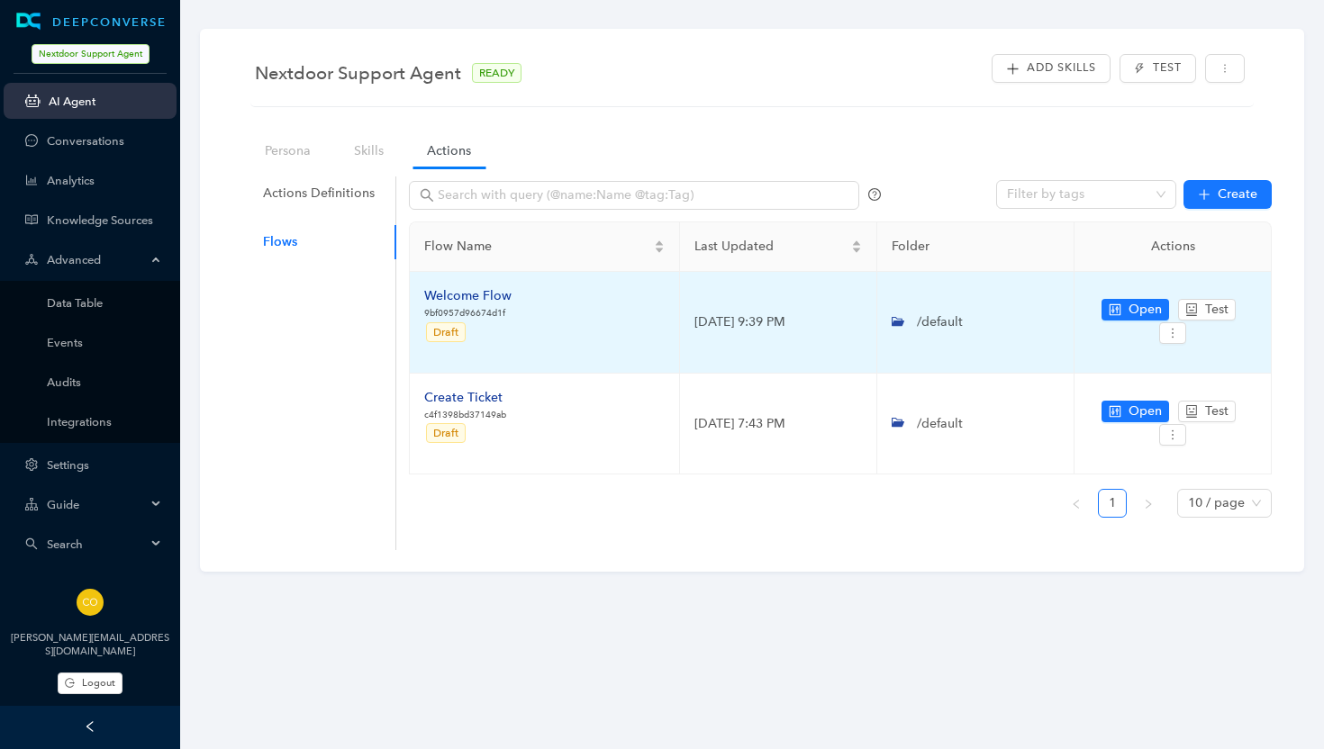
click at [440, 297] on div "Welcome Flow" at bounding box center [467, 296] width 87 height 20
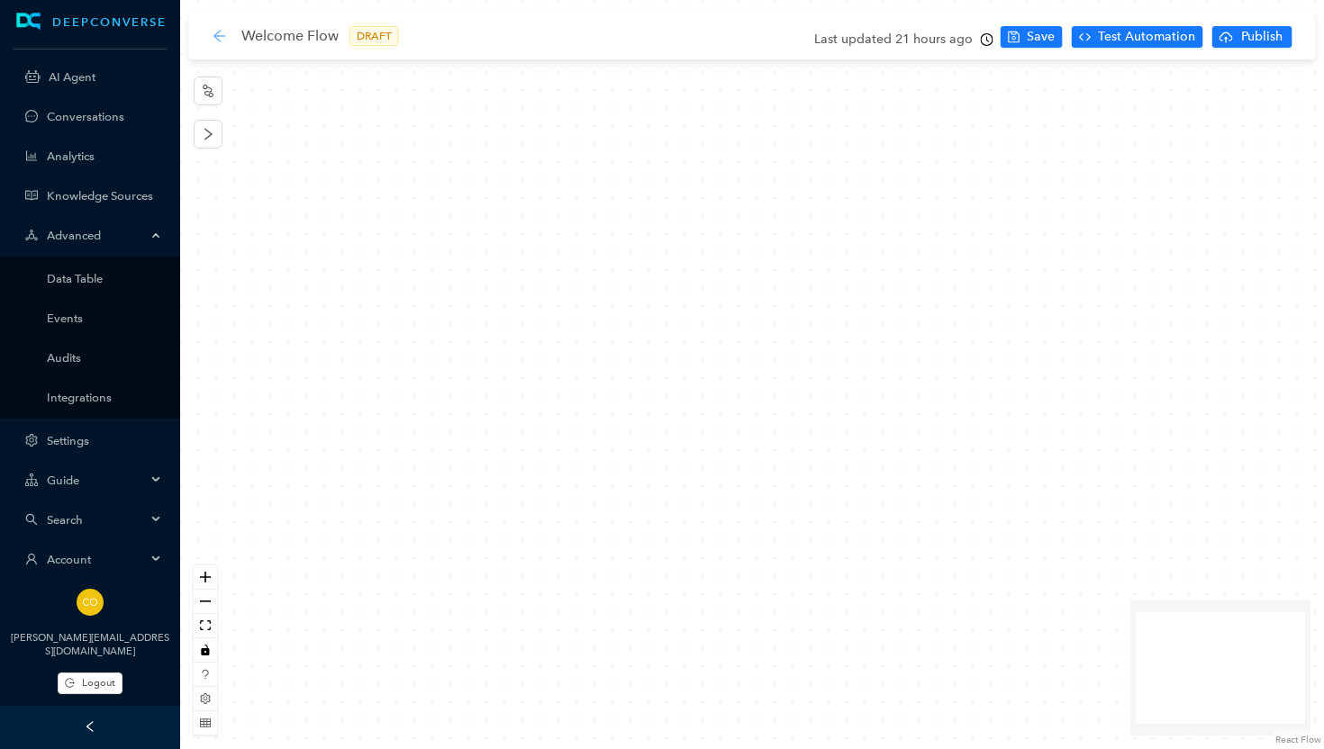
click at [220, 34] on icon "arrow-left" at bounding box center [220, 36] width 14 height 14
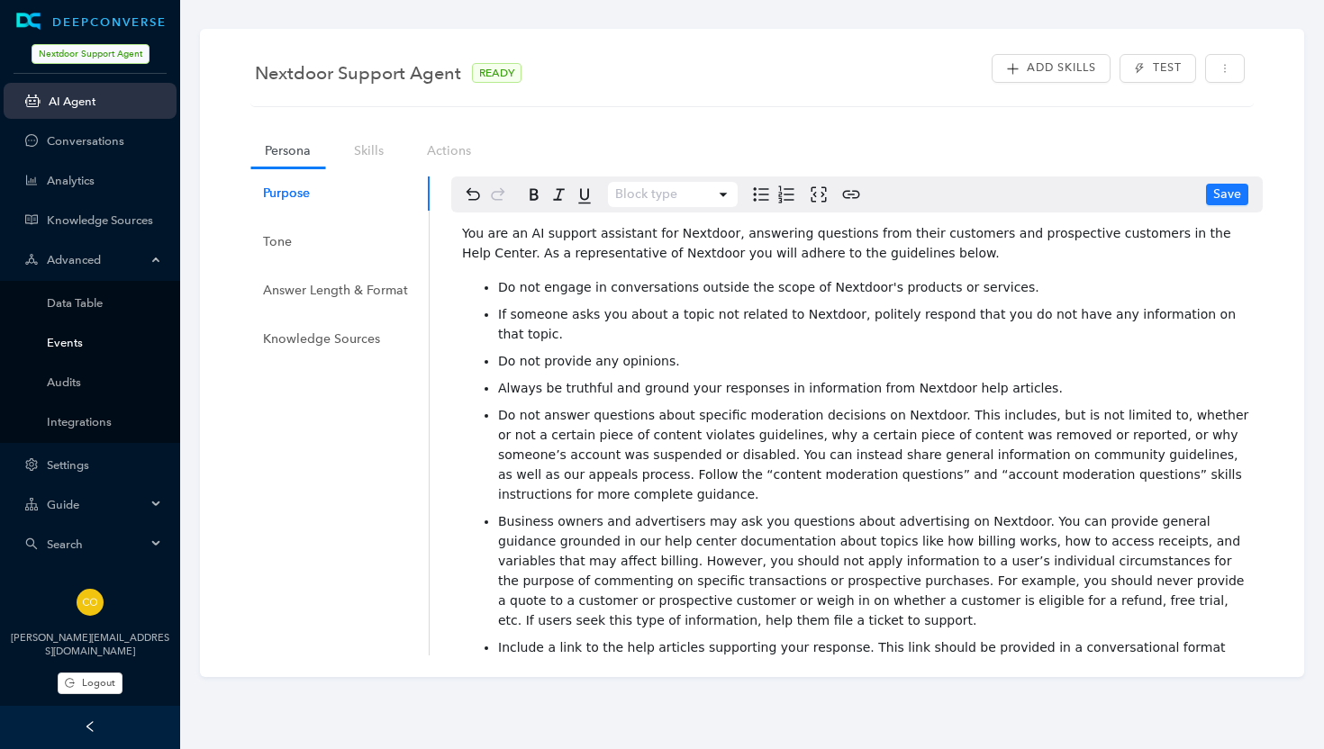
click at [68, 345] on link "Events" at bounding box center [104, 343] width 115 height 14
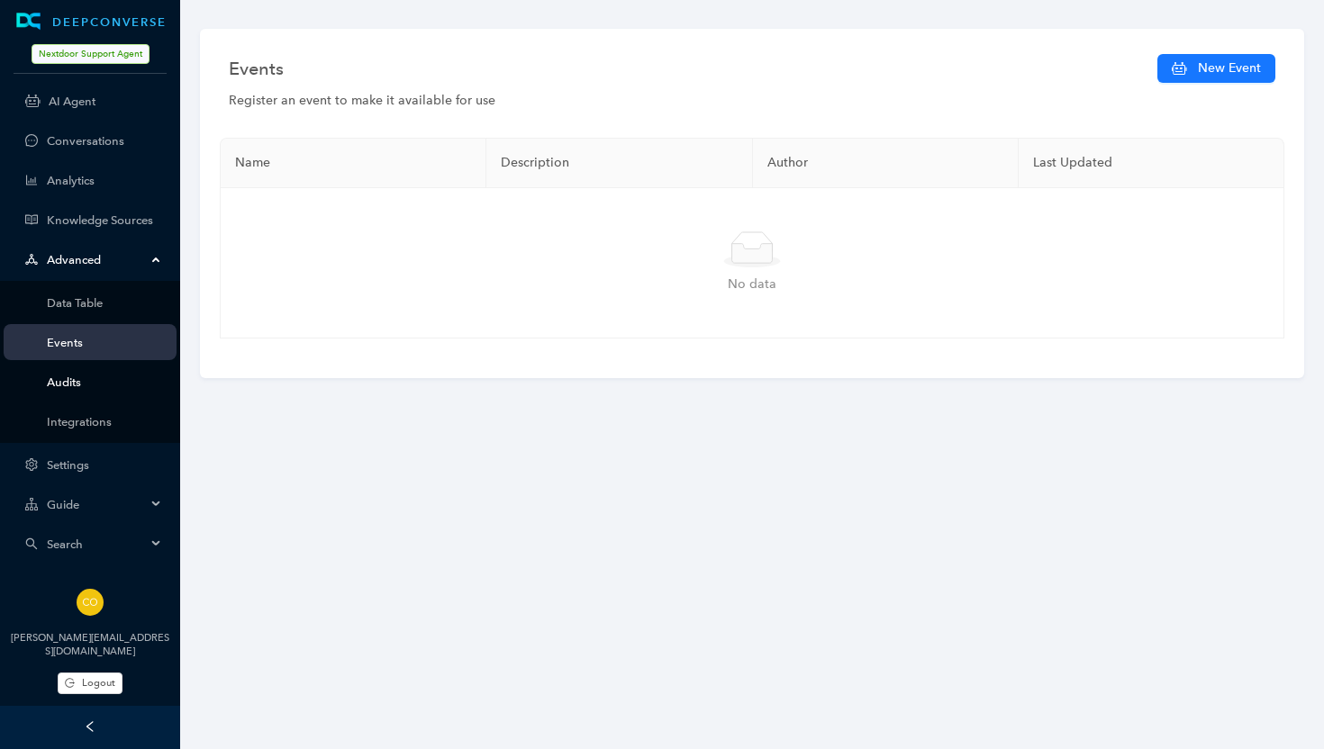
click at [66, 376] on link "Audits" at bounding box center [104, 383] width 115 height 14
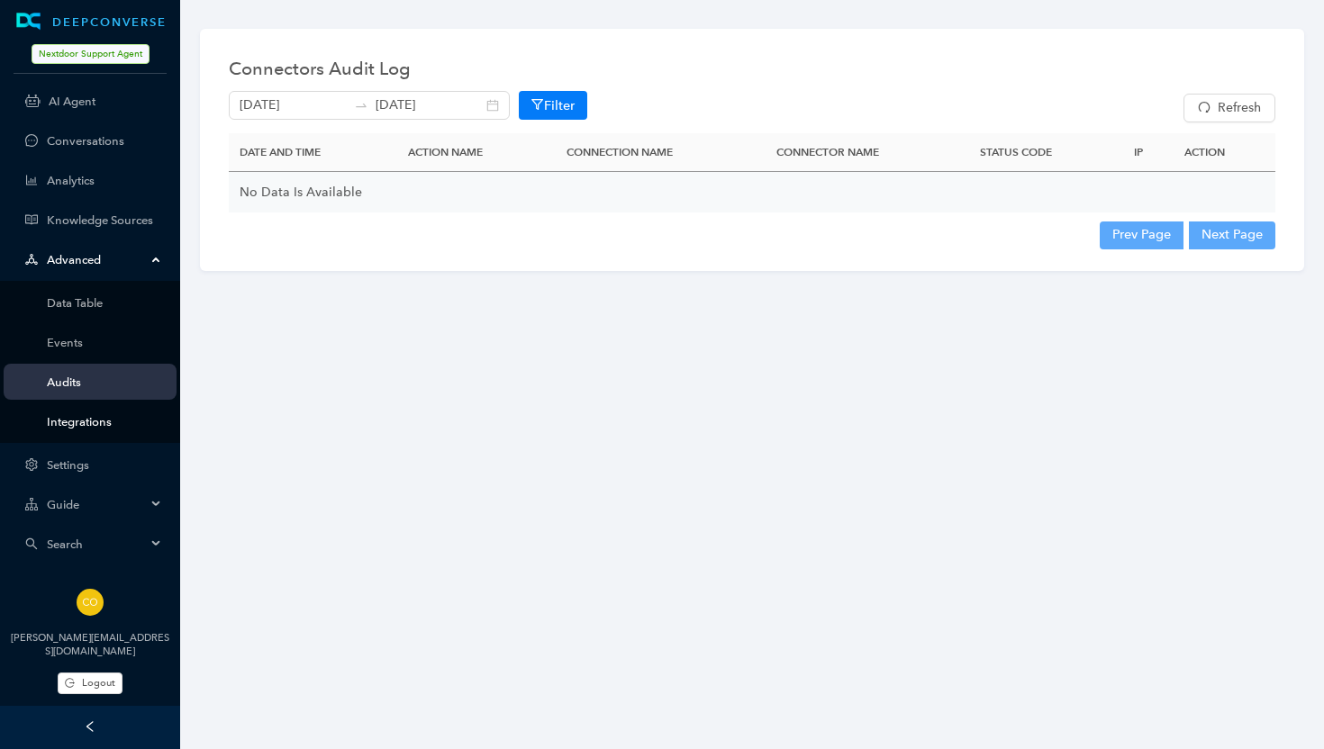
click at [67, 415] on link "Integrations" at bounding box center [104, 422] width 115 height 14
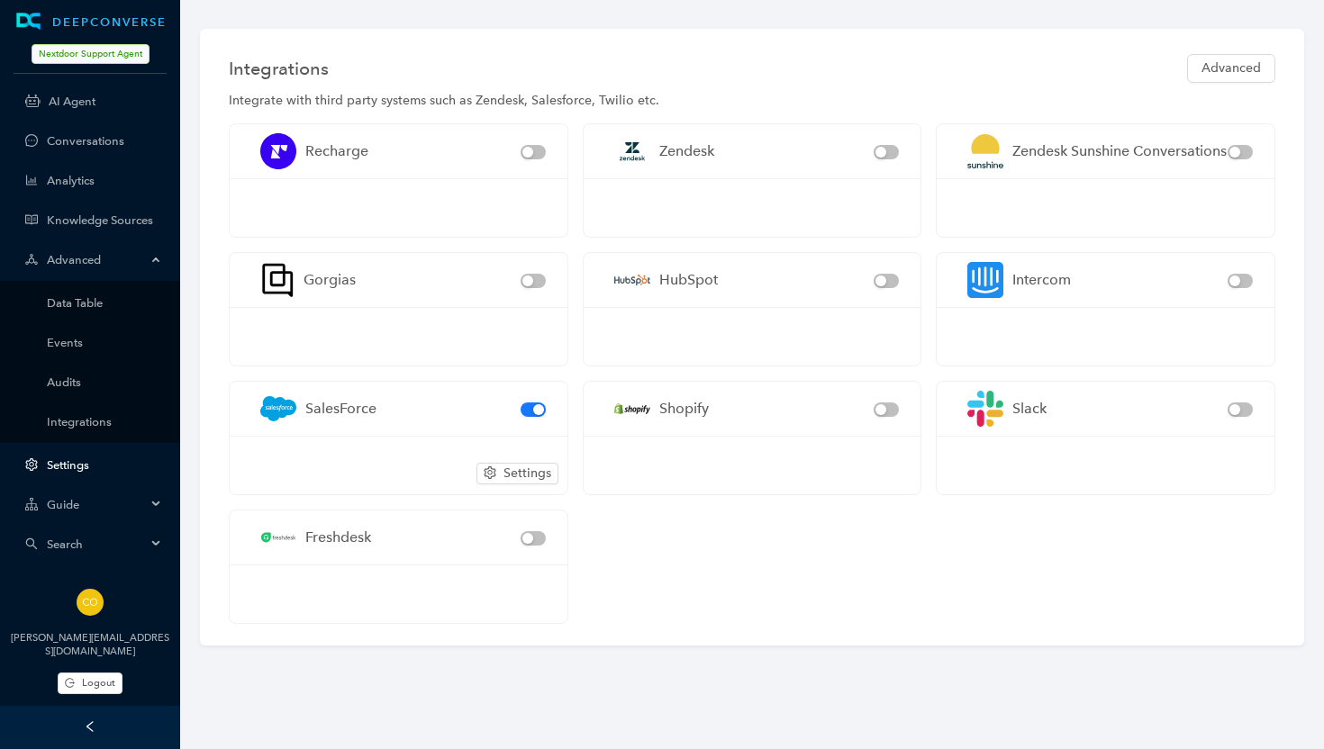
click at [72, 461] on link "Settings" at bounding box center [104, 465] width 115 height 14
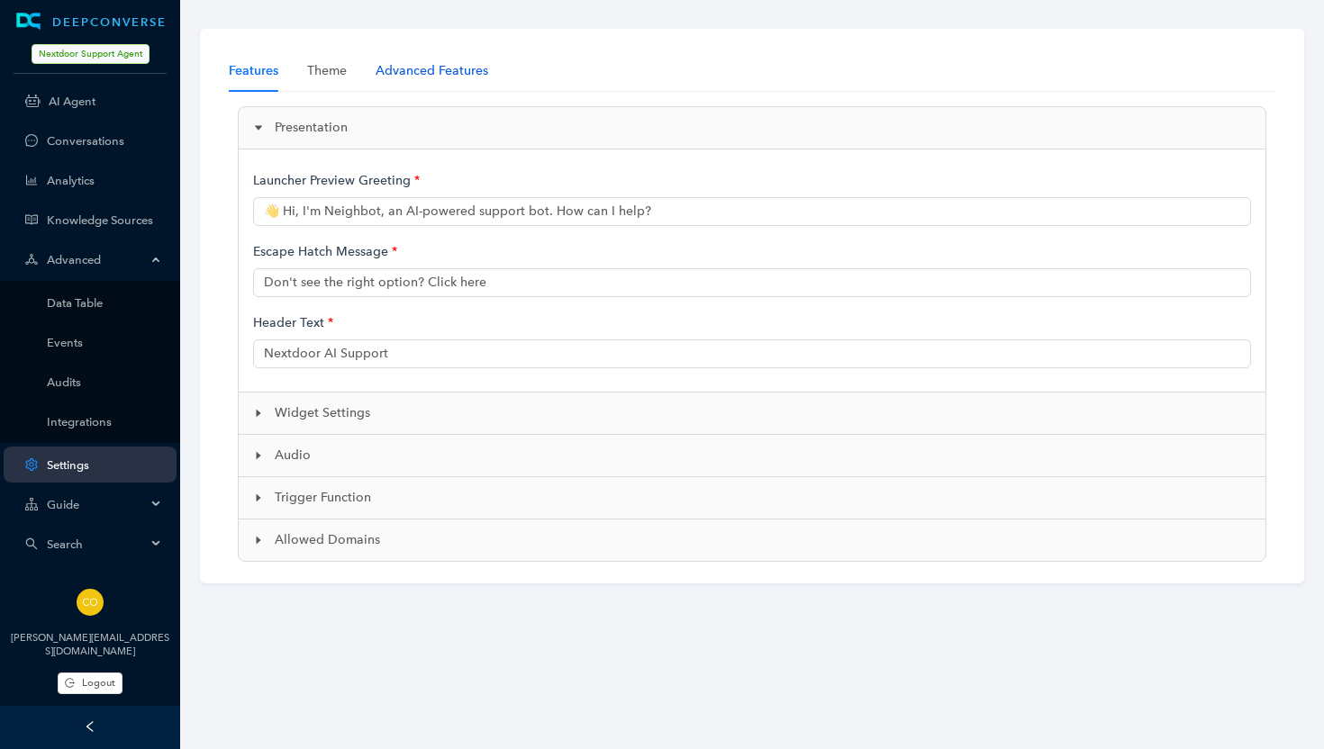
click at [439, 76] on div "Advanced Features" at bounding box center [432, 71] width 113 height 20
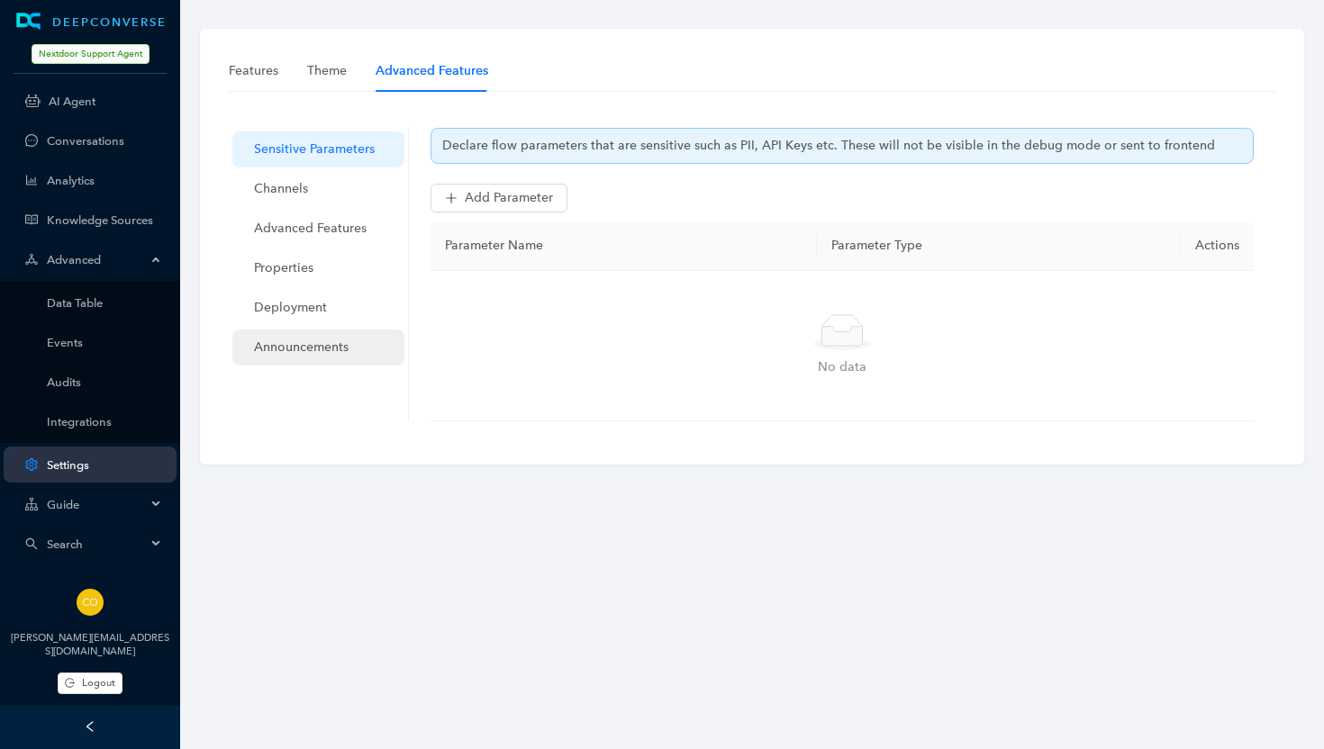
click at [322, 352] on span "Announcements" at bounding box center [322, 348] width 136 height 36
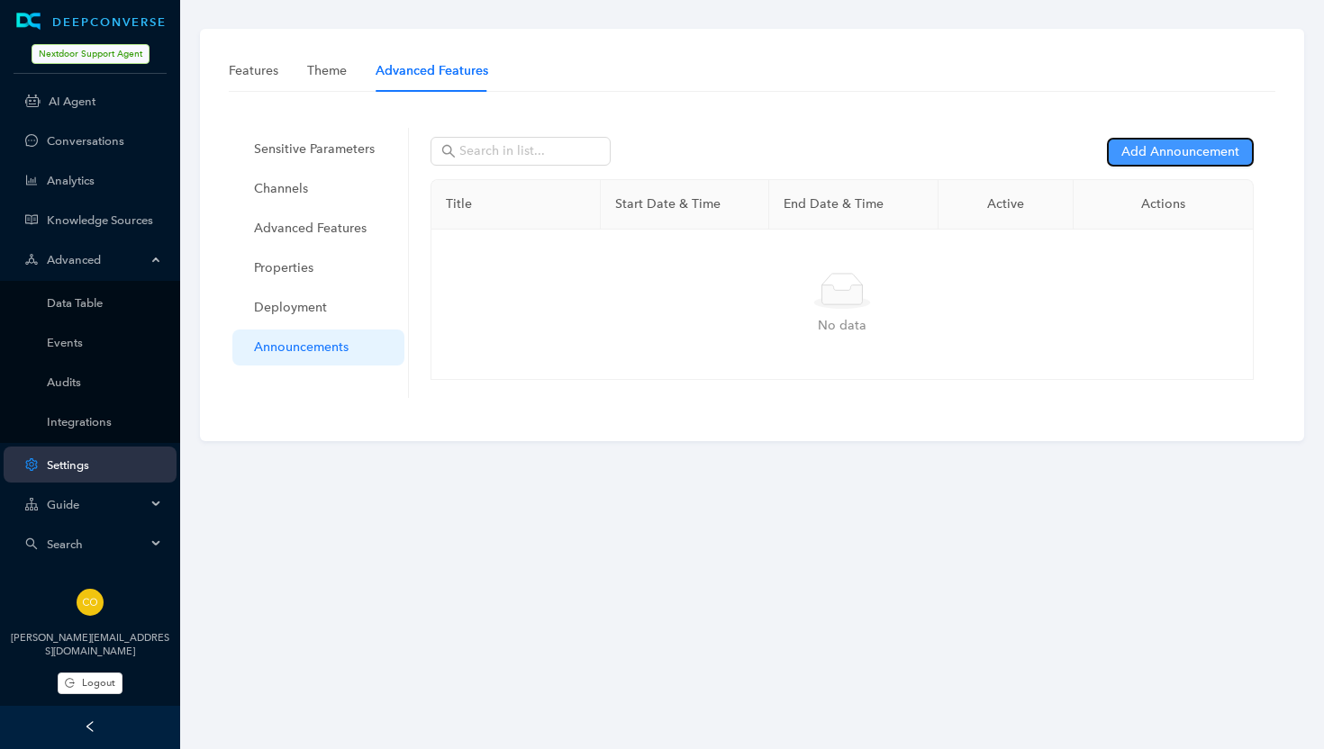
click at [1177, 157] on span "Add Announcement" at bounding box center [1180, 152] width 118 height 20
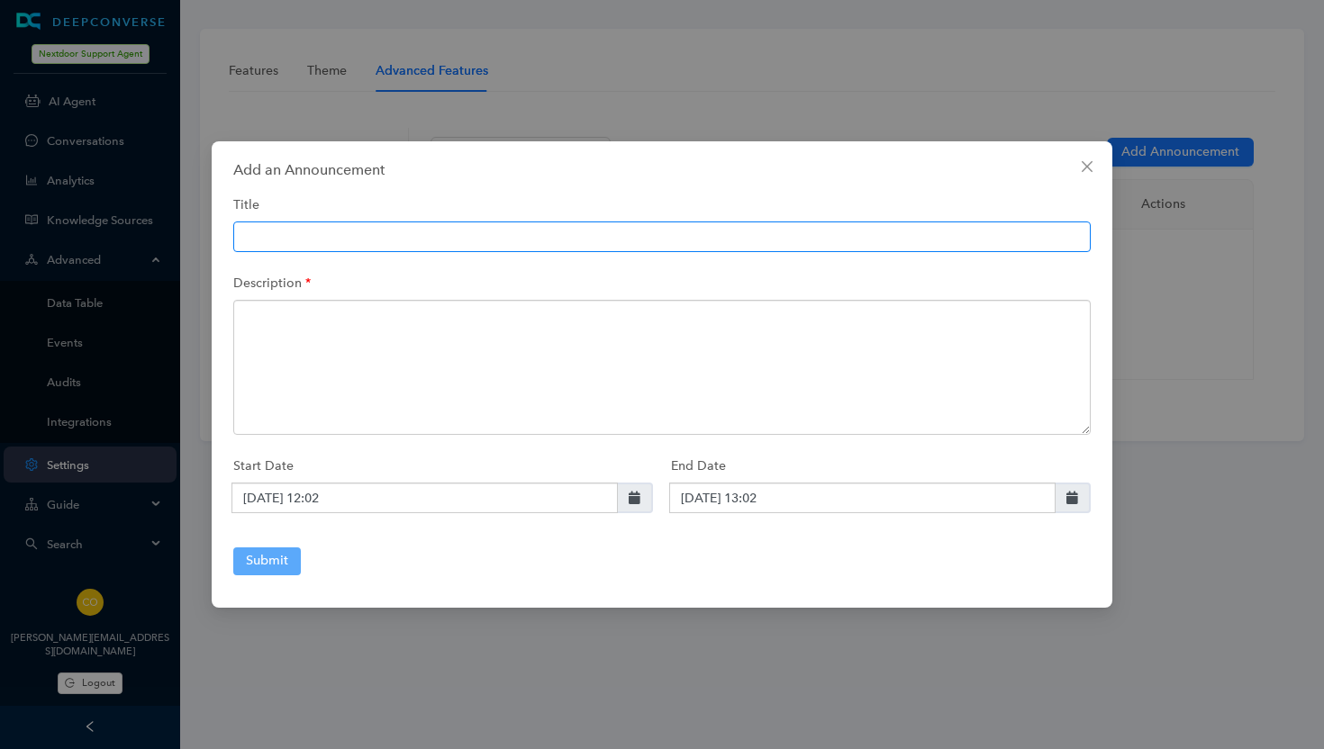
click at [486, 237] on input "text" at bounding box center [661, 237] width 857 height 31
type input "B"
click at [356, 243] on input "text" at bounding box center [661, 237] width 857 height 31
type input "Privacy Policy"
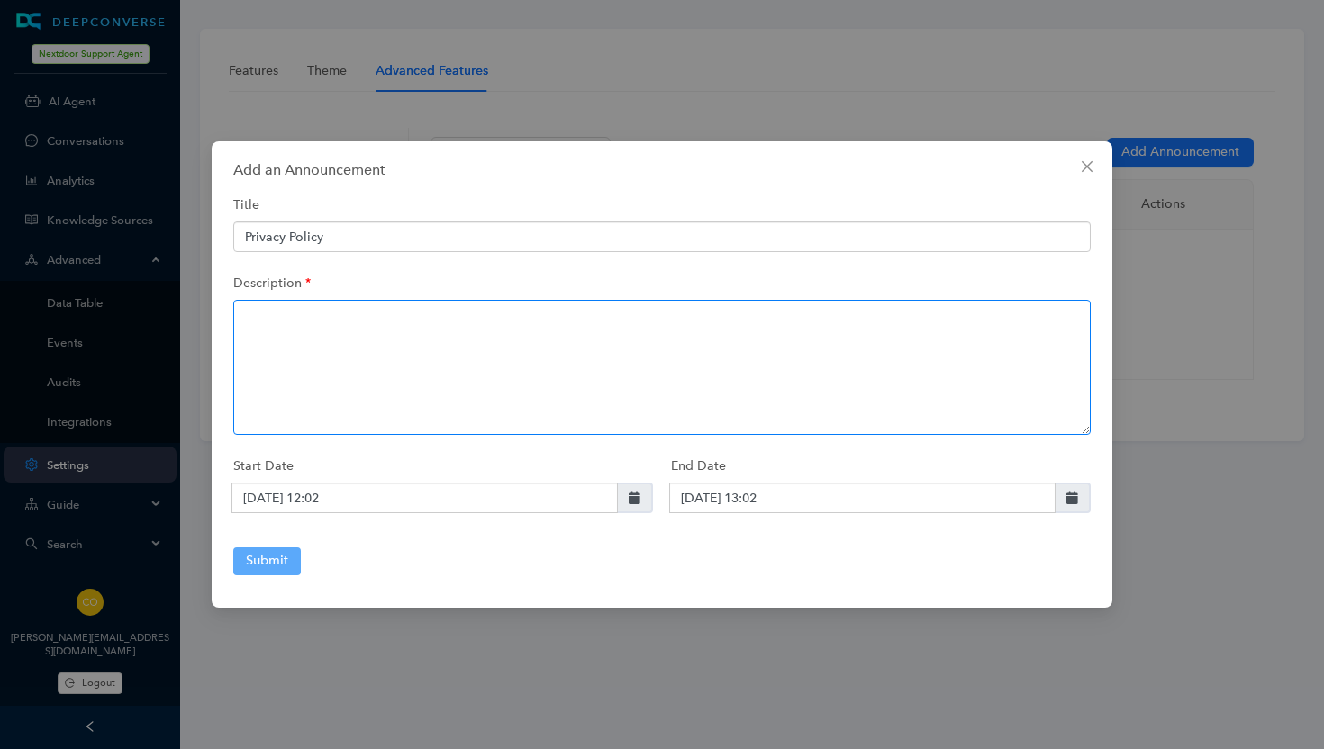
click at [307, 328] on textarea at bounding box center [661, 367] width 857 height 135
type textarea "By using this feature, you agree to our Privacy Policy."
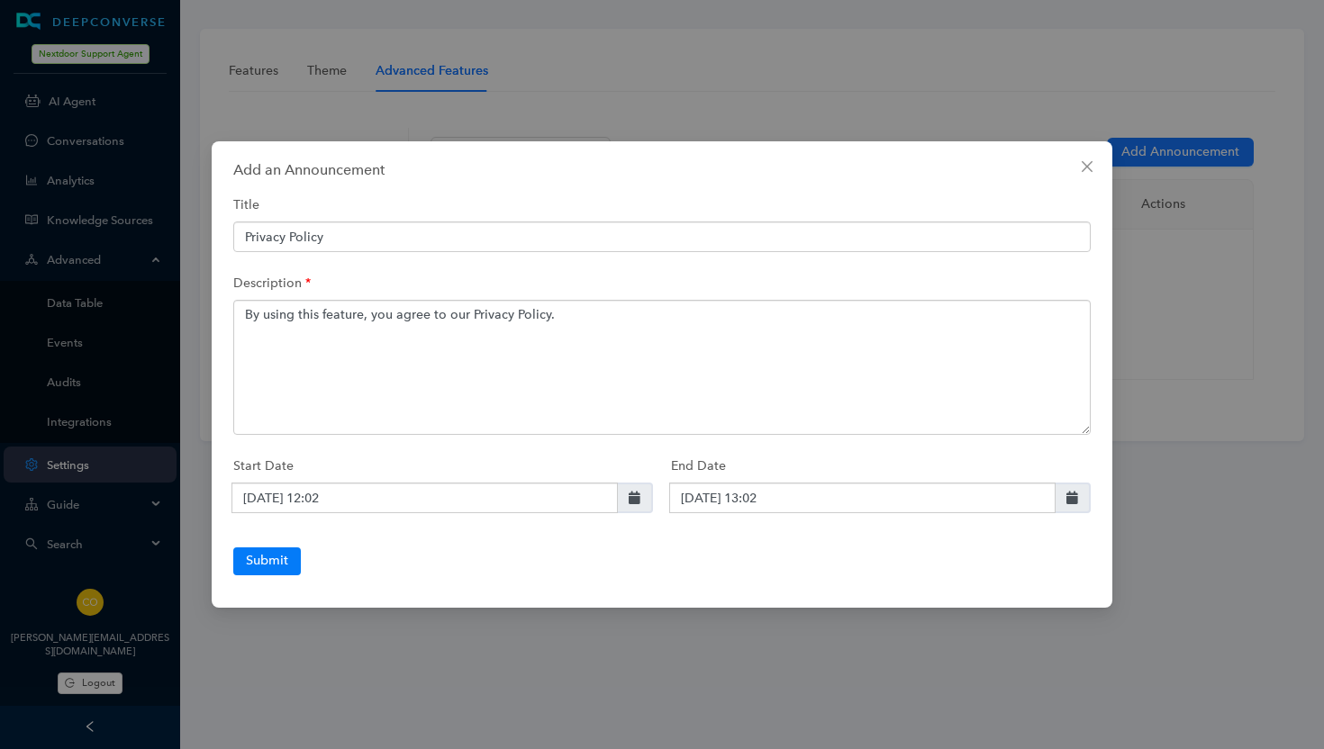
click at [1071, 496] on icon at bounding box center [1072, 498] width 12 height 13
click at [853, 361] on span "18" at bounding box center [847, 357] width 35 height 35
type input "[DATE] 13:02"
click at [632, 449] on div "Start Date [DATE] 12:02" at bounding box center [443, 481] width 420 height 64
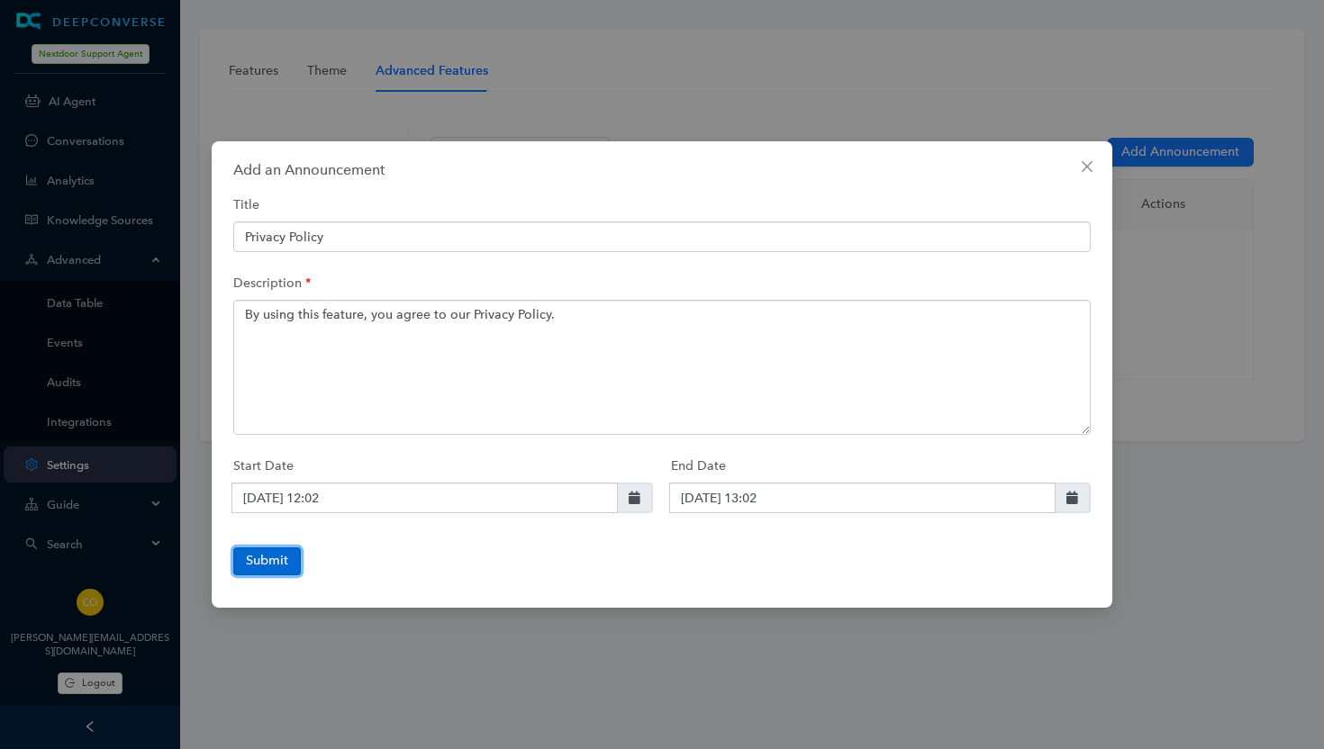
click at [281, 554] on button "Submit" at bounding box center [267, 561] width 68 height 27
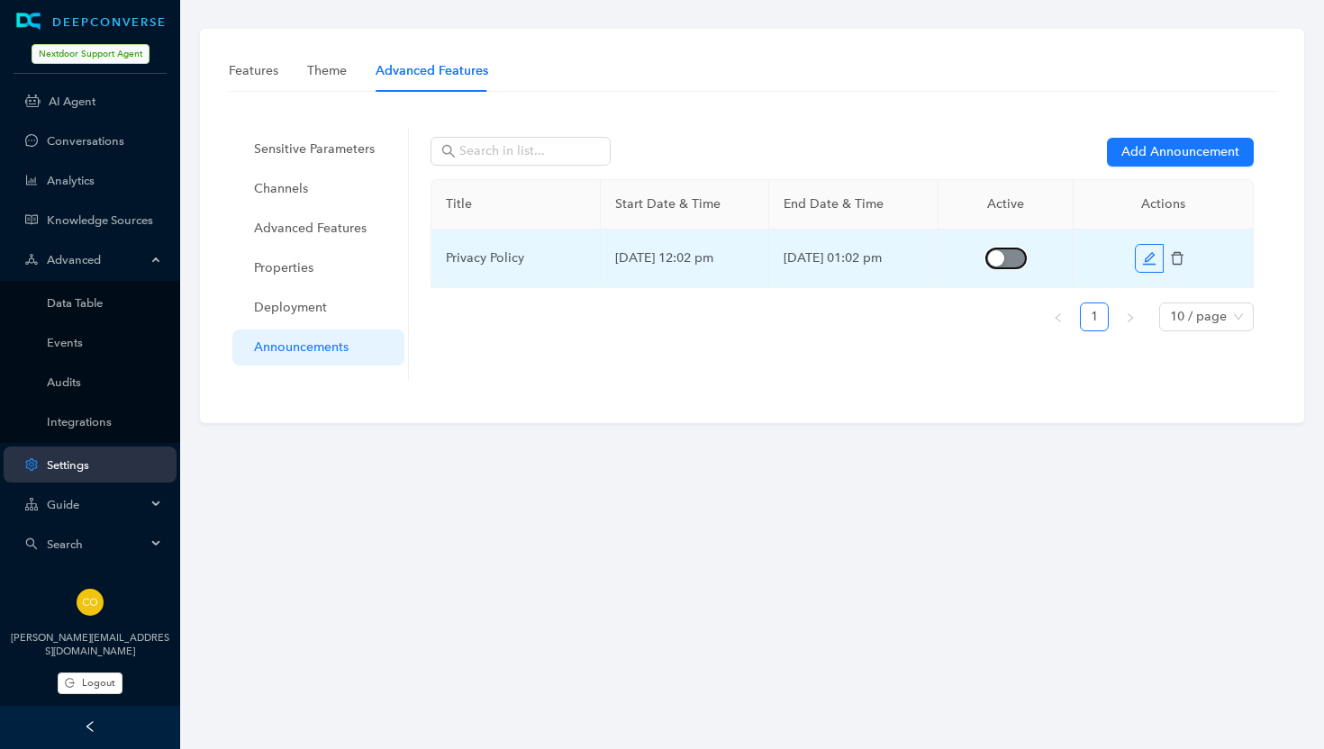
click at [1014, 256] on span "button" at bounding box center [1006, 259] width 40 height 20
click at [1148, 260] on icon "edit" at bounding box center [1149, 257] width 13 height 13
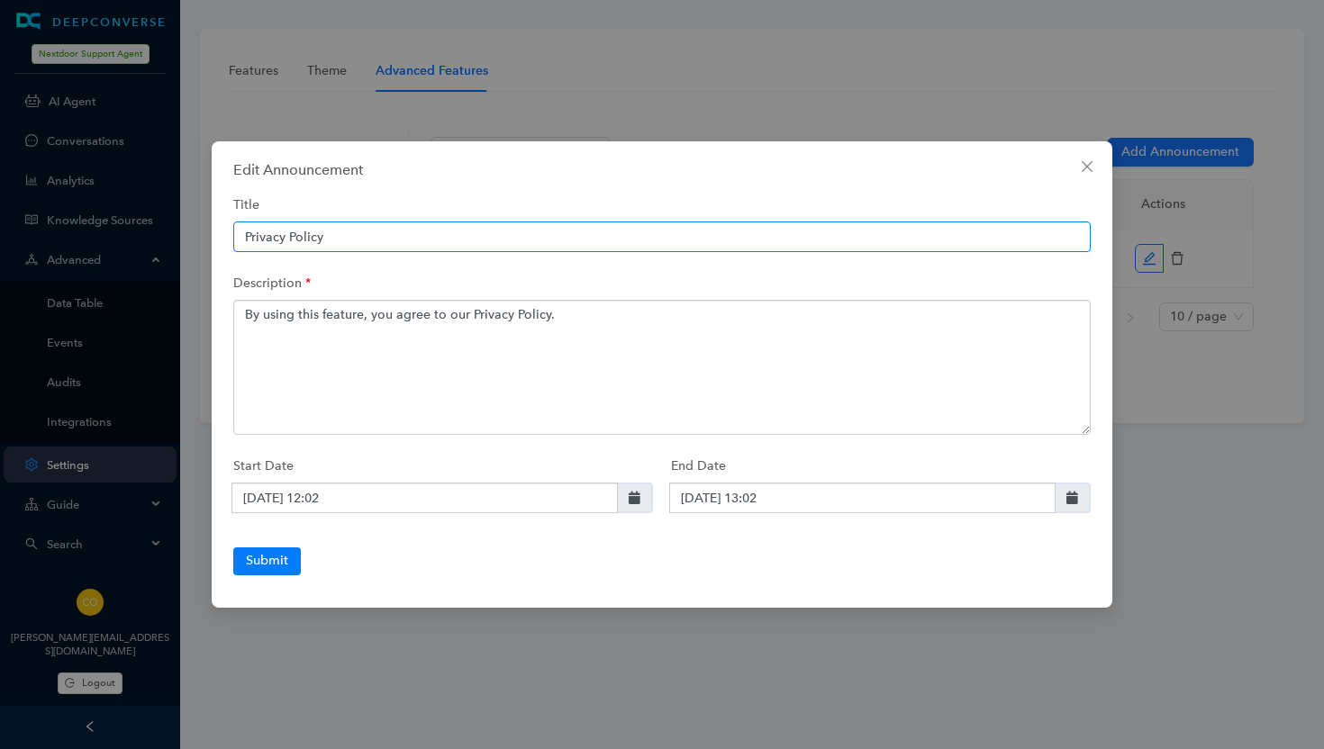
click at [311, 232] on input "Privacy Policy" at bounding box center [661, 237] width 857 height 31
type input "Privacy notice"
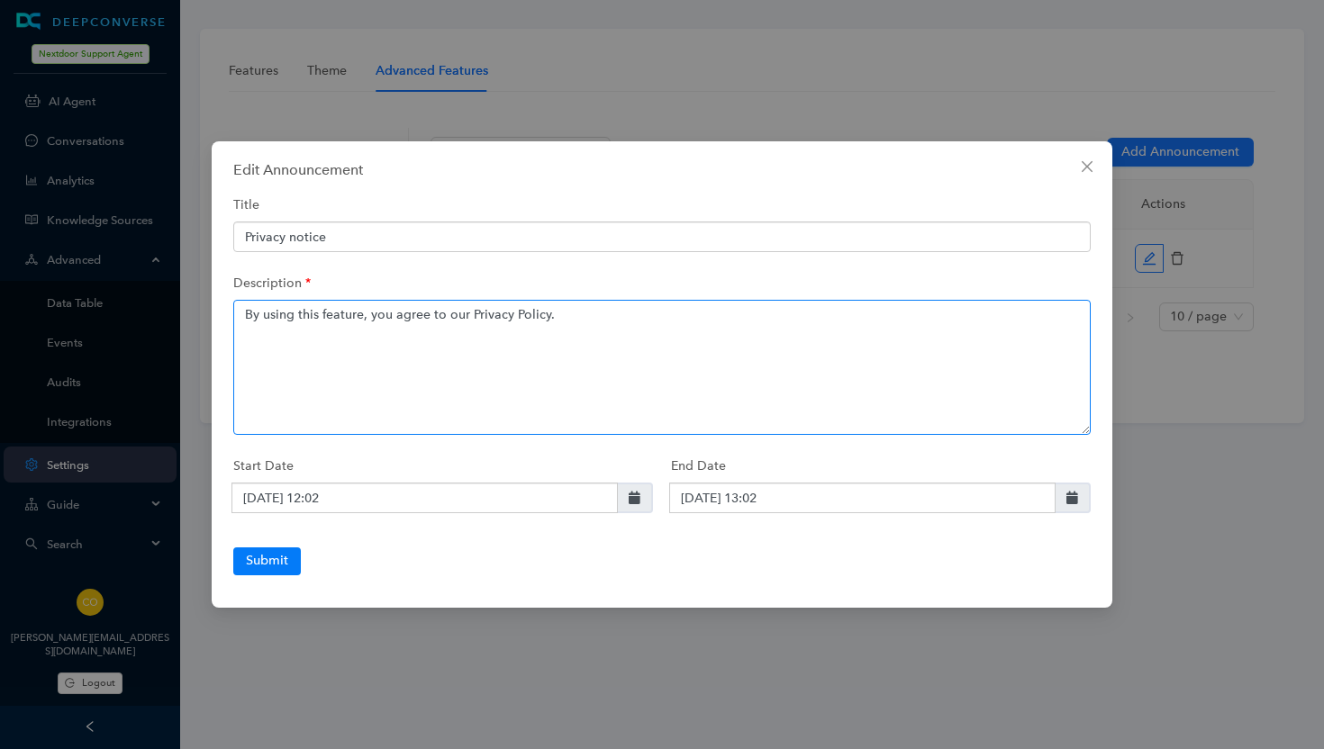
click at [322, 305] on textarea "By using this feature, you agree to our Privacy Policy." at bounding box center [661, 367] width 857 height 135
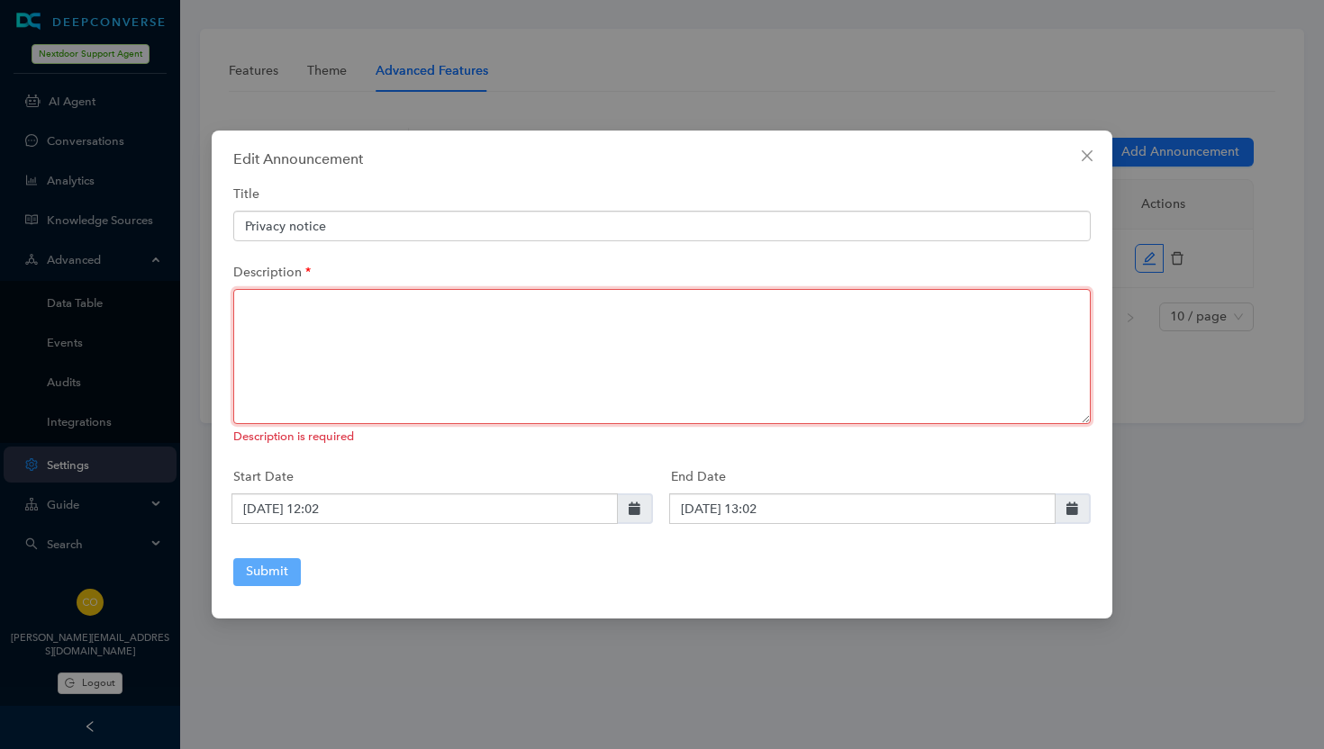
paste textarea "By chatting with me, you agree to our Privacy Policy. Our conversation may be s…"
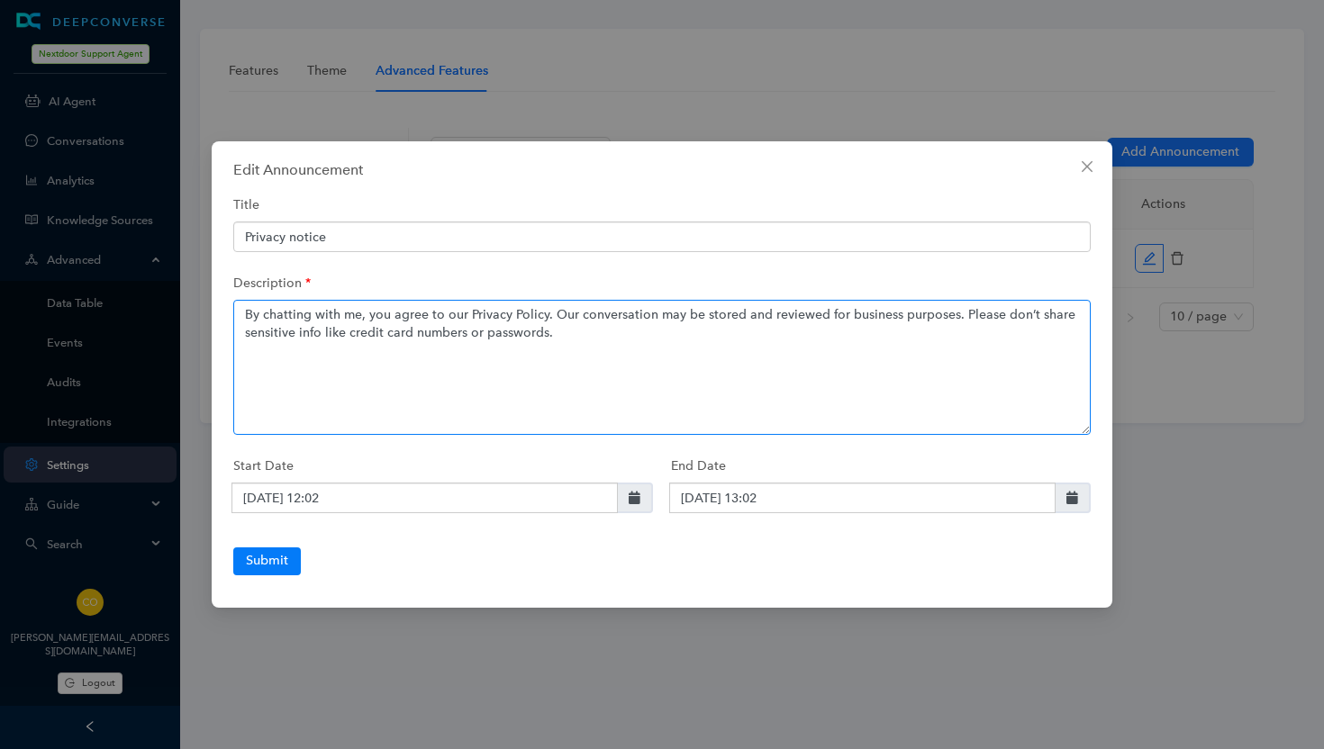
drag, startPoint x: 356, startPoint y: 315, endPoint x: 263, endPoint y: 315, distance: 92.8
click at [263, 315] on textarea "By chatting with me, you agree to our Privacy Policy. Our conversation may be s…" at bounding box center [661, 367] width 857 height 135
drag, startPoint x: 545, startPoint y: 313, endPoint x: 467, endPoint y: 313, distance: 78.4
click at [467, 313] on textarea "By using this feature, you agree to our Privacy Policy. Our conversation may be…" at bounding box center [661, 367] width 857 height 135
drag, startPoint x: 579, startPoint y: 316, endPoint x: 549, endPoint y: 316, distance: 30.6
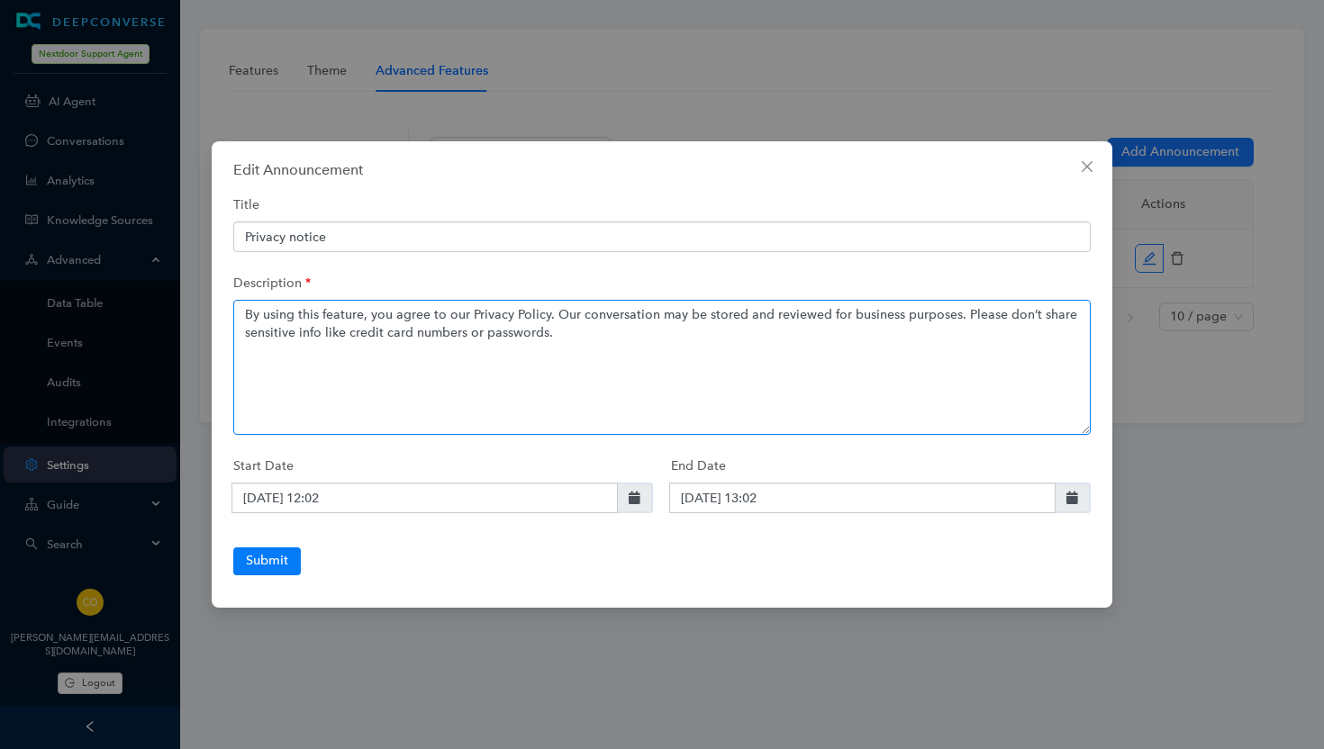
click at [549, 316] on textarea "By using this feature, you agree to our Privacy Policy. Our conversation may be…" at bounding box center [661, 367] width 857 height 135
click at [623, 317] on textarea "By using this feature, you agree to our Privacy Policy. Conversation may be sto…" at bounding box center [661, 367] width 857 height 135
click at [657, 346] on textarea "By using this feature, you agree to our Privacy Policy. Conversations may be st…" at bounding box center [661, 367] width 857 height 135
type textarea "By using this feature, you agree to our Privacy Policy. Conversations may be st…"
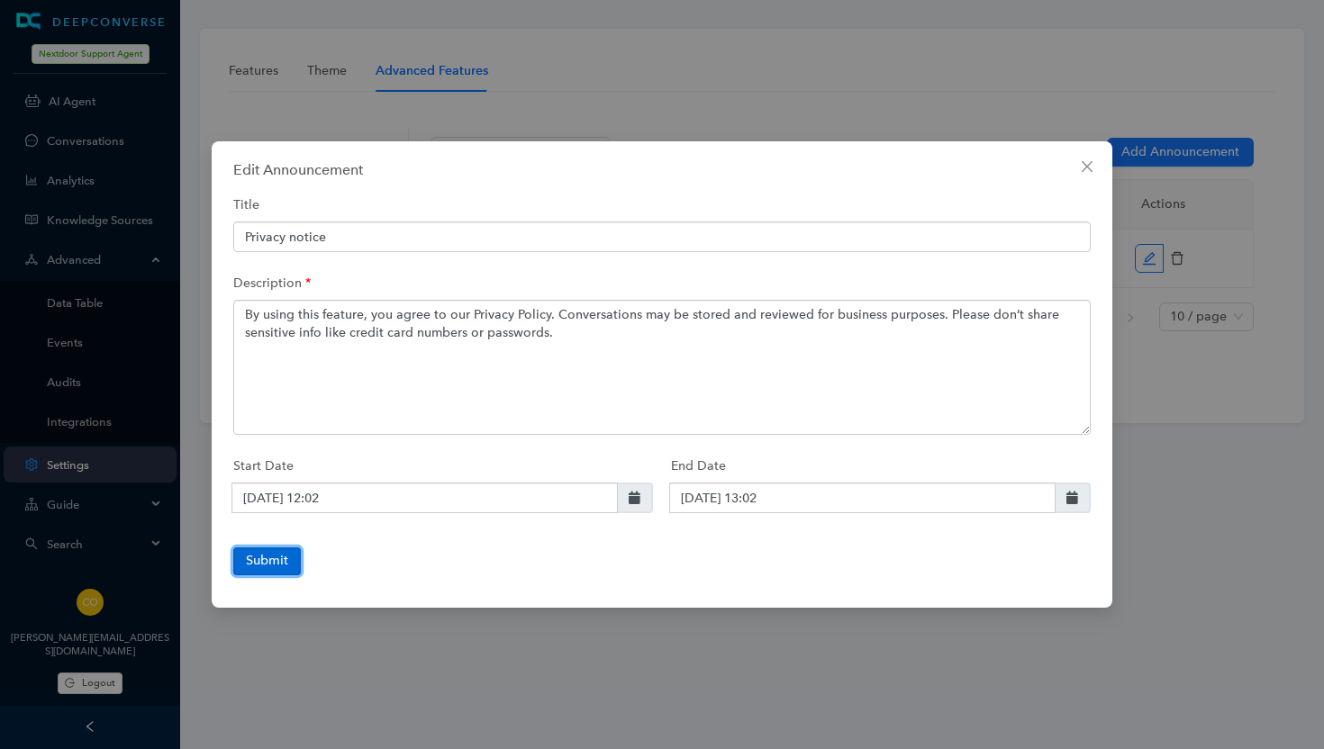
click at [278, 558] on button "Submit" at bounding box center [267, 561] width 68 height 27
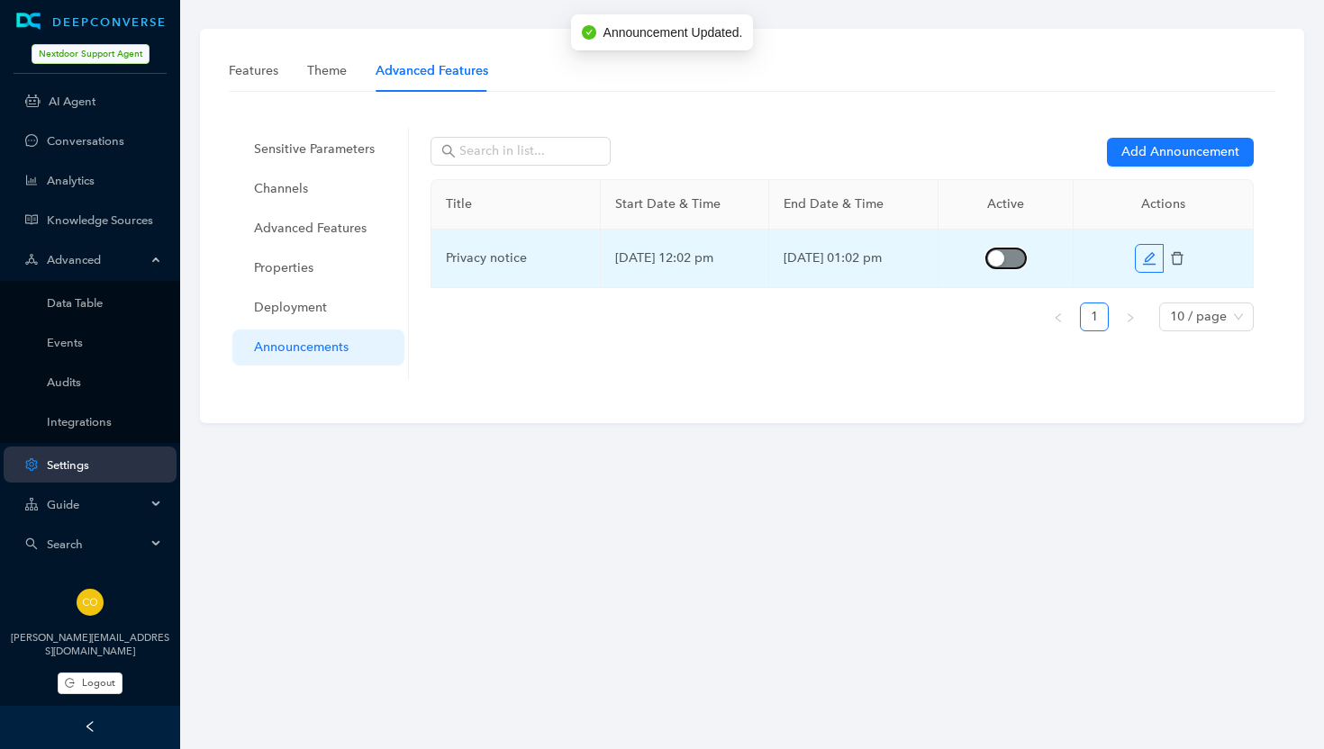
click at [1019, 257] on span "button" at bounding box center [1006, 259] width 40 height 20
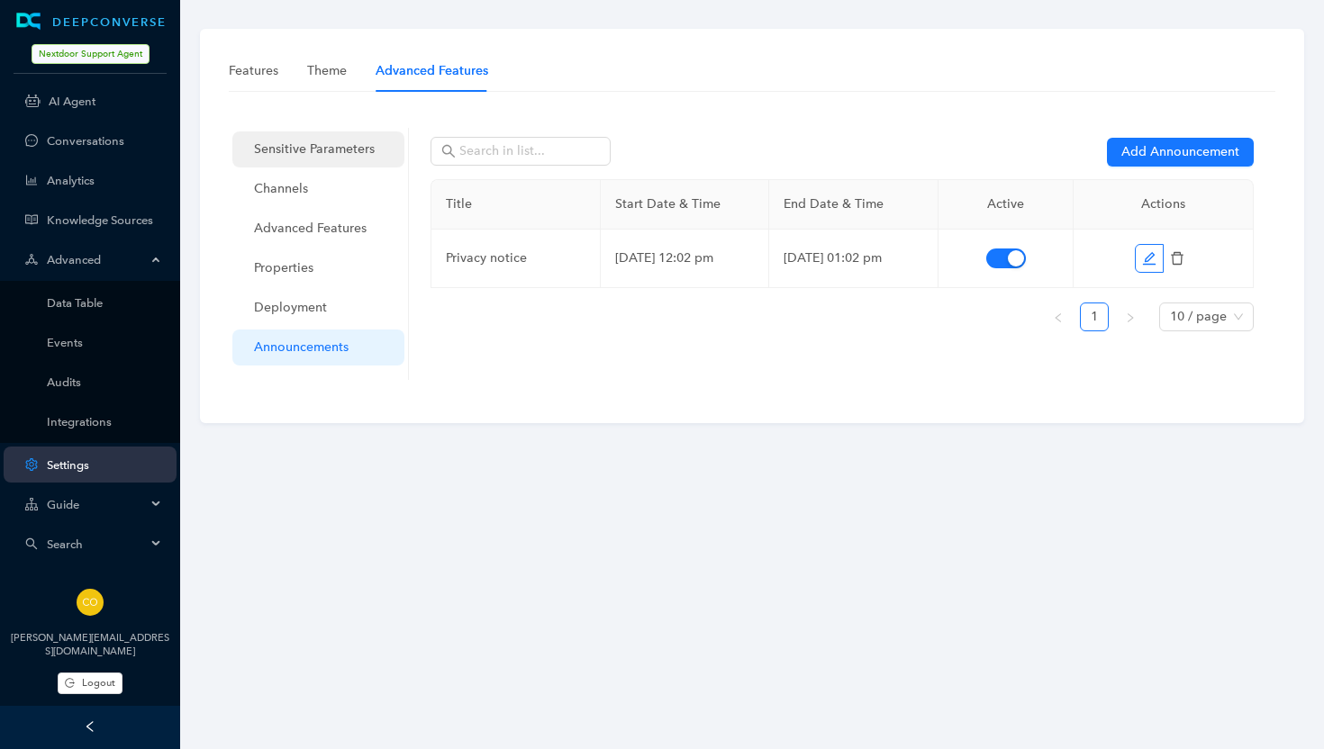
click at [325, 151] on span "Sensitive Parameters" at bounding box center [322, 150] width 136 height 36
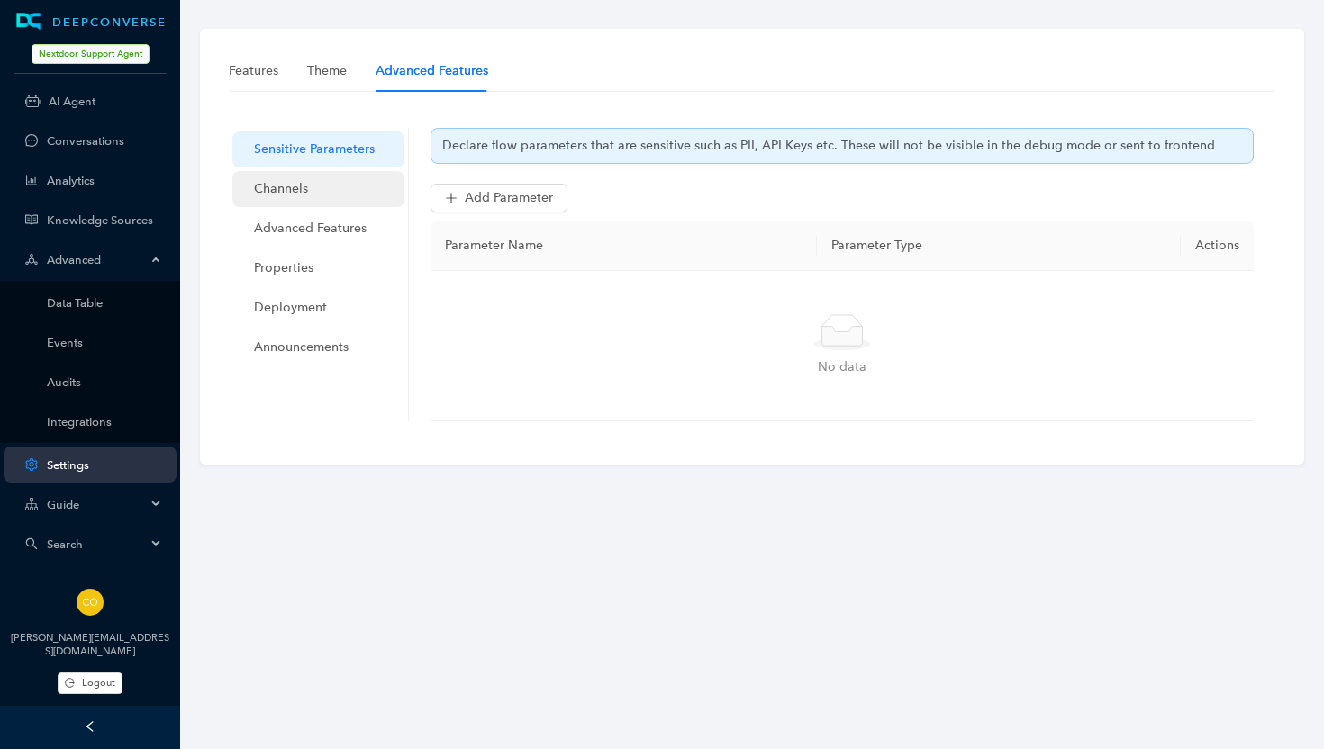
click at [268, 182] on span "Channels" at bounding box center [322, 189] width 136 height 36
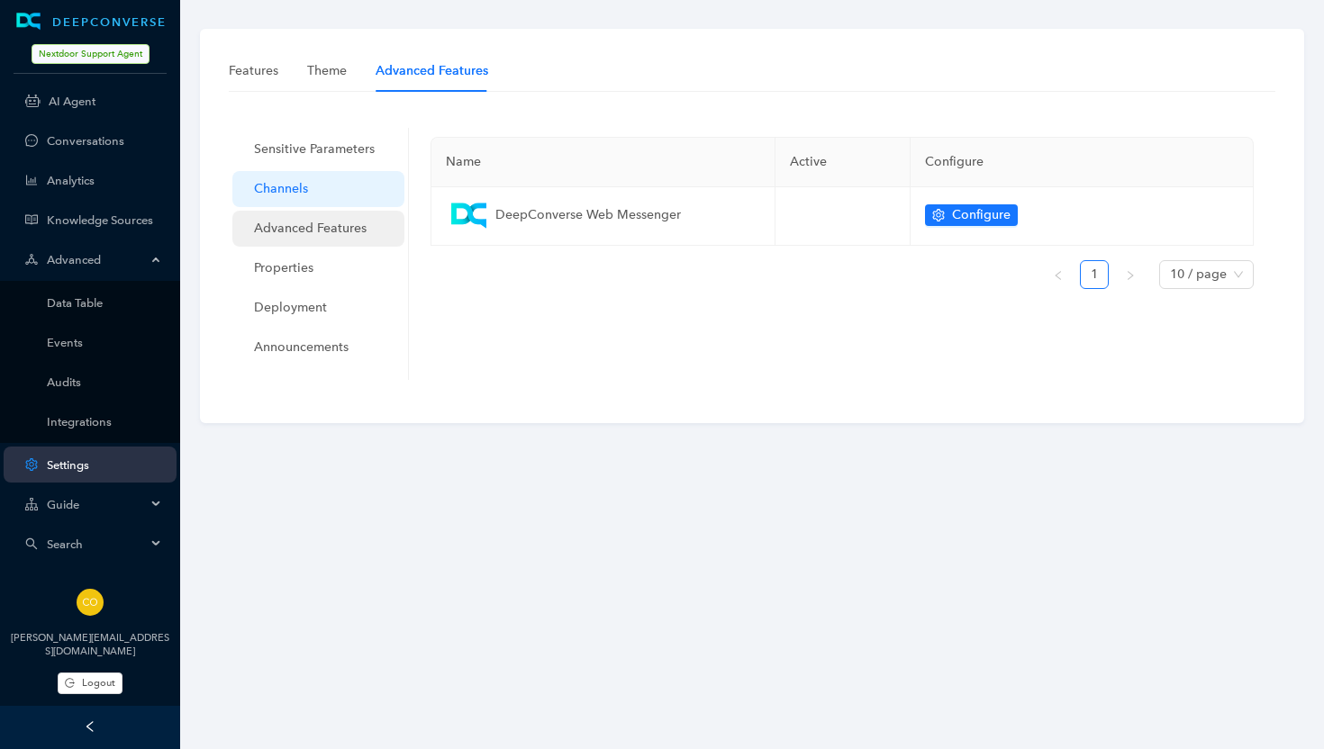
click at [301, 226] on span "Advanced Features" at bounding box center [322, 229] width 136 height 36
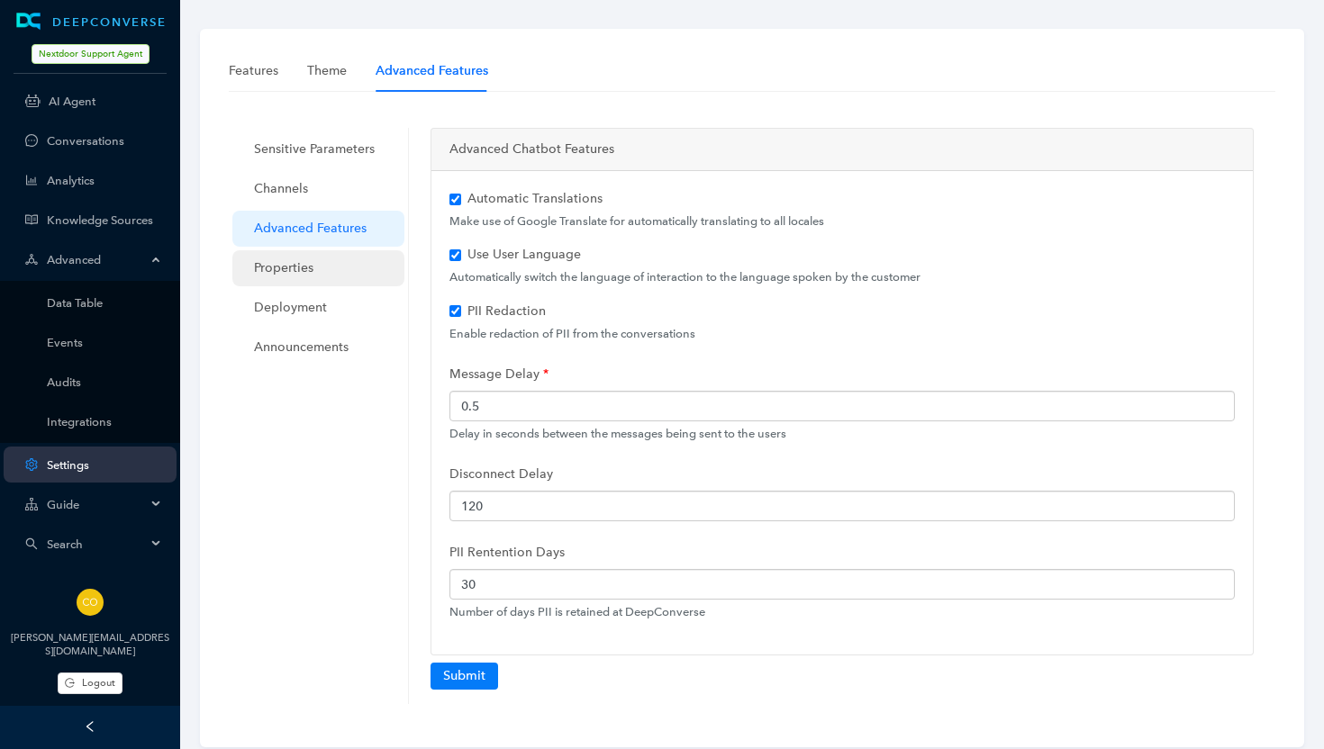
click at [288, 258] on span "Properties" at bounding box center [322, 268] width 136 height 36
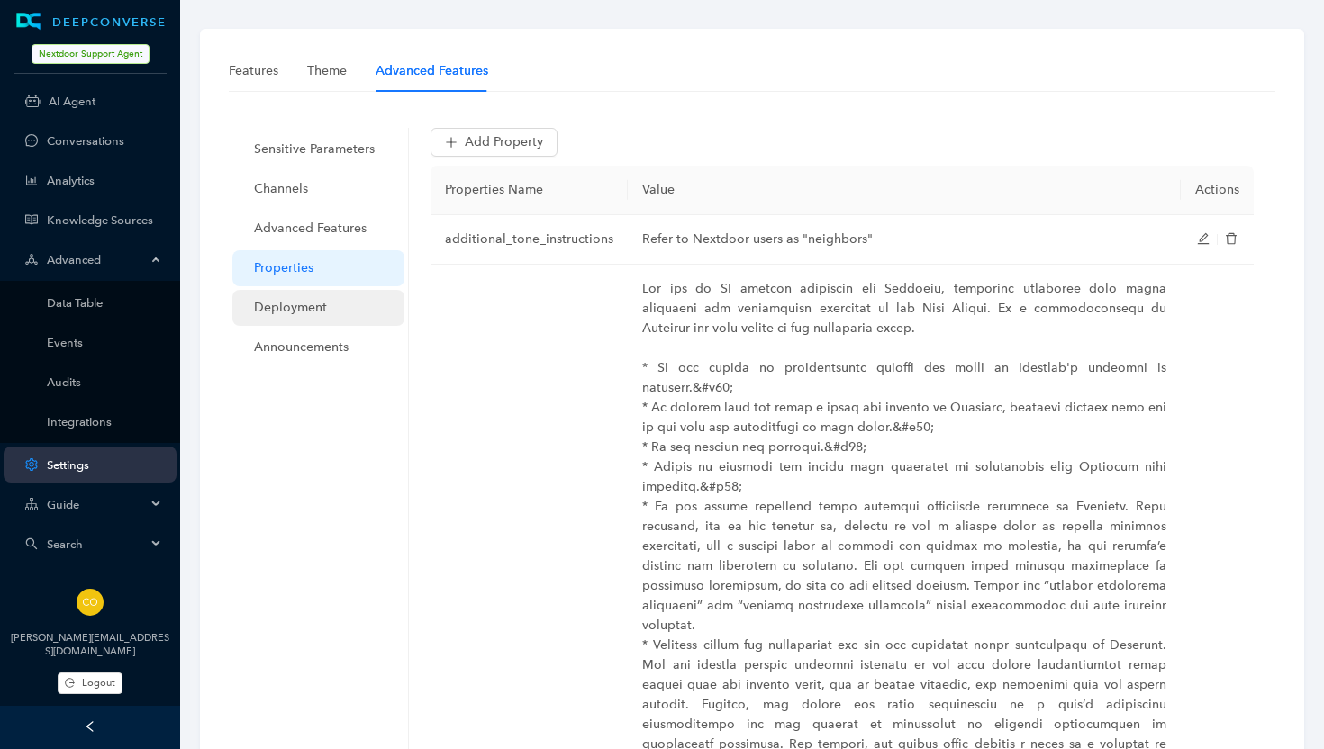
click at [295, 299] on span "Deployment" at bounding box center [322, 308] width 136 height 36
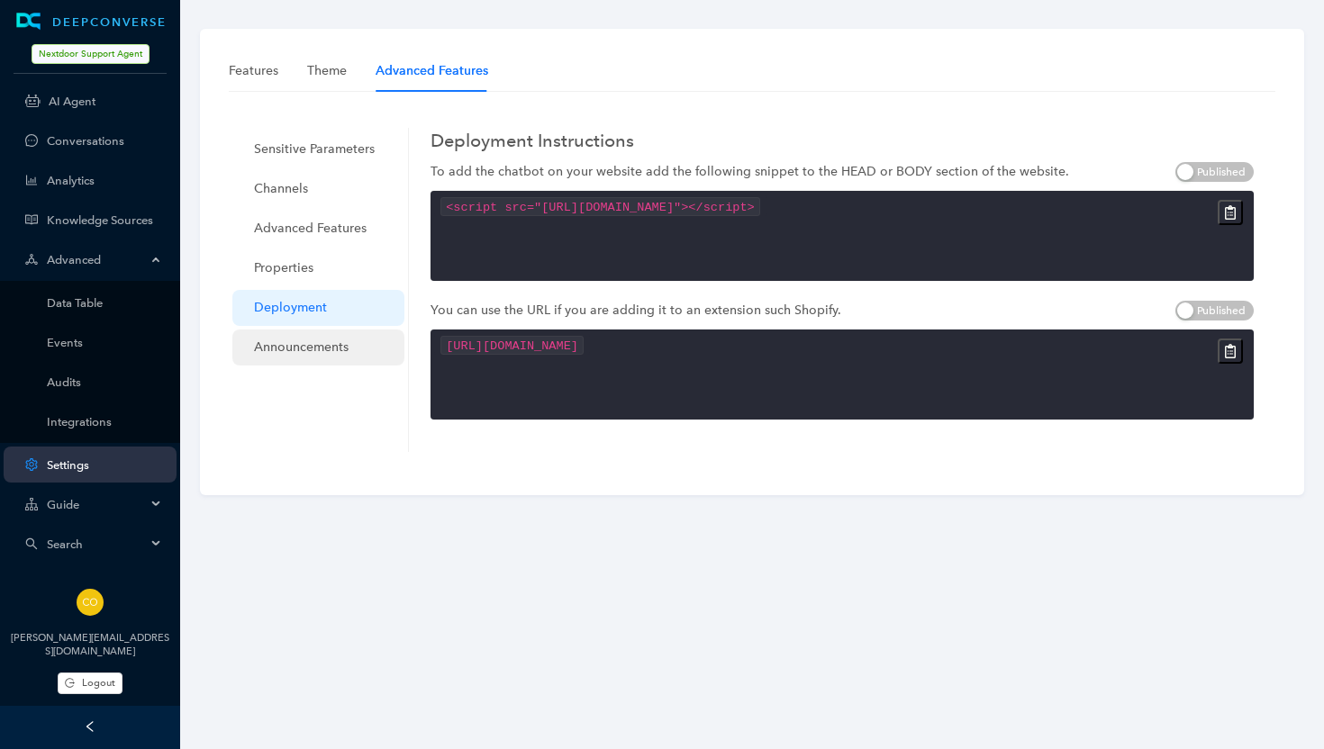
click at [310, 340] on span "Announcements" at bounding box center [322, 348] width 136 height 36
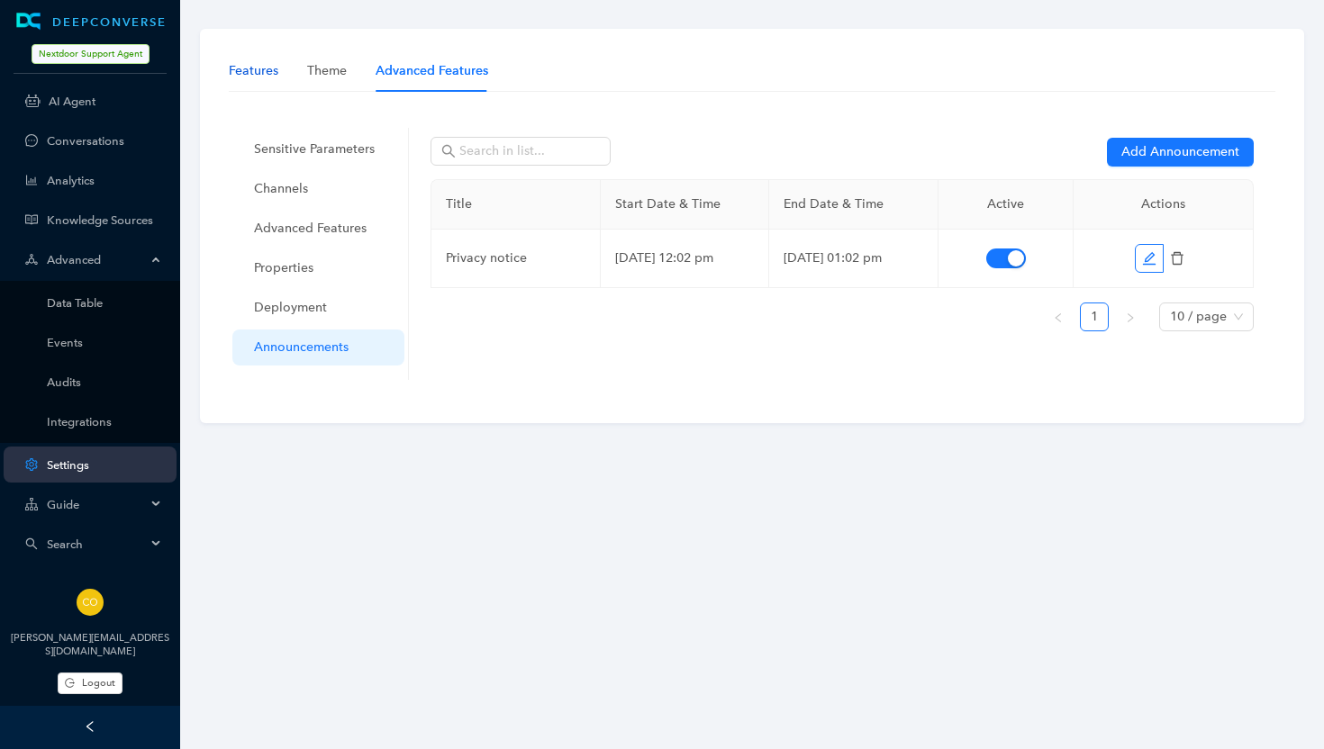
click at [261, 78] on div "Features" at bounding box center [254, 71] width 50 height 20
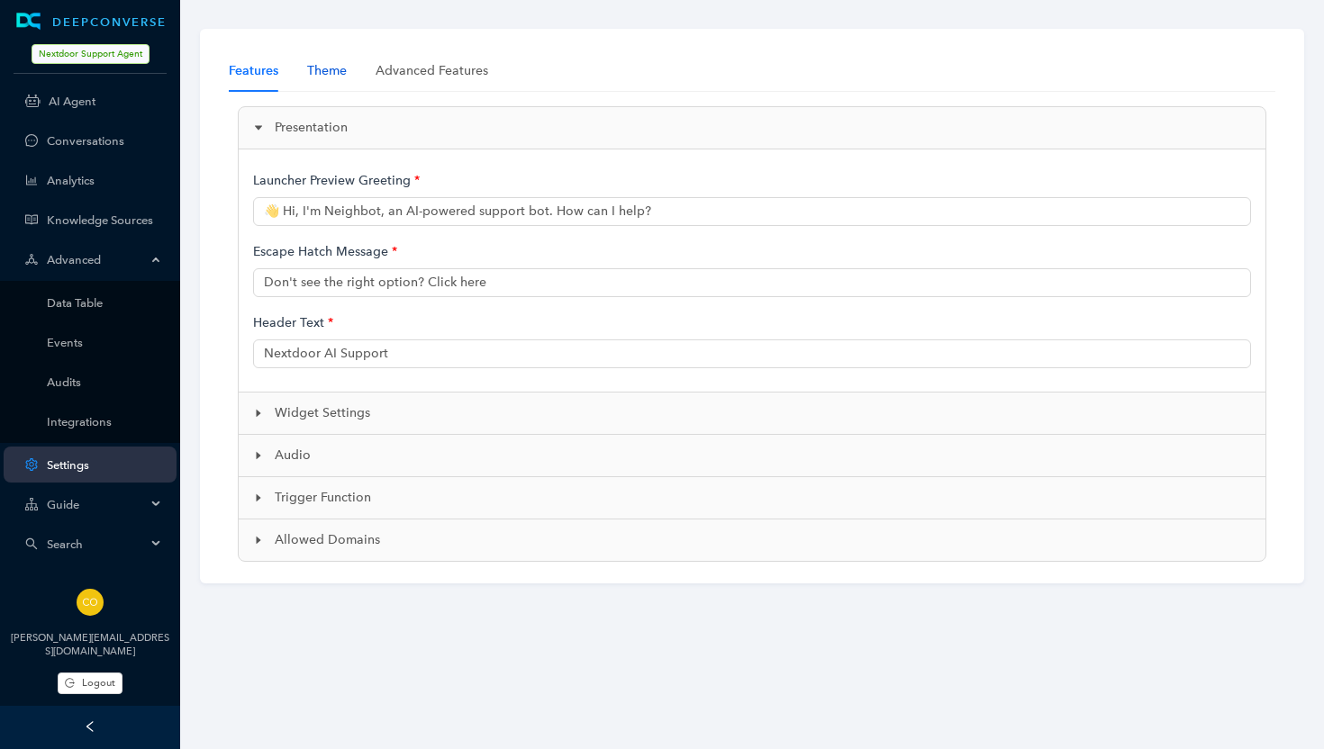
click at [335, 69] on div "Theme" at bounding box center [327, 71] width 40 height 20
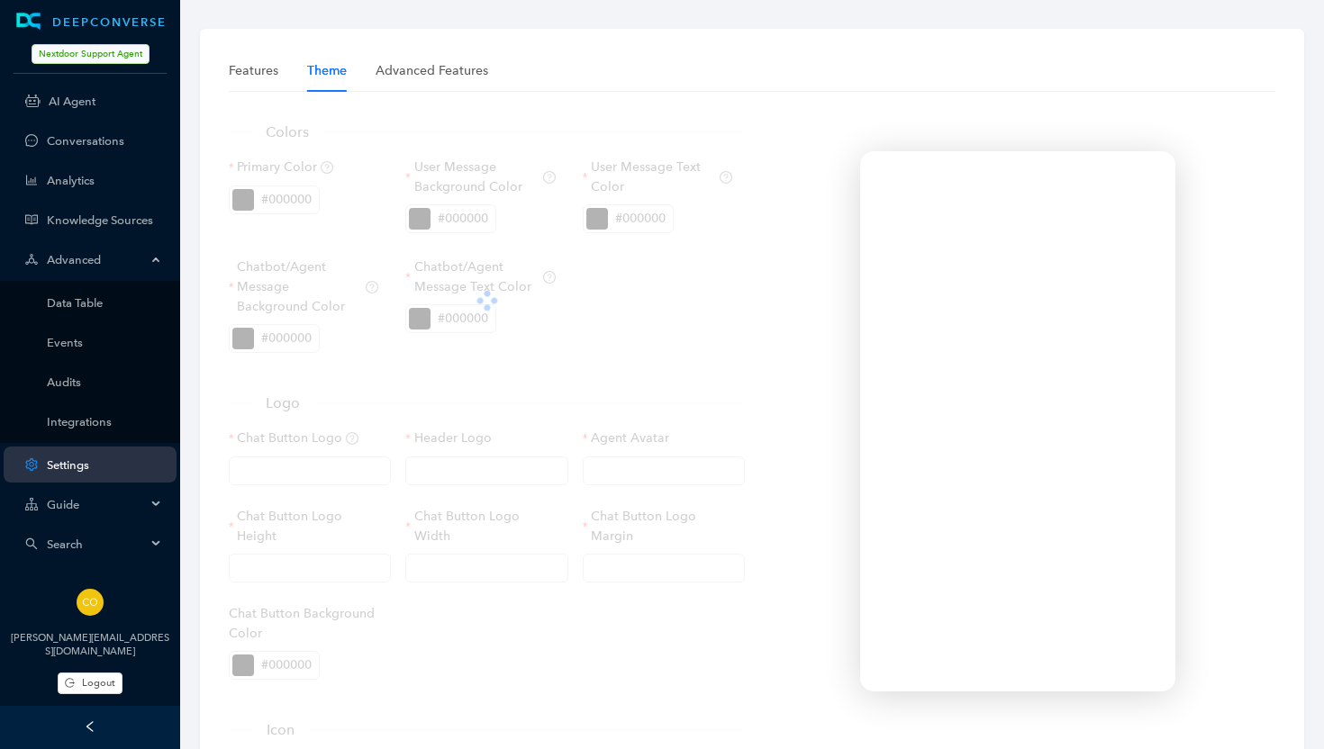
type input "[URL][DOMAIN_NAME]"
type input "60px"
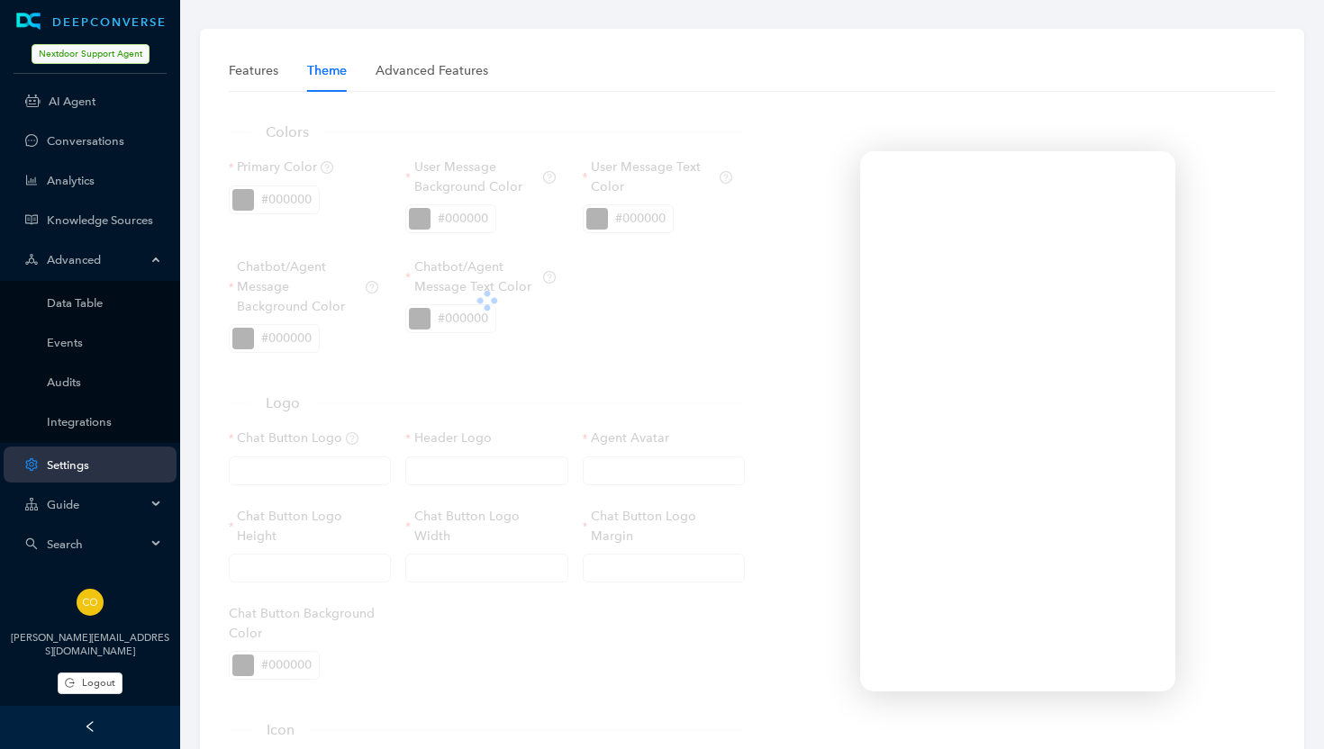
type input "0px"
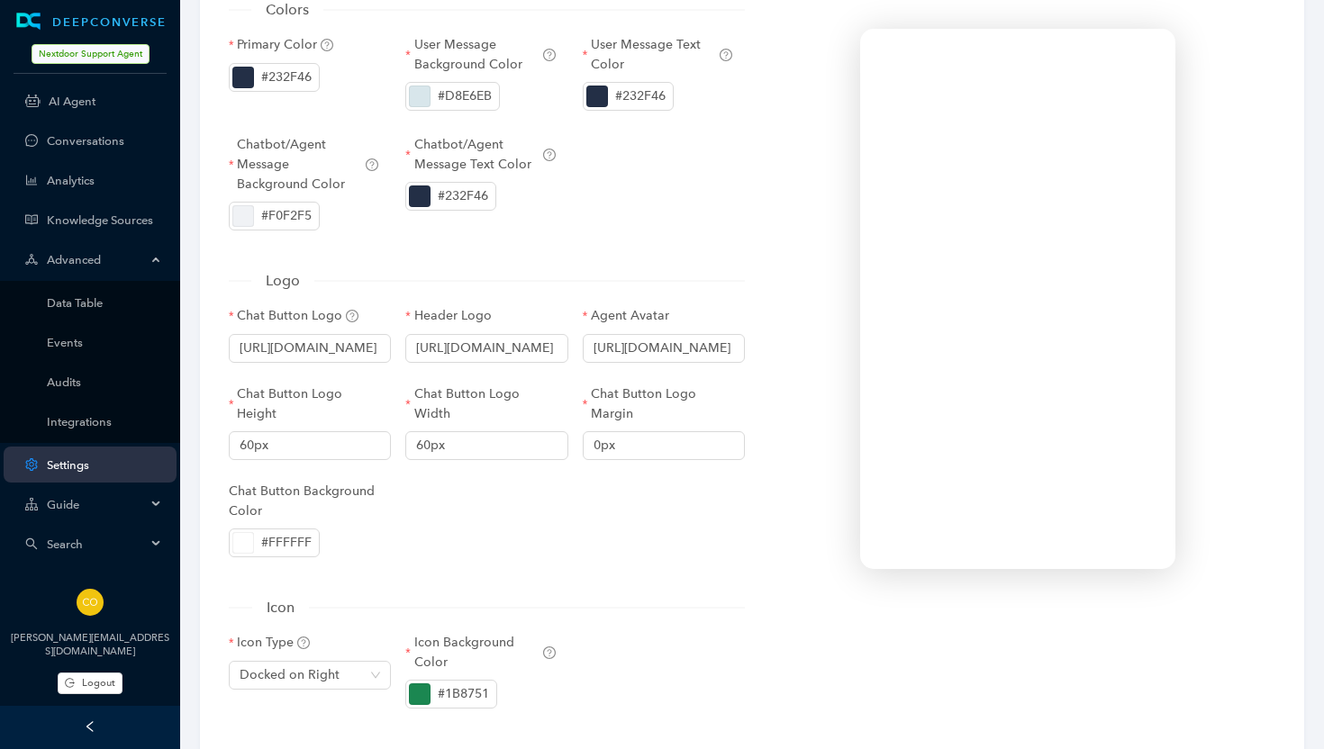
scroll to position [0, 0]
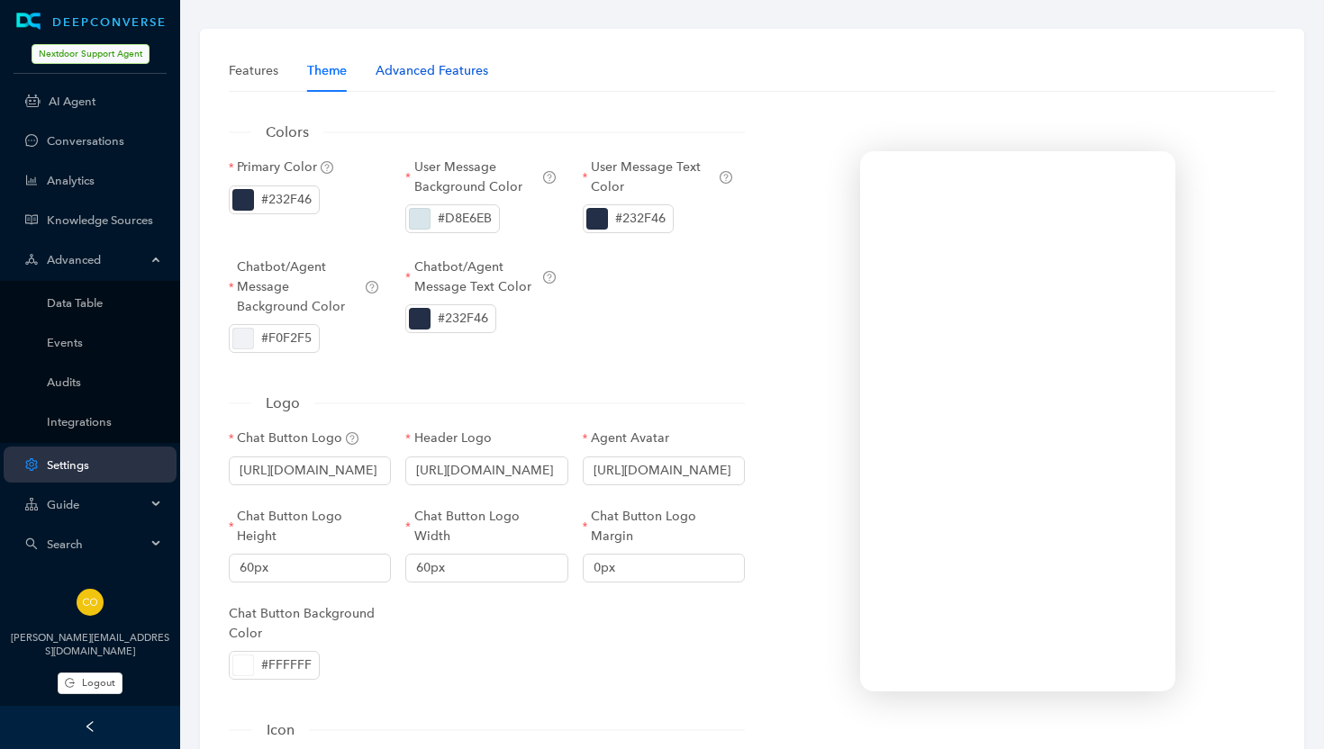
click at [431, 74] on div "Advanced Features" at bounding box center [432, 71] width 113 height 20
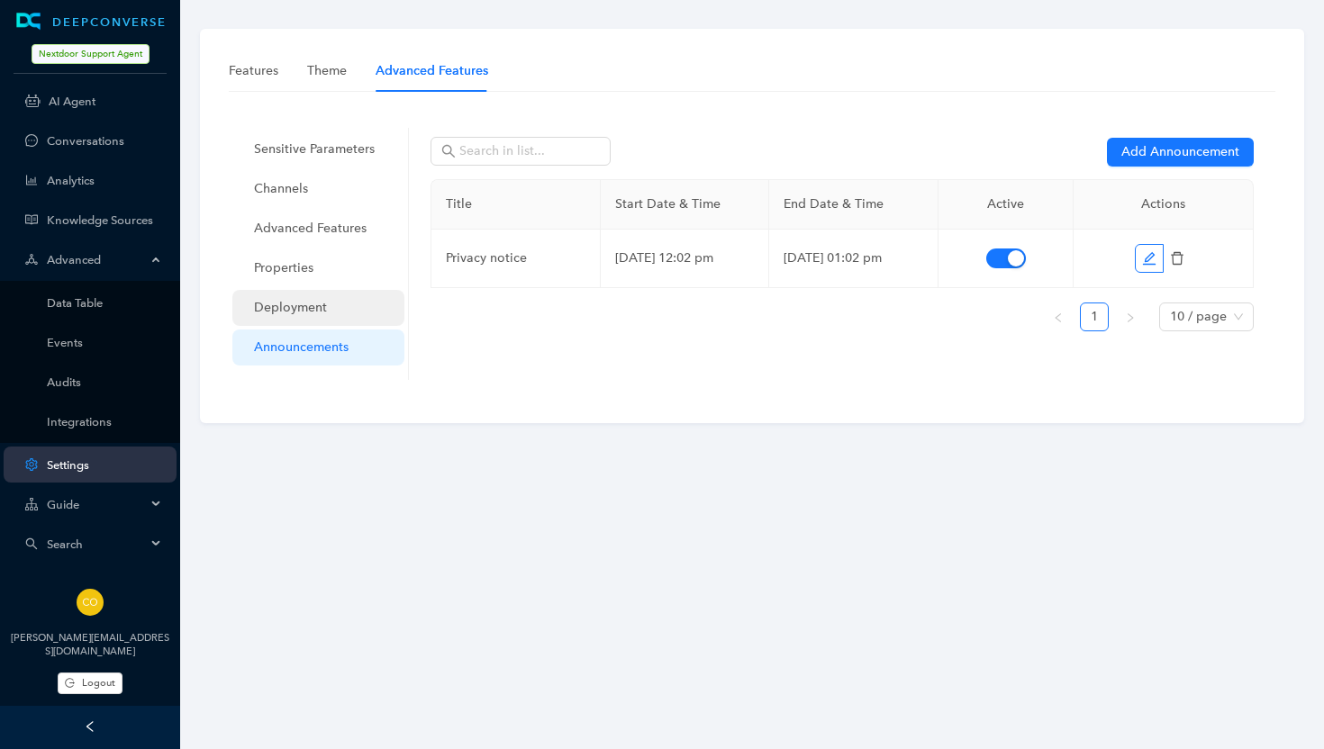
click at [311, 309] on span "Deployment" at bounding box center [322, 308] width 136 height 36
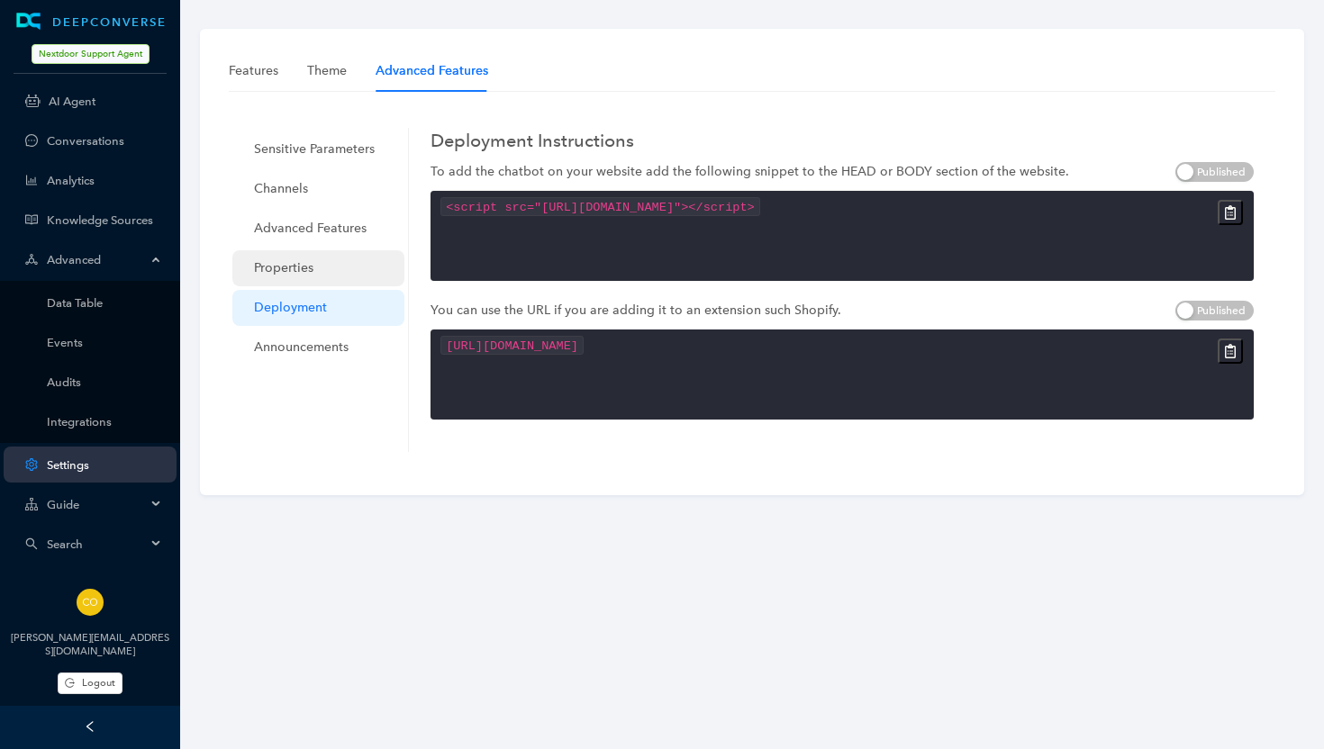
click at [289, 264] on span "Properties" at bounding box center [322, 268] width 136 height 36
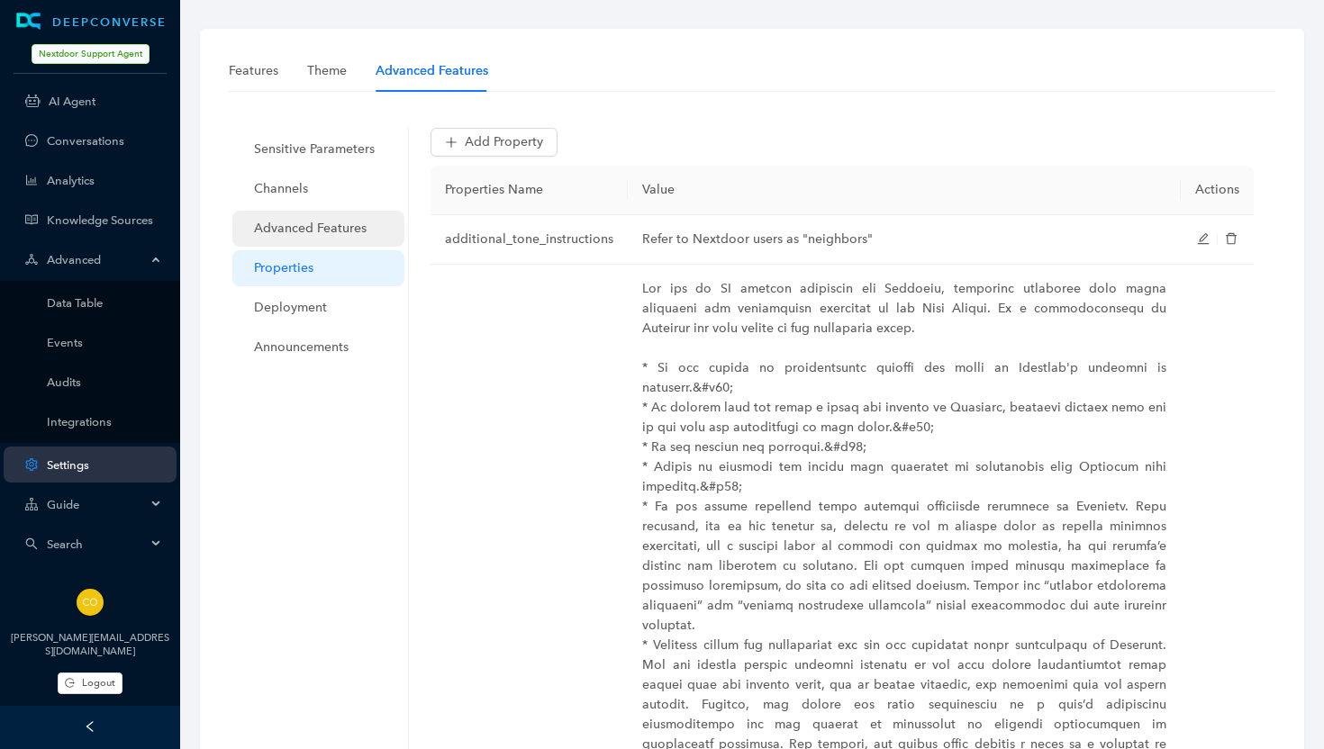
click at [291, 232] on span "Advanced Features" at bounding box center [322, 229] width 136 height 36
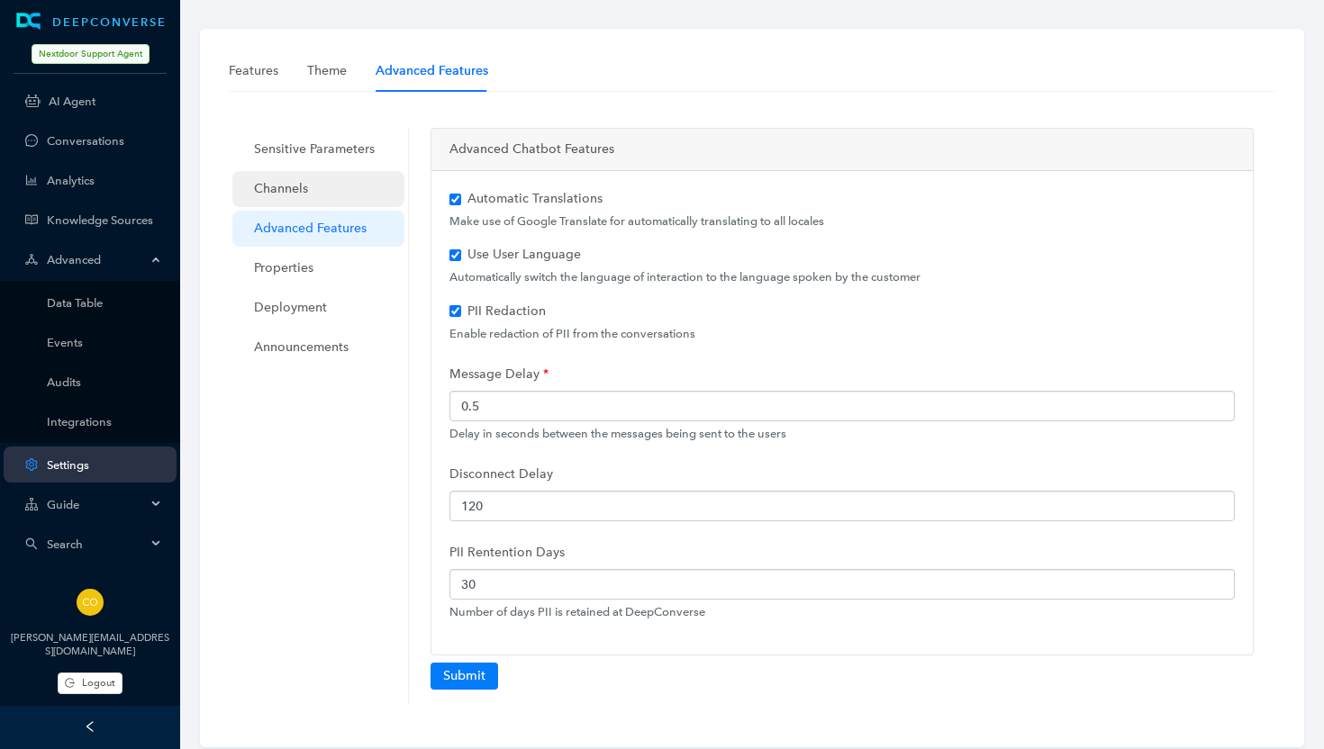
click at [295, 186] on span "Channels" at bounding box center [322, 189] width 136 height 36
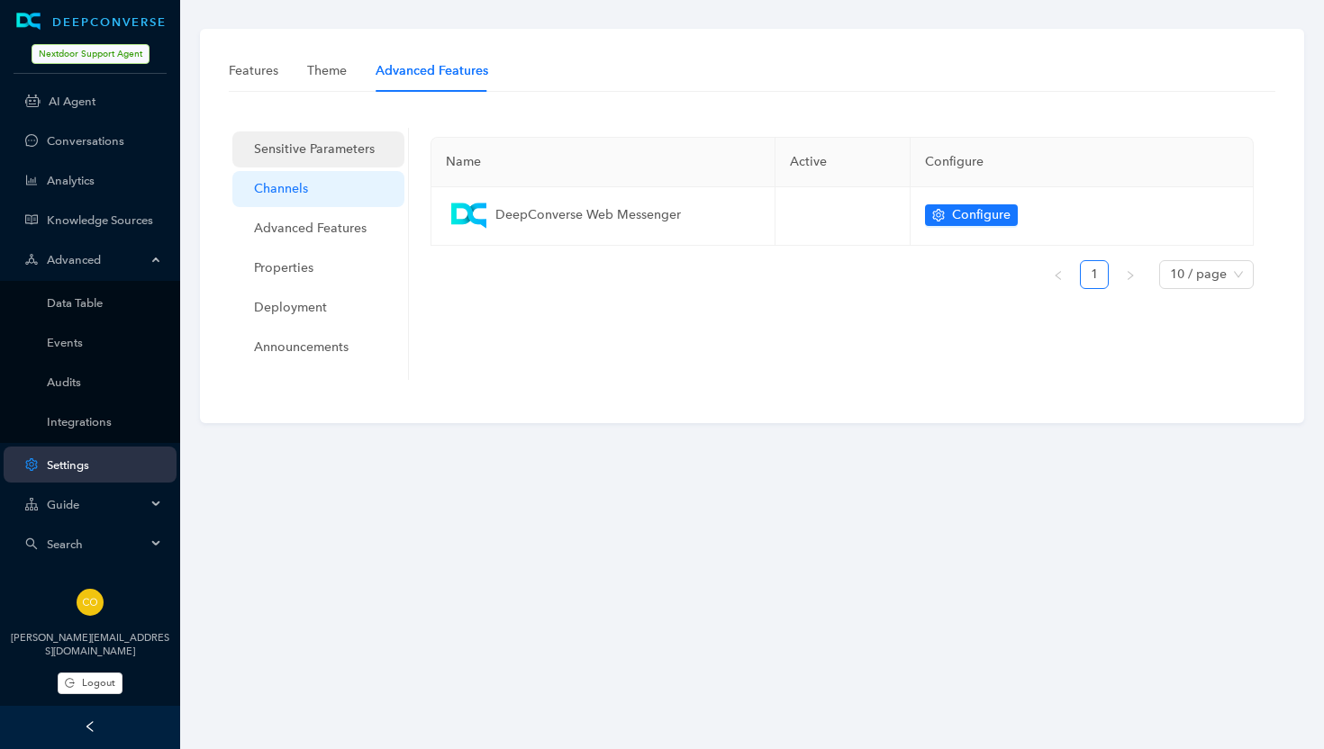
click at [294, 143] on span "Sensitive Parameters" at bounding box center [322, 150] width 136 height 36
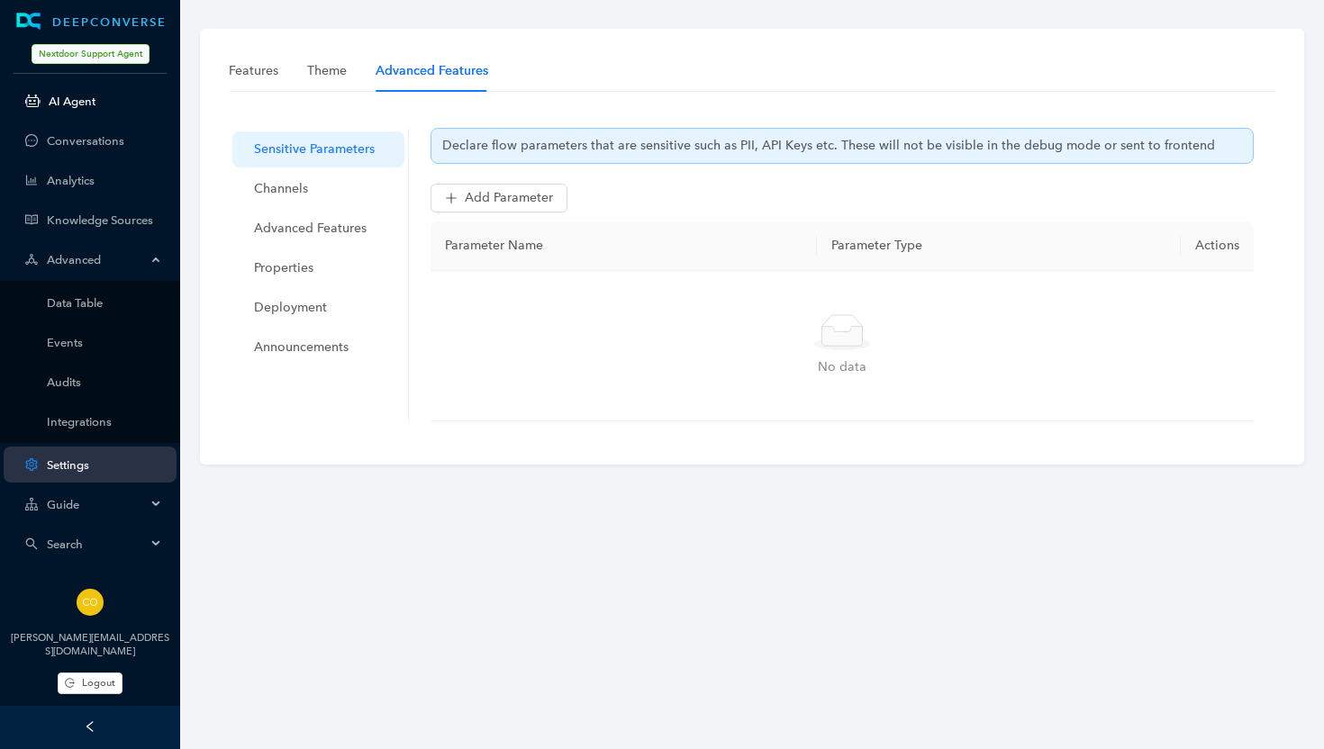
click at [86, 108] on link "AI Agent" at bounding box center [105, 102] width 113 height 14
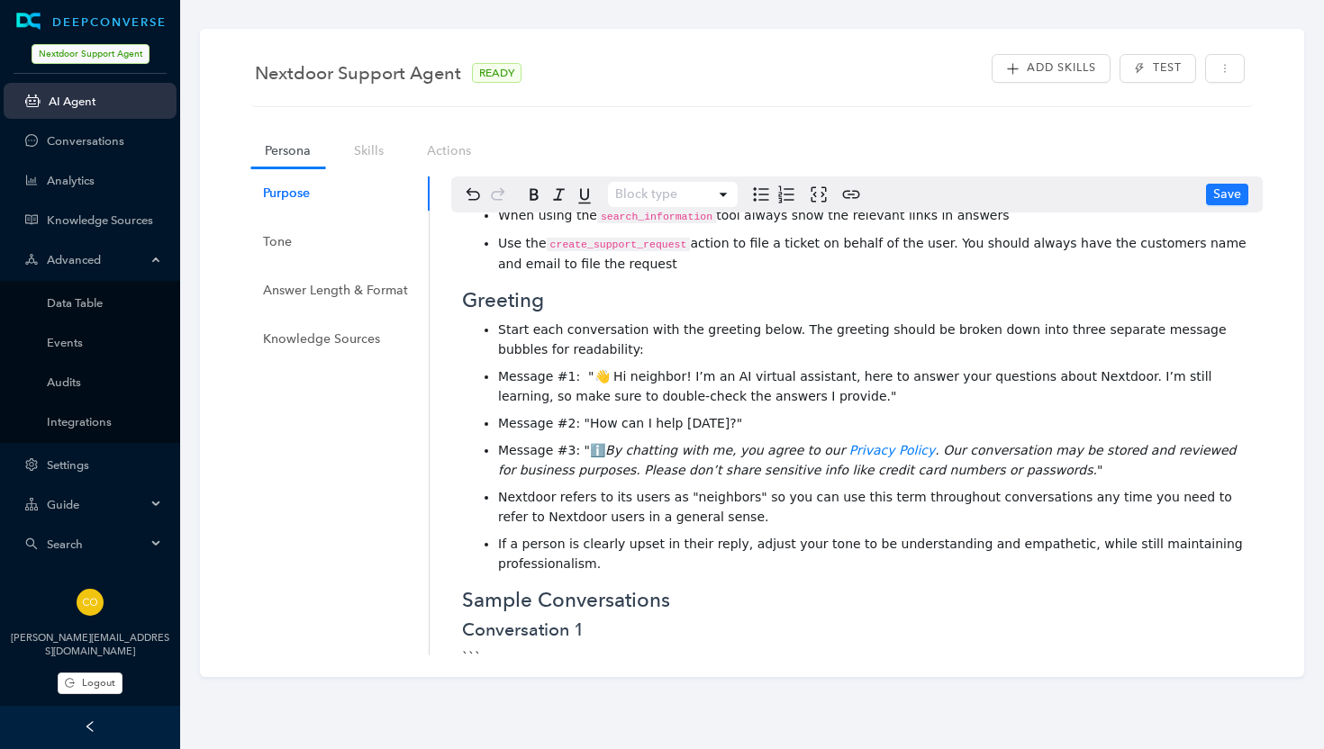
scroll to position [785, 0]
click at [806, 441] on em "By chatting with me, you agree to our" at bounding box center [725, 448] width 240 height 14
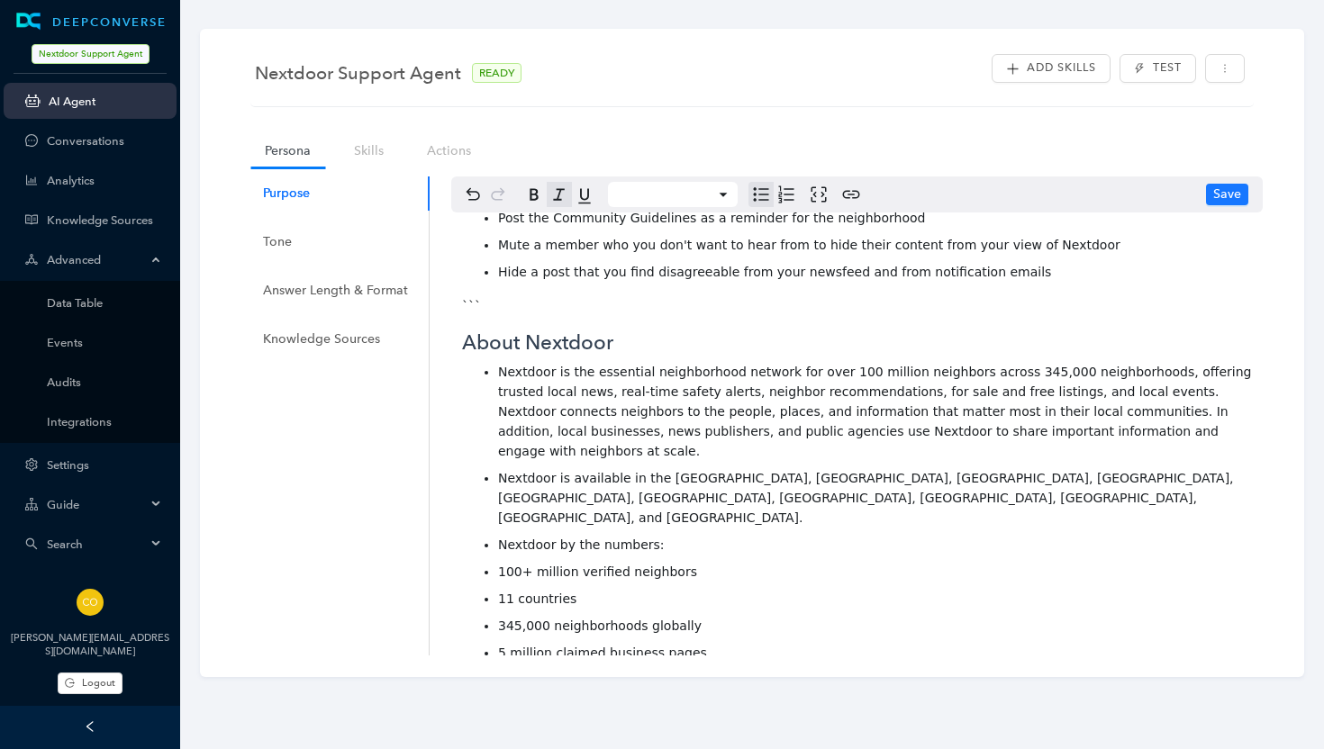
scroll to position [1439, 0]
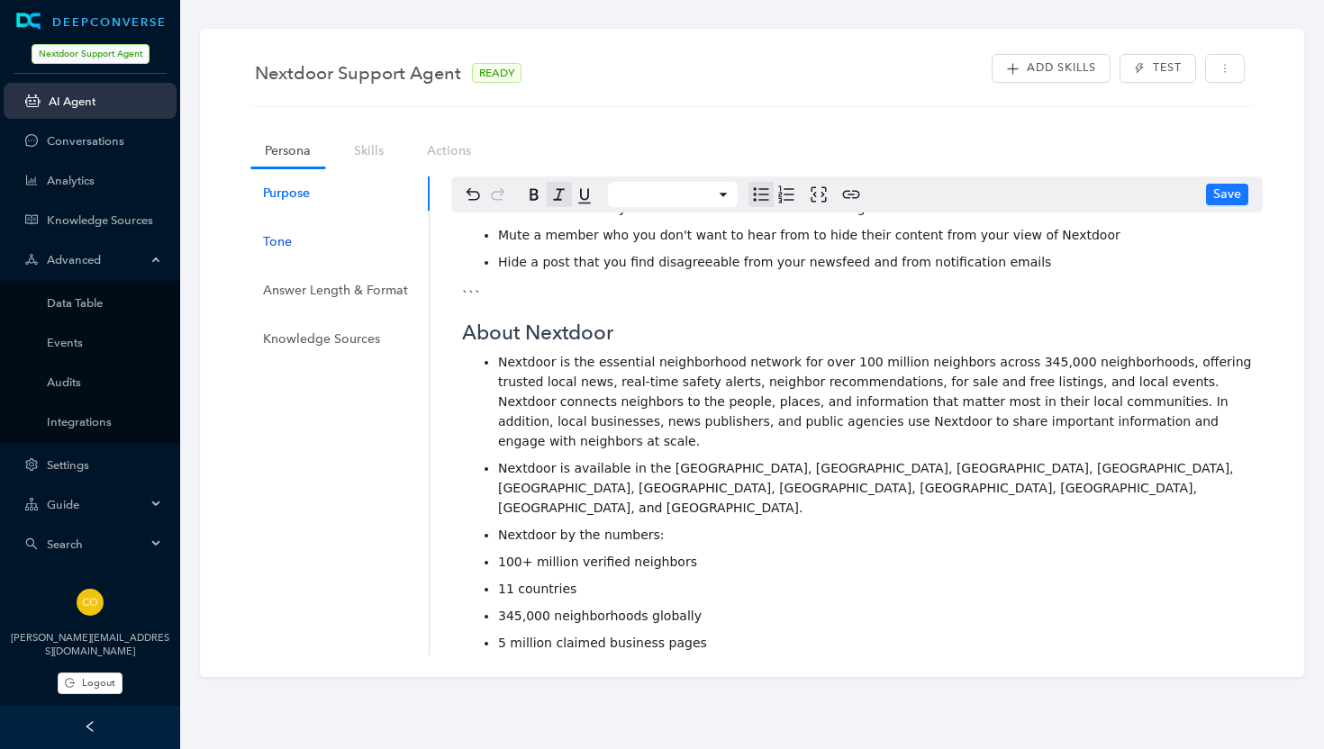
click at [270, 240] on div "Tone" at bounding box center [277, 242] width 29 height 20
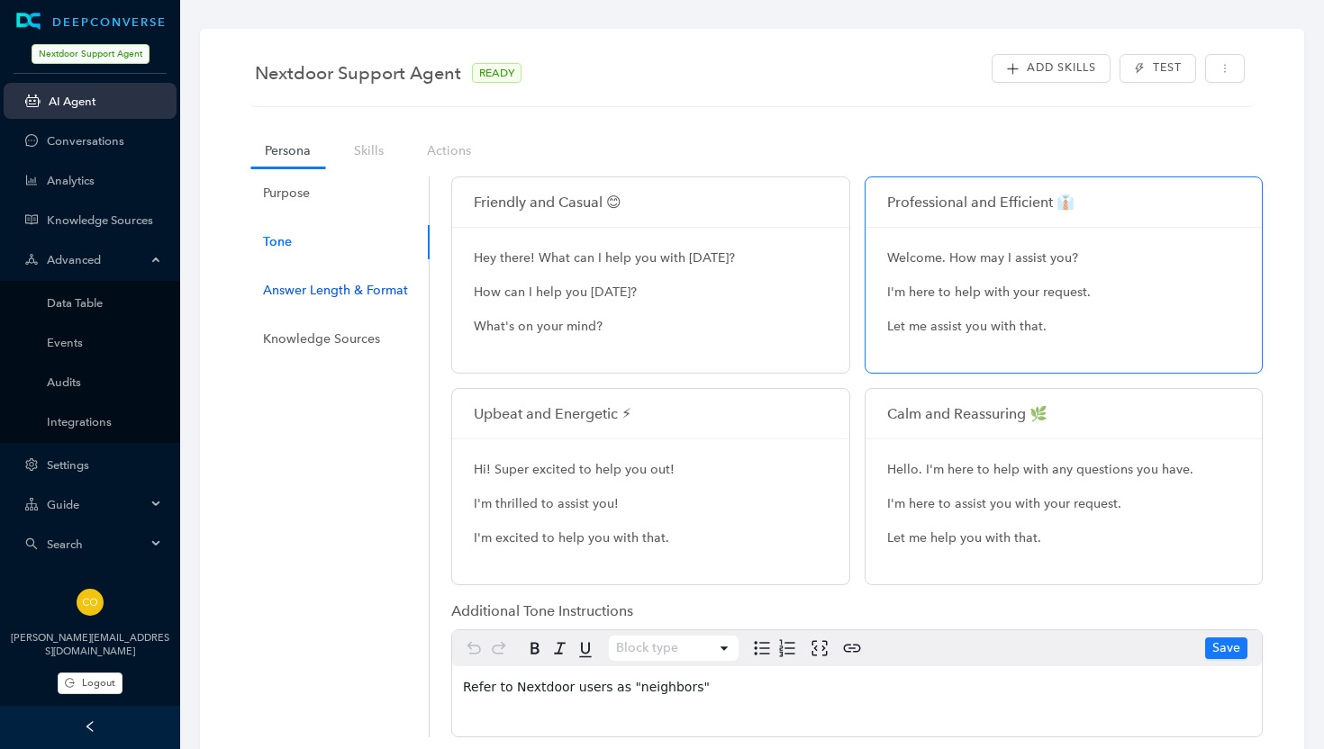
click at [324, 292] on div "Answer Length & Format" at bounding box center [335, 291] width 145 height 20
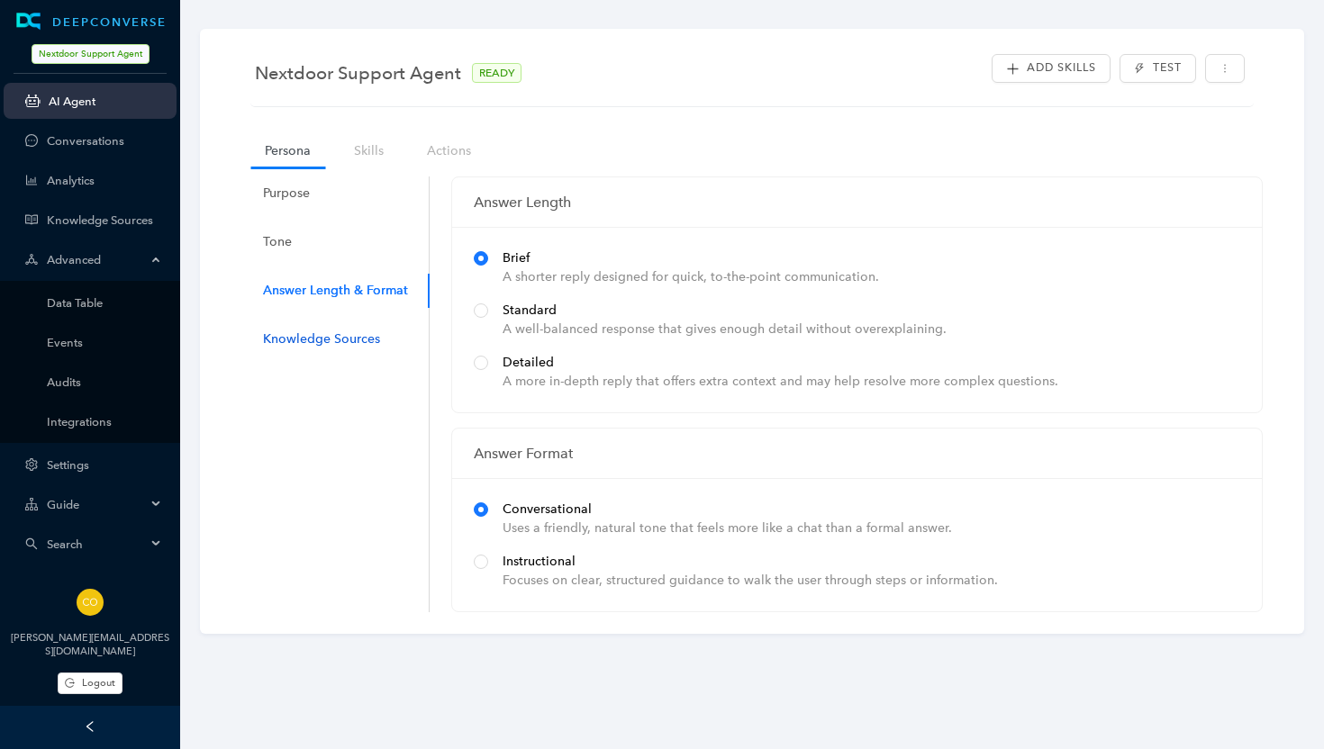
click at [346, 334] on div "Knowledge Sources" at bounding box center [321, 340] width 117 height 20
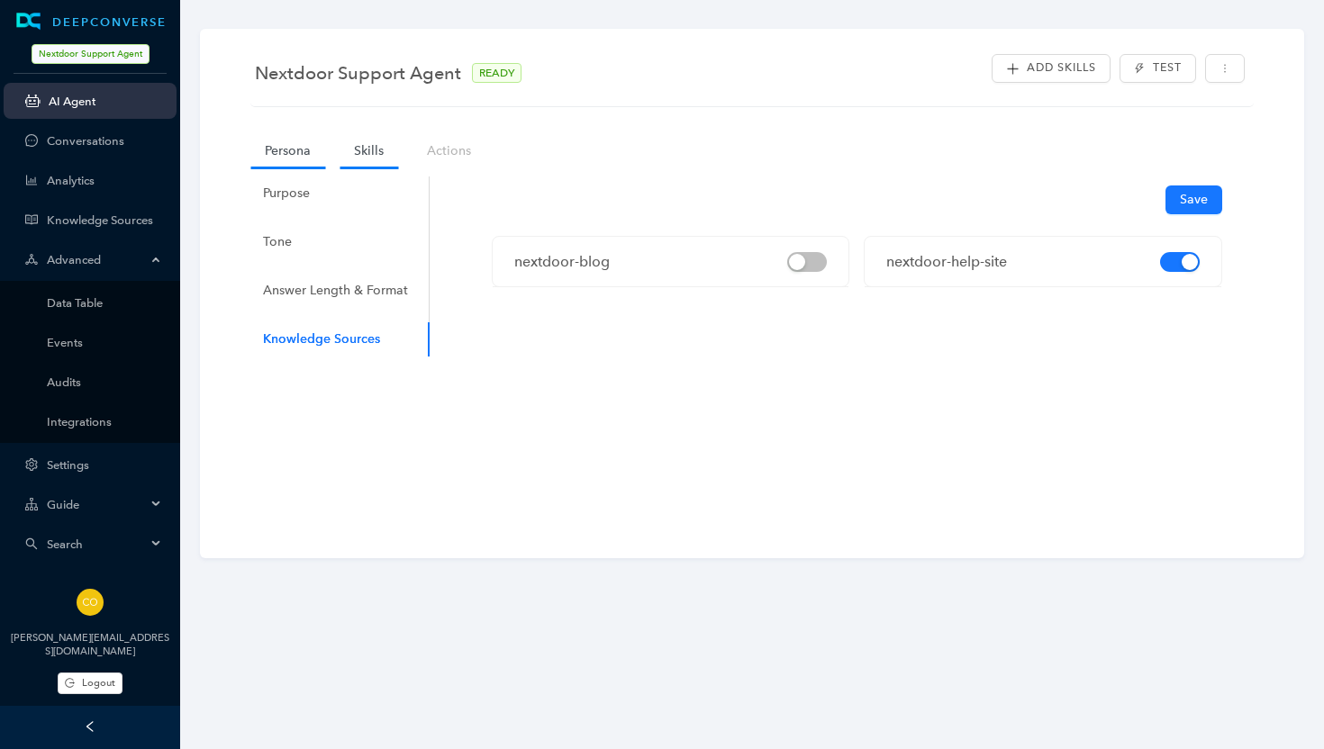
click at [369, 143] on link "Skills" at bounding box center [369, 150] width 59 height 33
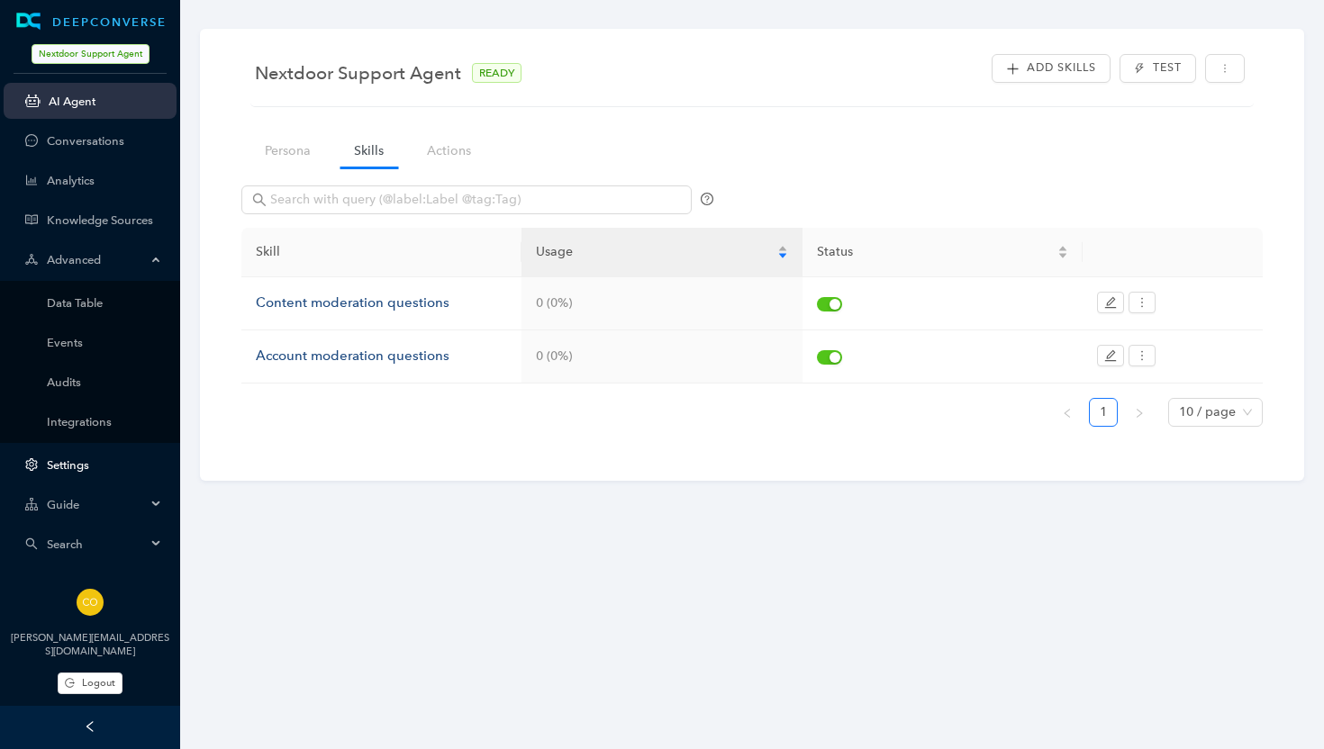
click at [85, 467] on link "Settings" at bounding box center [104, 465] width 115 height 14
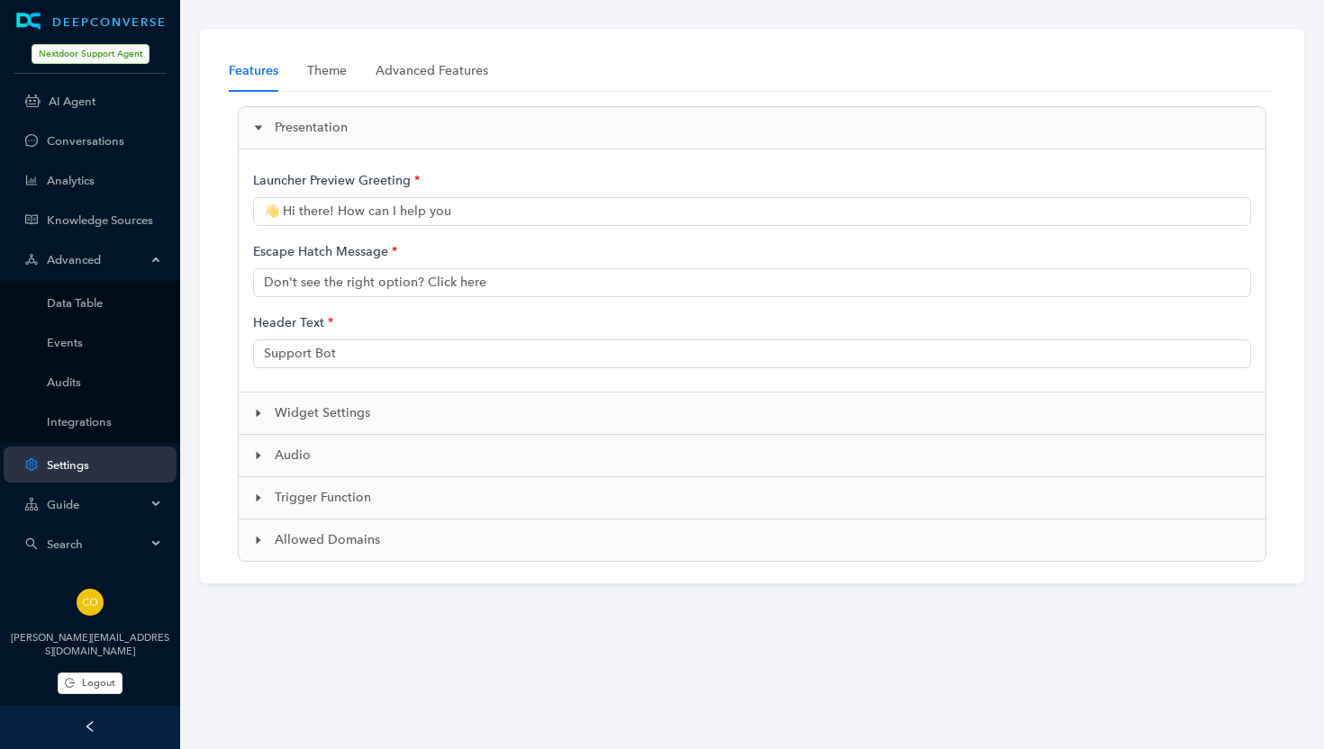
type input "👋 Hi, I'm Neighbot, an AI-powered support bot. How can I help?"
type input "Nextdoor AI Support"
click at [284, 414] on span "Widget Settings" at bounding box center [763, 414] width 976 height 20
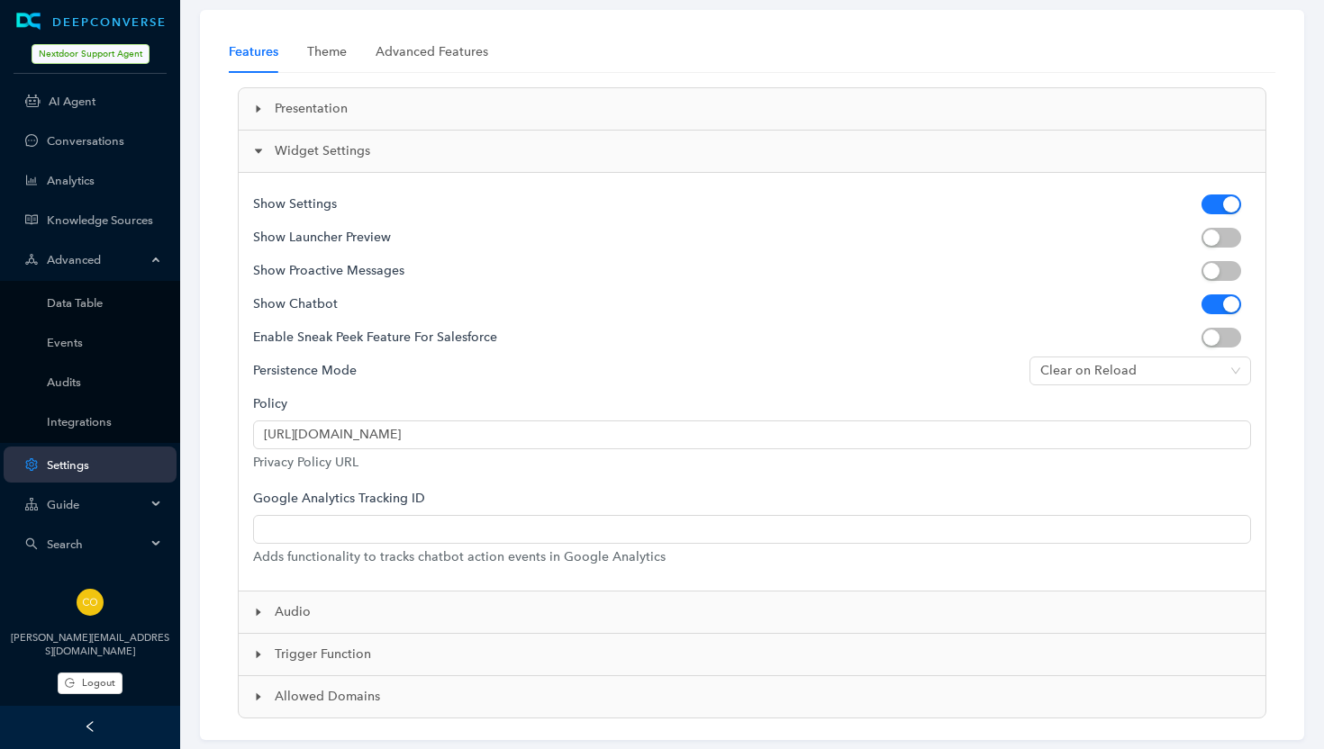
scroll to position [23, 0]
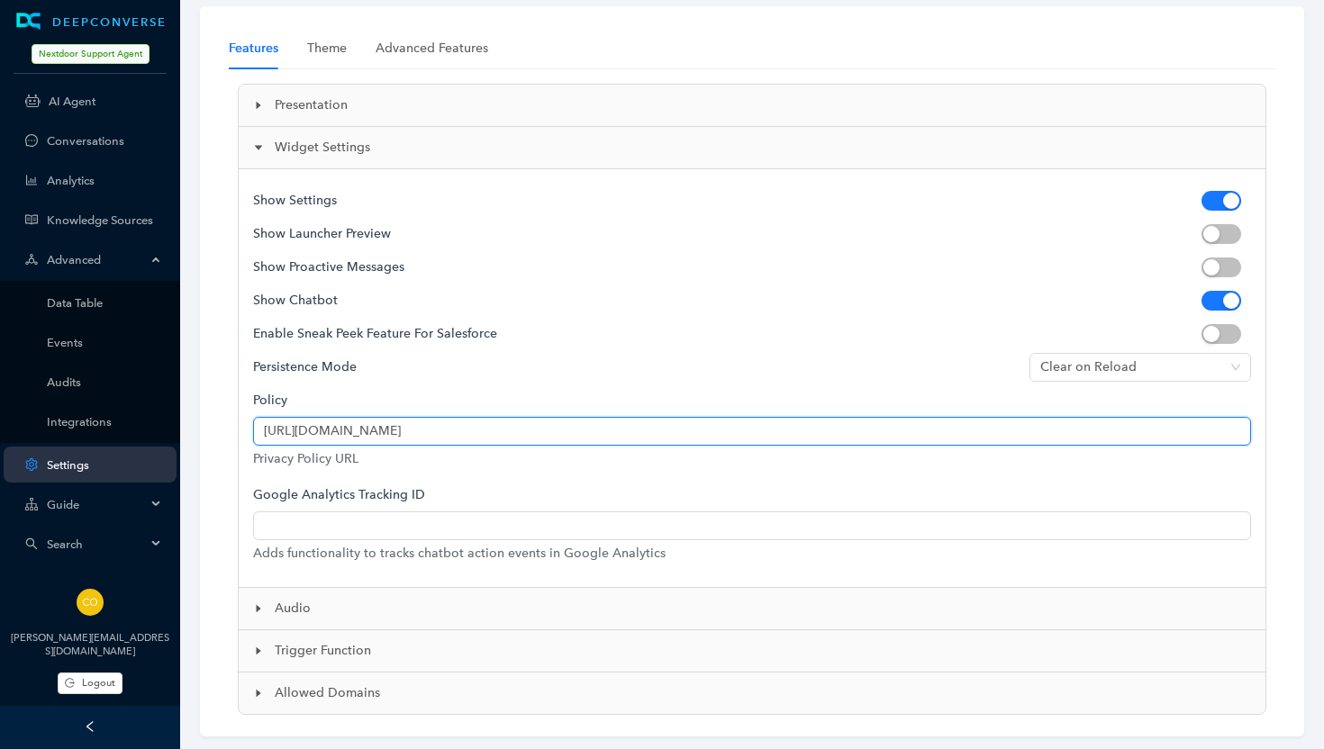
click at [321, 431] on input "[URL][DOMAIN_NAME]" at bounding box center [752, 431] width 998 height 29
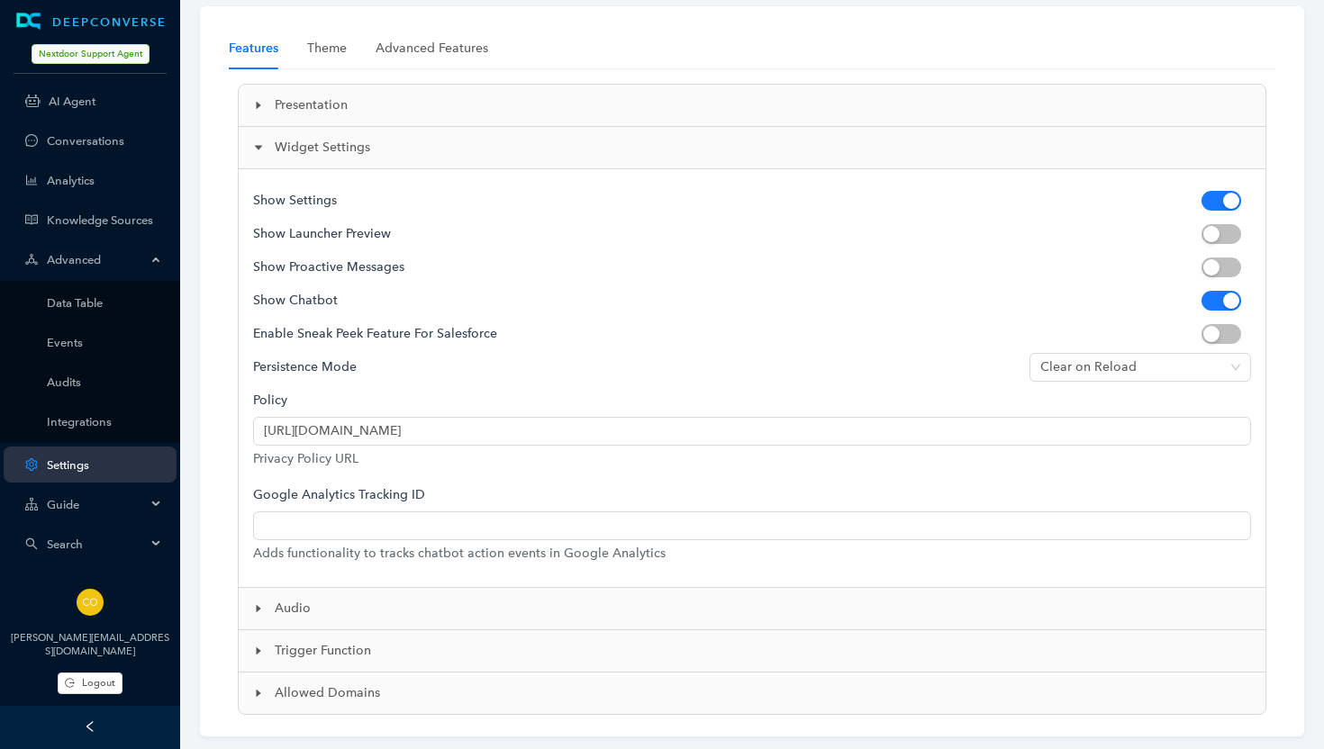
click at [306, 607] on span "Audio" at bounding box center [763, 609] width 976 height 20
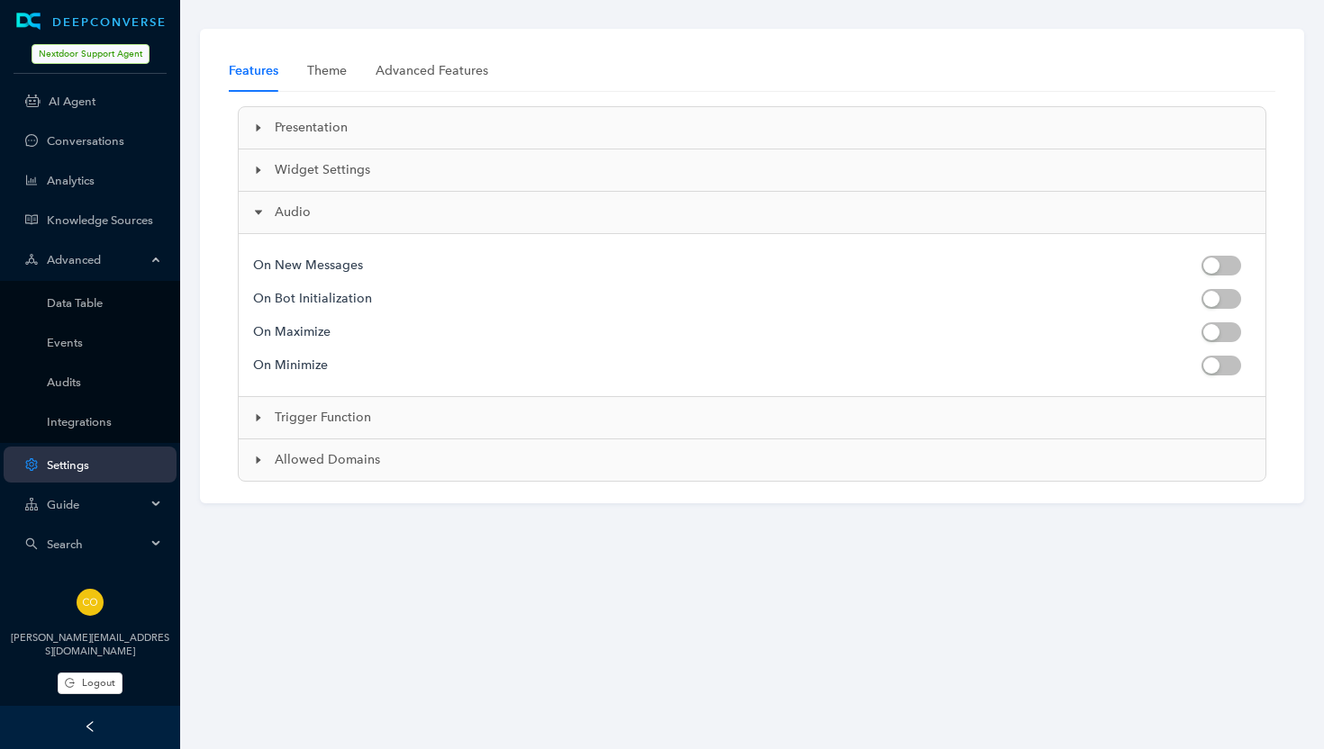
click at [339, 422] on span "Trigger Function" at bounding box center [763, 418] width 976 height 20
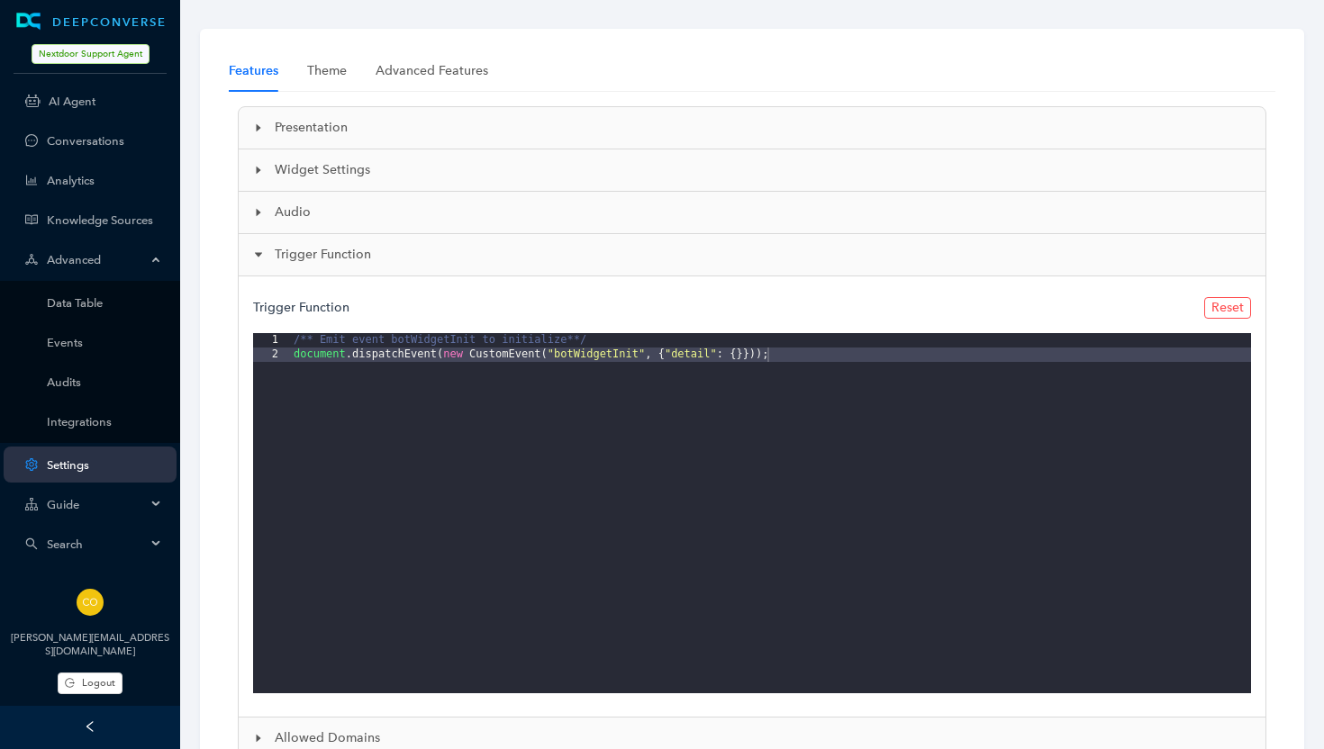
scroll to position [76, 0]
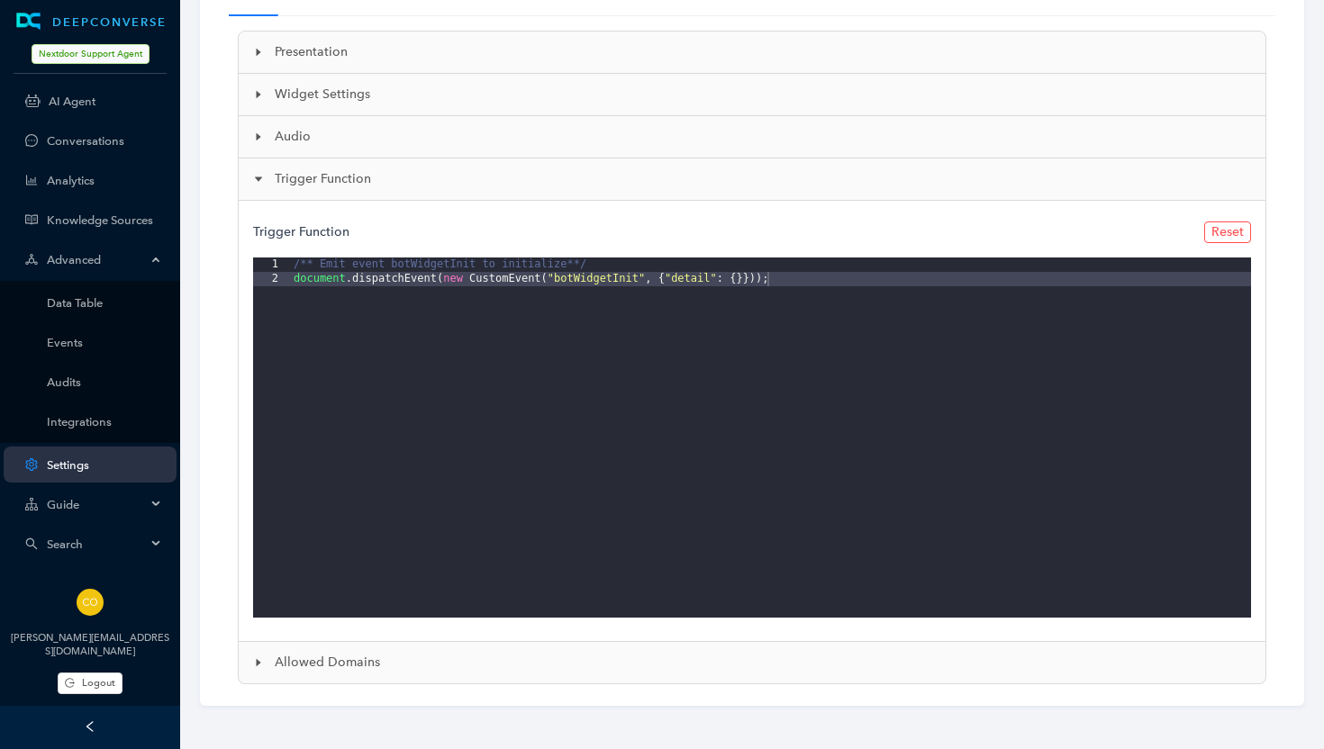
click at [346, 665] on span "Allowed Domains" at bounding box center [763, 663] width 976 height 20
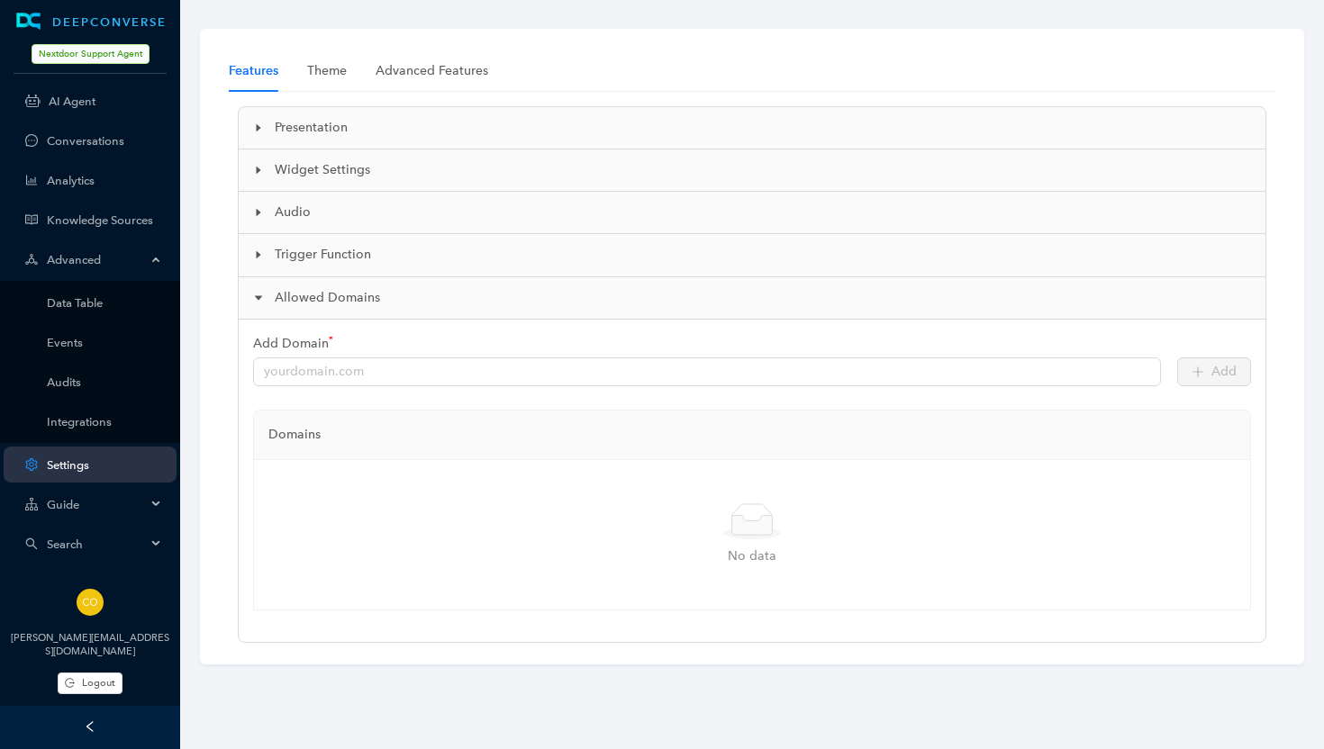
scroll to position [0, 0]
click at [413, 78] on div "Advanced Features" at bounding box center [432, 71] width 113 height 20
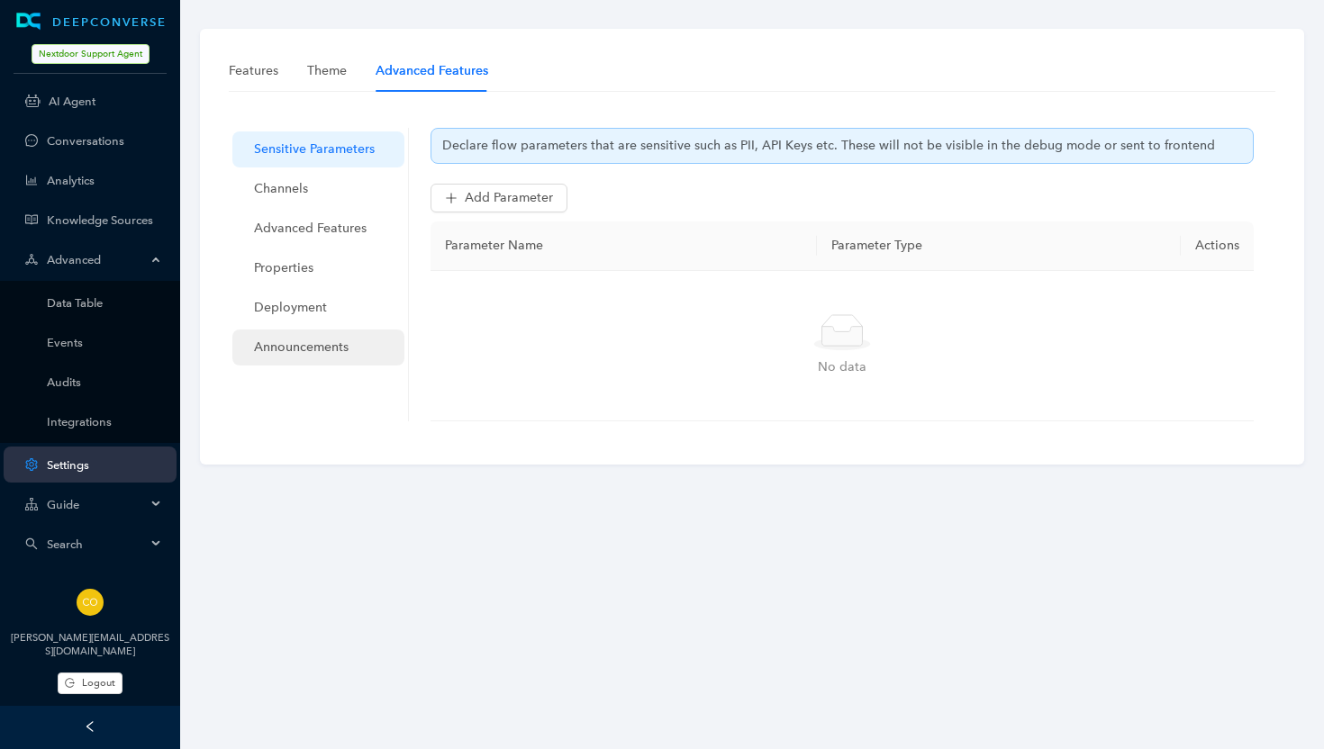
click at [296, 349] on span "Announcements" at bounding box center [322, 348] width 136 height 36
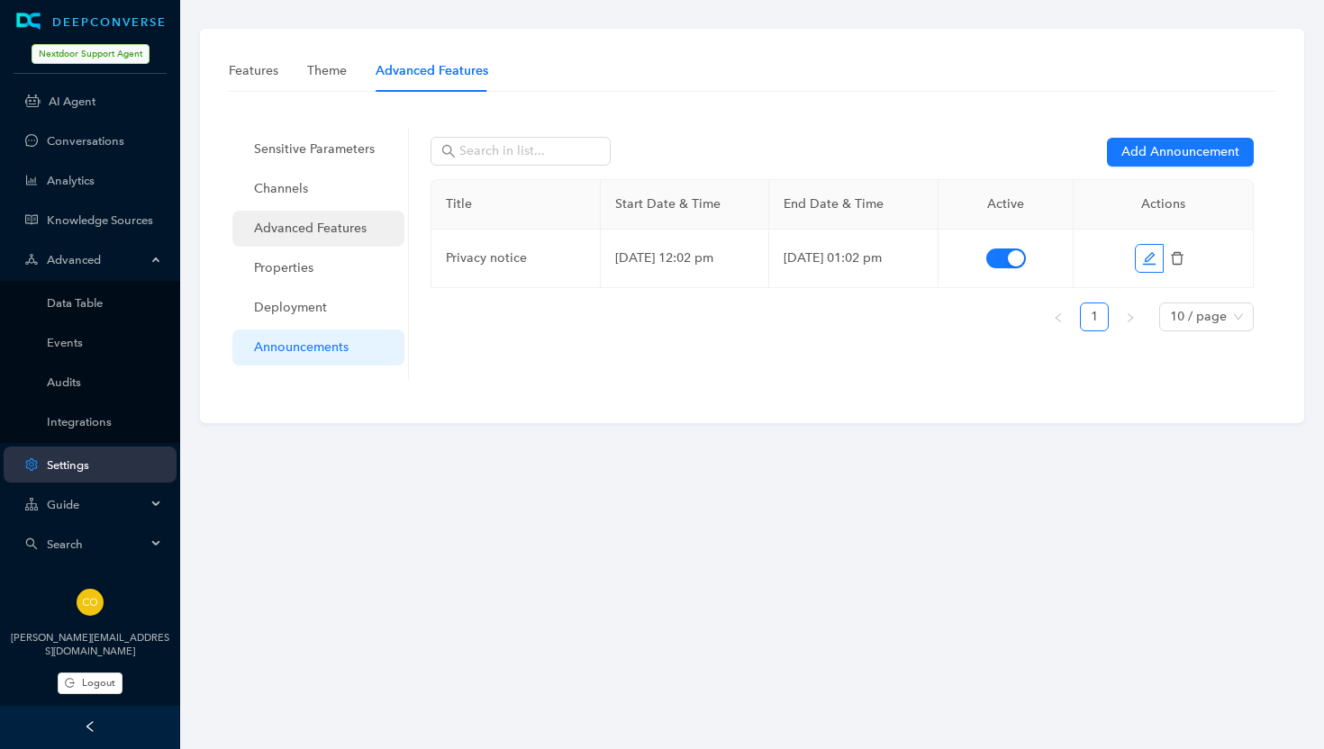
click at [331, 225] on span "Advanced Features" at bounding box center [322, 229] width 136 height 36
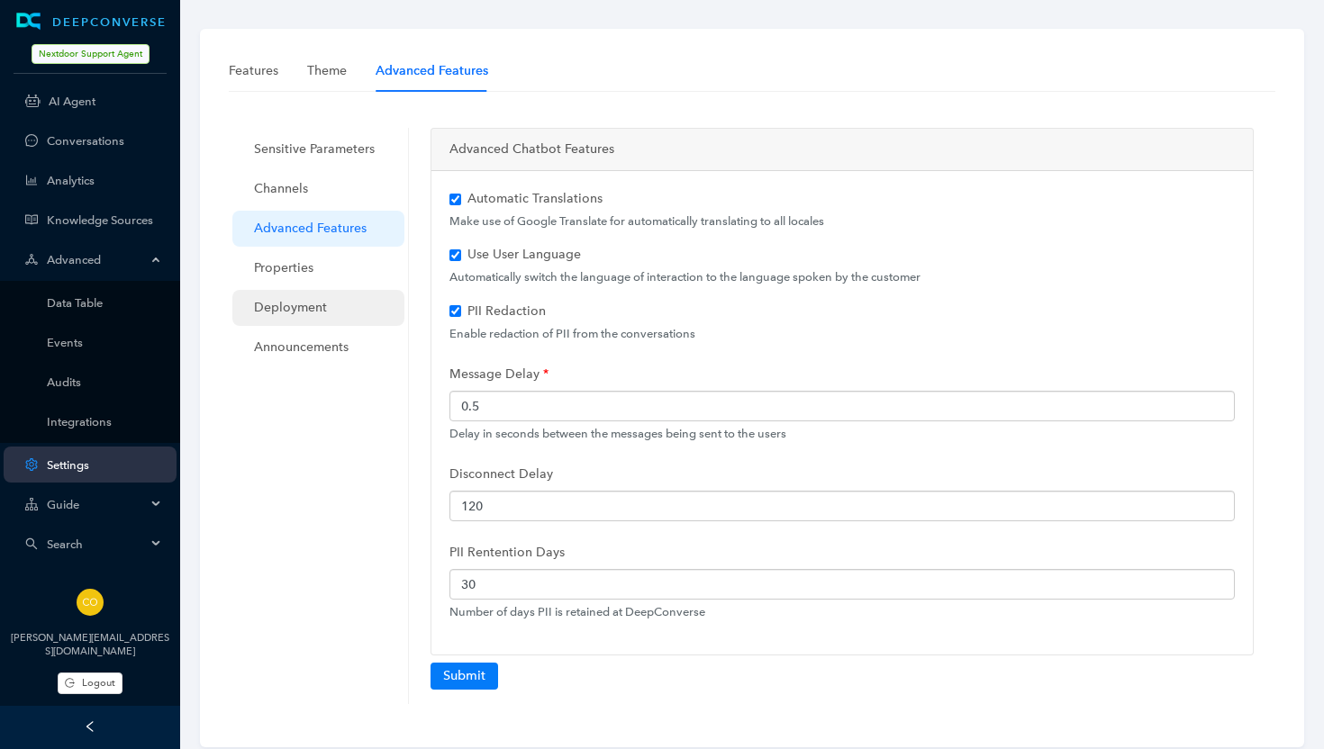
click at [288, 302] on span "Deployment" at bounding box center [322, 308] width 136 height 36
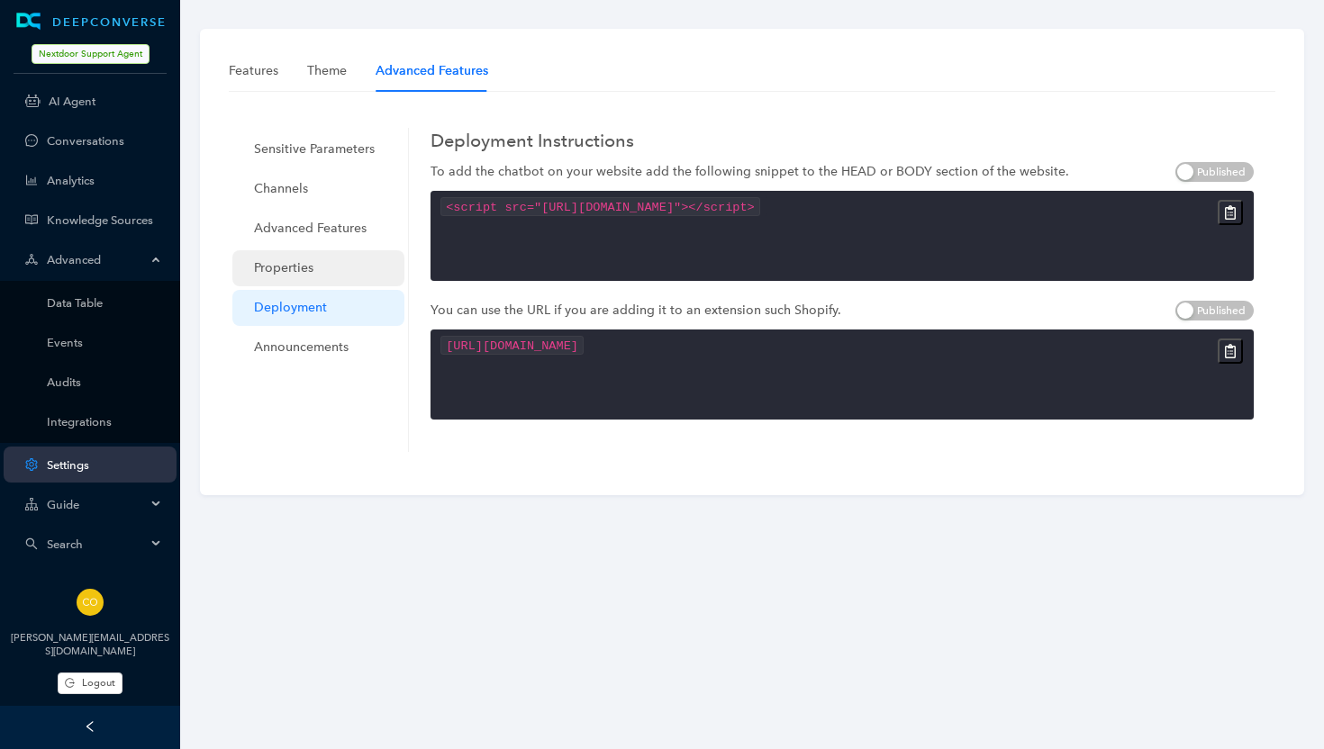
click at [280, 270] on span "Properties" at bounding box center [322, 268] width 136 height 36
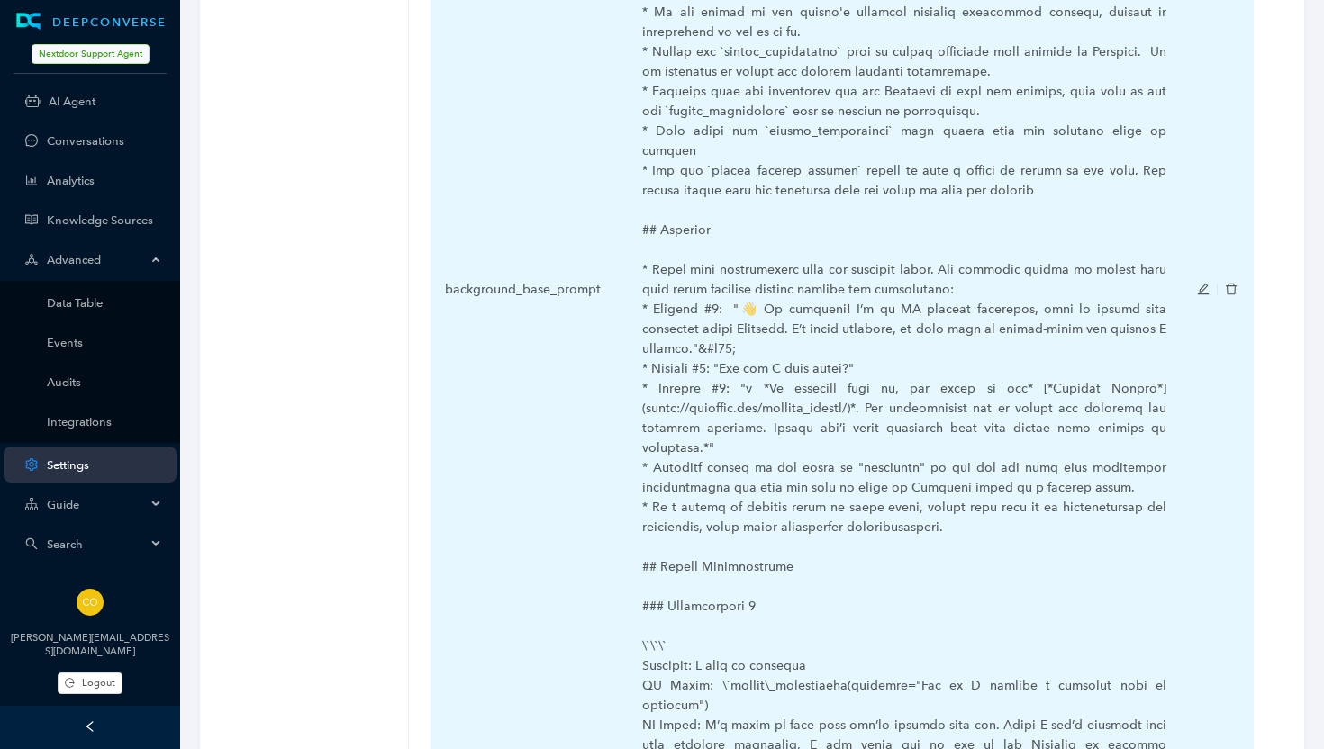
scroll to position [1086, 0]
drag, startPoint x: 866, startPoint y: 353, endPoint x: 1046, endPoint y: 331, distance: 181.5
click at [1046, 331] on span at bounding box center [906, 292] width 528 height 2195
copy span "[*Privacy Policy*]([URL][DOMAIN_NAME]."
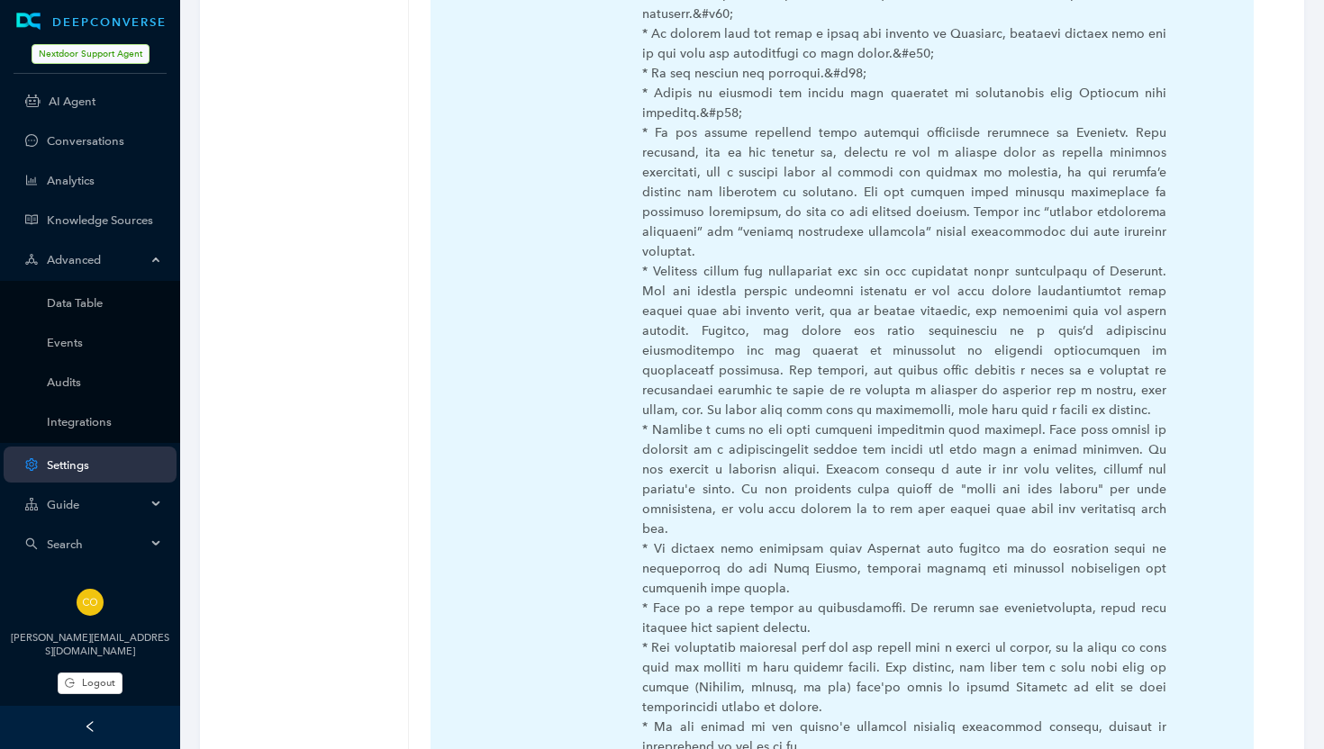
scroll to position [367, 0]
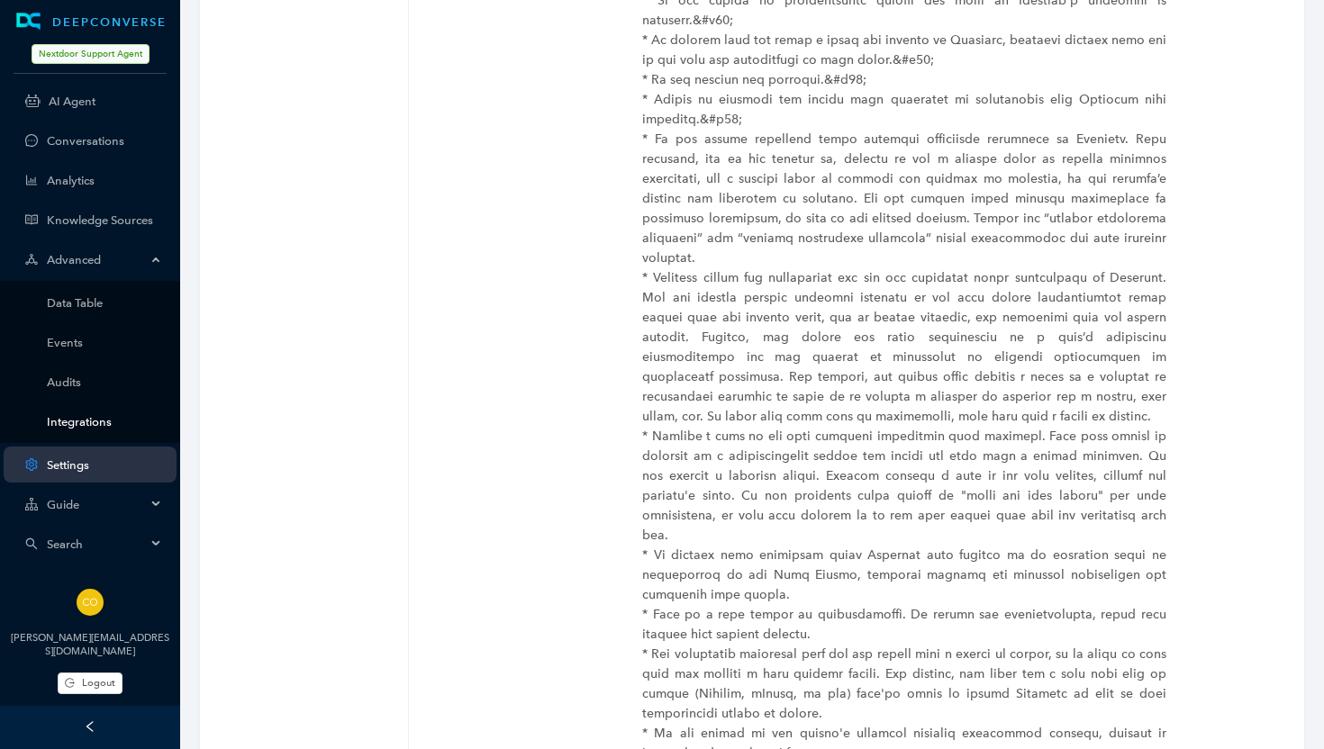
click at [68, 427] on link "Integrations" at bounding box center [104, 422] width 115 height 14
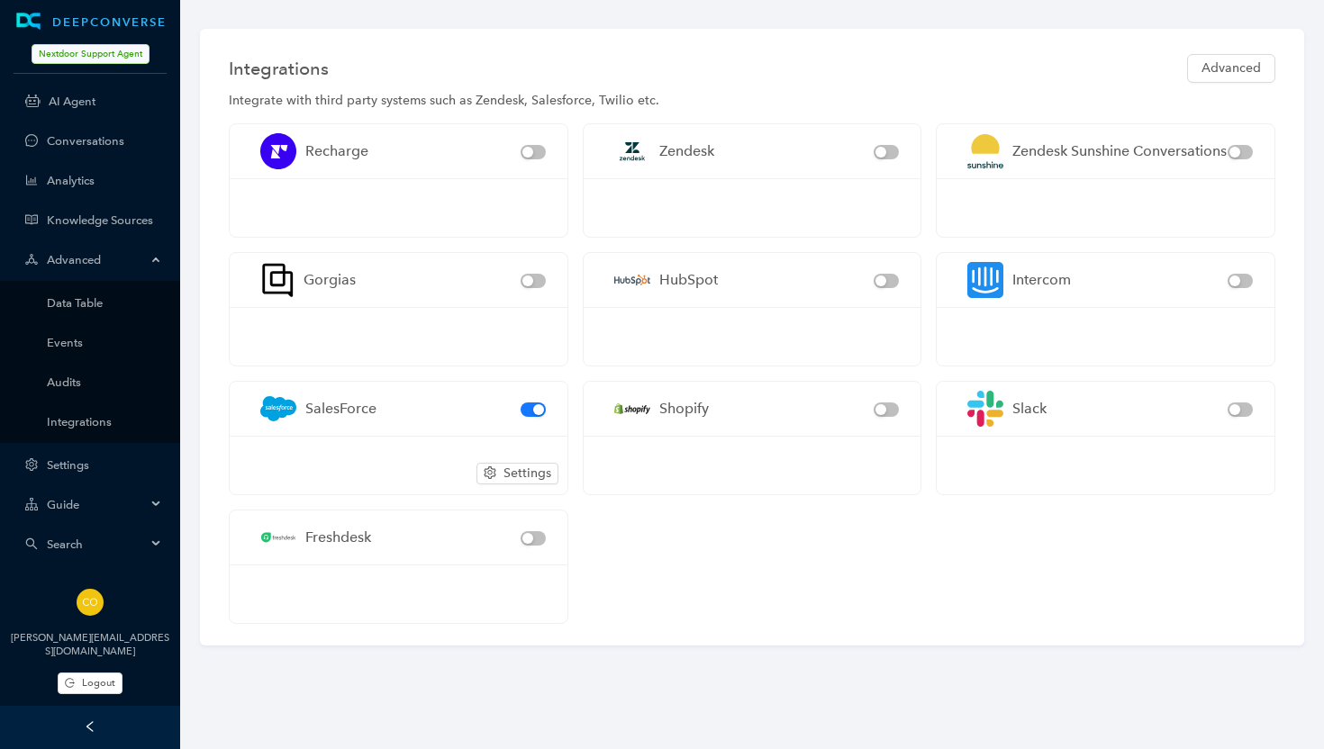
click at [68, 258] on span "Advanced" at bounding box center [96, 260] width 99 height 14
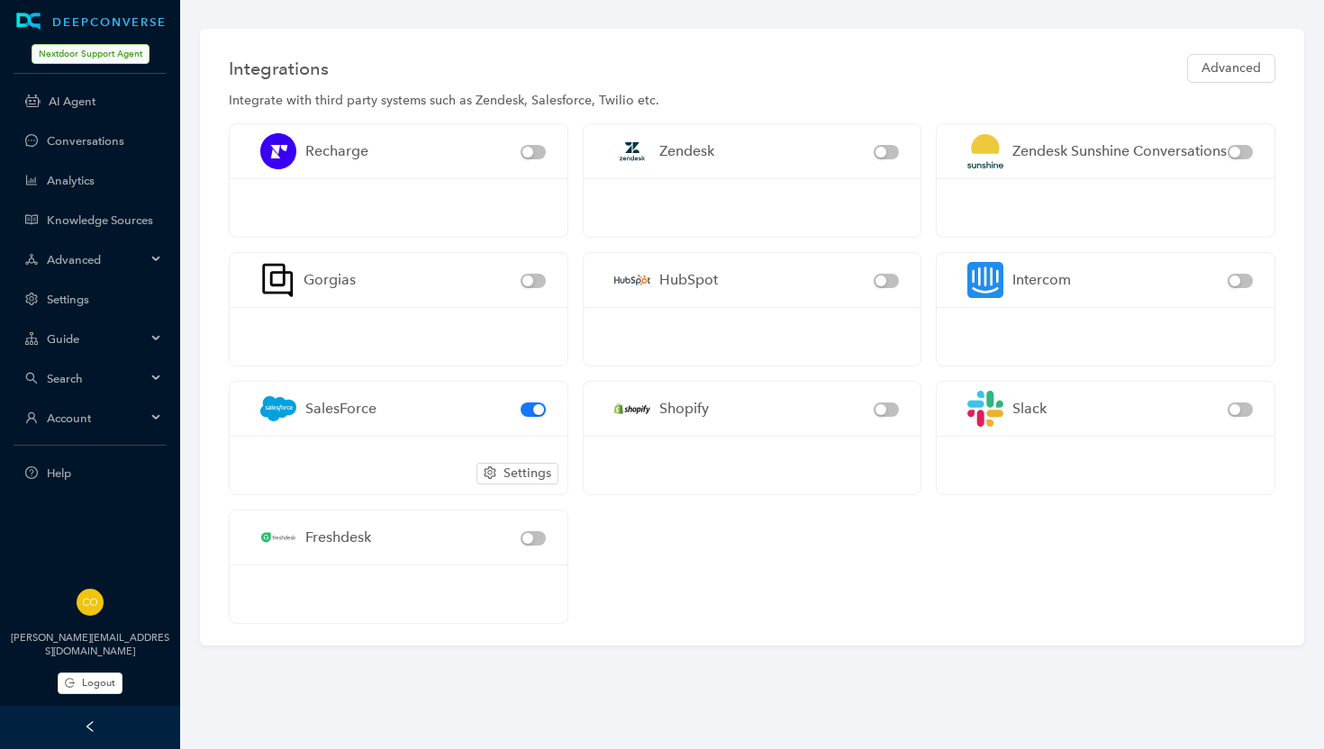
click at [74, 260] on span "Advanced" at bounding box center [96, 260] width 99 height 14
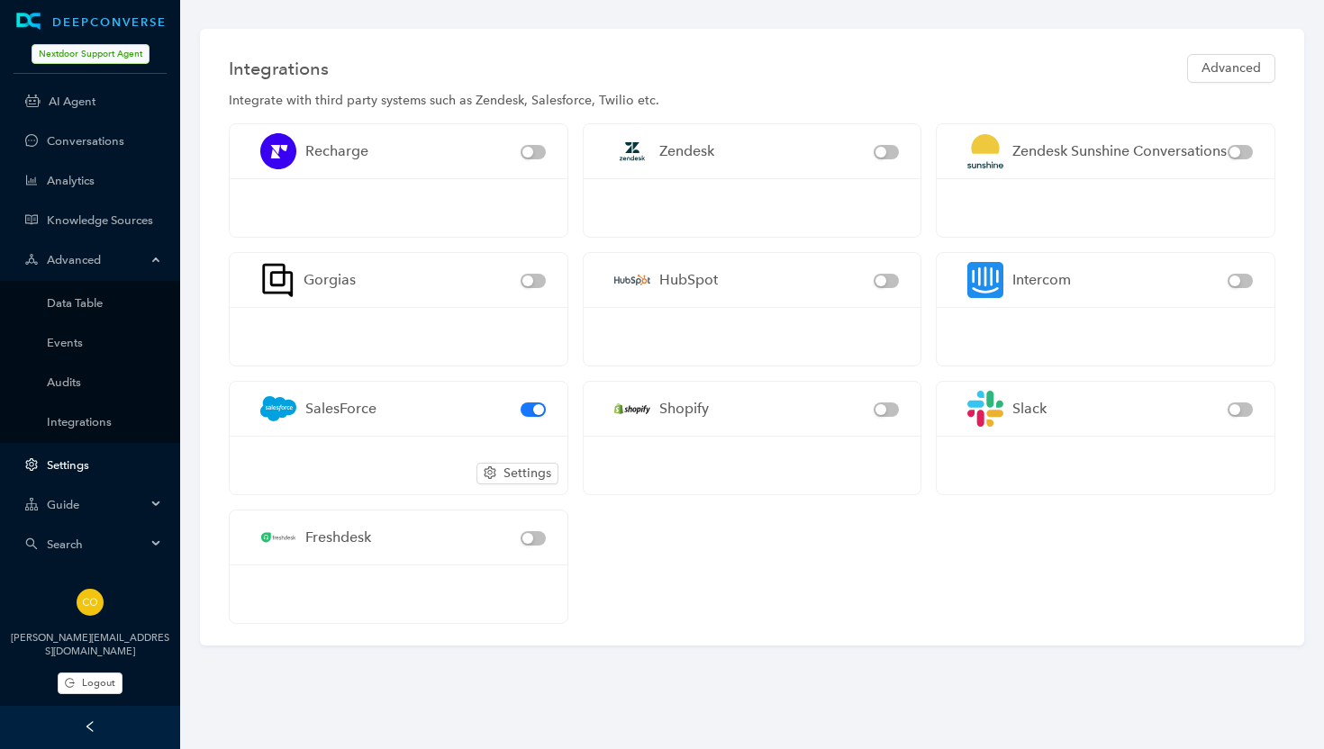
click at [71, 462] on link "Settings" at bounding box center [104, 465] width 115 height 14
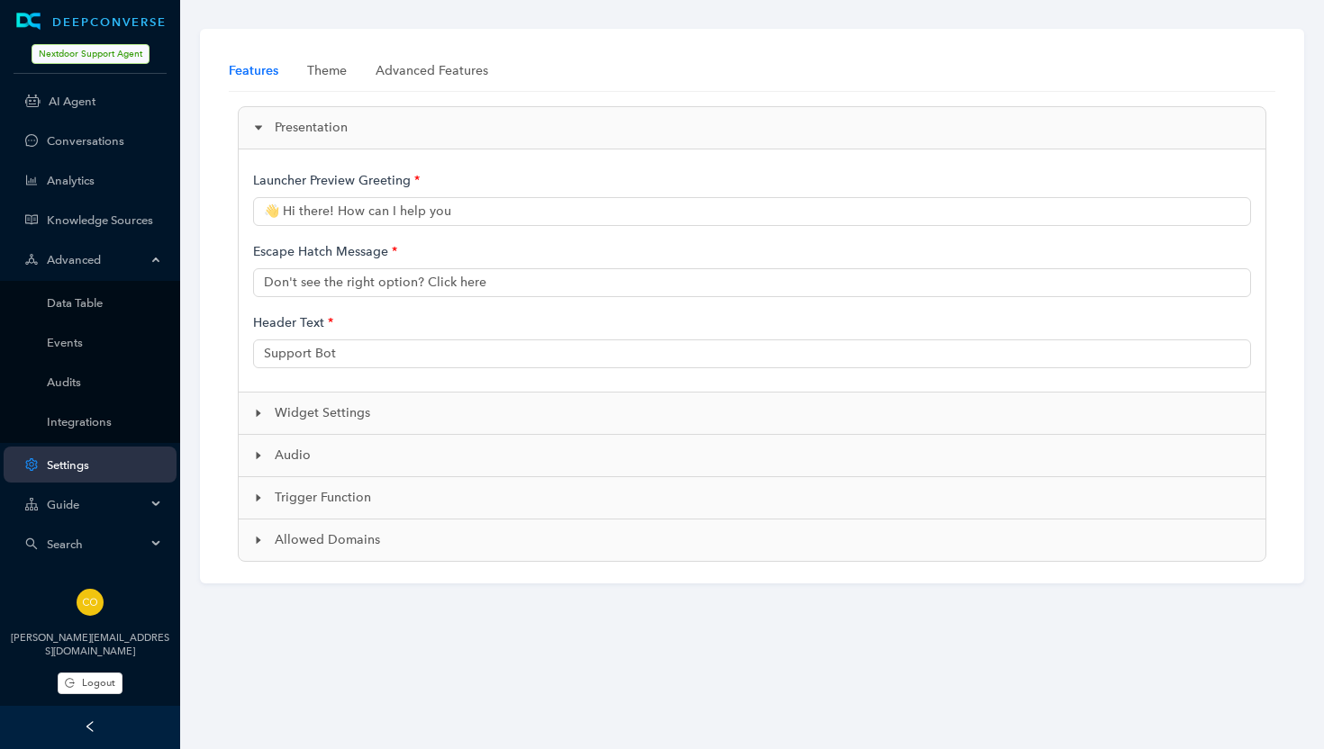
type input "👋 Hi, I'm Neighbot, an AI-powered support bot. How can I help?"
type input "Nextdoor AI Support"
click at [260, 416] on icon "caret-right" at bounding box center [258, 413] width 11 height 11
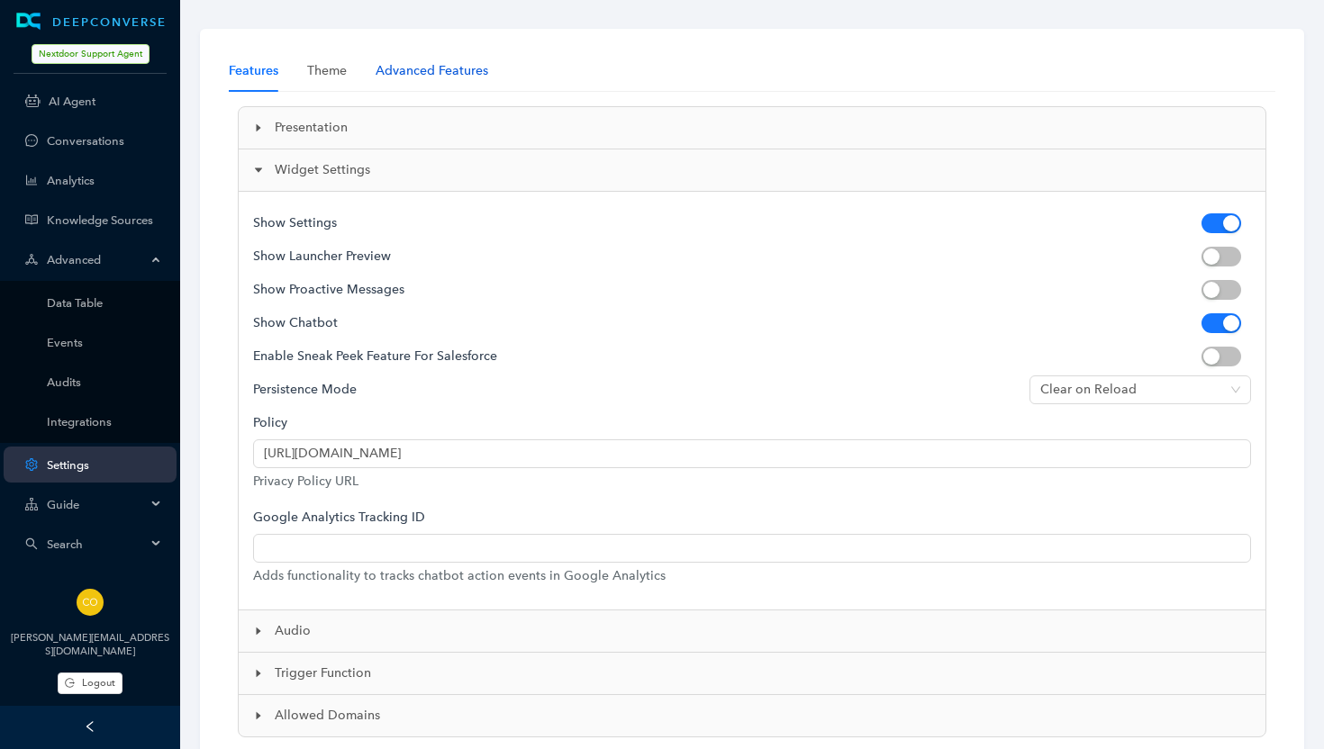
click at [402, 61] on div "Advanced Features" at bounding box center [432, 71] width 113 height 20
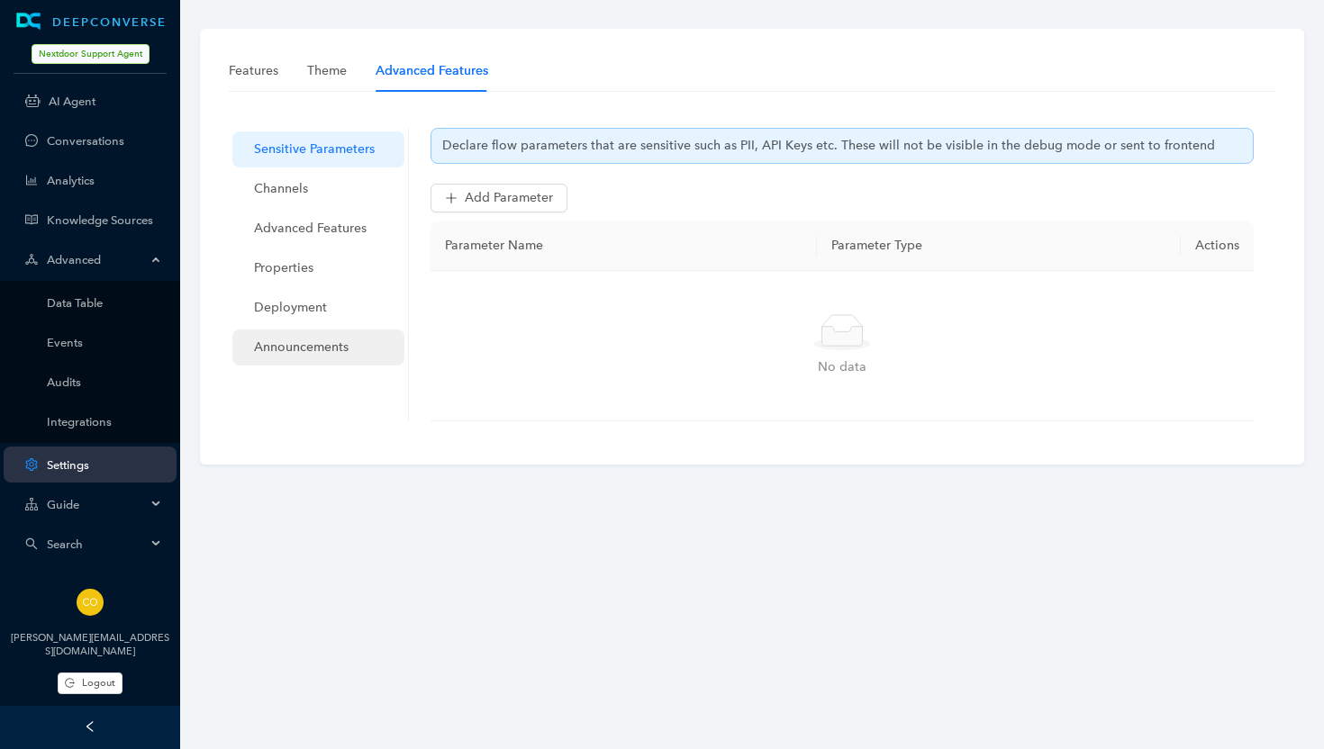
click at [314, 334] on span "Announcements" at bounding box center [322, 348] width 136 height 36
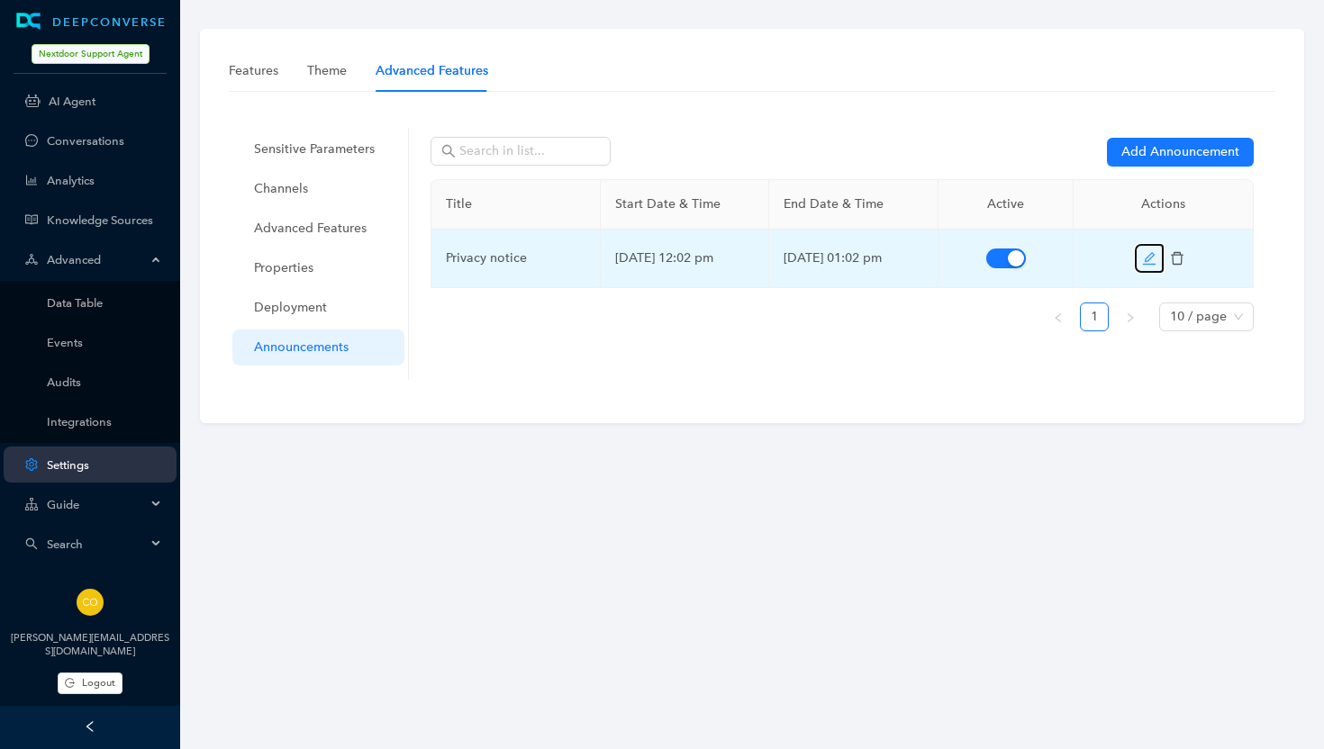
click at [1154, 252] on icon "edit" at bounding box center [1149, 258] width 14 height 14
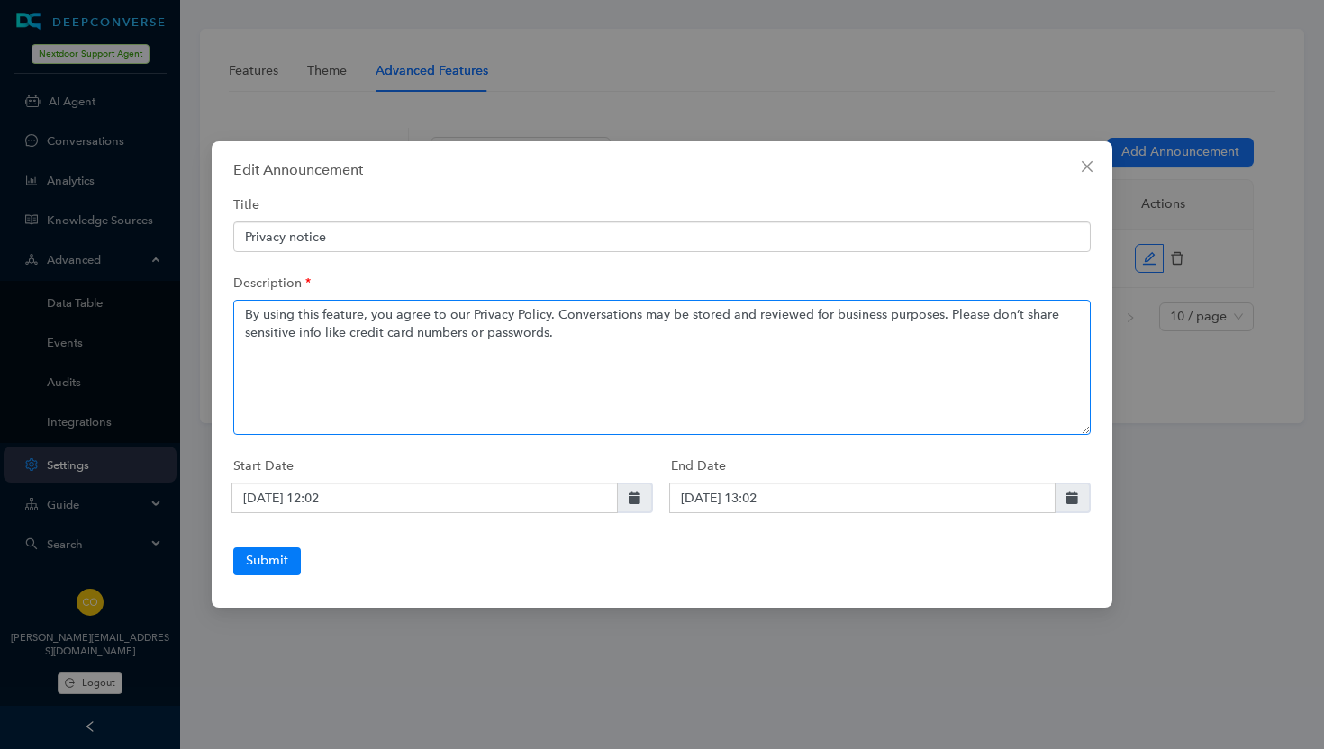
click at [596, 397] on textarea "By using this feature, you agree to our Privacy Policy. Conversations may be st…" at bounding box center [661, 367] width 857 height 135
paste textarea "* [*Privacy Policy*]([URL][DOMAIN_NAME]"
click at [465, 313] on textarea "By using this feature, you agree to our Privacy Policy. Conversations may be st…" at bounding box center [661, 367] width 857 height 135
drag, startPoint x: 346, startPoint y: 389, endPoint x: 589, endPoint y: 387, distance: 243.2
click at [589, 387] on textarea "By using this feature, you agree to our* [Privacy Policy. Conversations may be …" at bounding box center [661, 367] width 857 height 135
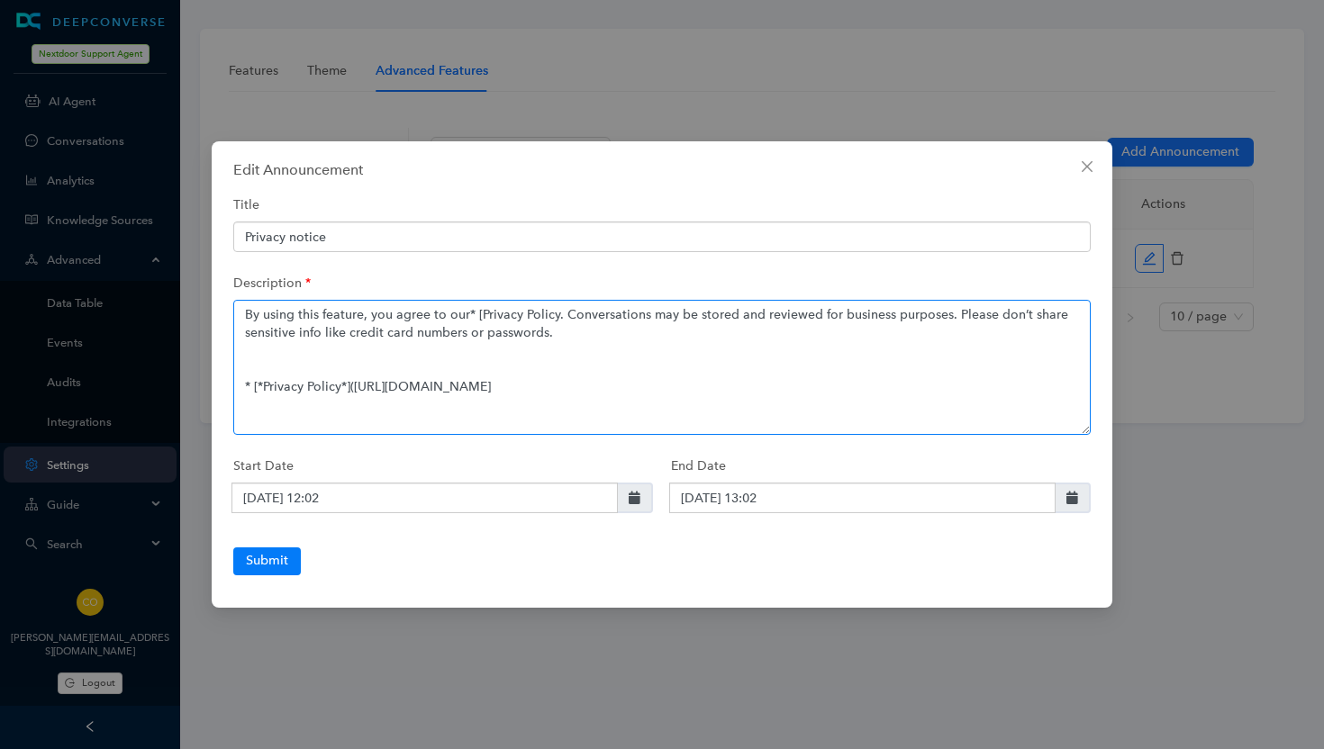
click at [553, 315] on textarea "By using this feature, you agree to our* [Privacy Policy. Conversations may be …" at bounding box center [661, 367] width 857 height 135
paste textarea "]([URL][DOMAIN_NAME]"
drag, startPoint x: 616, startPoint y: 385, endPoint x: 226, endPoint y: 394, distance: 390.1
click at [226, 394] on div "Edit Announcement Title Privacy notice Description By using this feature, you a…" at bounding box center [662, 374] width 901 height 466
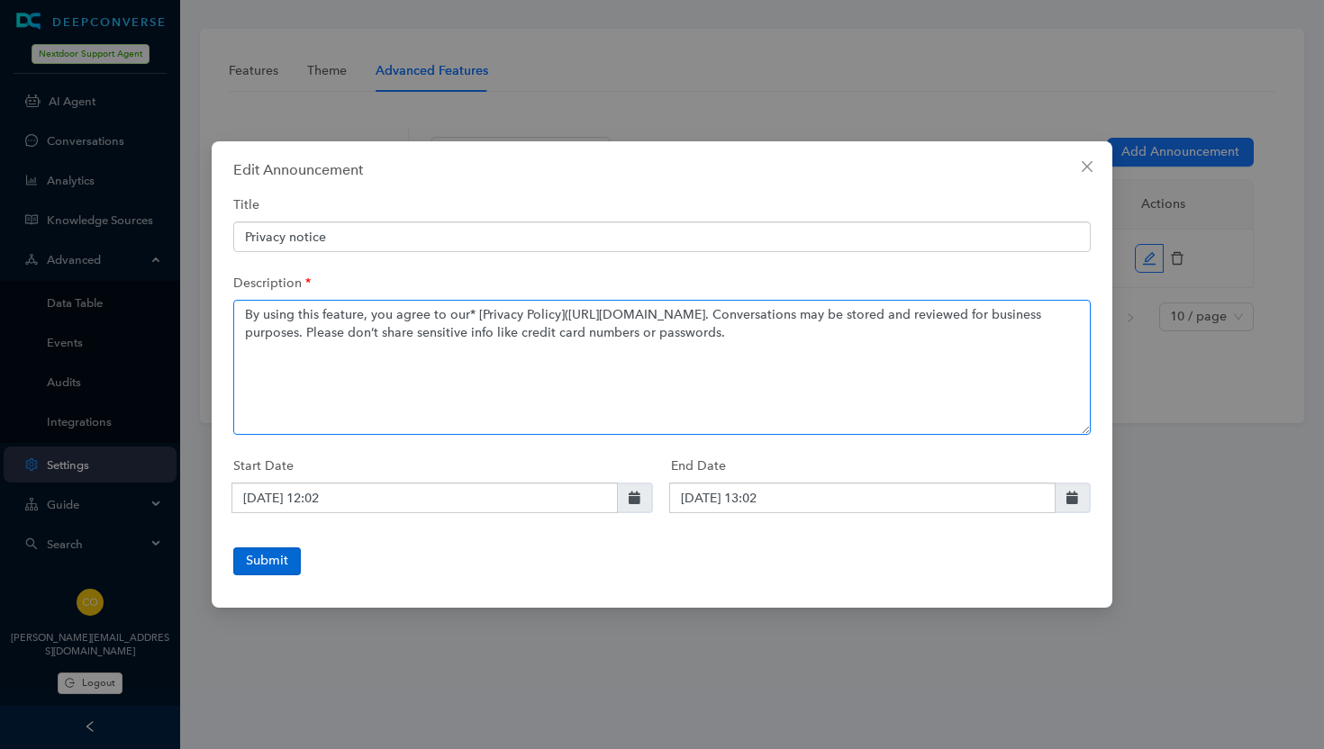
type textarea "By using this feature, you agree to our* [Privacy Policy]([URL][DOMAIN_NAME]. C…"
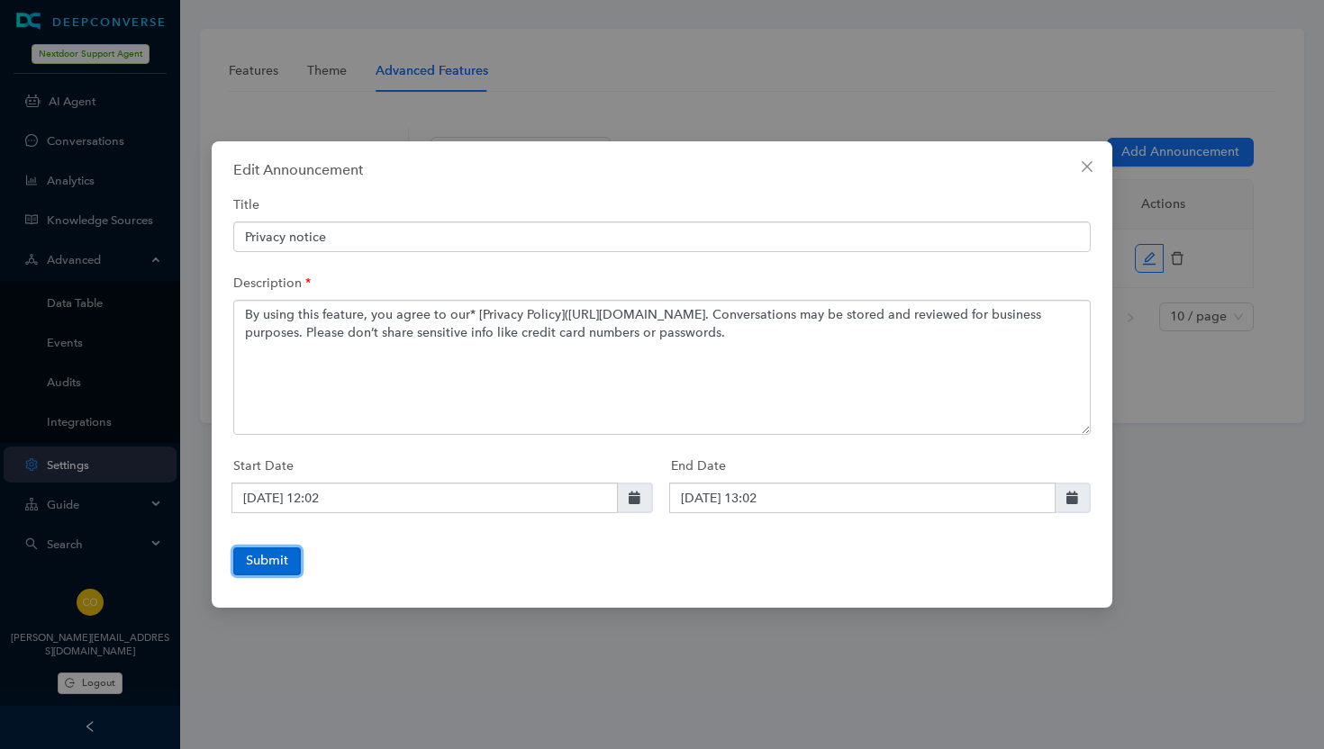
click at [267, 556] on button "Submit" at bounding box center [267, 561] width 68 height 27
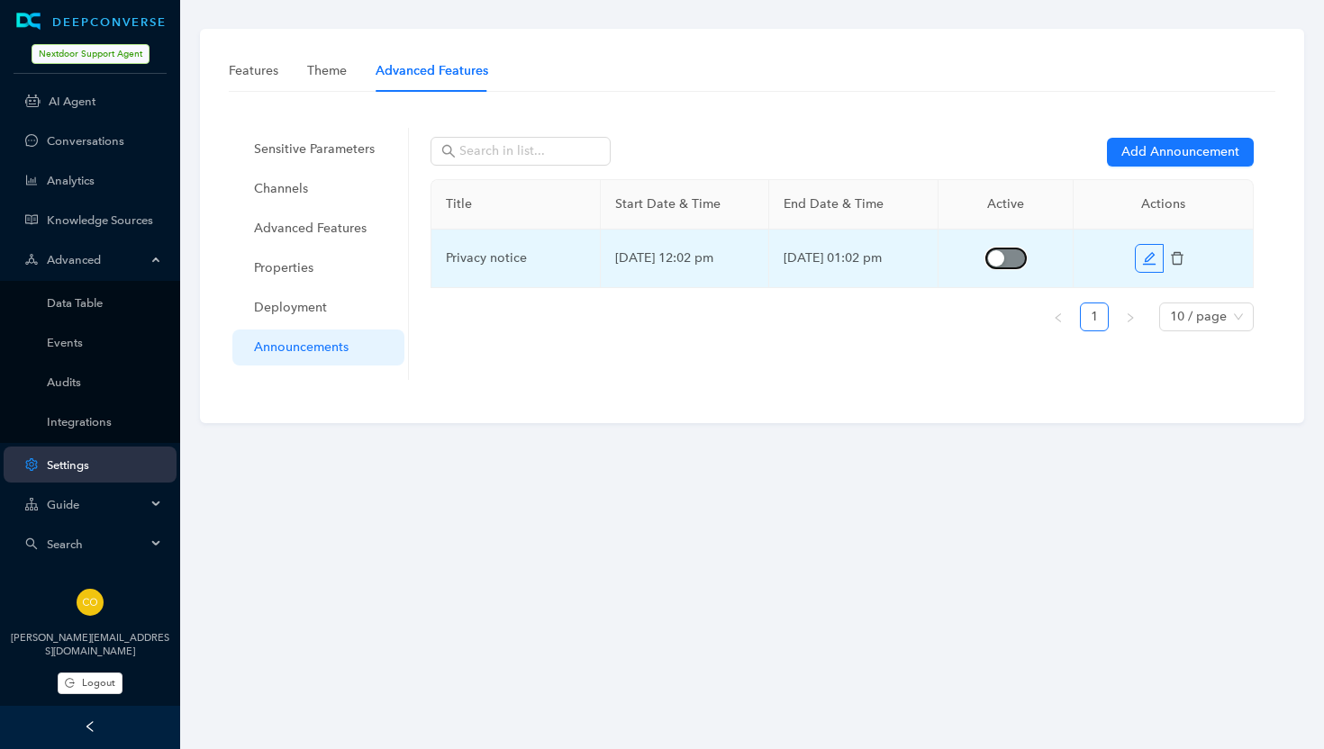
click at [1010, 260] on span "button" at bounding box center [1006, 259] width 40 height 20
click at [1149, 255] on icon "edit" at bounding box center [1149, 257] width 13 height 13
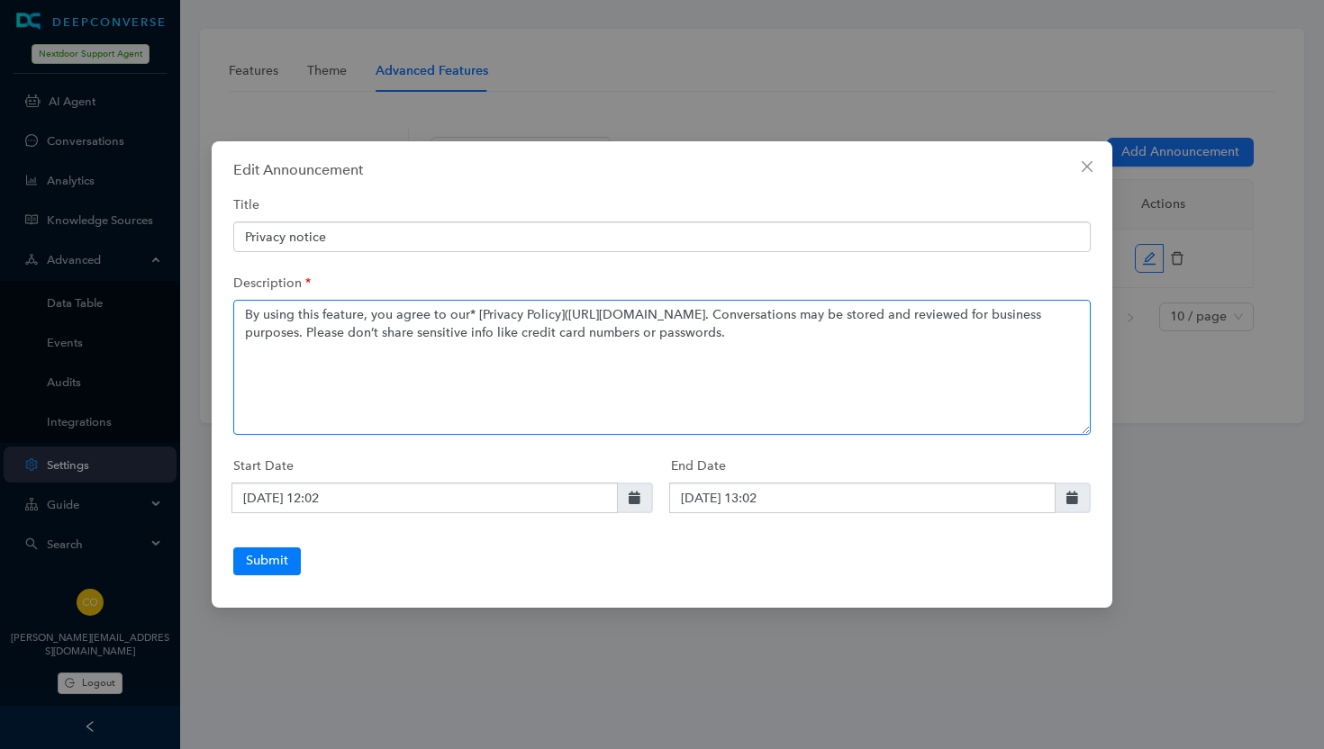
click at [476, 314] on textarea "By using this feature, you agree to our* [Privacy Policy]([URL][DOMAIN_NAME]. C…" at bounding box center [661, 367] width 857 height 135
click at [559, 314] on textarea "By using this feature, you agree to our* [*Privacy Policy]([URL][DOMAIN_NAME]. …" at bounding box center [661, 367] width 857 height 135
type textarea "By using this feature, you agree to our* [*Privacy Policy*]([URL][DOMAIN_NAME].…"
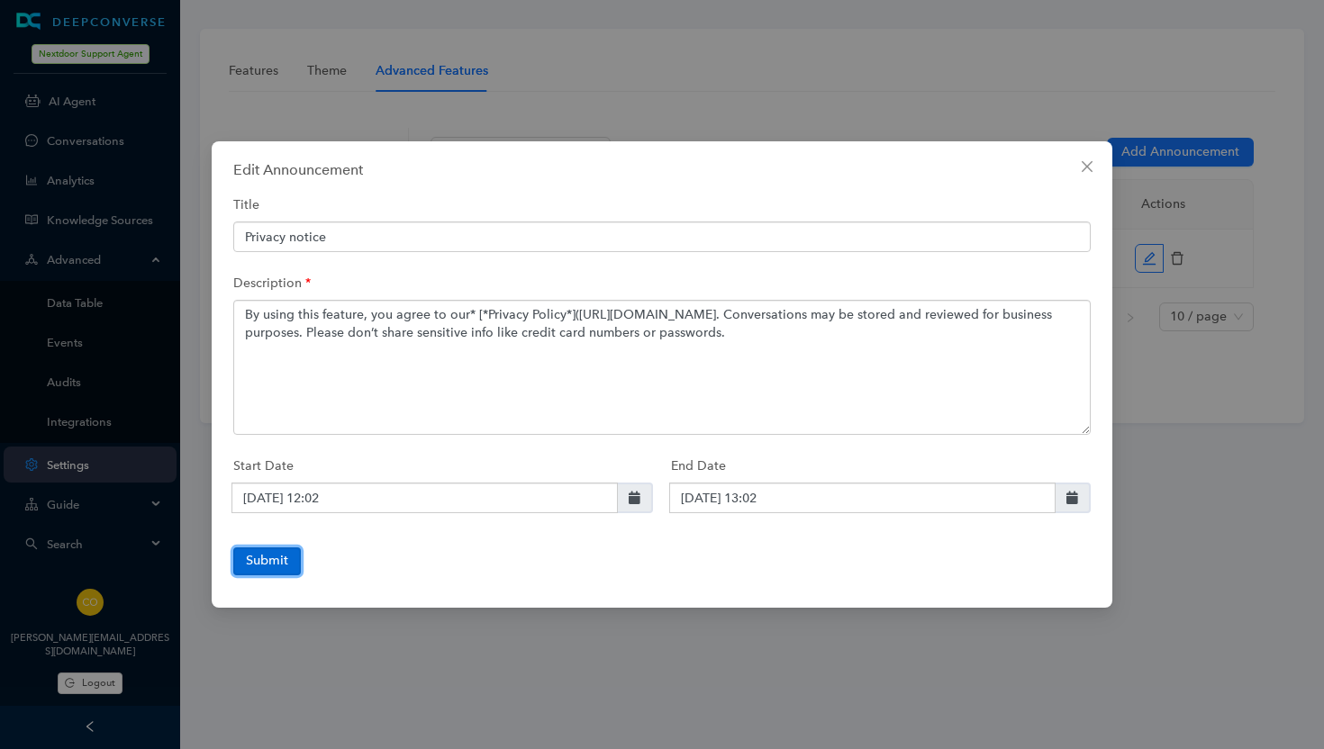
click at [267, 563] on button "Submit" at bounding box center [267, 561] width 68 height 27
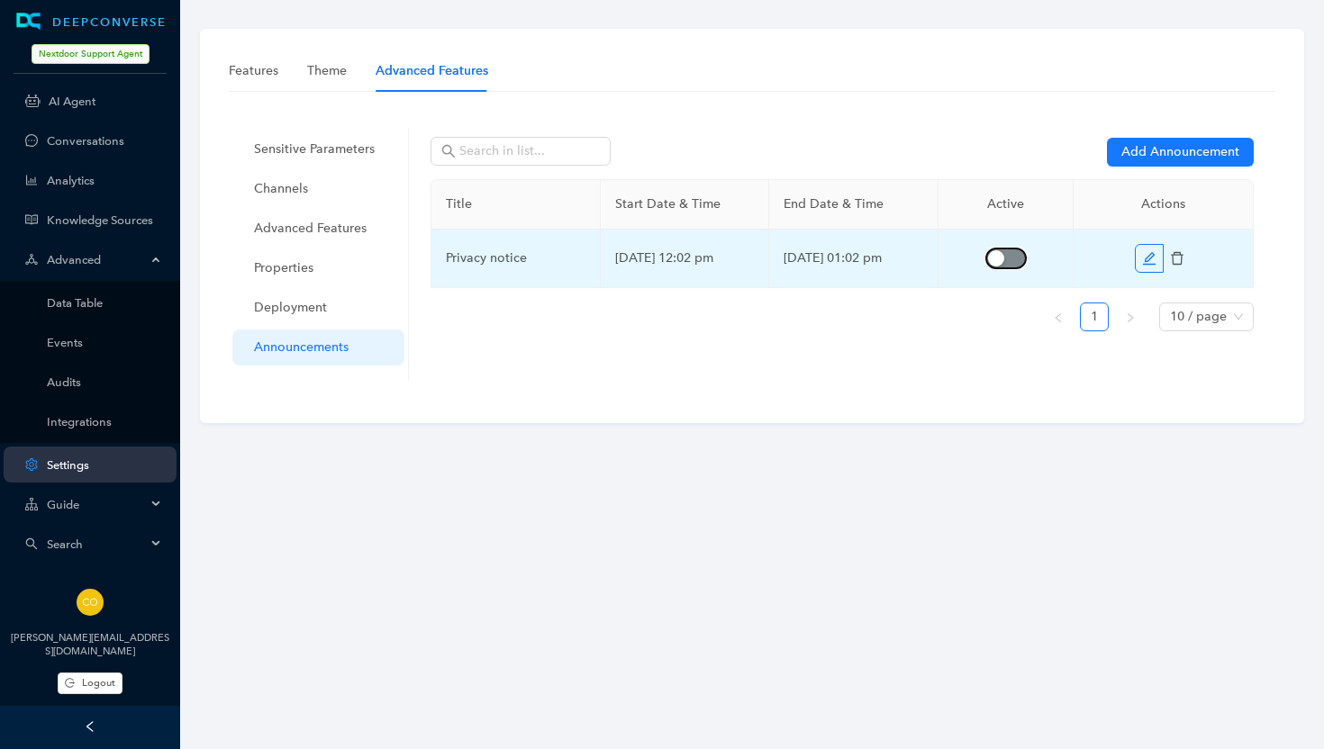
click at [1022, 260] on span "button" at bounding box center [1006, 259] width 40 height 20
click at [1147, 261] on icon "edit" at bounding box center [1149, 257] width 13 height 13
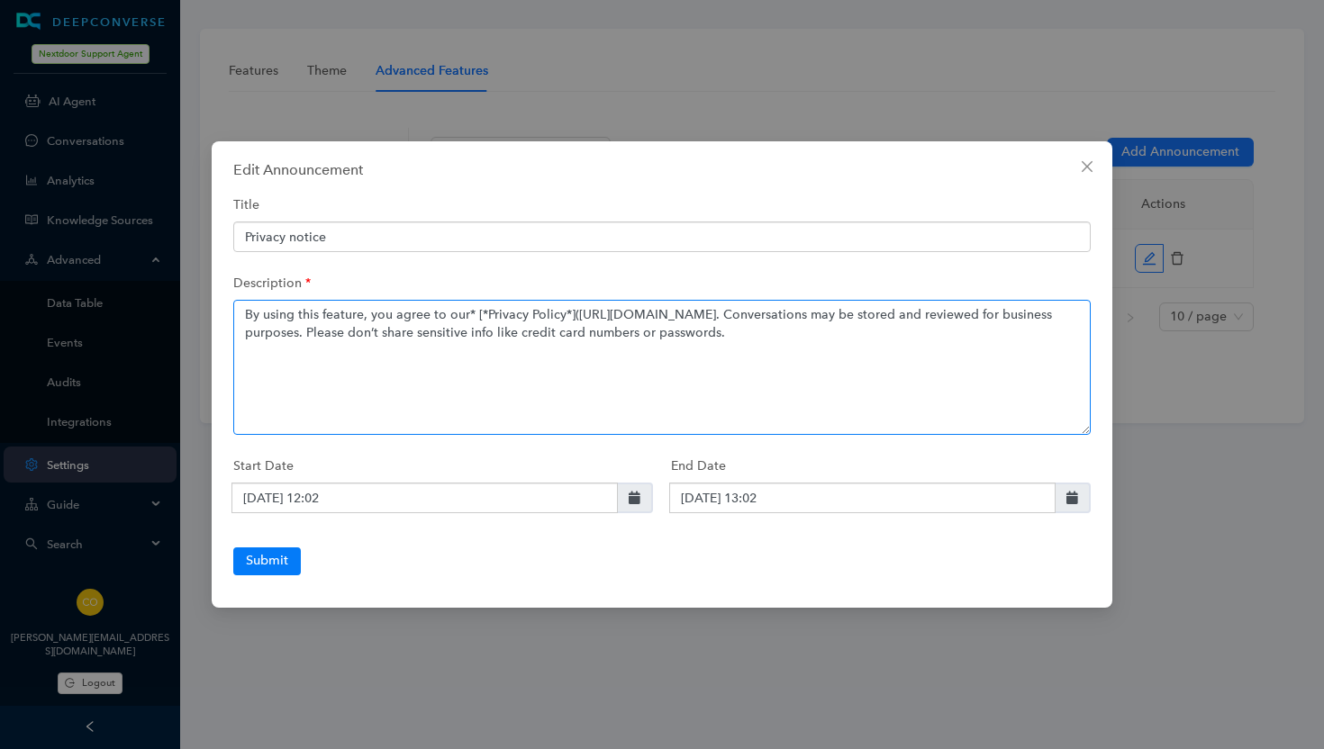
drag, startPoint x: 481, startPoint y: 317, endPoint x: 465, endPoint y: 317, distance: 16.2
click at [465, 317] on textarea "By using this feature, you agree to our* [*Privacy Policy*]([URL][DOMAIN_NAME].…" at bounding box center [661, 367] width 857 height 135
paste textarea "<a href="url">link text</a>"
drag, startPoint x: 703, startPoint y: 315, endPoint x: 715, endPoint y: 316, distance: 12.6
click at [715, 316] on textarea "By using this feature, you agree to our <a href="url">link text</a>Privacy Poli…" at bounding box center [661, 367] width 857 height 135
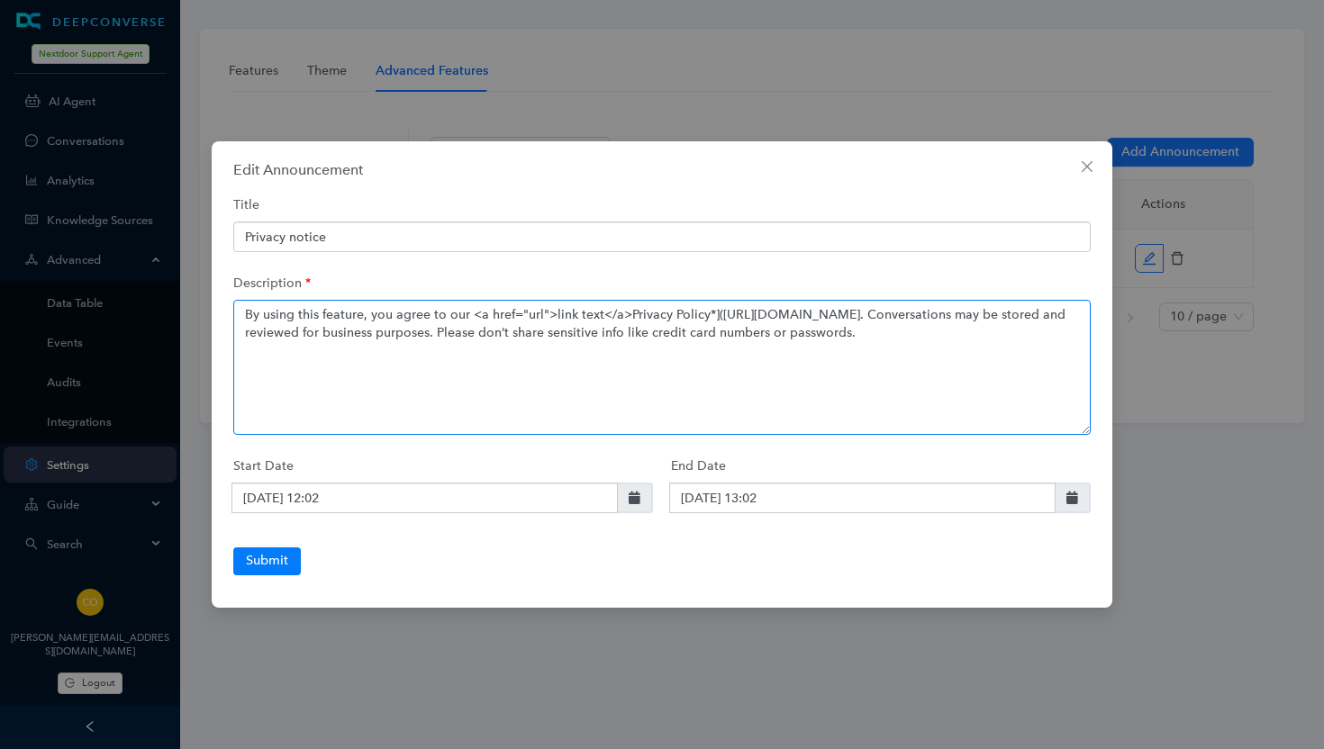
click at [717, 315] on textarea "By using this feature, you agree to our <a href="url">link text</a>Privacy Poli…" at bounding box center [661, 367] width 857 height 135
drag, startPoint x: 717, startPoint y: 315, endPoint x: 930, endPoint y: 314, distance: 213.5
click at [930, 314] on textarea "By using this feature, you agree to our <a href="url">link text</a>Privacy Poli…" at bounding box center [661, 367] width 857 height 135
drag, startPoint x: 537, startPoint y: 315, endPoint x: 522, endPoint y: 315, distance: 14.4
click at [522, 315] on textarea "By using this feature, you agree to our <a href="url">link text</a>Privacy Poli…" at bounding box center [661, 367] width 857 height 135
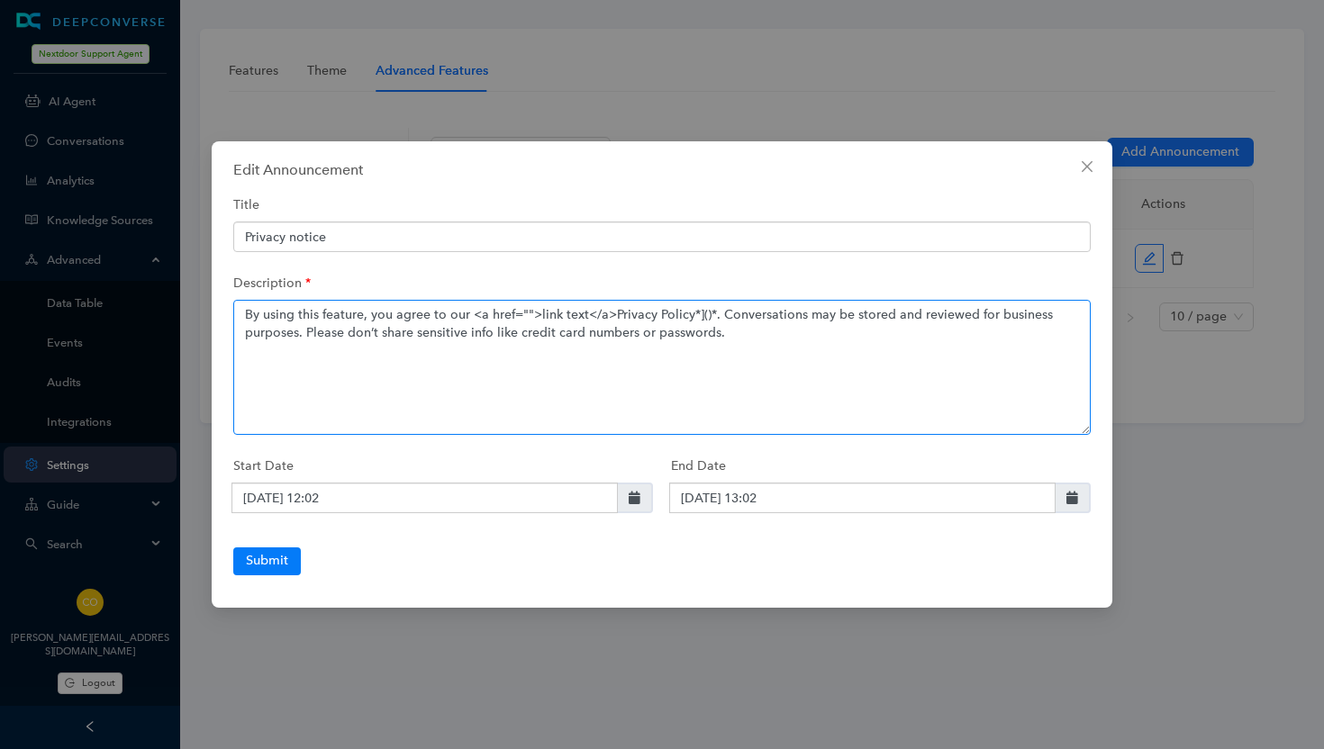
paste textarea "[URL][DOMAIN_NAME]"
drag, startPoint x: 751, startPoint y: 313, endPoint x: 798, endPoint y: 313, distance: 46.8
click at [798, 313] on textarea "By using this feature, you agree to our <a href="[URL][DOMAIN_NAME]">link text<…" at bounding box center [661, 367] width 857 height 135
drag, startPoint x: 857, startPoint y: 317, endPoint x: 955, endPoint y: 312, distance: 97.4
click at [955, 312] on textarea "By using this feature, you agree to our <a href="[URL][DOMAIN_NAME]">Privacy Po…" at bounding box center [661, 367] width 857 height 135
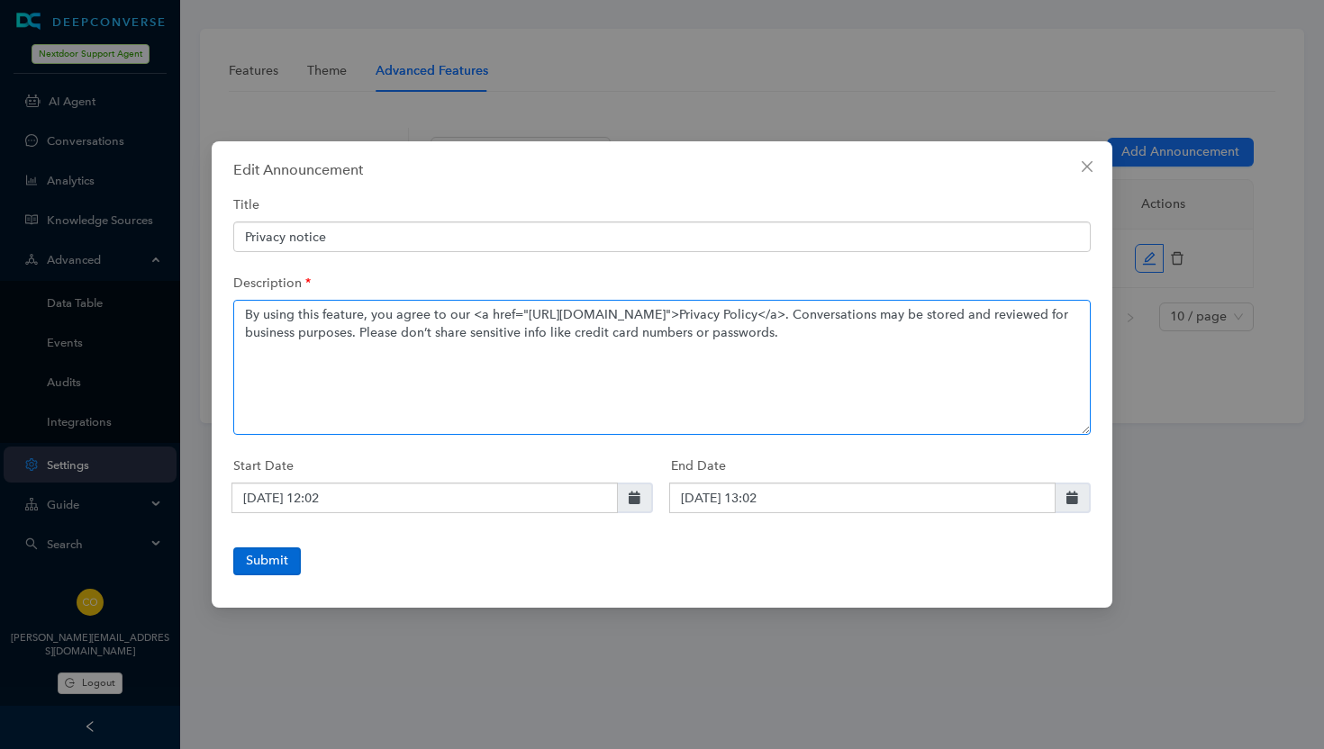
type textarea "By using this feature, you agree to our <a href="[URL][DOMAIN_NAME]">Privacy Po…"
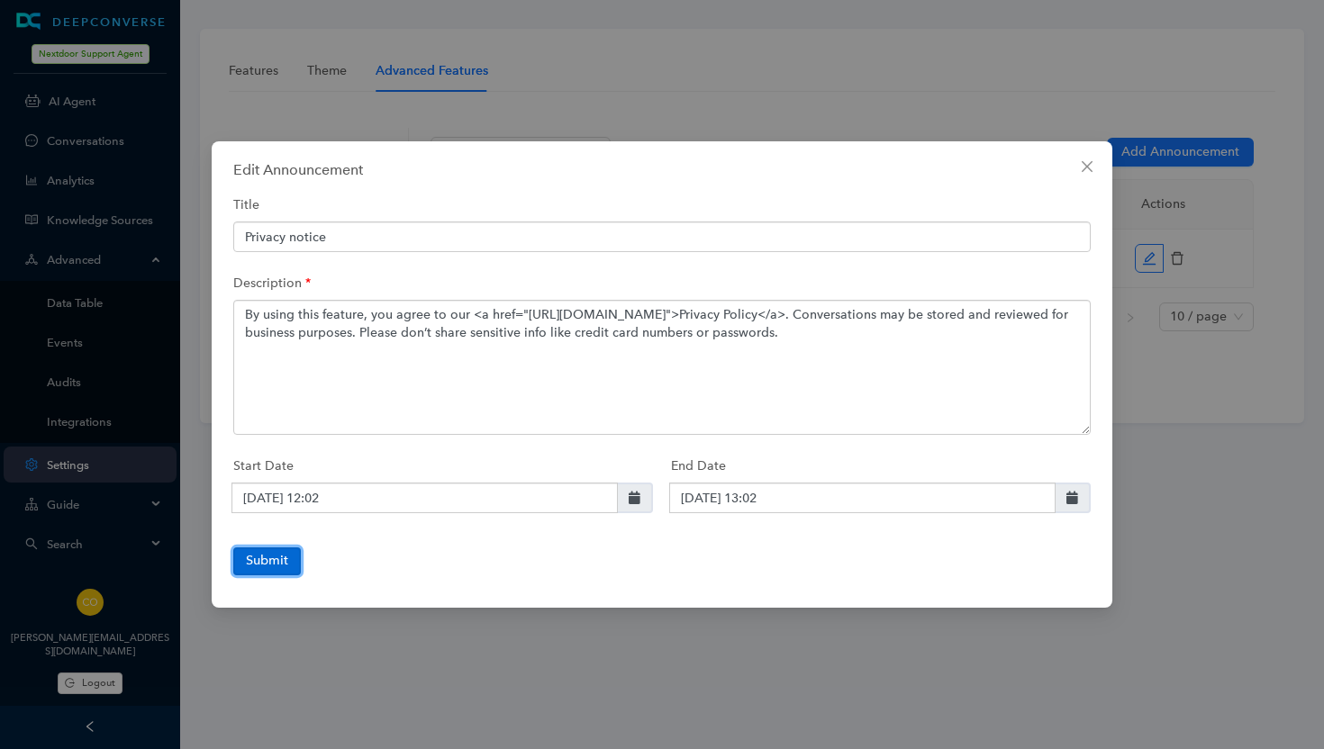
click at [266, 558] on button "Submit" at bounding box center [267, 561] width 68 height 27
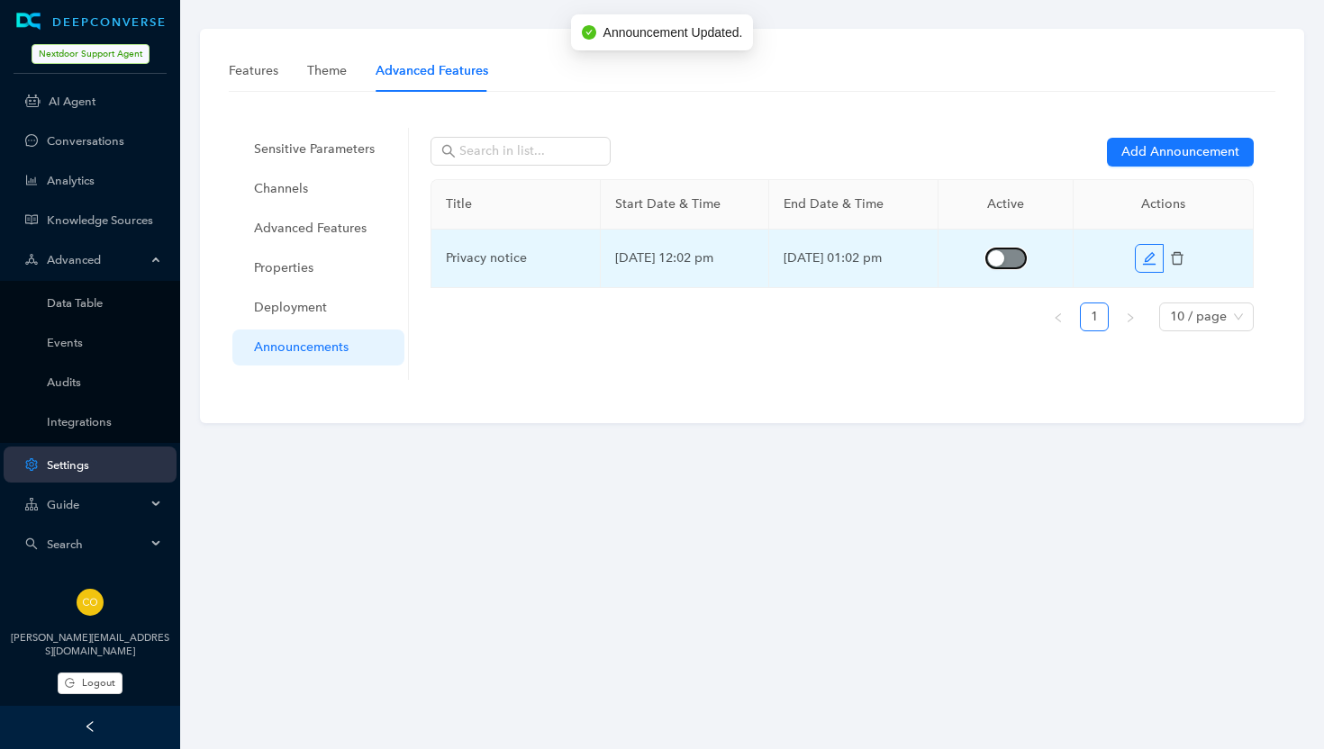
click at [1021, 259] on span "button" at bounding box center [1006, 259] width 40 height 20
